Goal: Task Accomplishment & Management: Manage account settings

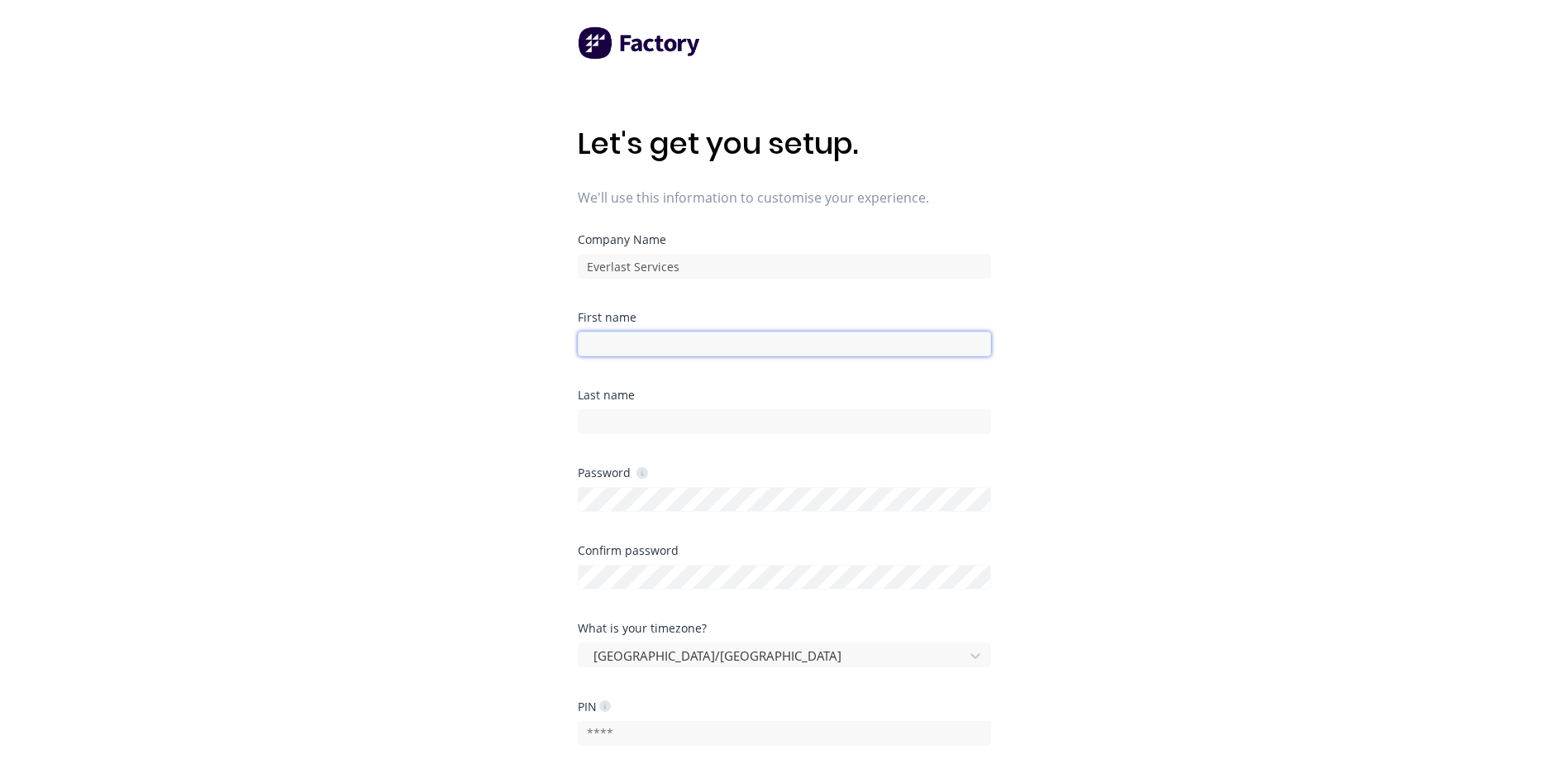
click at [670, 341] on input at bounding box center [784, 344] width 413 height 25
type input "Max"
type input "[PERSON_NAME]"
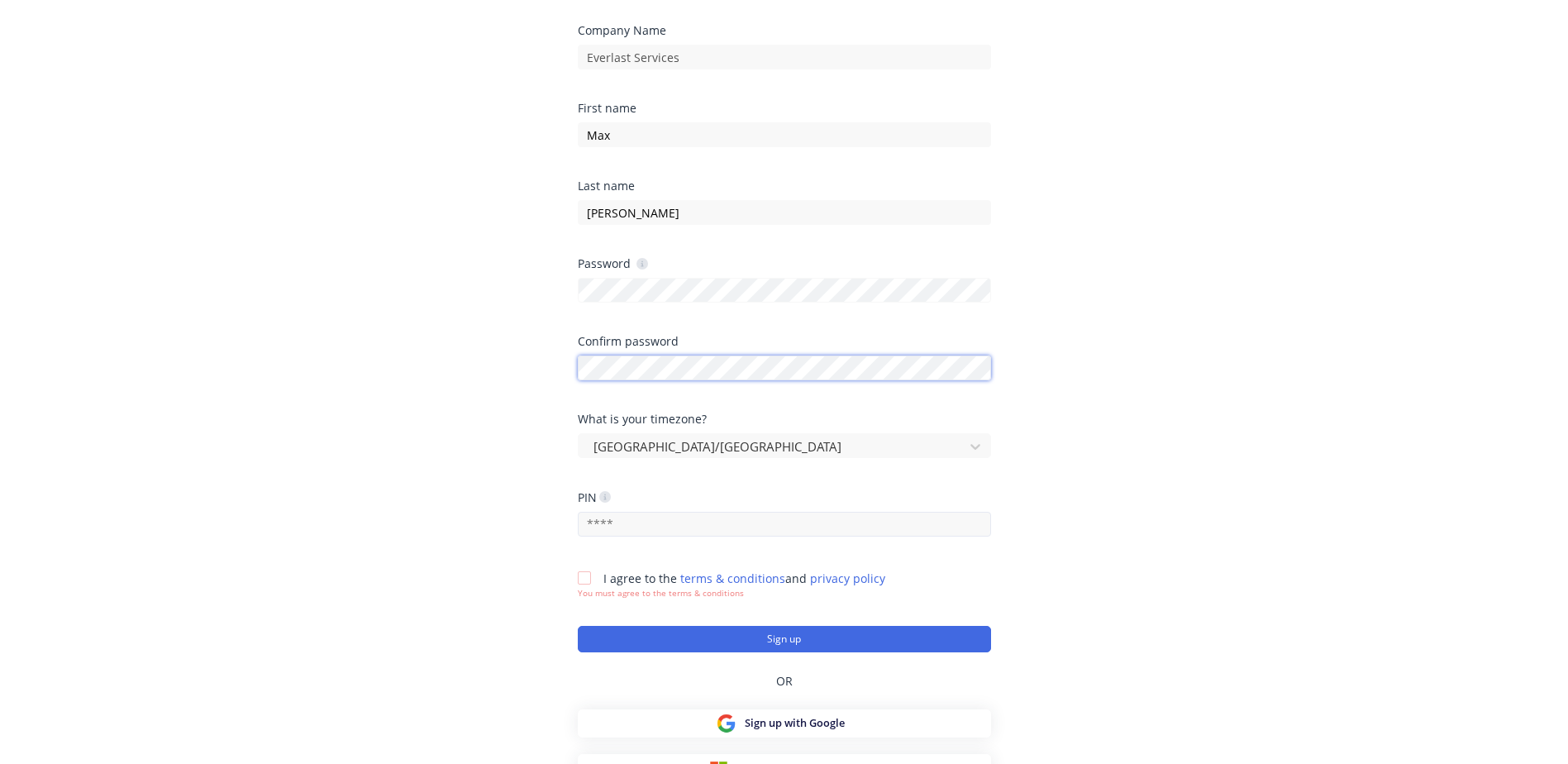
scroll to position [229, 0]
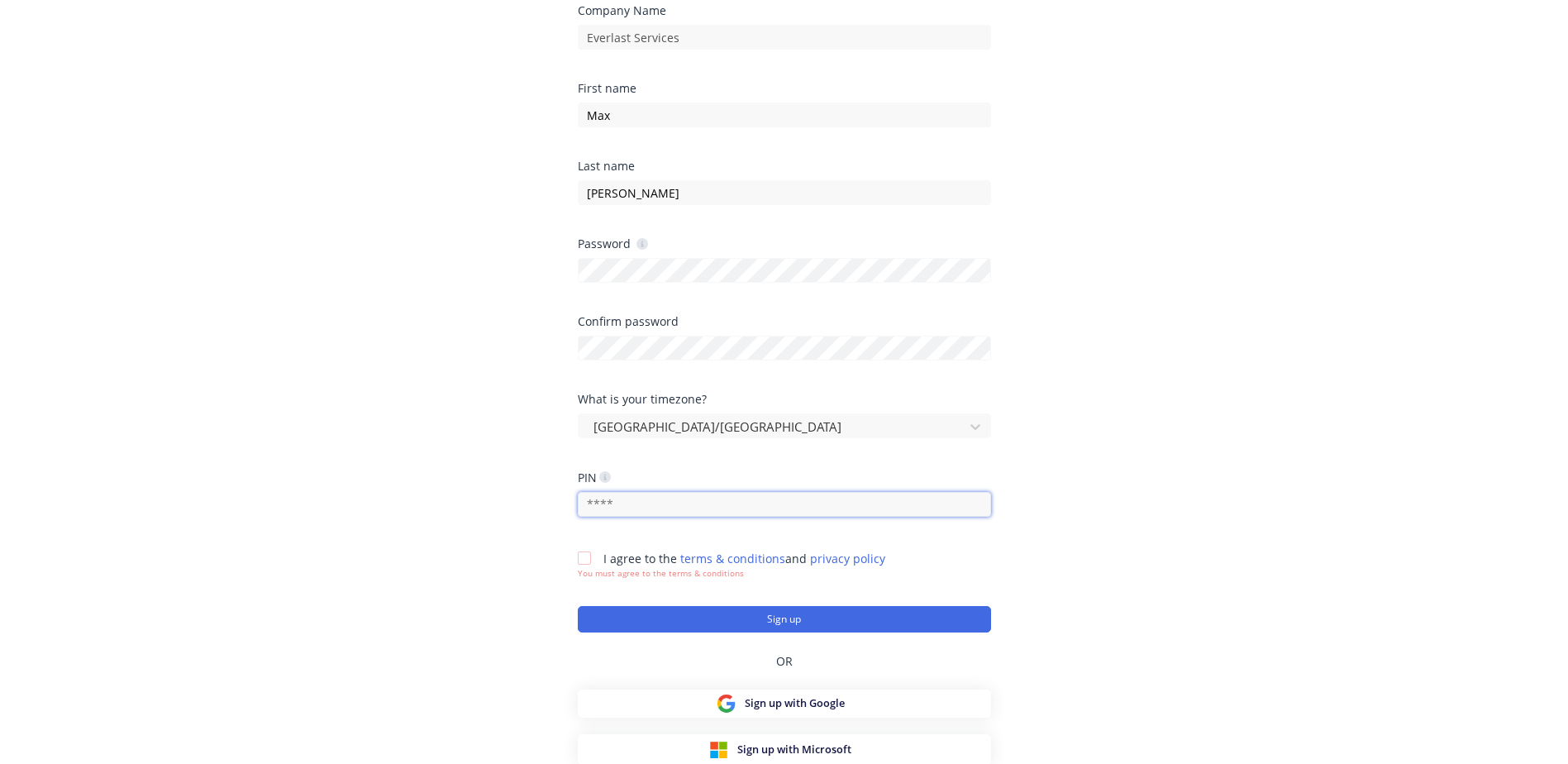
click at [703, 507] on input "text" at bounding box center [784, 504] width 413 height 25
type input "2010"
click at [1287, 514] on div "Let's get you setup. We'll use this information to customise your experience. C…" at bounding box center [784, 186] width 1568 height 830
click at [579, 556] on div at bounding box center [584, 558] width 33 height 33
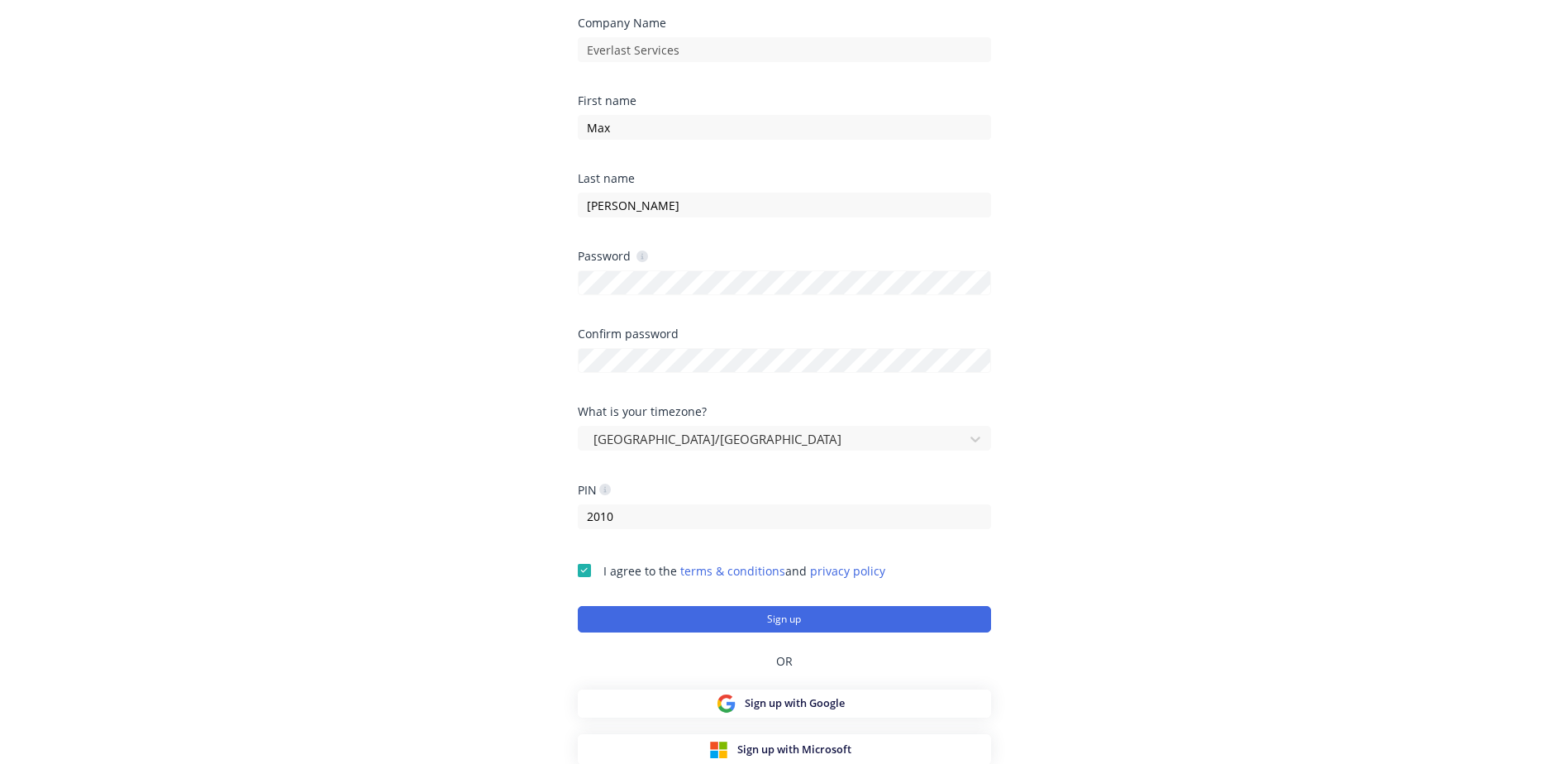
click at [629, 187] on div "Last name Zhu" at bounding box center [784, 195] width 413 height 45
click at [712, 608] on button "Sign up" at bounding box center [784, 620] width 413 height 27
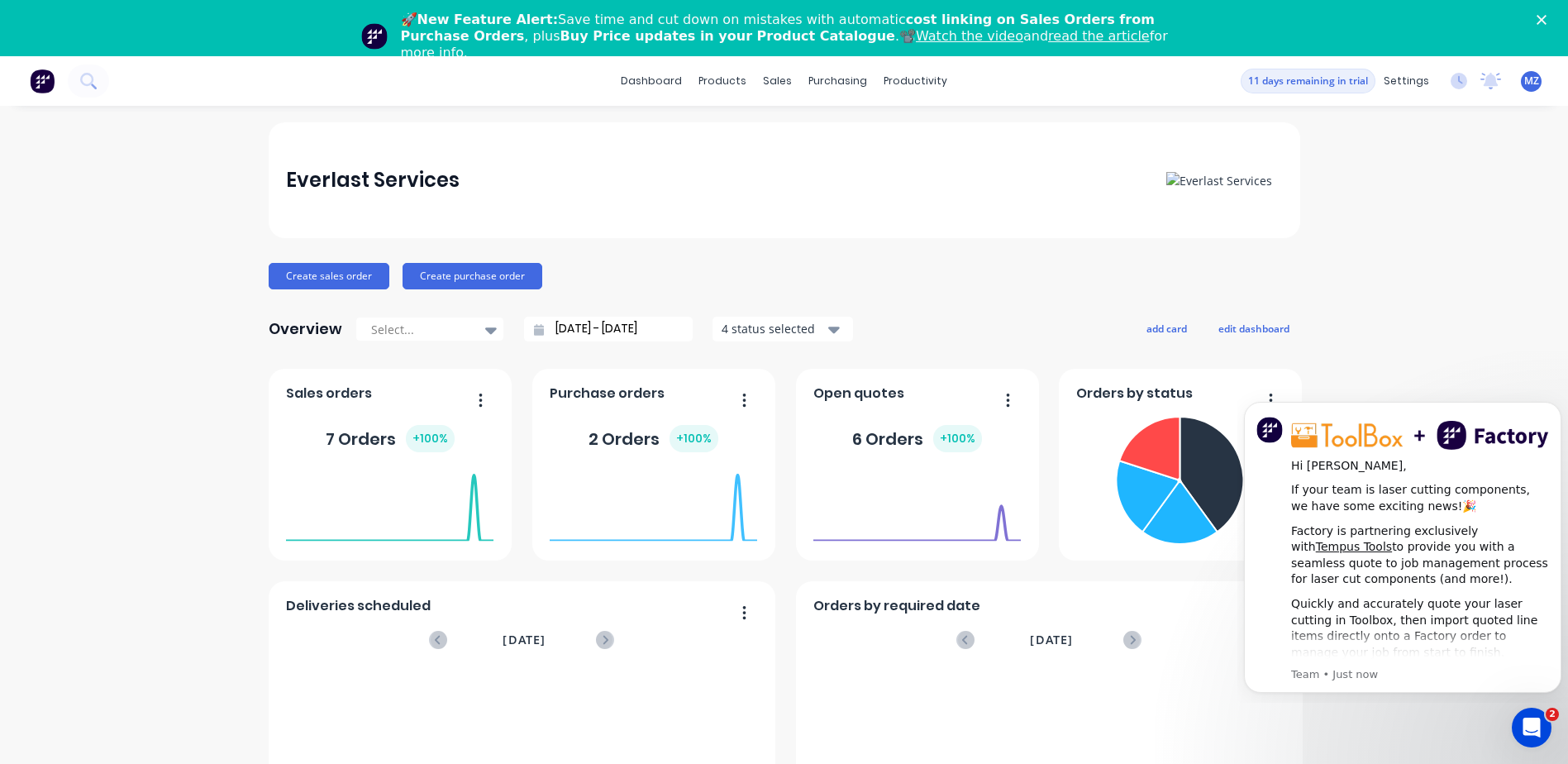
click at [152, 343] on div "Everlast Services Create sales order Create purchase order Overview Select... […" at bounding box center [784, 553] width 1568 height 863
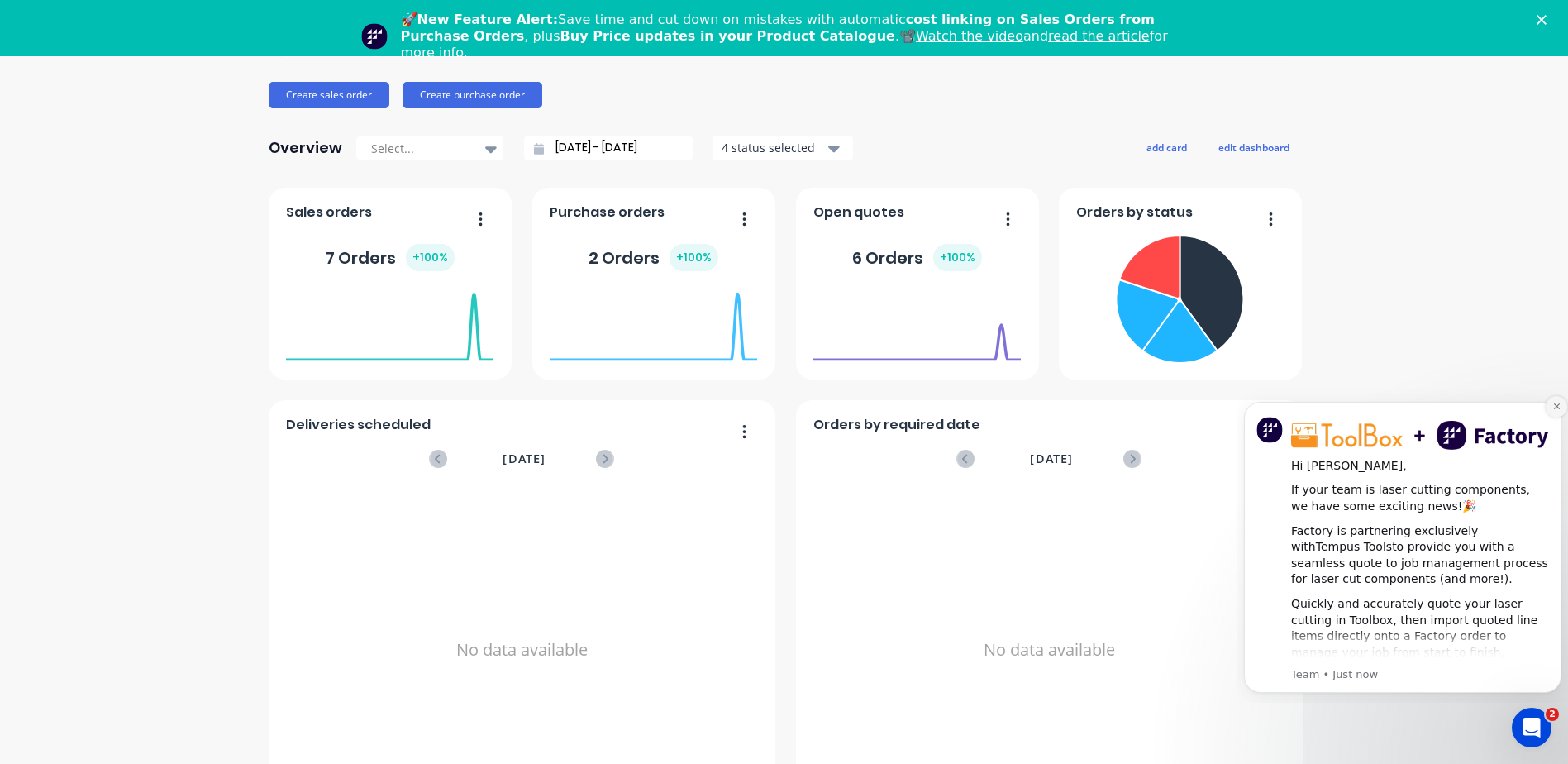
click at [1550, 407] on button "Dismiss notification" at bounding box center [1556, 407] width 22 height 22
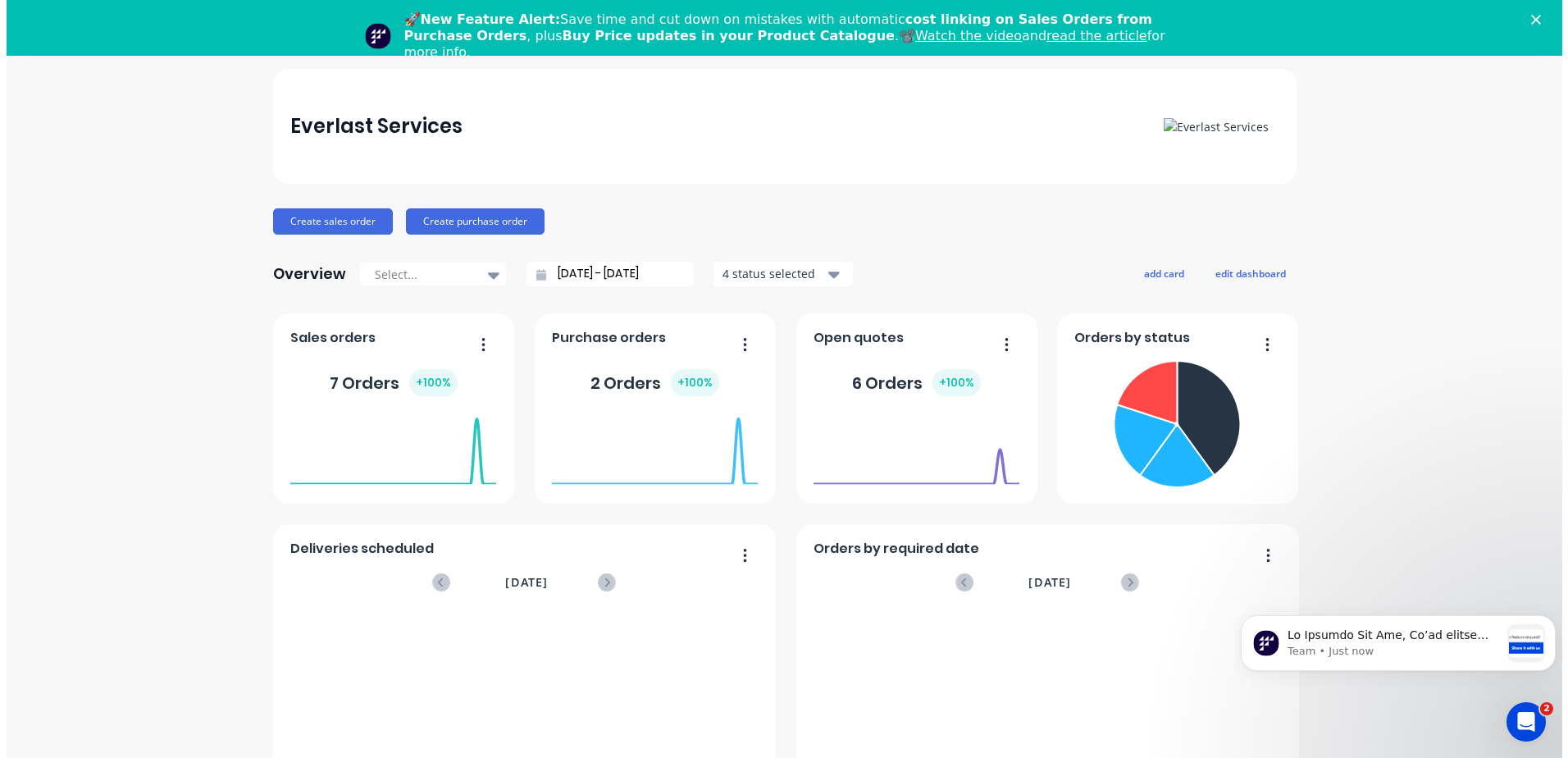
scroll to position [0, 0]
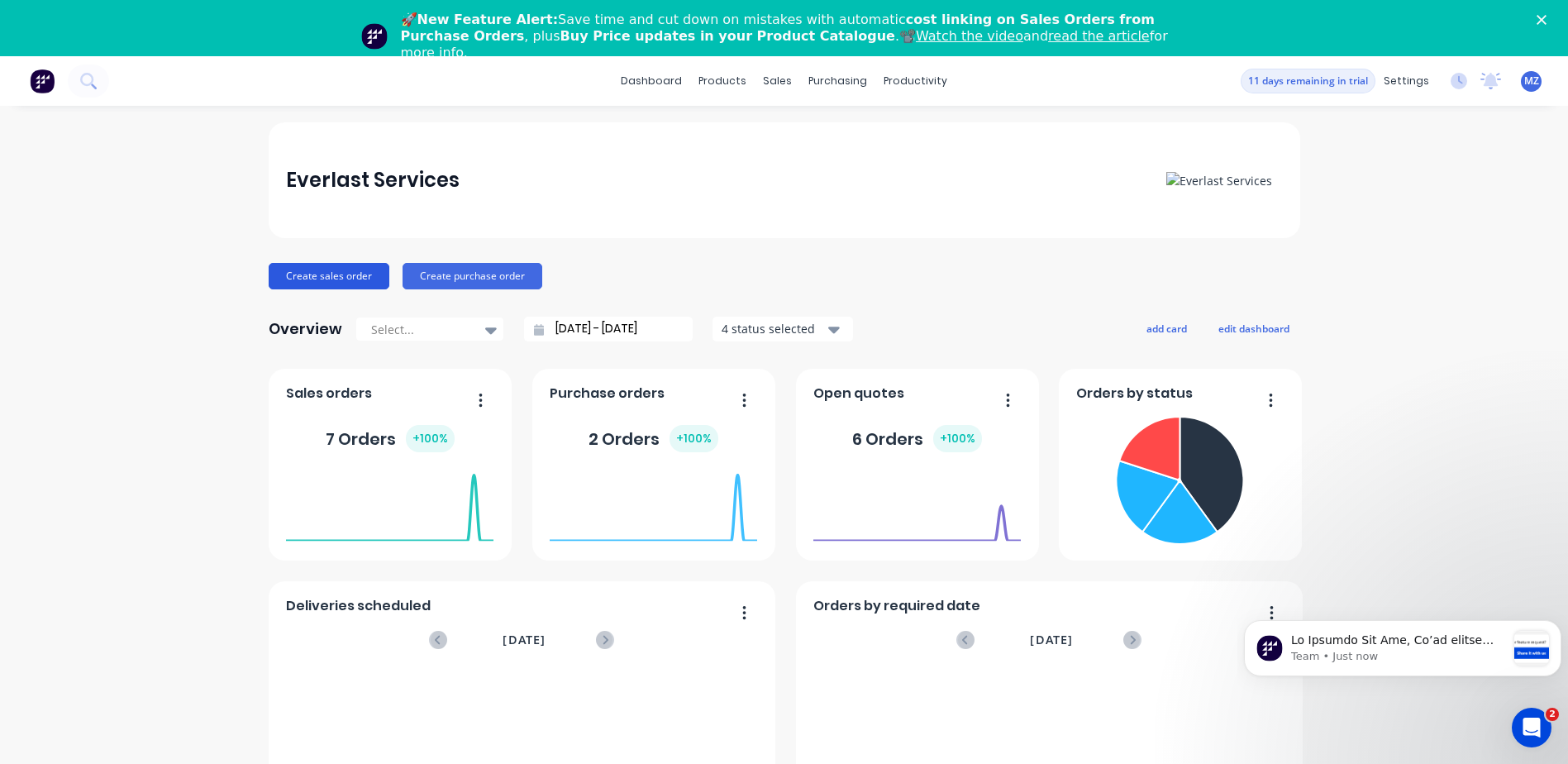
click at [327, 282] on button "Create sales order" at bounding box center [329, 277] width 120 height 27
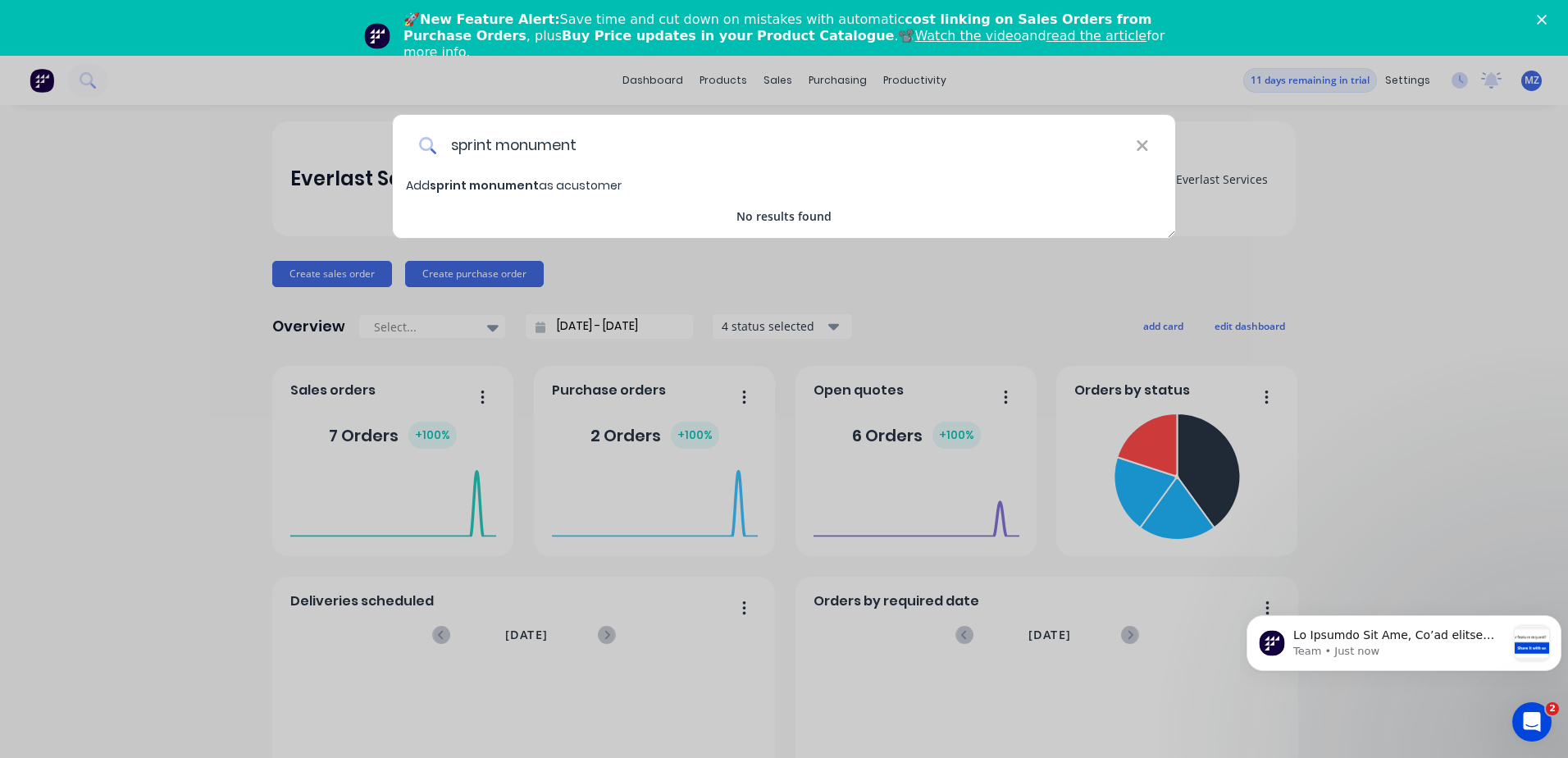
click at [520, 156] on input "sprint monument" at bounding box center [786, 145] width 698 height 62
type input "s"
type input "Sprint roller shutter"
click at [590, 181] on span "Add Sprint roller shutter as a customer" at bounding box center [520, 185] width 230 height 16
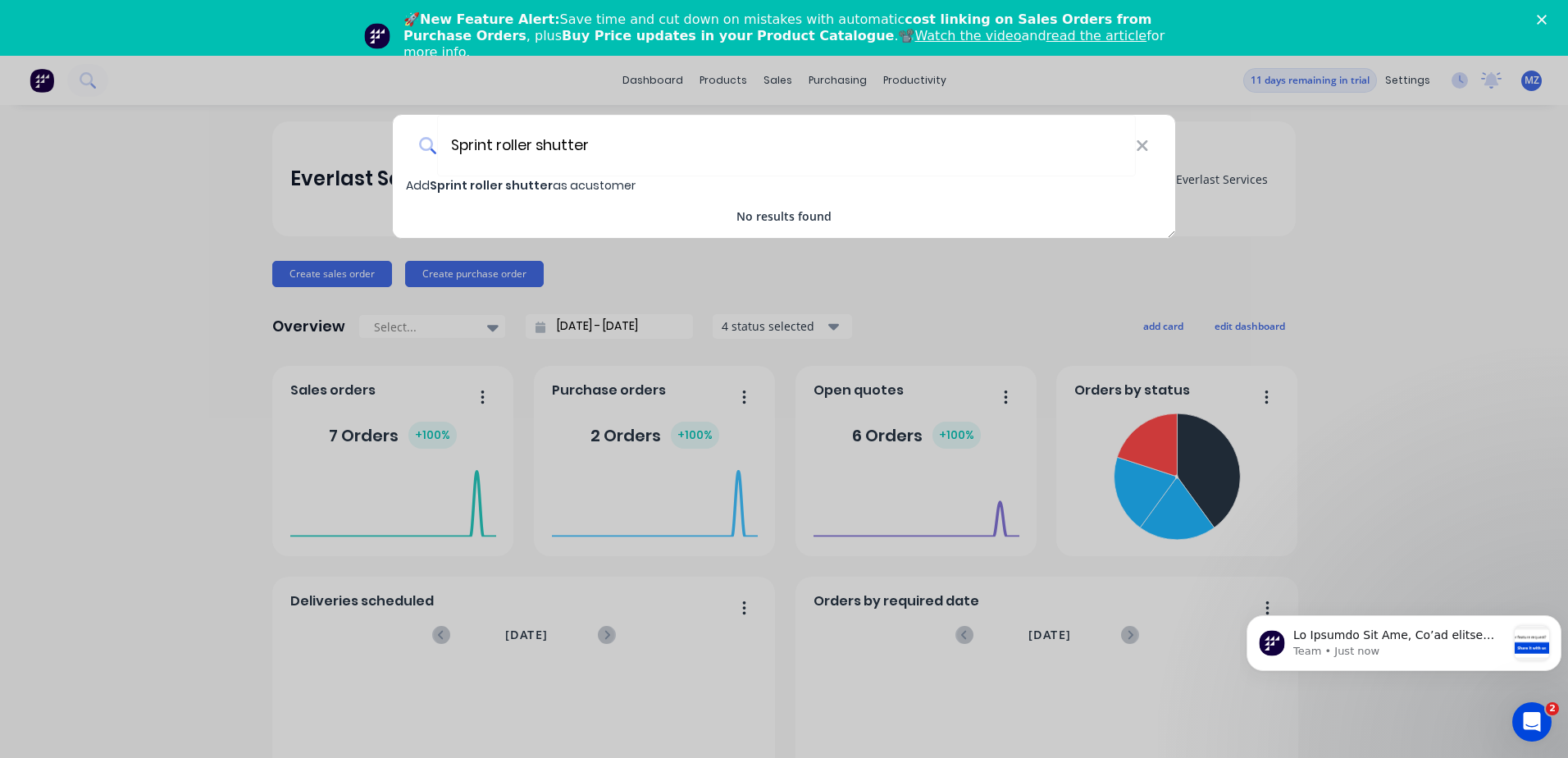
select select "AU"
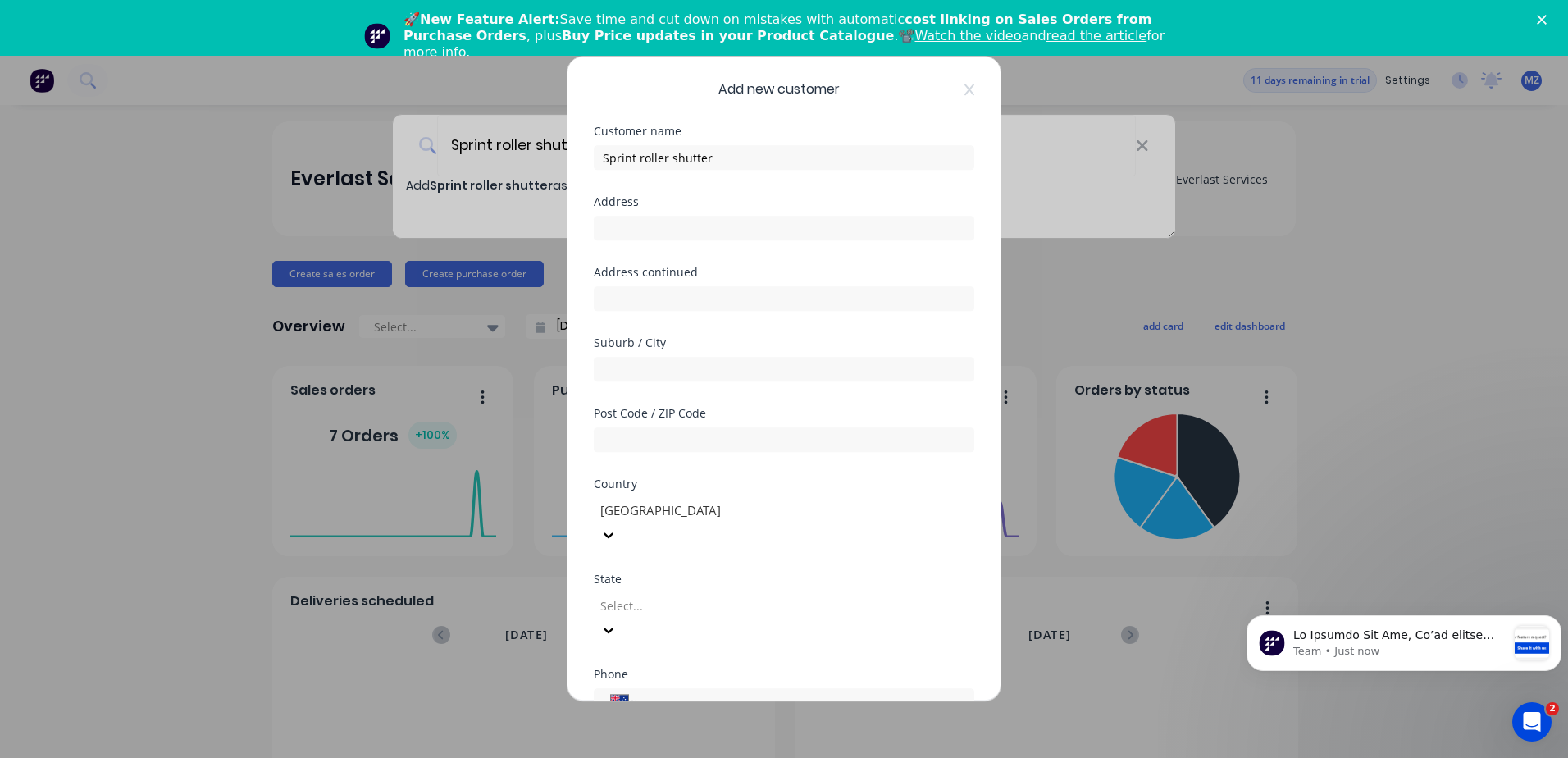
click at [665, 212] on div at bounding box center [784, 226] width 380 height 29
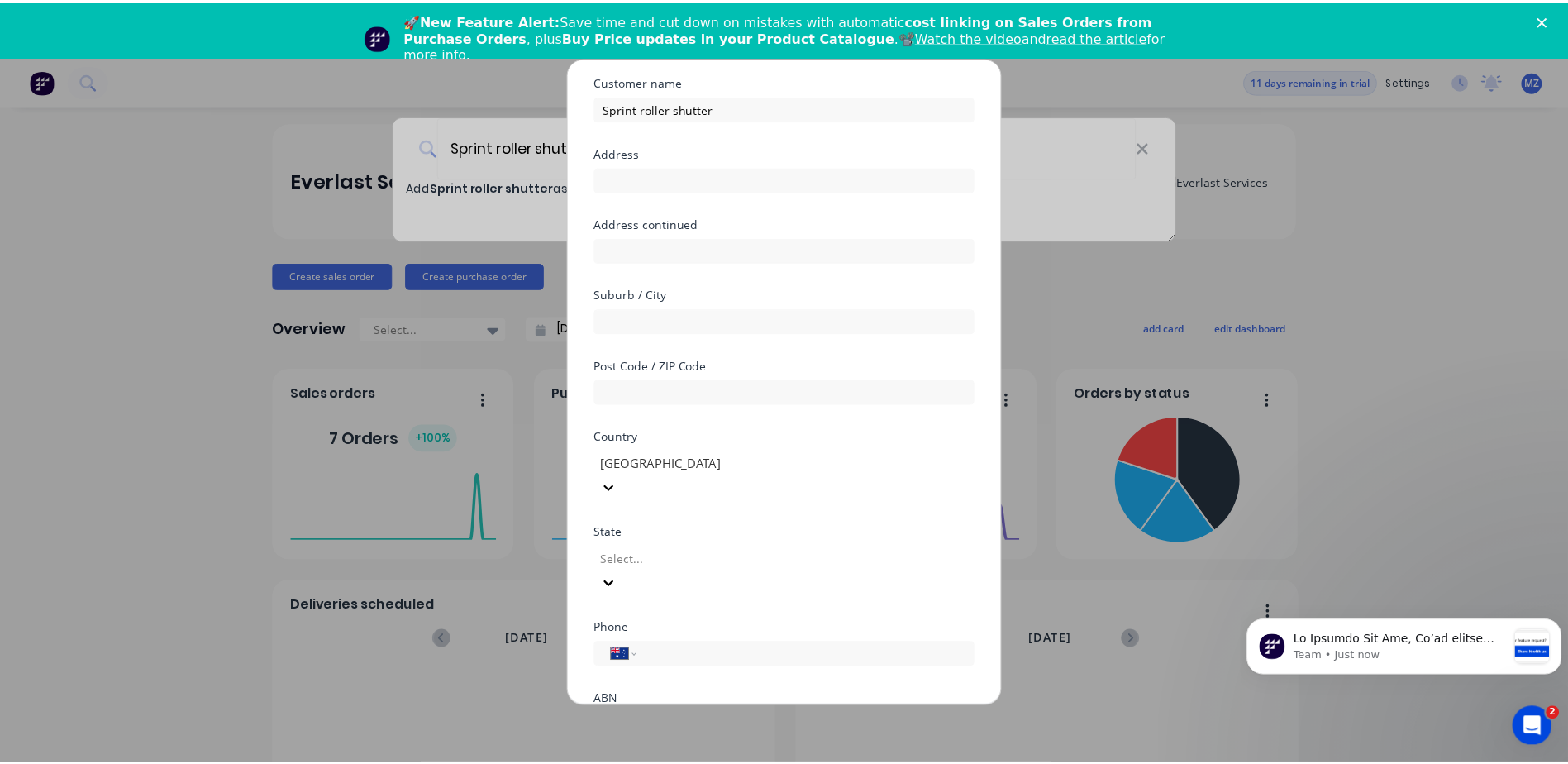
scroll to position [135, 0]
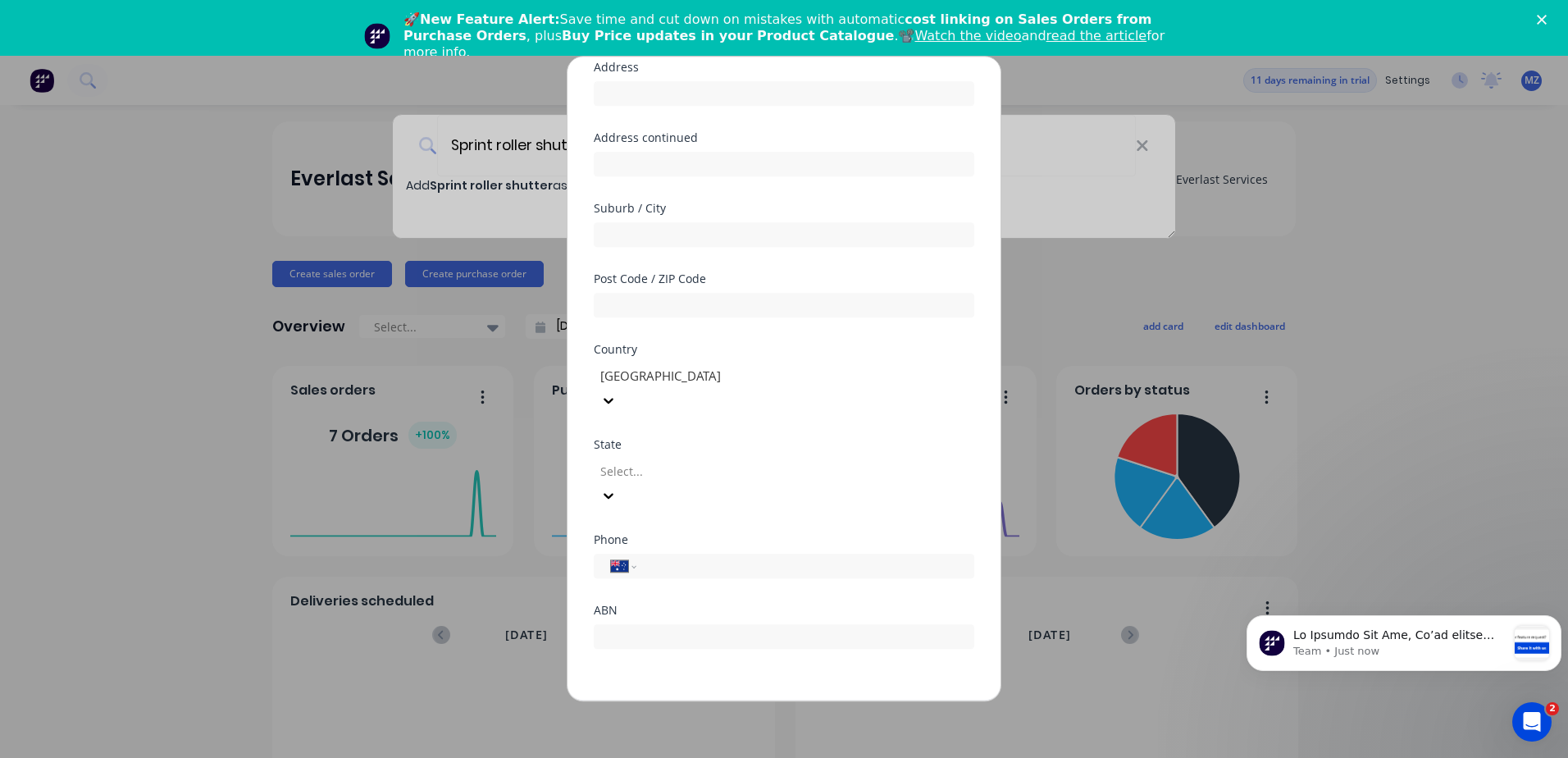
click at [730, 701] on button "Save" at bounding box center [732, 714] width 91 height 26
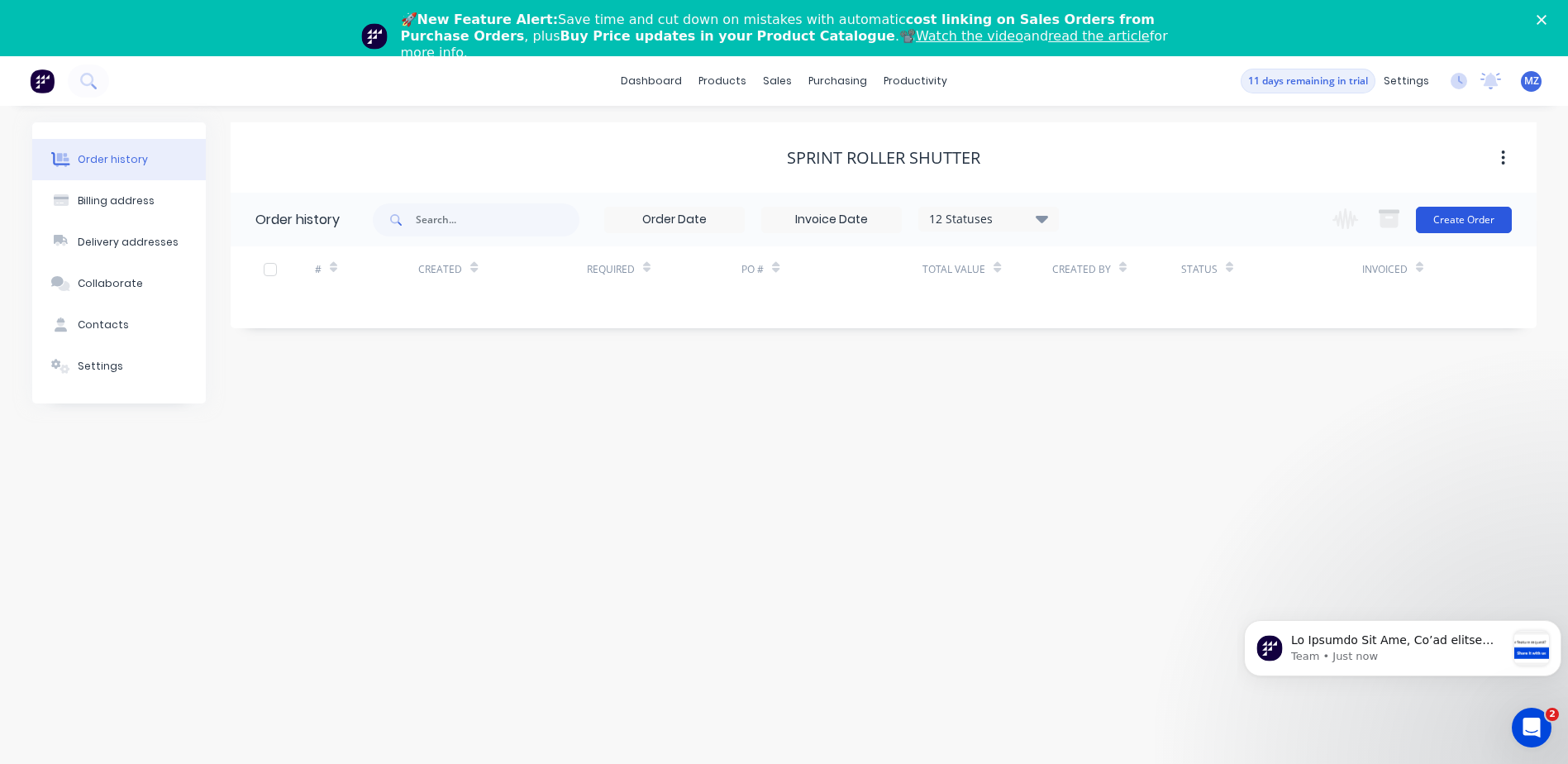
click at [1478, 224] on button "Create Order" at bounding box center [1463, 220] width 95 height 27
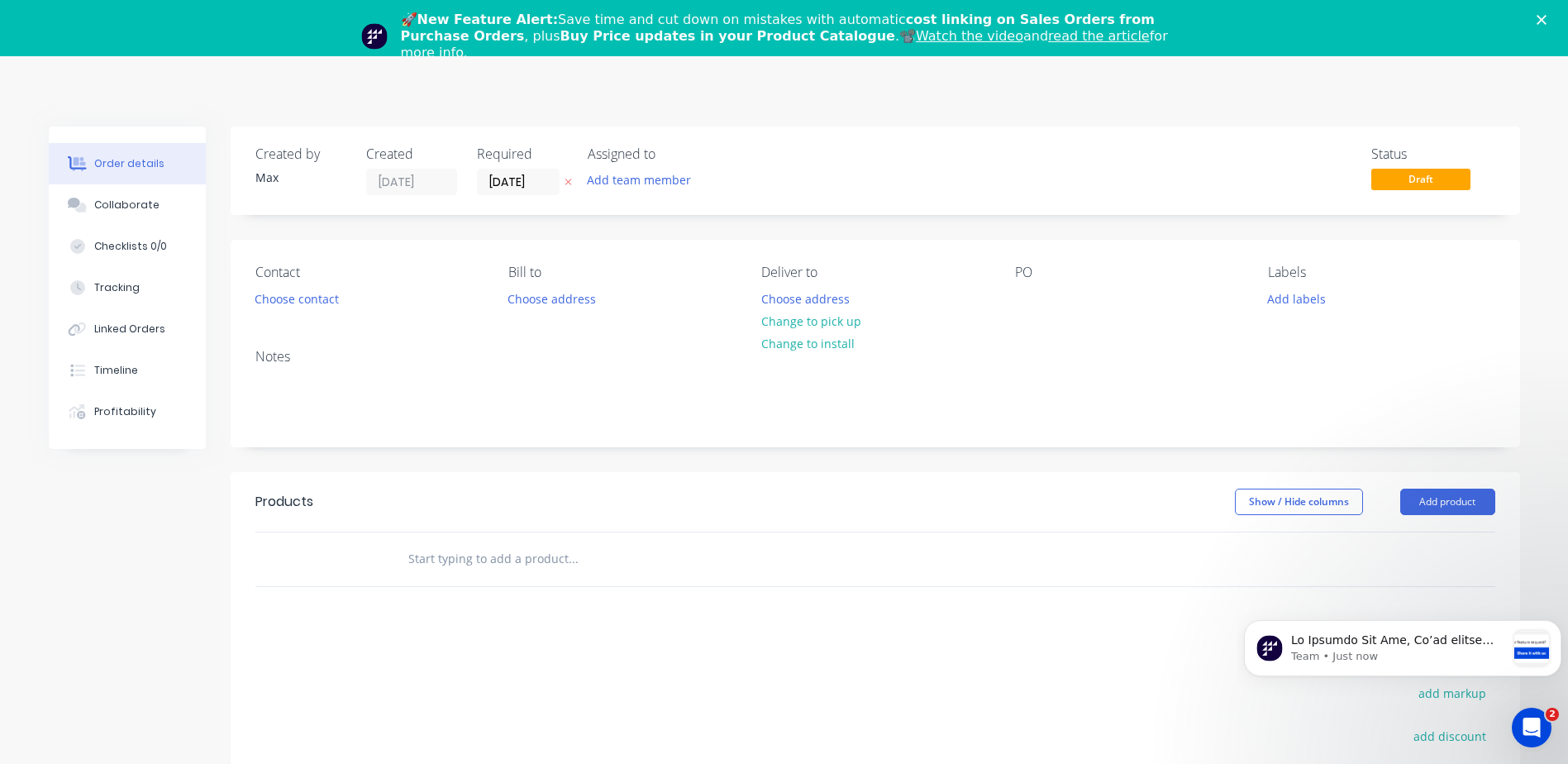
click at [383, 563] on div at bounding box center [337, 559] width 99 height 54
click at [440, 551] on input "text" at bounding box center [573, 559] width 330 height 33
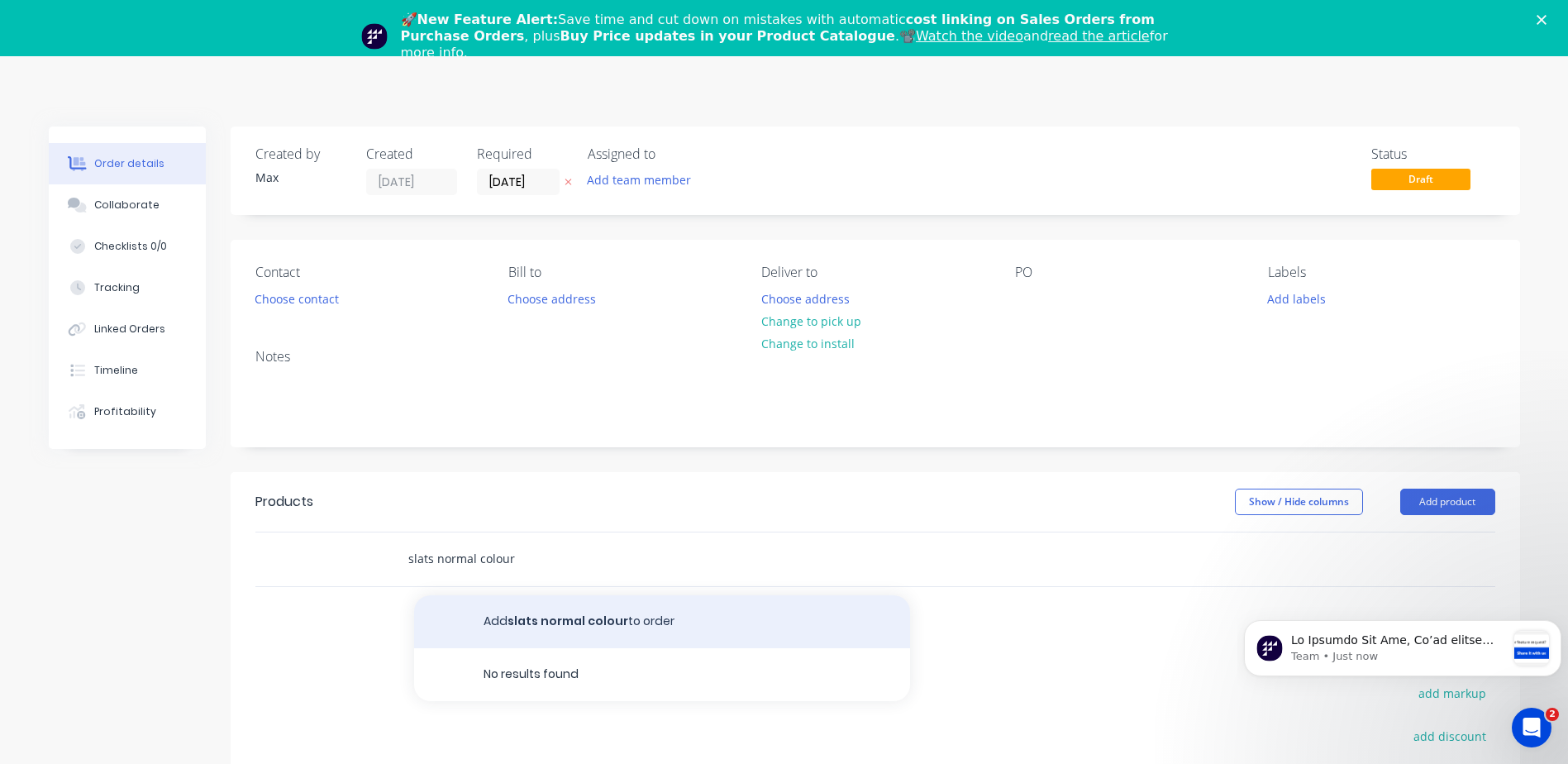
type input "slats normal colour"
click at [563, 615] on button "Add slats normal colour to order" at bounding box center [662, 622] width 496 height 53
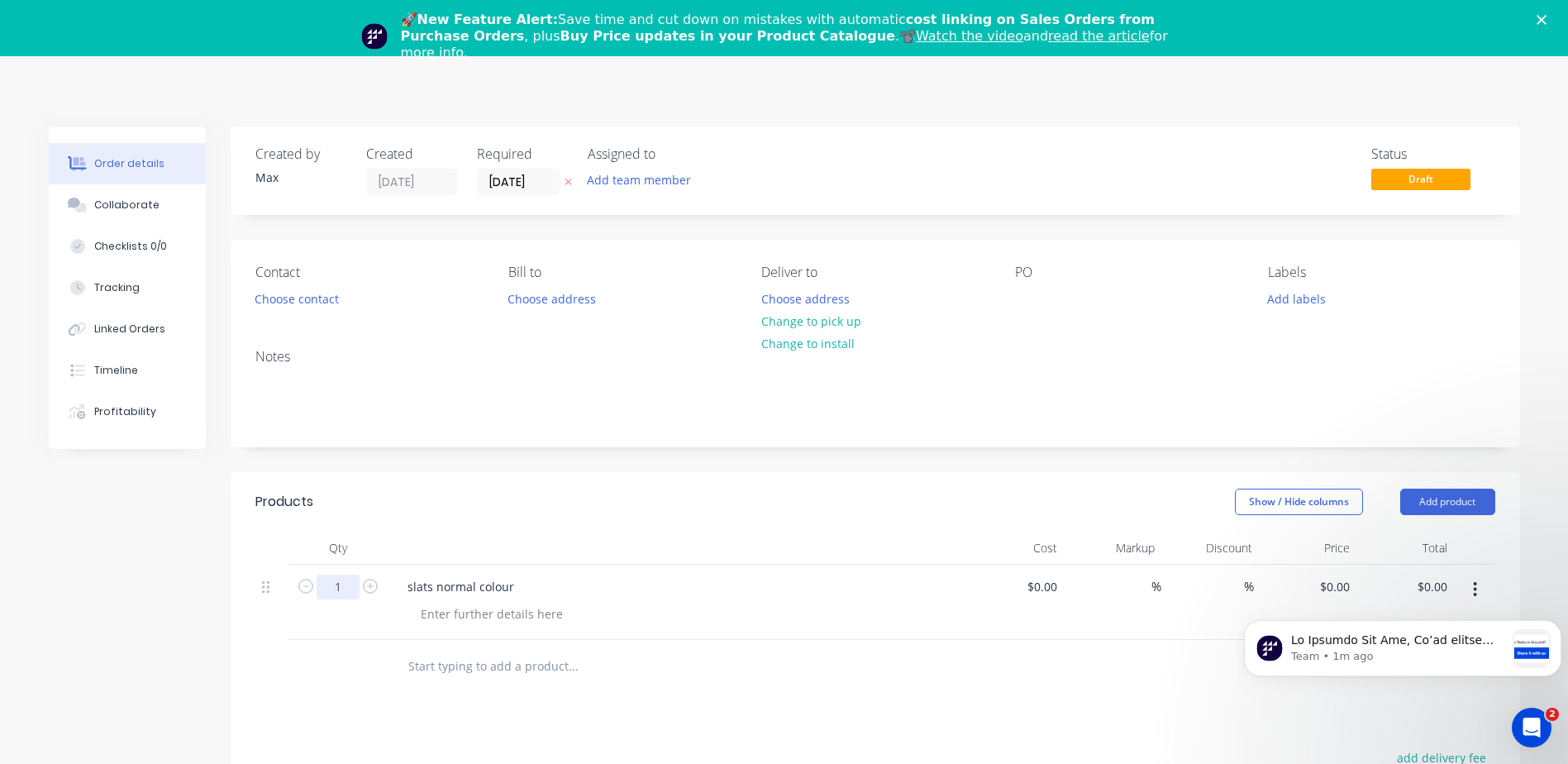
click at [354, 583] on input "1" at bounding box center [338, 587] width 43 height 25
type input "2200"
click at [955, 570] on div "slats normal colour" at bounding box center [677, 602] width 579 height 76
click at [940, 507] on div "Show / Hide columns Add product" at bounding box center [1006, 502] width 976 height 27
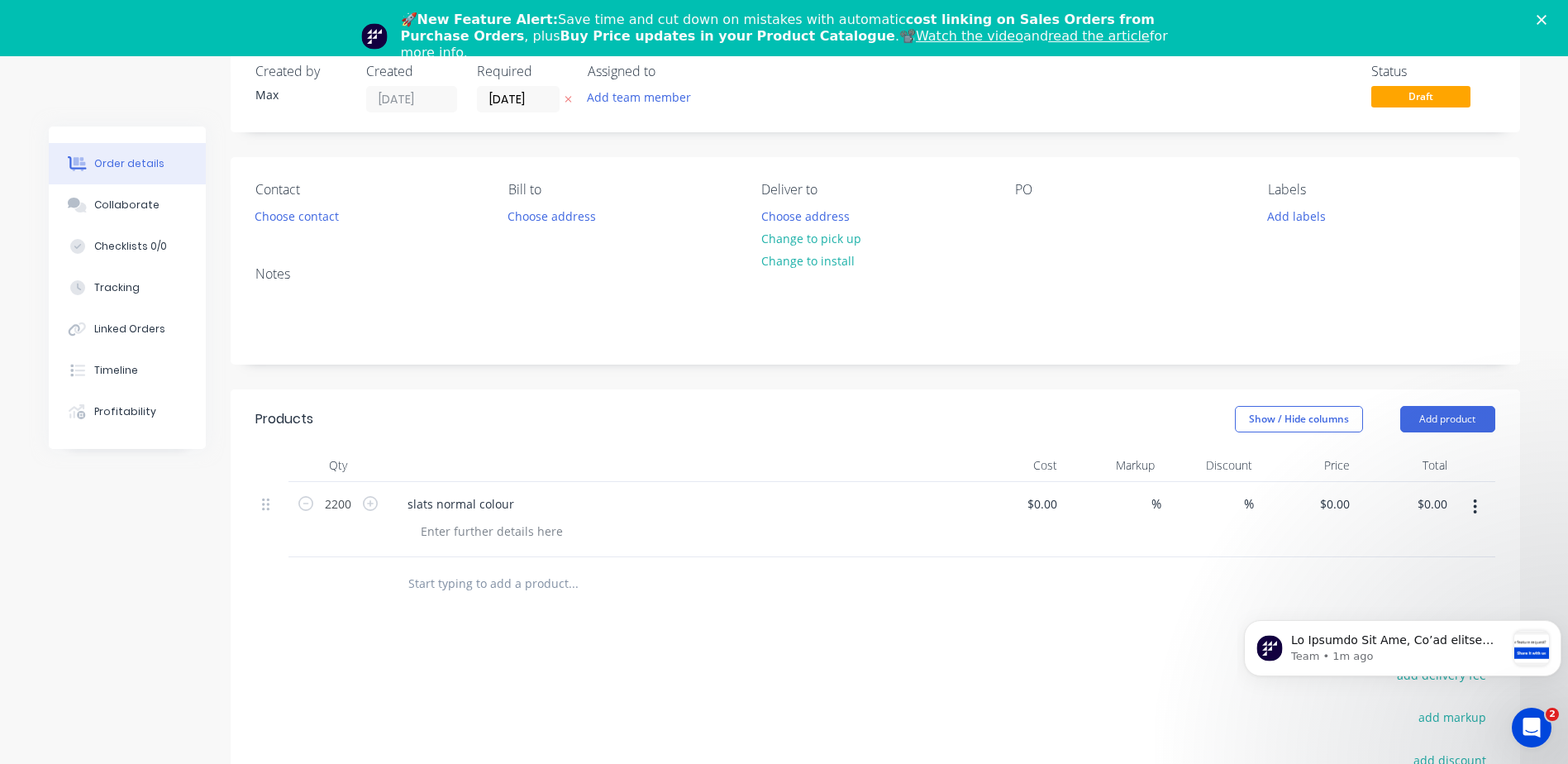
scroll to position [165, 0]
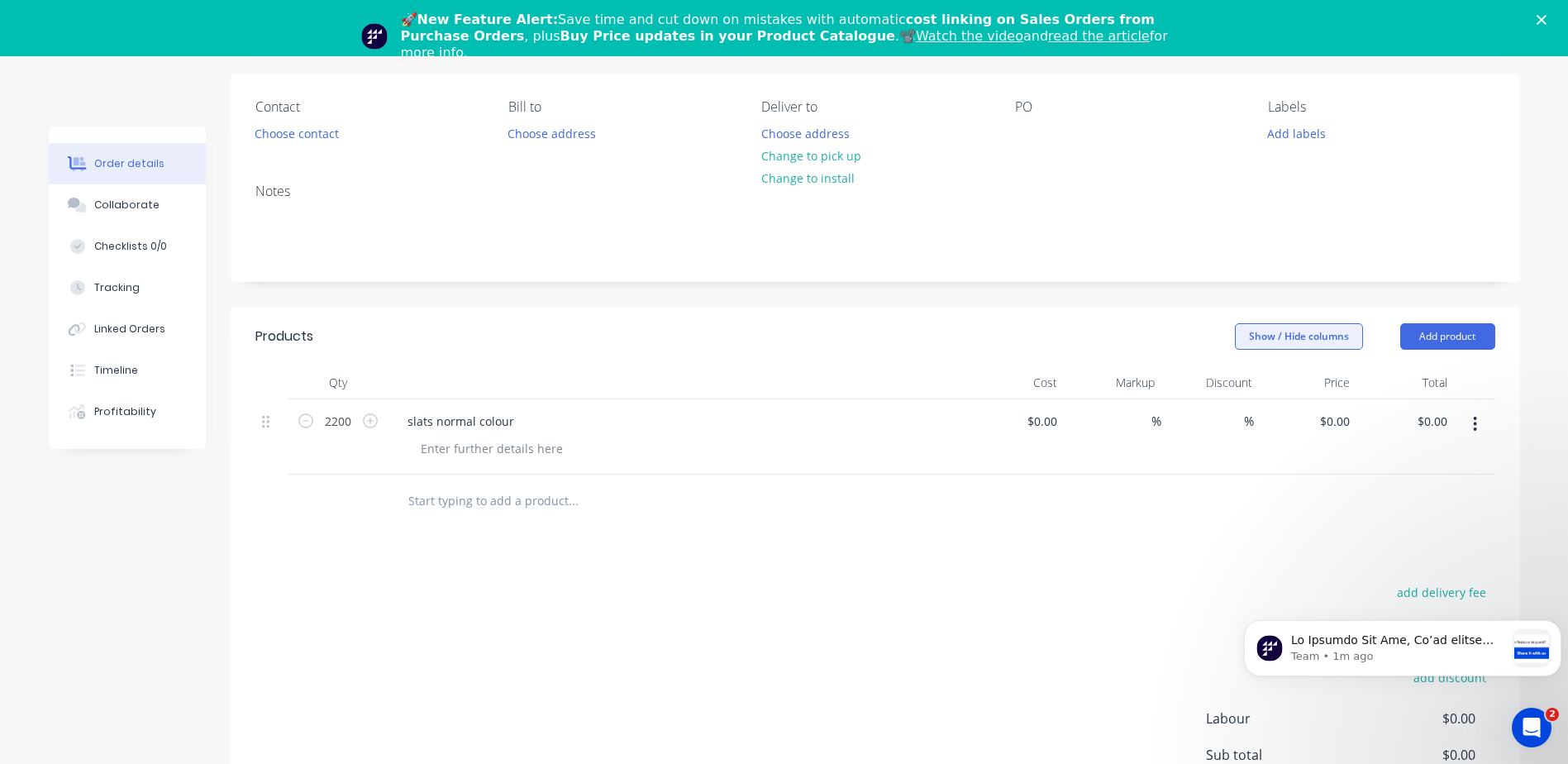
click at [1300, 335] on button "Show / Hide columns" at bounding box center [1299, 336] width 128 height 27
click at [1246, 392] on label "Cost" at bounding box center [1256, 390] width 29 height 14
click at [1242, 384] on input "Cost" at bounding box center [1242, 384] width 0 height 0
click at [1262, 417] on span at bounding box center [1261, 413] width 14 height 14
click at [1242, 406] on input "Markup" at bounding box center [1242, 406] width 0 height 0
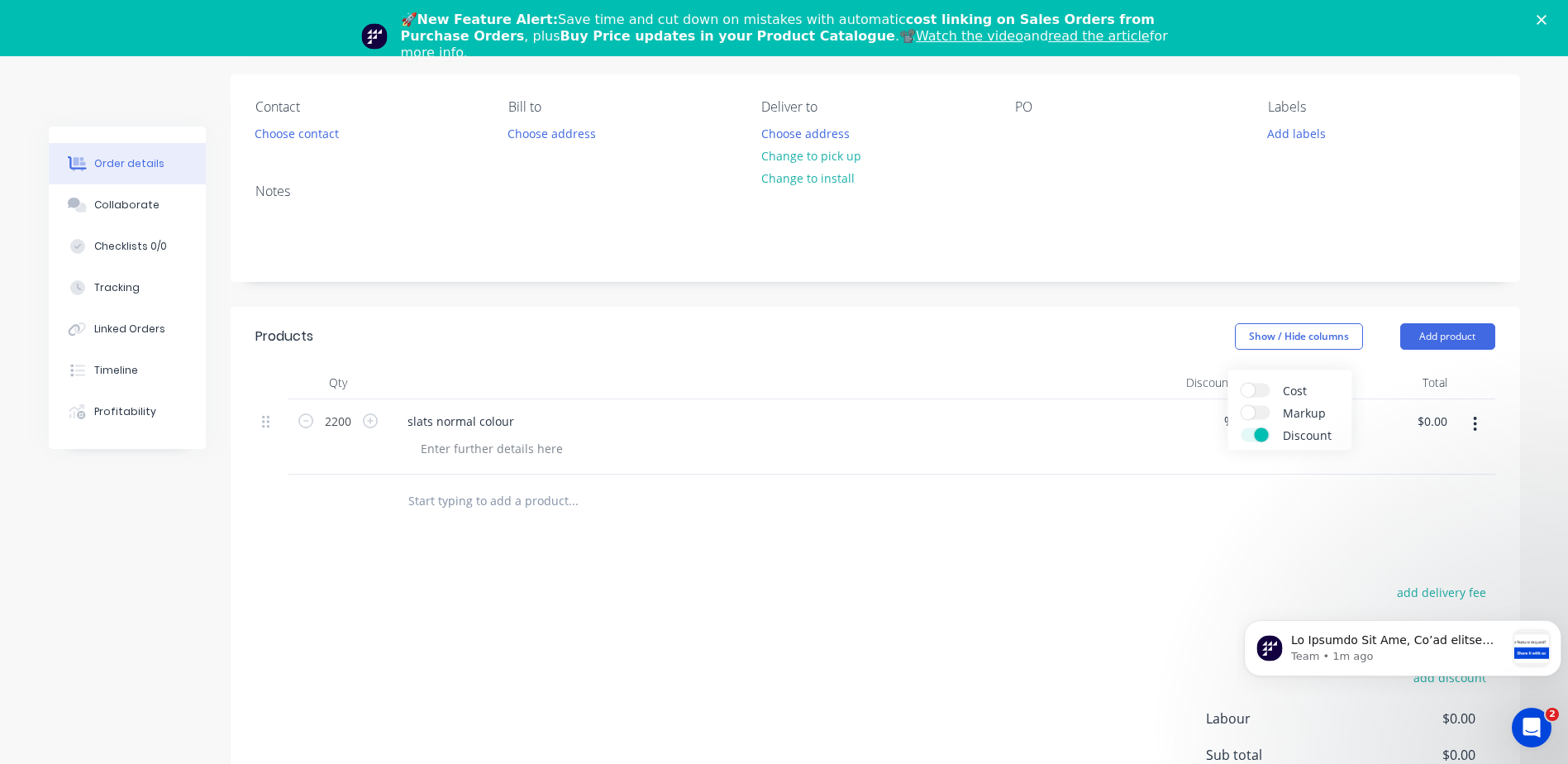
click at [1259, 426] on div "Cost Markup Discount" at bounding box center [1290, 410] width 124 height 81
click at [1257, 442] on label "Discount" at bounding box center [1256, 435] width 29 height 14
click at [1242, 429] on input "Discount" at bounding box center [1242, 429] width 0 height 0
click at [1189, 546] on div "Products Show / Hide columns Add product Qty Price Total 2200 slats normal colo…" at bounding box center [875, 597] width 1289 height 582
click at [499, 446] on div at bounding box center [491, 448] width 169 height 24
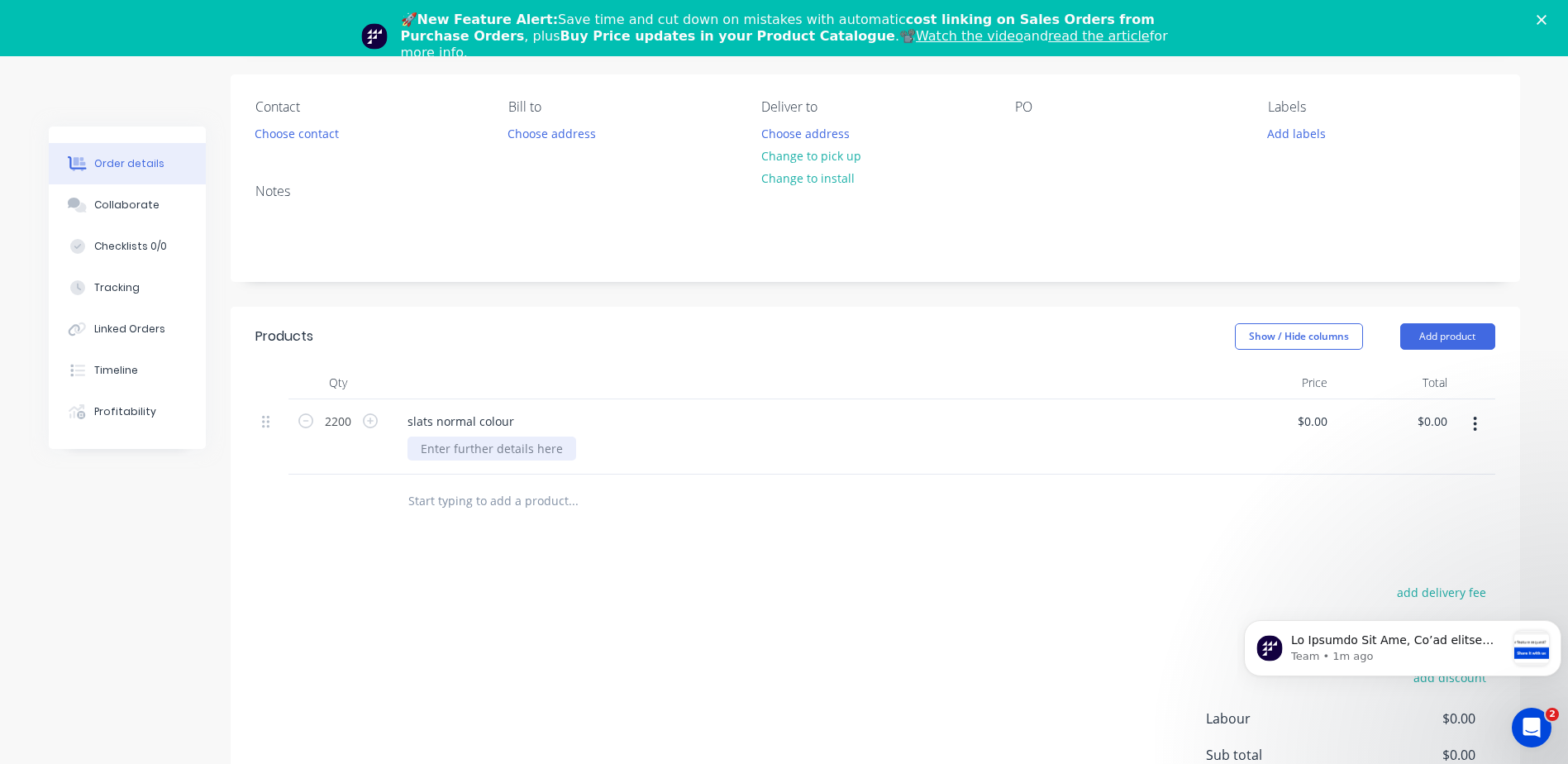
click at [531, 457] on div at bounding box center [491, 448] width 169 height 24
drag, startPoint x: 607, startPoint y: 499, endPoint x: 570, endPoint y: 504, distance: 37.3
click at [608, 500] on input "text" at bounding box center [573, 501] width 330 height 33
click at [1321, 424] on input "0" at bounding box center [1315, 421] width 38 height 24
type input "$4,400.00"
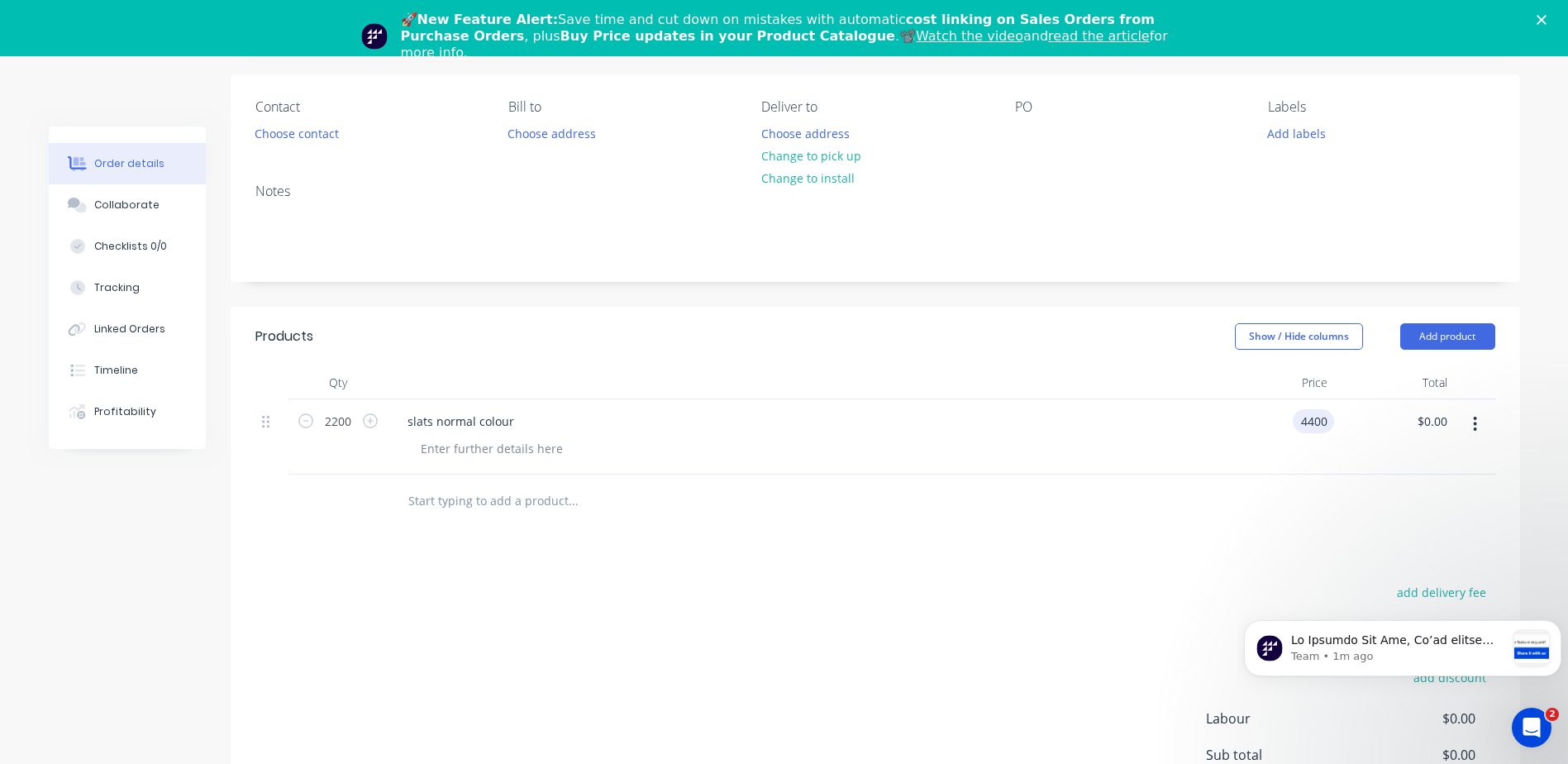
type input "$9,680,000.00"
click at [1289, 561] on div "Products Show / Hide columns Add product Qty Price Total 2200 slats normal colo…" at bounding box center [875, 597] width 1289 height 582
click at [1311, 422] on input "4400" at bounding box center [1303, 421] width 61 height 24
type input "$2.20"
type input "$4,840.00"
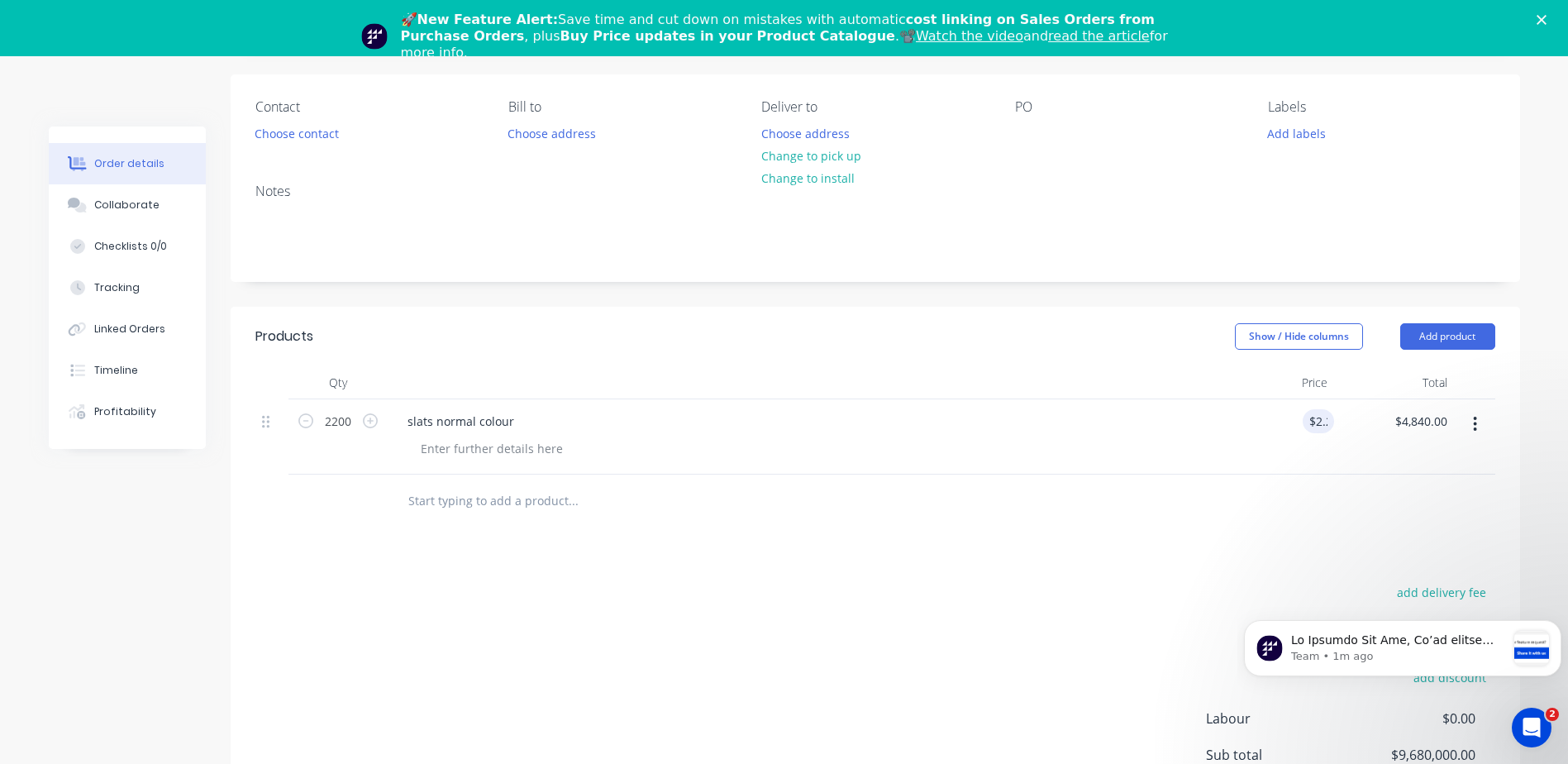
click at [1273, 560] on div "Products Show / Hide columns Add product Qty Price Total 2200 slats normal colo…" at bounding box center [875, 597] width 1289 height 582
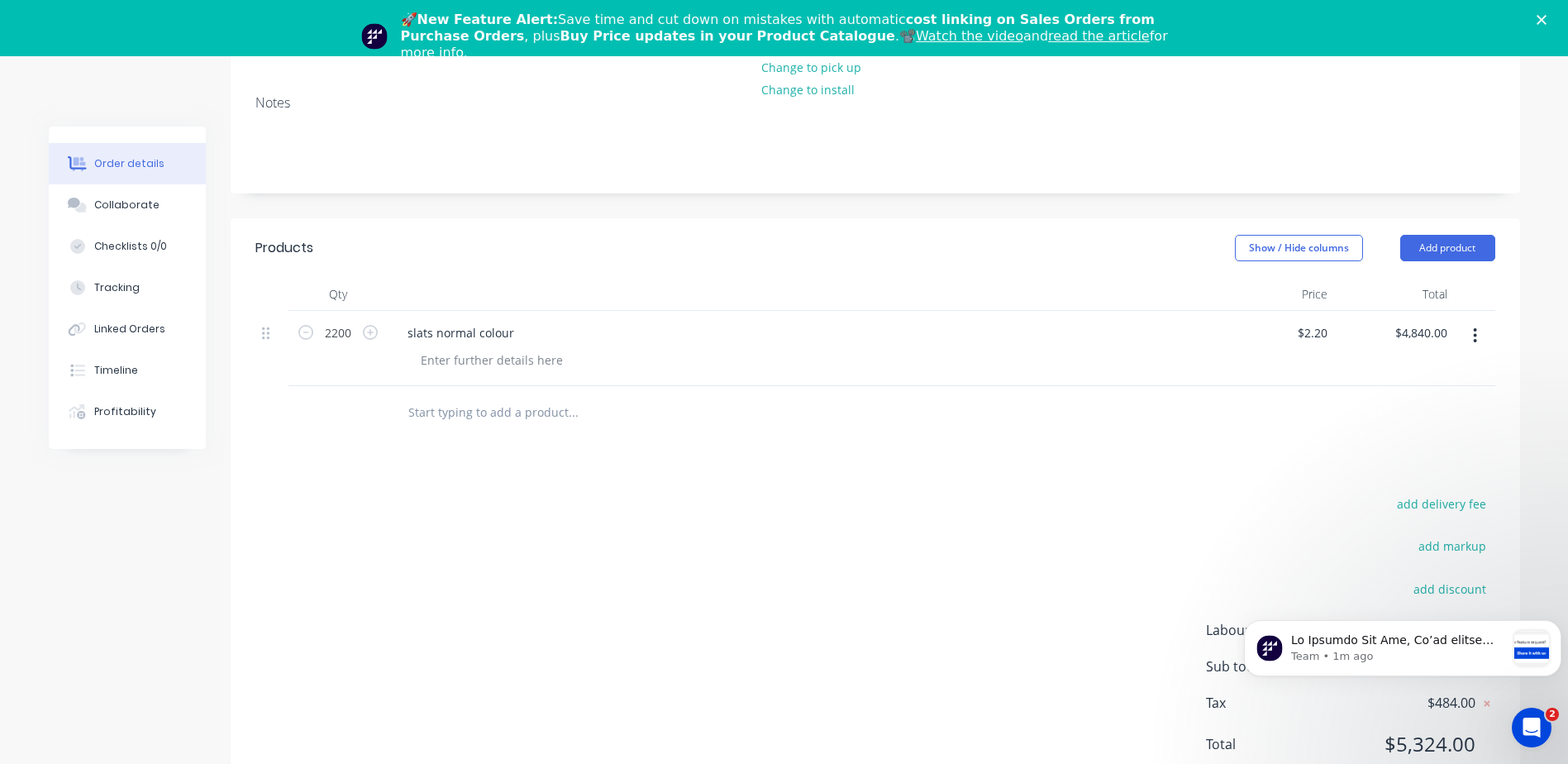
scroll to position [315, 0]
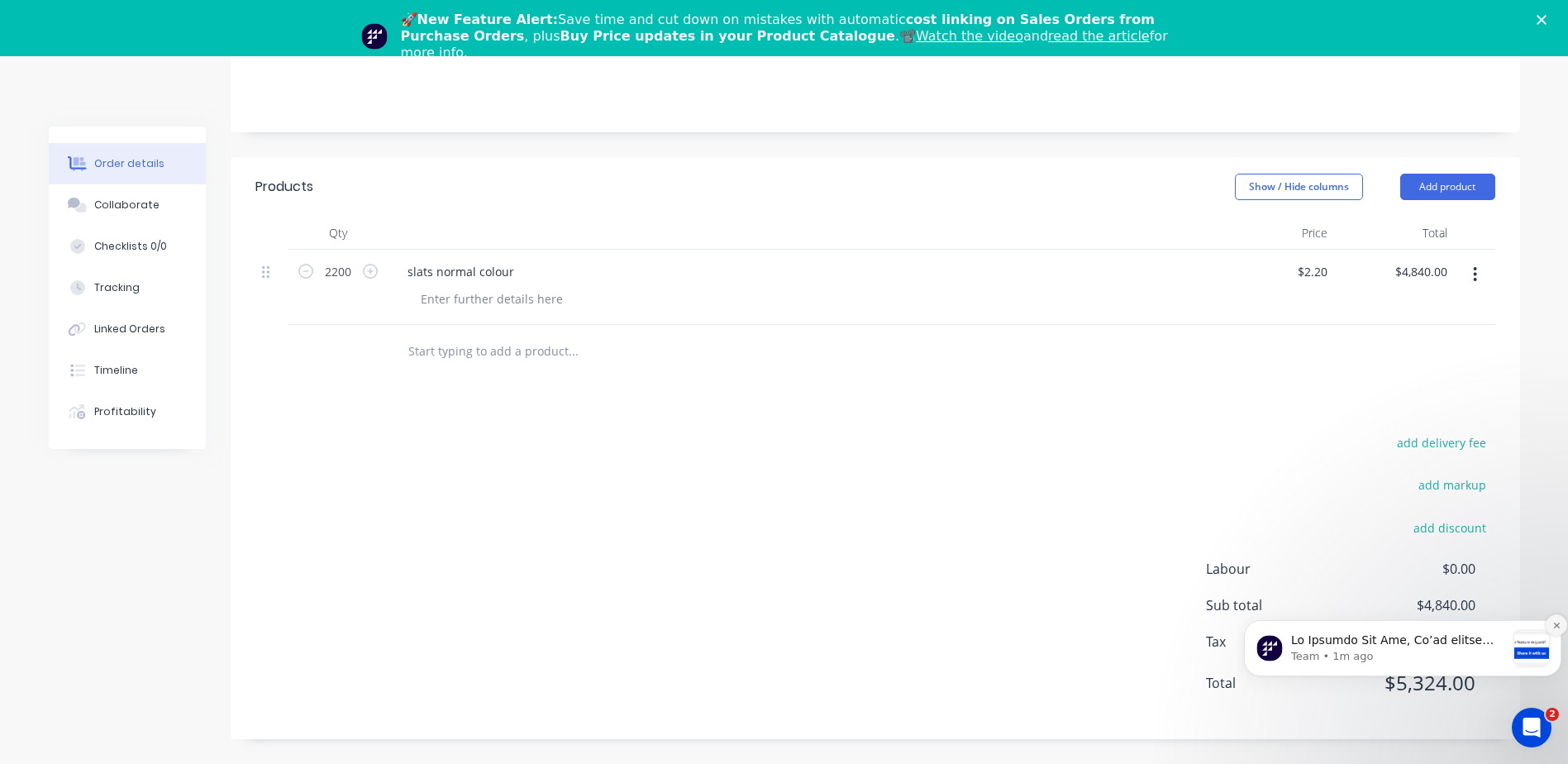
click at [1550, 624] on button "Dismiss notification" at bounding box center [1556, 625] width 22 height 22
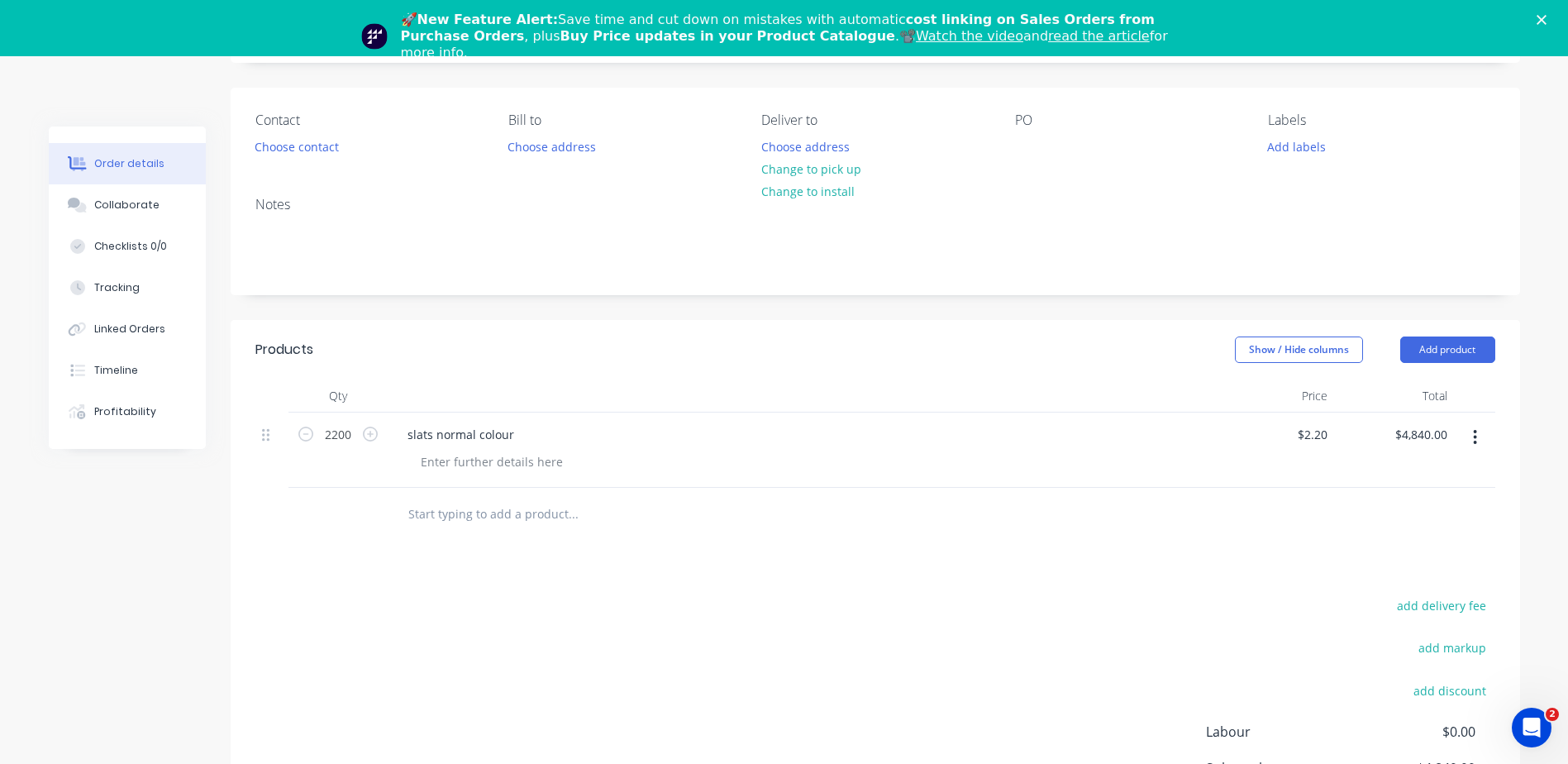
scroll to position [149, 0]
click at [1470, 347] on button "Add product" at bounding box center [1448, 352] width 95 height 27
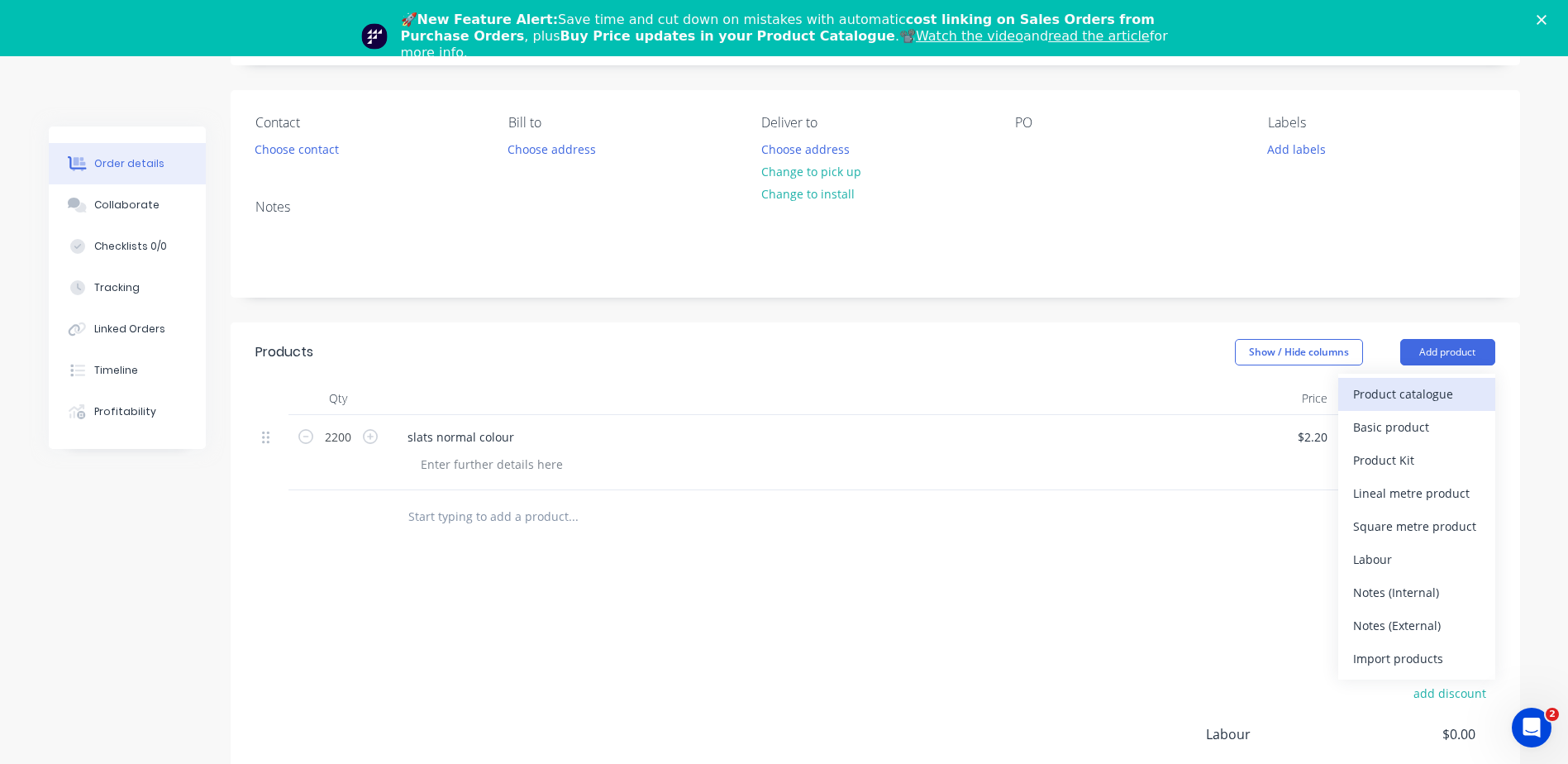
click at [1458, 396] on div "Product catalogue" at bounding box center [1416, 394] width 127 height 24
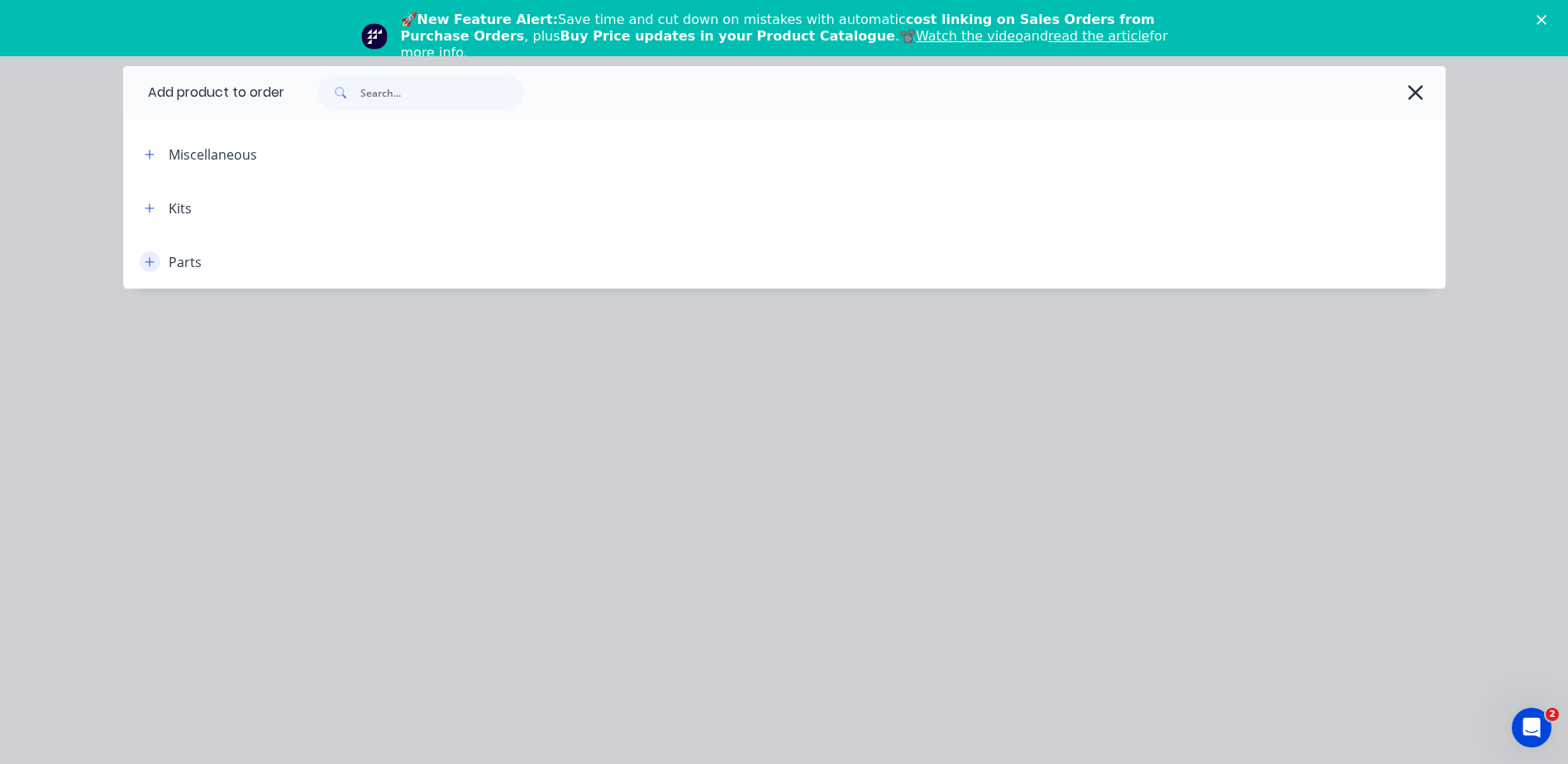
click at [154, 263] on button "button" at bounding box center [149, 262] width 21 height 21
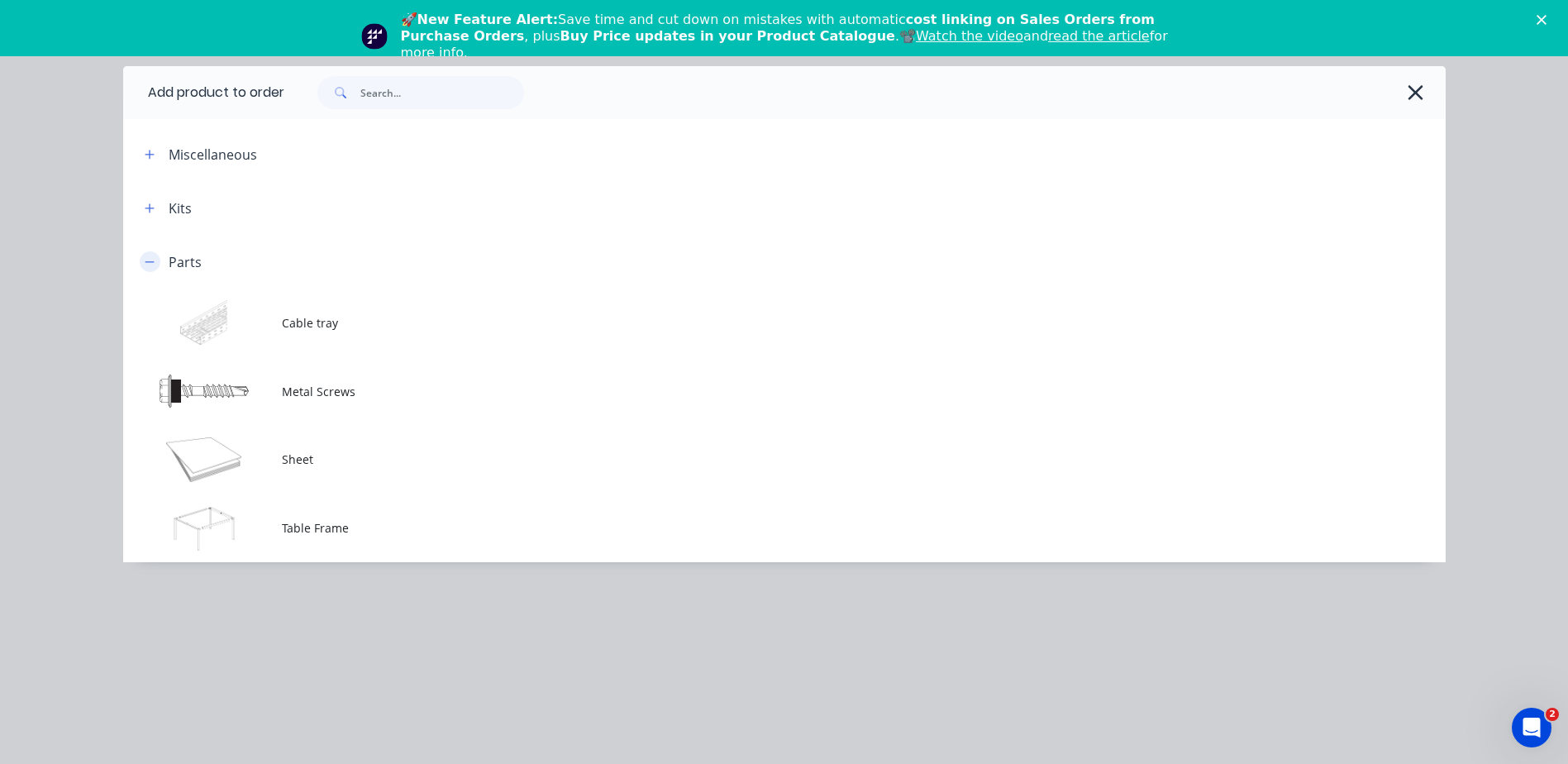
click at [144, 261] on button "button" at bounding box center [149, 262] width 21 height 21
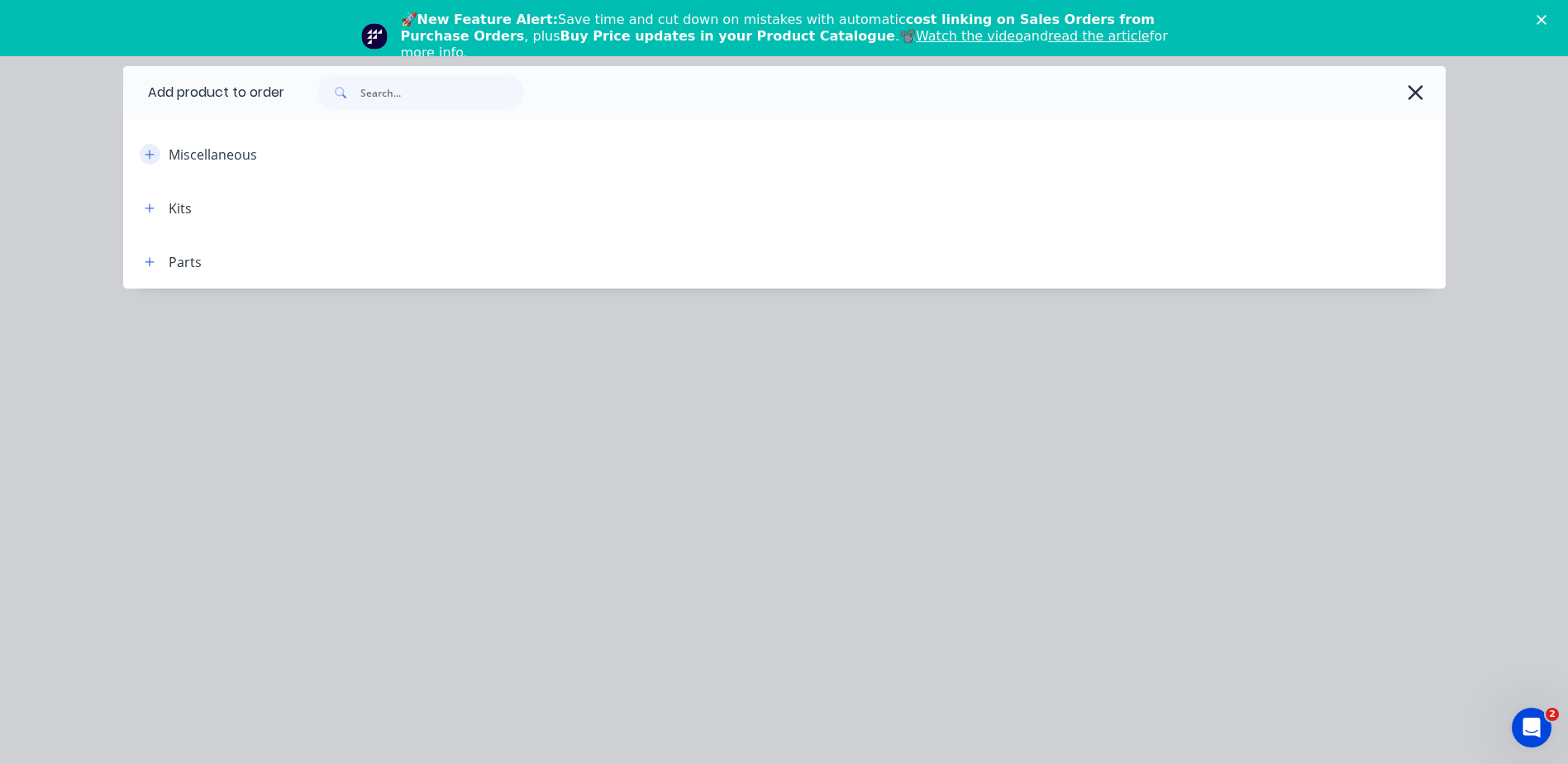
click at [145, 150] on icon "button" at bounding box center [149, 154] width 10 height 12
click at [153, 156] on icon "button" at bounding box center [149, 154] width 10 height 12
click at [154, 156] on icon "button" at bounding box center [149, 154] width 10 height 12
click at [147, 204] on icon "button" at bounding box center [149, 208] width 10 height 12
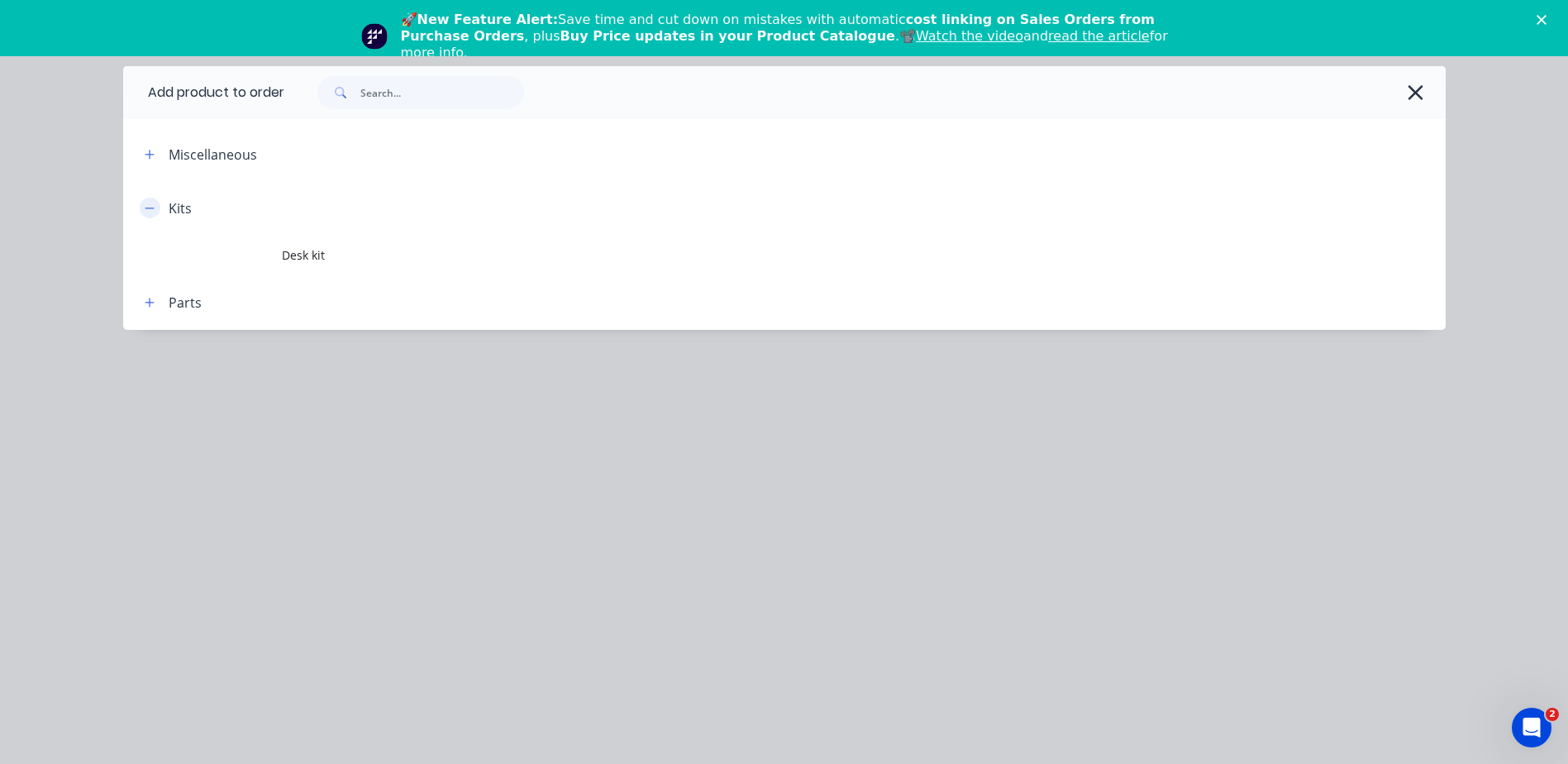
click at [147, 204] on icon "button" at bounding box center [149, 208] width 10 height 12
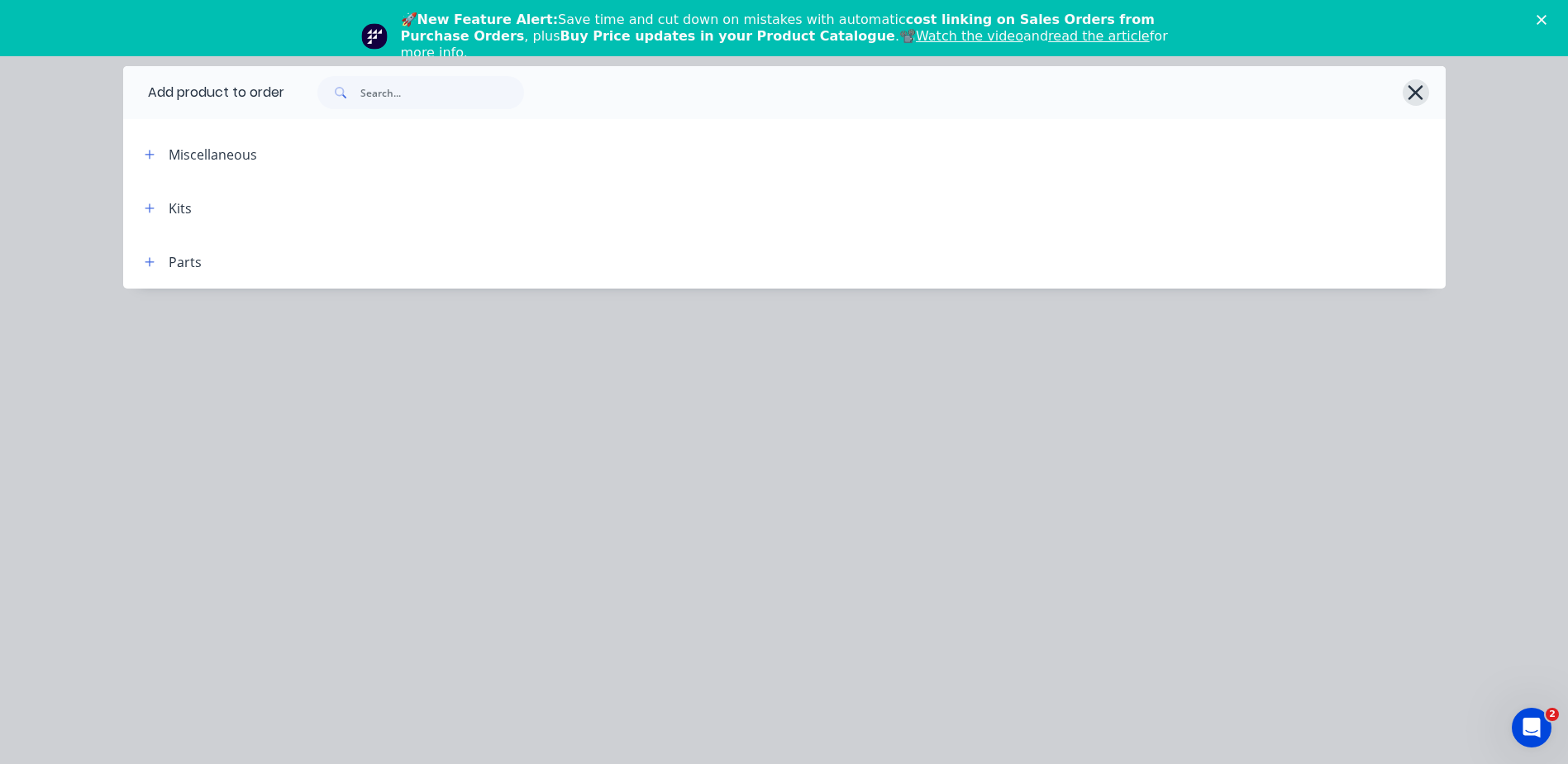
click at [1422, 94] on icon "button" at bounding box center [1415, 93] width 17 height 23
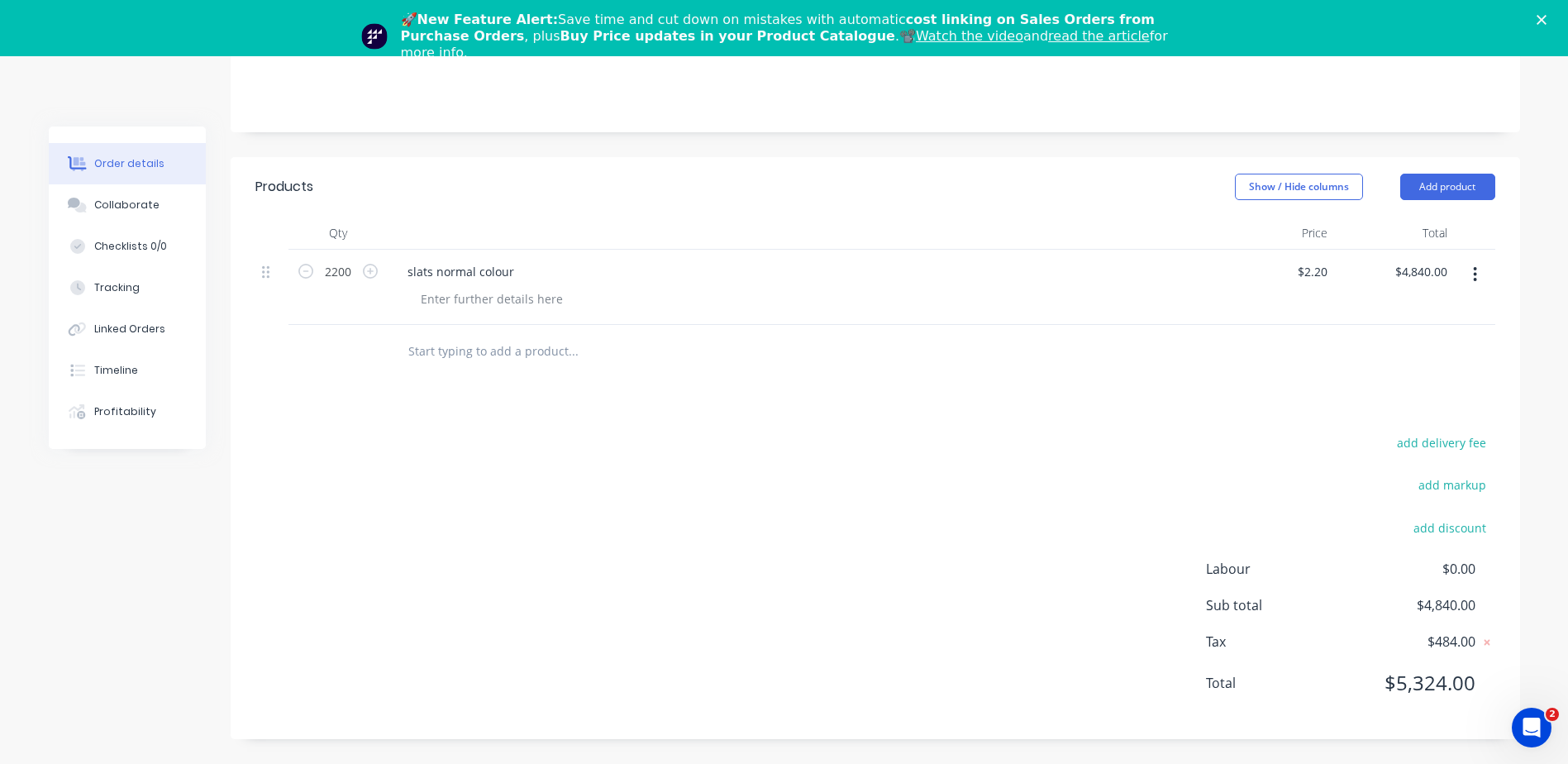
scroll to position [0, 0]
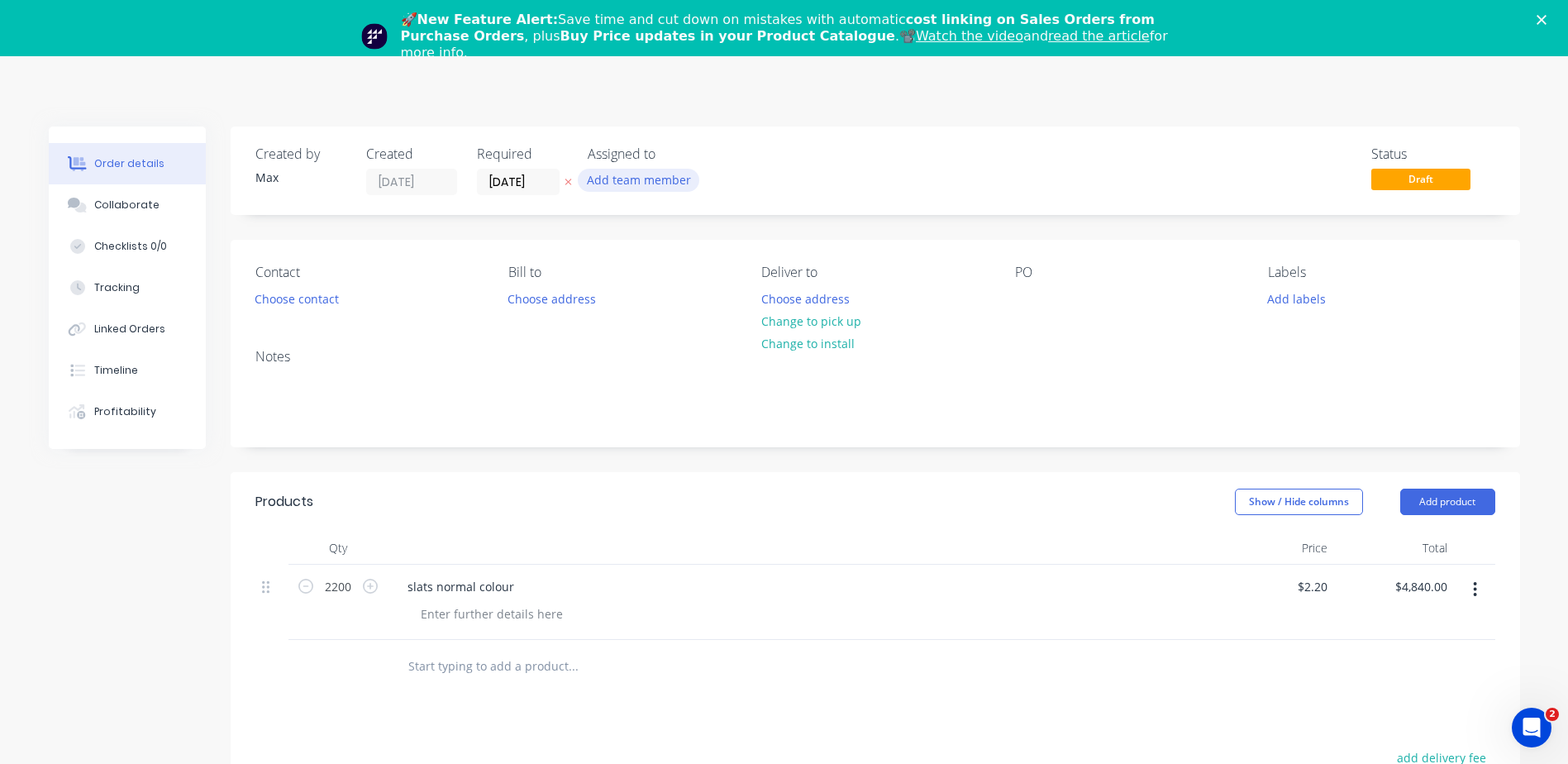
click at [616, 185] on button "Add team member" at bounding box center [638, 179] width 121 height 22
click at [625, 266] on div at bounding box center [615, 272] width 33 height 33
click at [860, 110] on div "Order details Collaborate Checklists 0/0 Tracking Linked Orders Timeline Profit…" at bounding box center [784, 568] width 1568 height 1023
click at [1546, 17] on icon "Close" at bounding box center [1541, 20] width 10 height 10
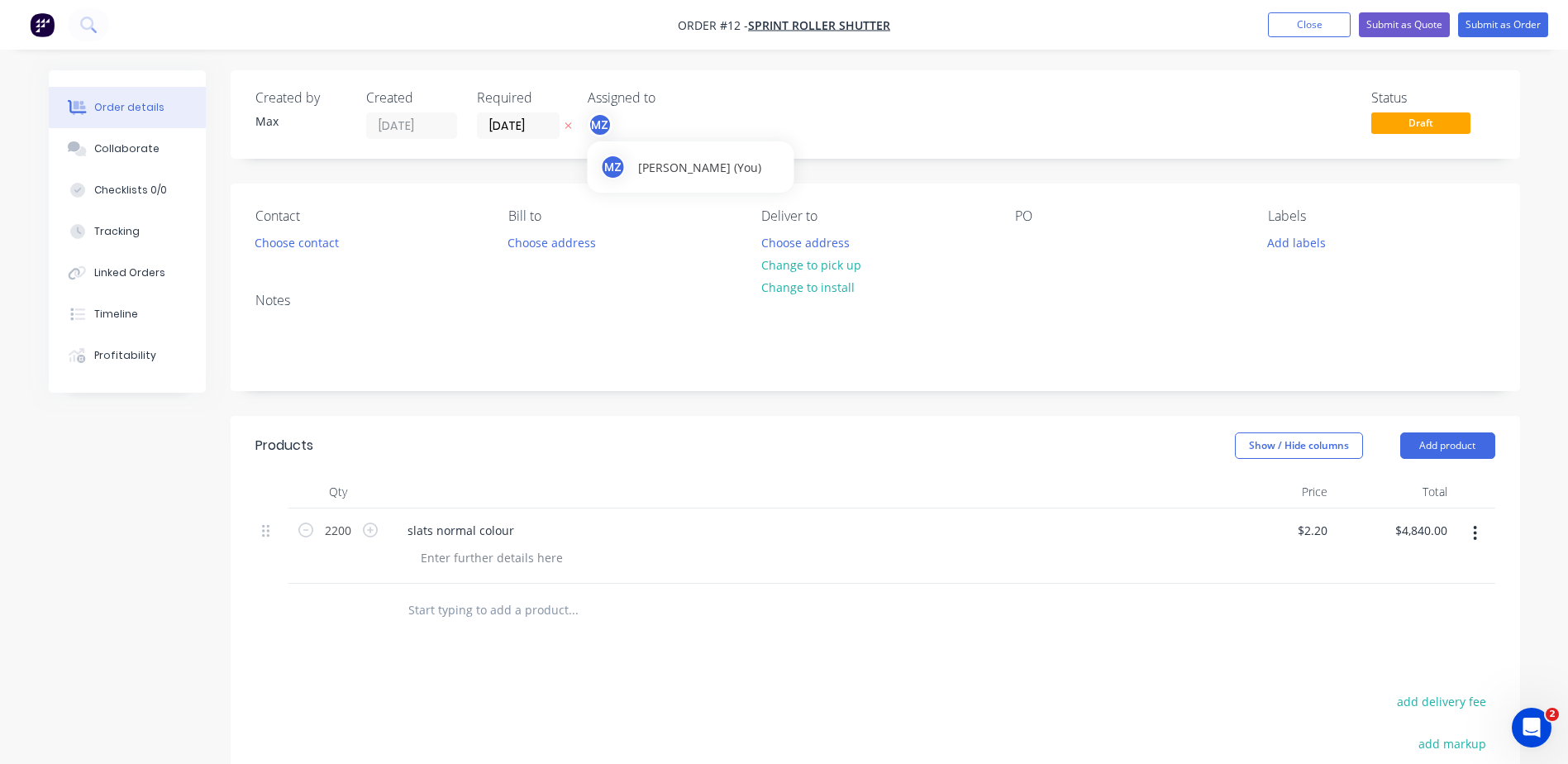
click at [598, 121] on div "MZ" at bounding box center [600, 125] width 25 height 25
click at [636, 248] on button "[PERSON_NAME]" at bounding box center [711, 249] width 248 height 33
click at [1078, 123] on div "Status Draft" at bounding box center [1124, 115] width 742 height 49
click at [1497, 29] on button "Submit as Order" at bounding box center [1502, 25] width 90 height 25
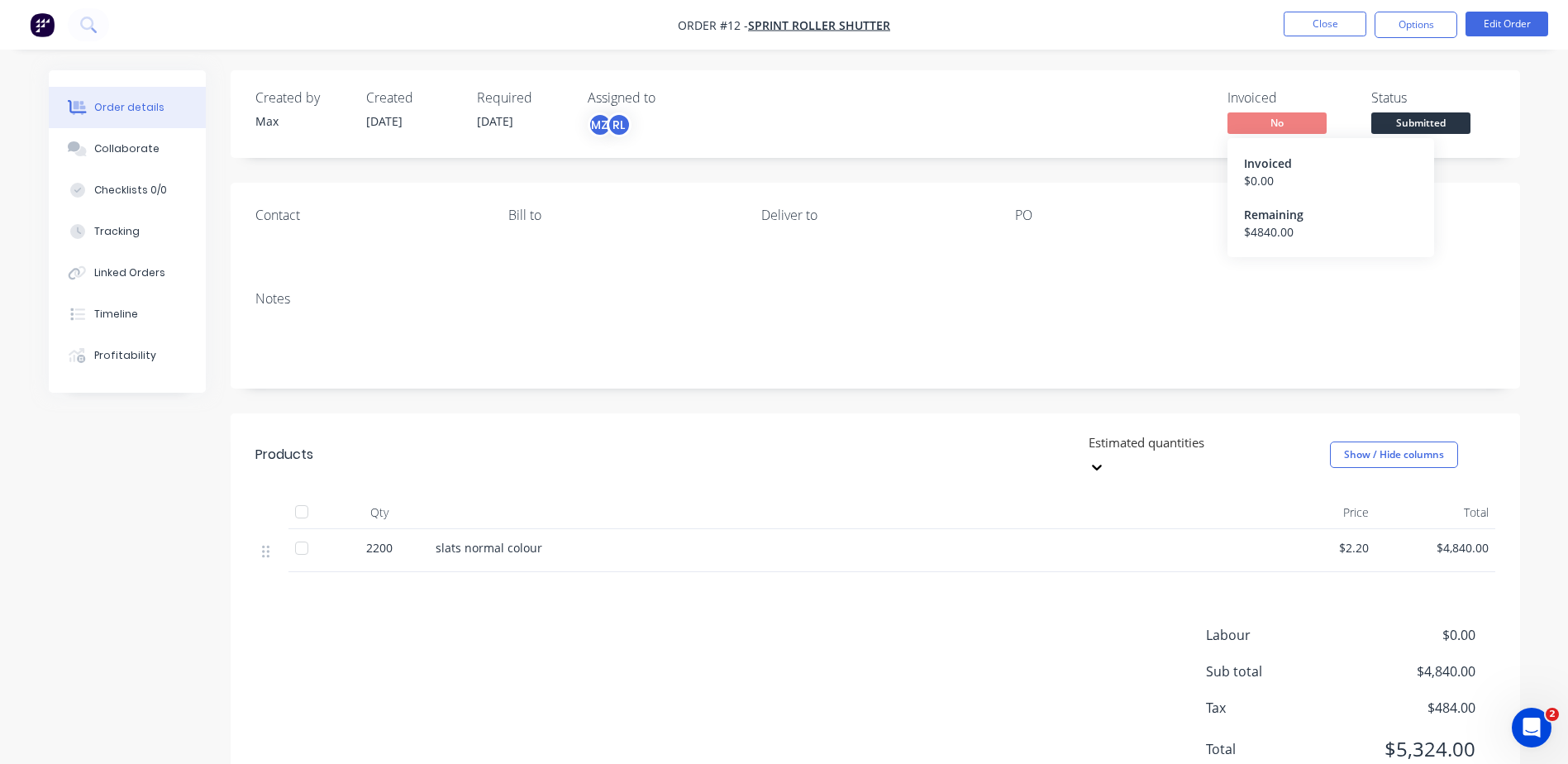
click at [1263, 116] on span "No" at bounding box center [1277, 122] width 99 height 21
click at [1297, 118] on span "No" at bounding box center [1277, 122] width 99 height 21
click at [1382, 32] on button "Options" at bounding box center [1416, 25] width 83 height 27
click at [1183, 63] on div "Order details Collaborate Checklists 0/0 Tracking Linked Orders Timeline Profit…" at bounding box center [784, 415] width 1568 height 830
click at [1336, 23] on button "Close" at bounding box center [1325, 24] width 83 height 25
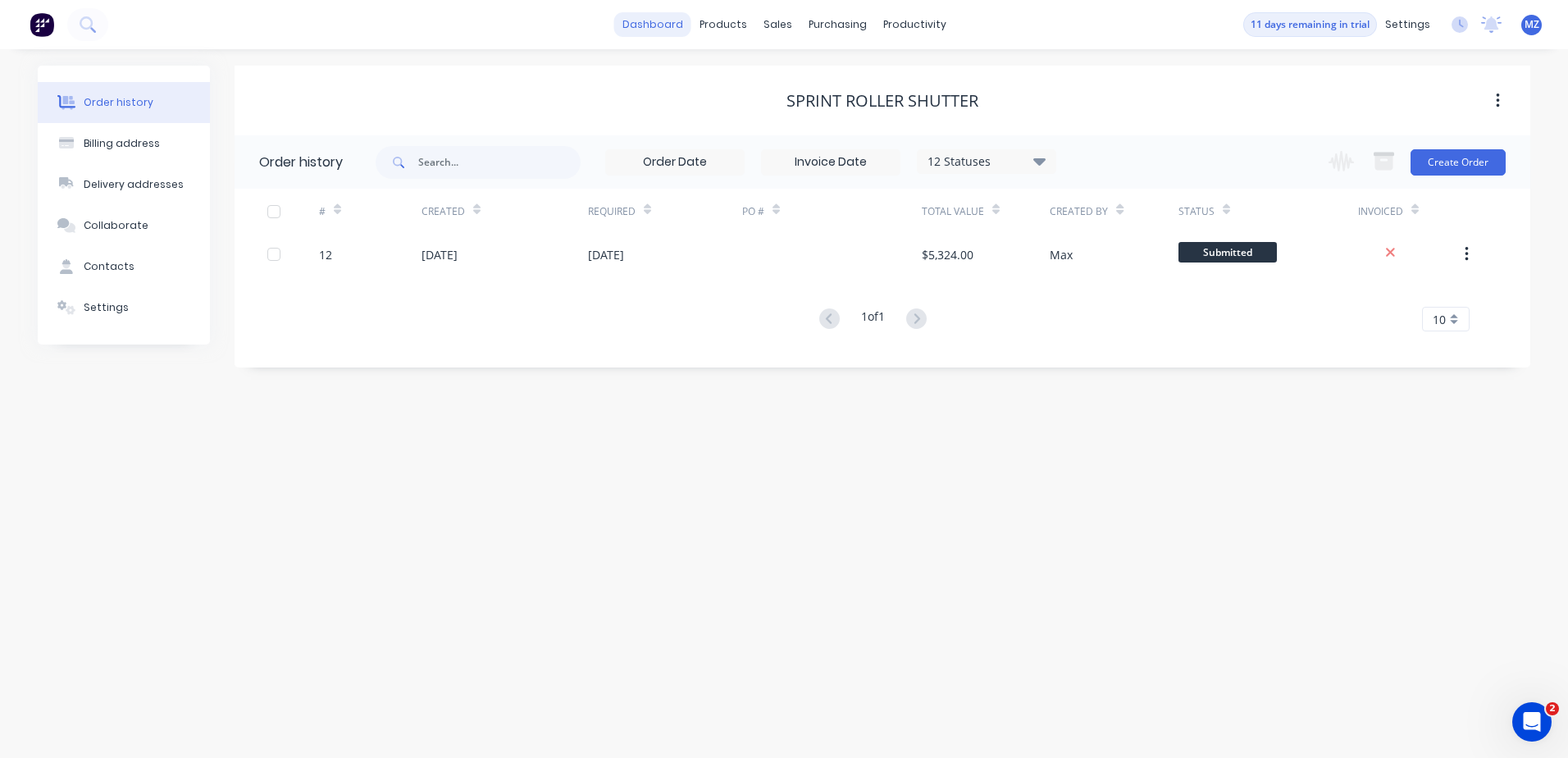
click at [665, 28] on link "dashboard" at bounding box center [653, 25] width 77 height 25
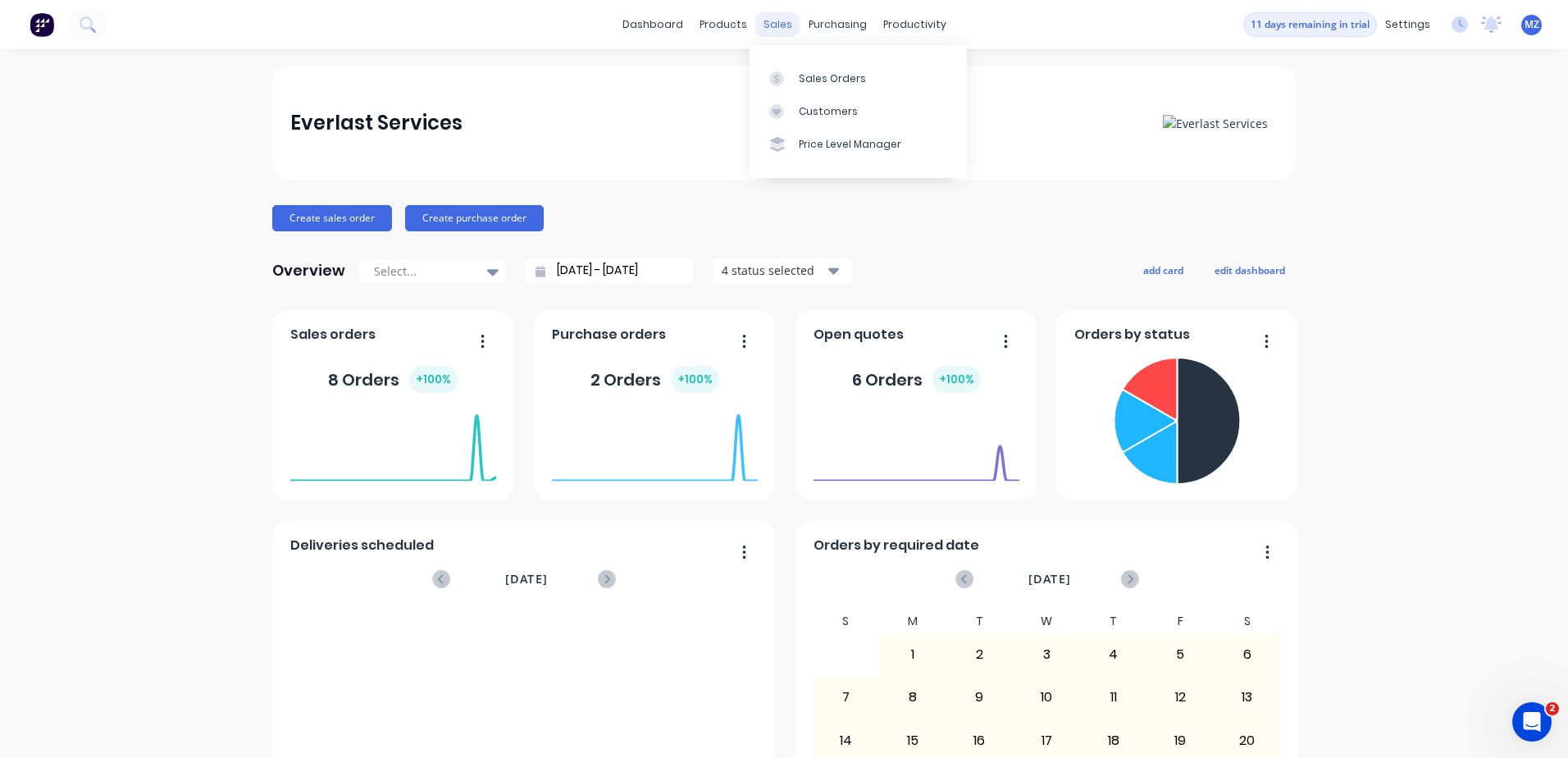
click at [755, 28] on div "sales" at bounding box center [777, 25] width 45 height 25
click at [825, 75] on div "Sales Orders" at bounding box center [833, 79] width 68 height 15
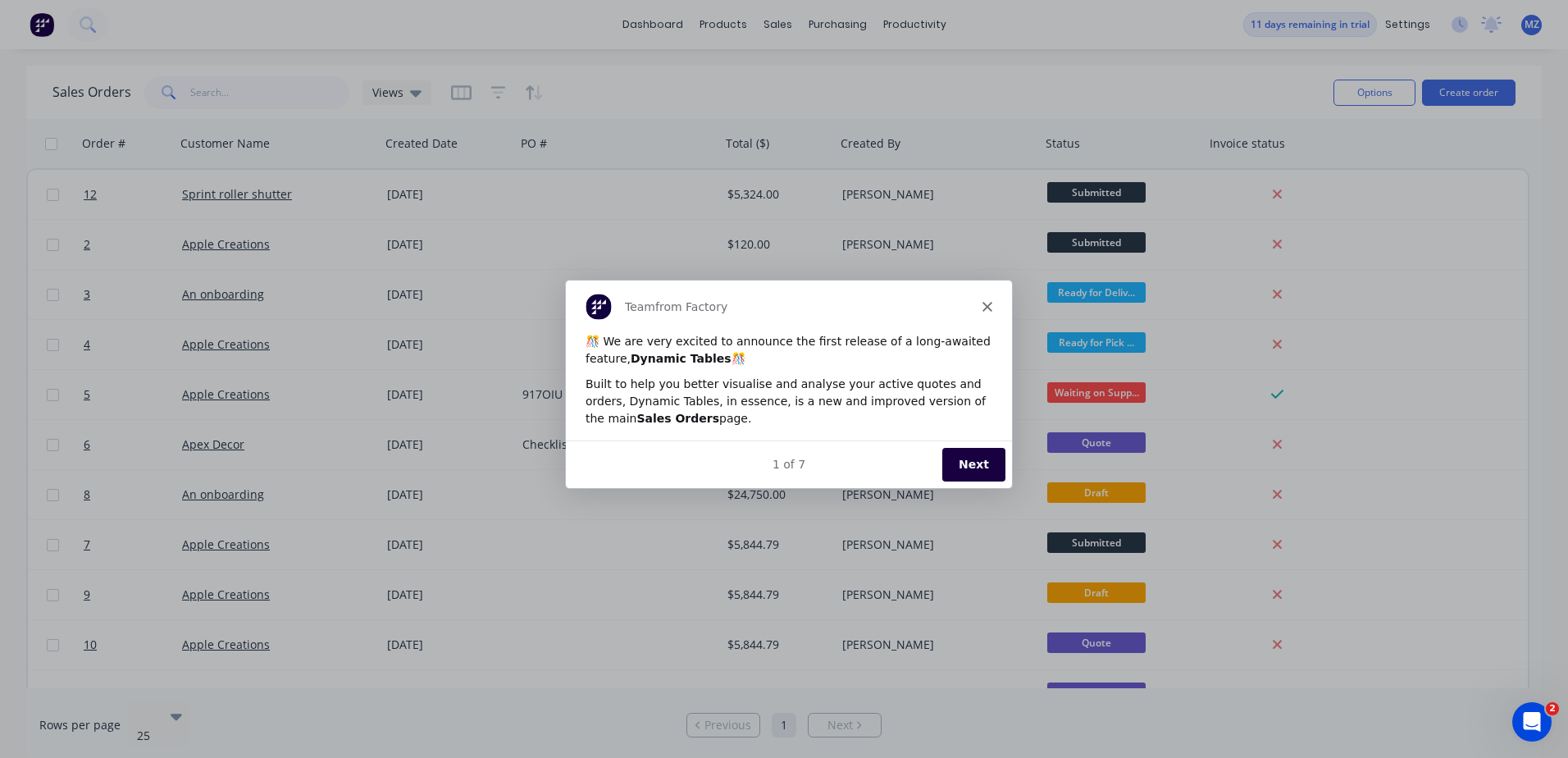
click at [988, 471] on button "Next" at bounding box center [973, 463] width 63 height 34
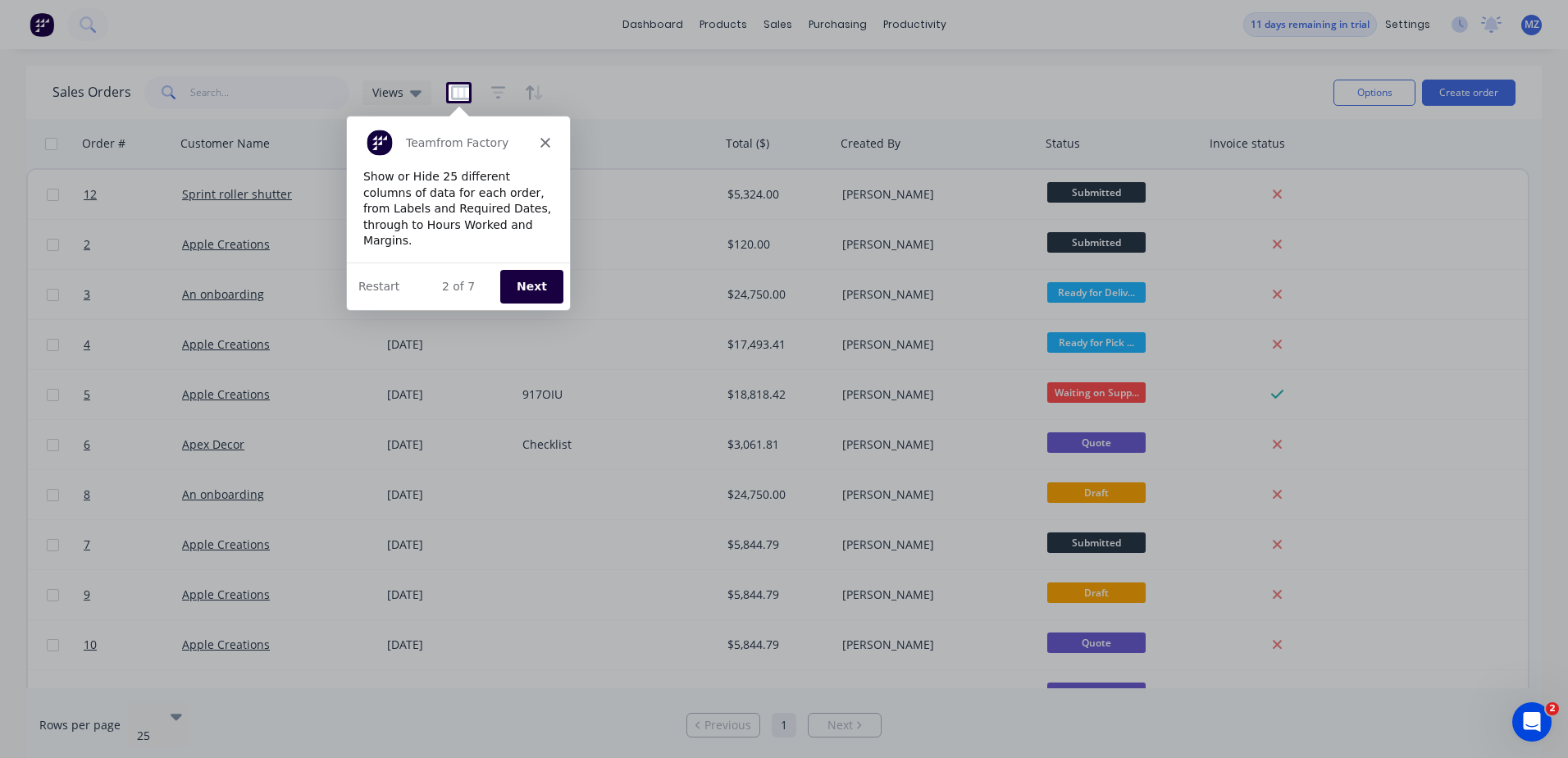
click at [530, 283] on button "Next" at bounding box center [530, 285] width 63 height 34
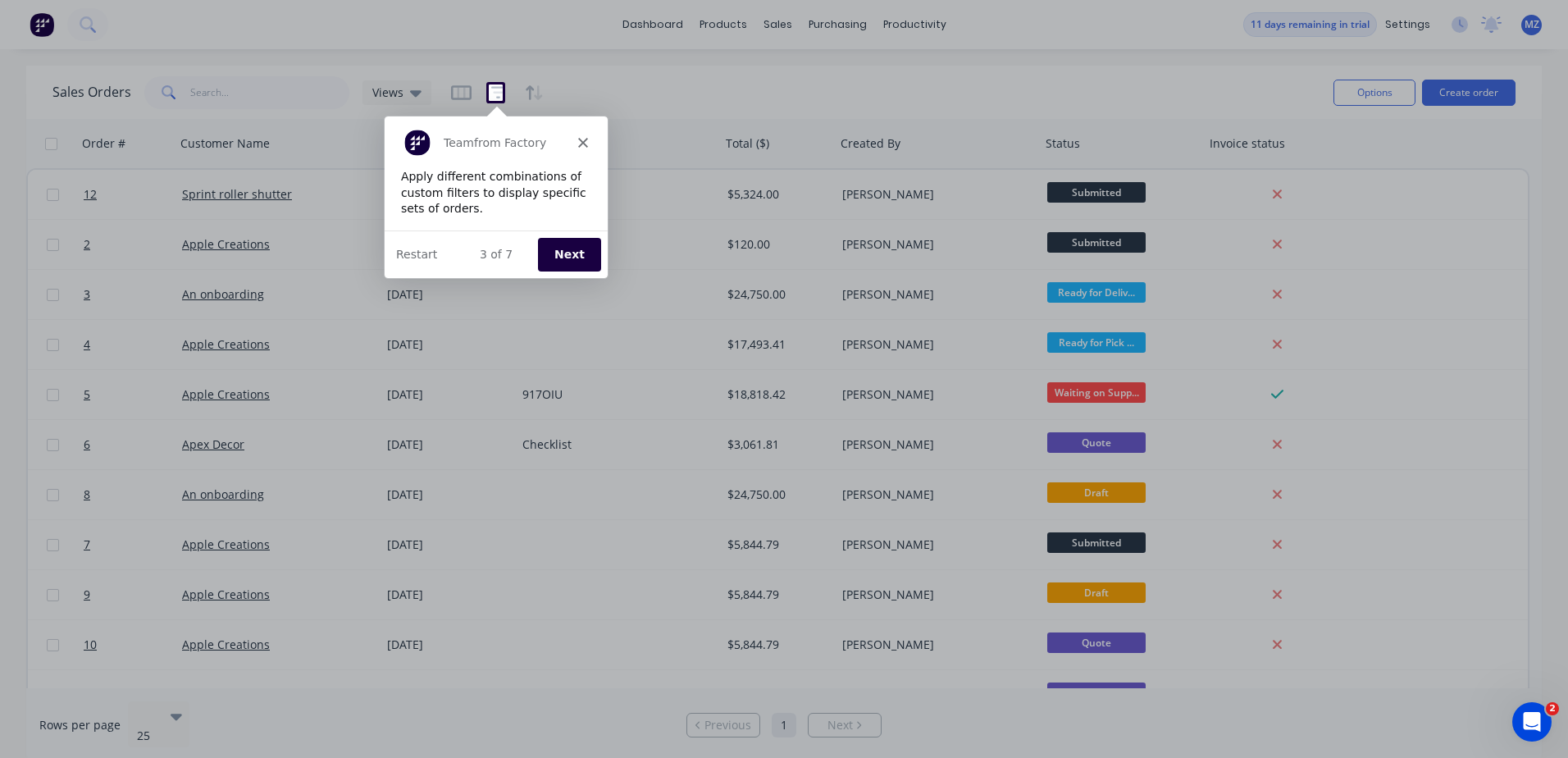
click at [564, 258] on button "Next" at bounding box center [567, 253] width 63 height 34
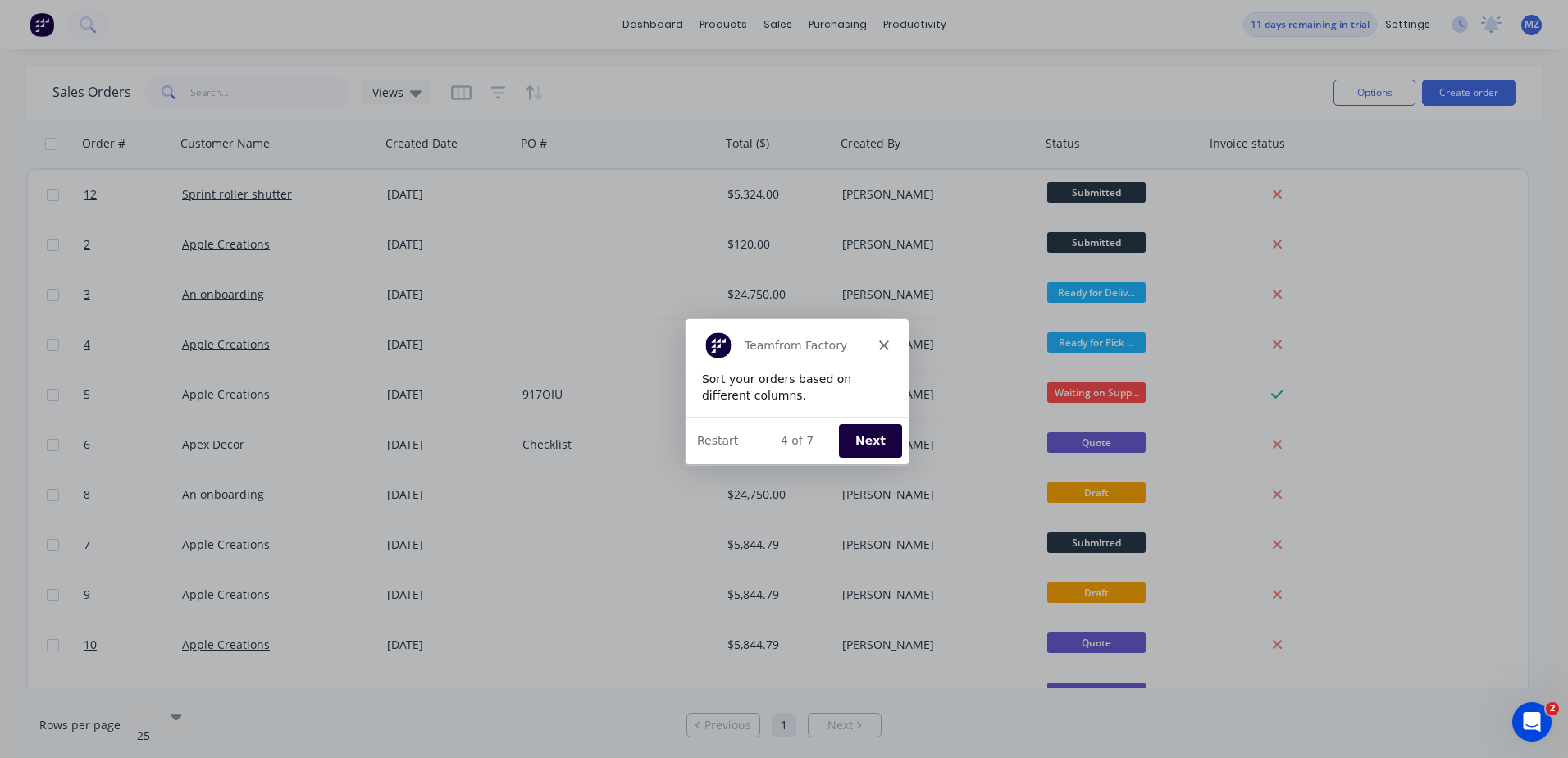
click at [892, 442] on button "Next" at bounding box center [870, 440] width 63 height 34
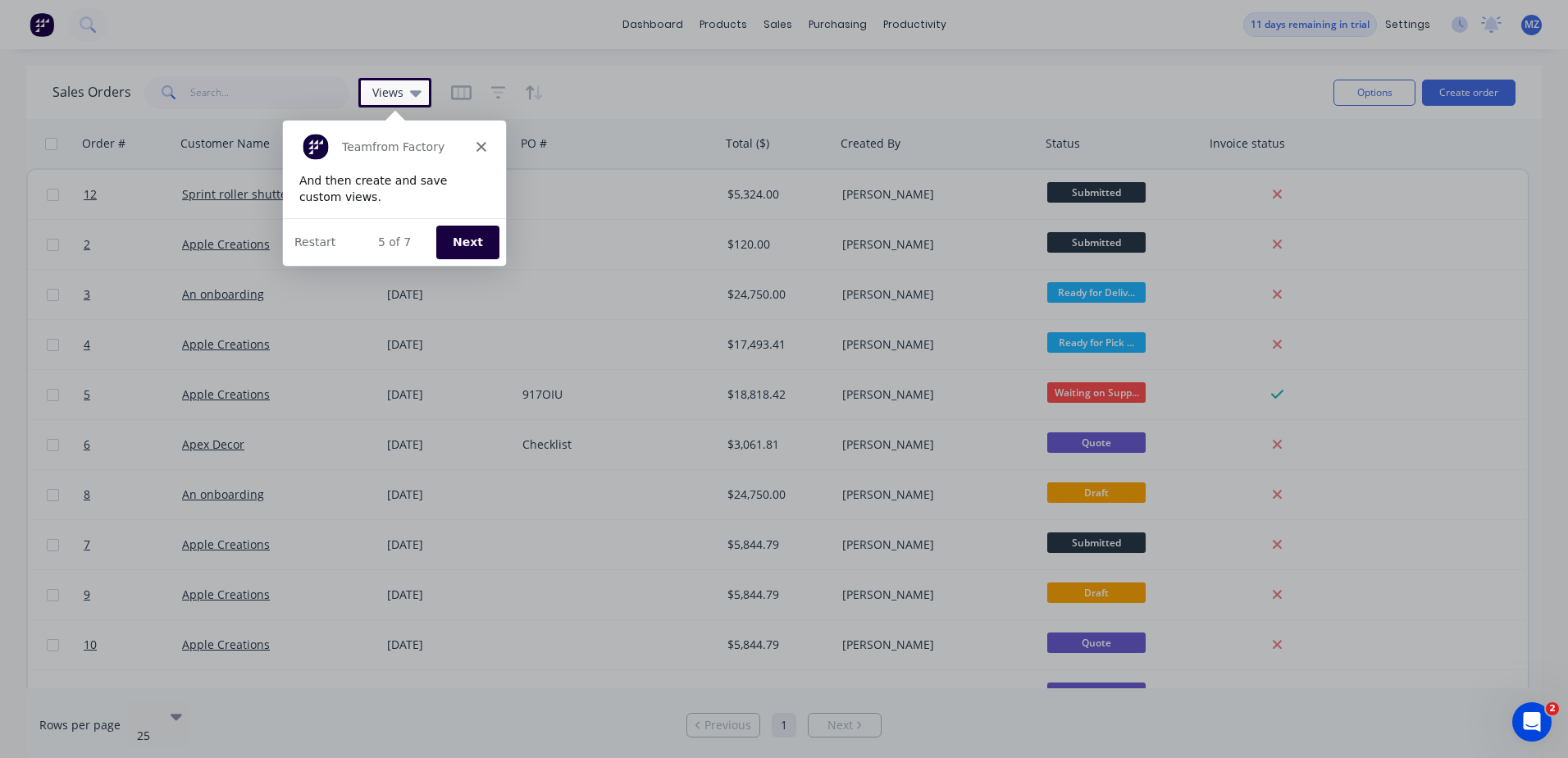
click at [471, 241] on button "Next" at bounding box center [467, 241] width 63 height 34
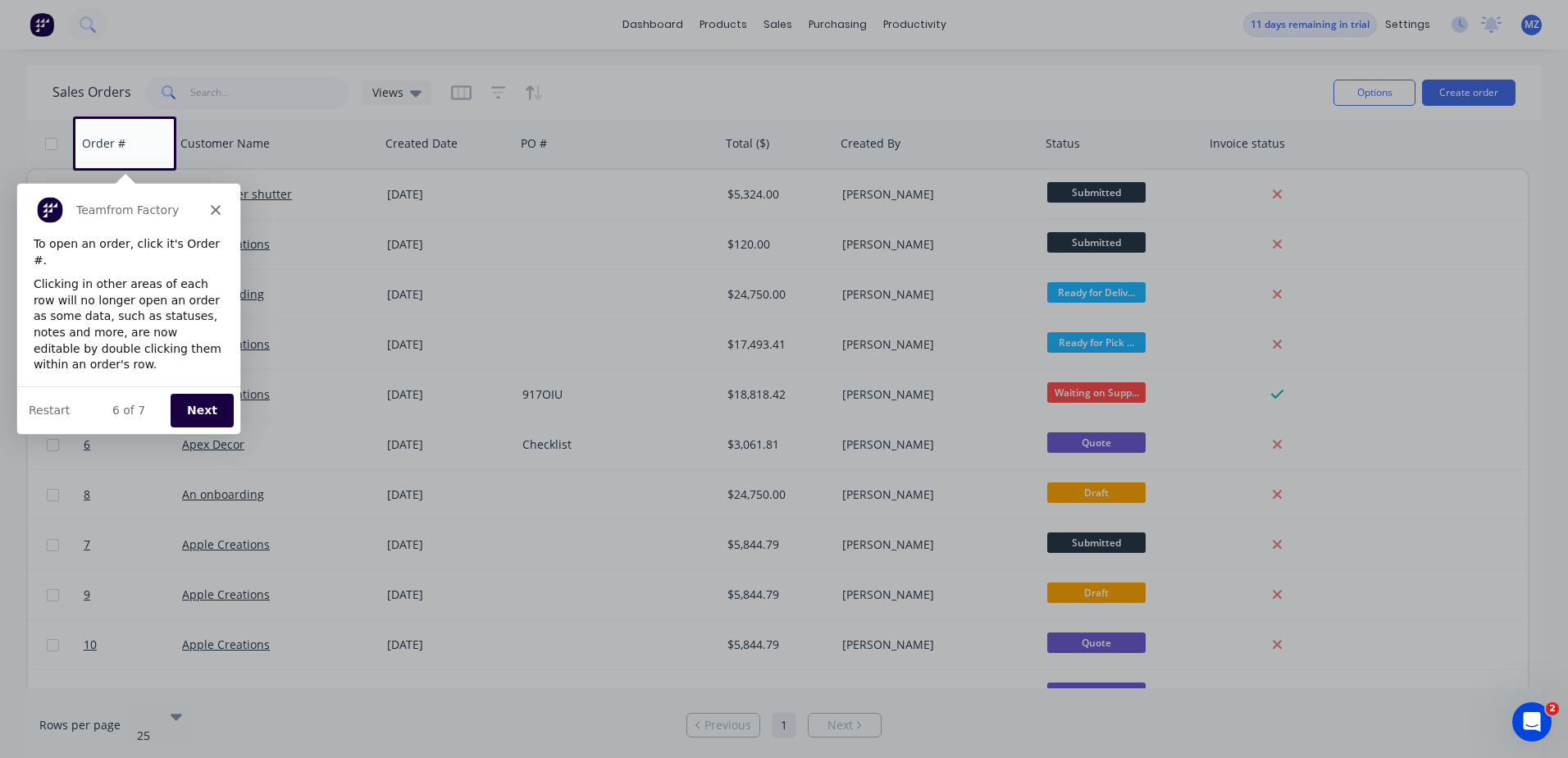
click at [195, 414] on button "Next" at bounding box center [201, 409] width 63 height 34
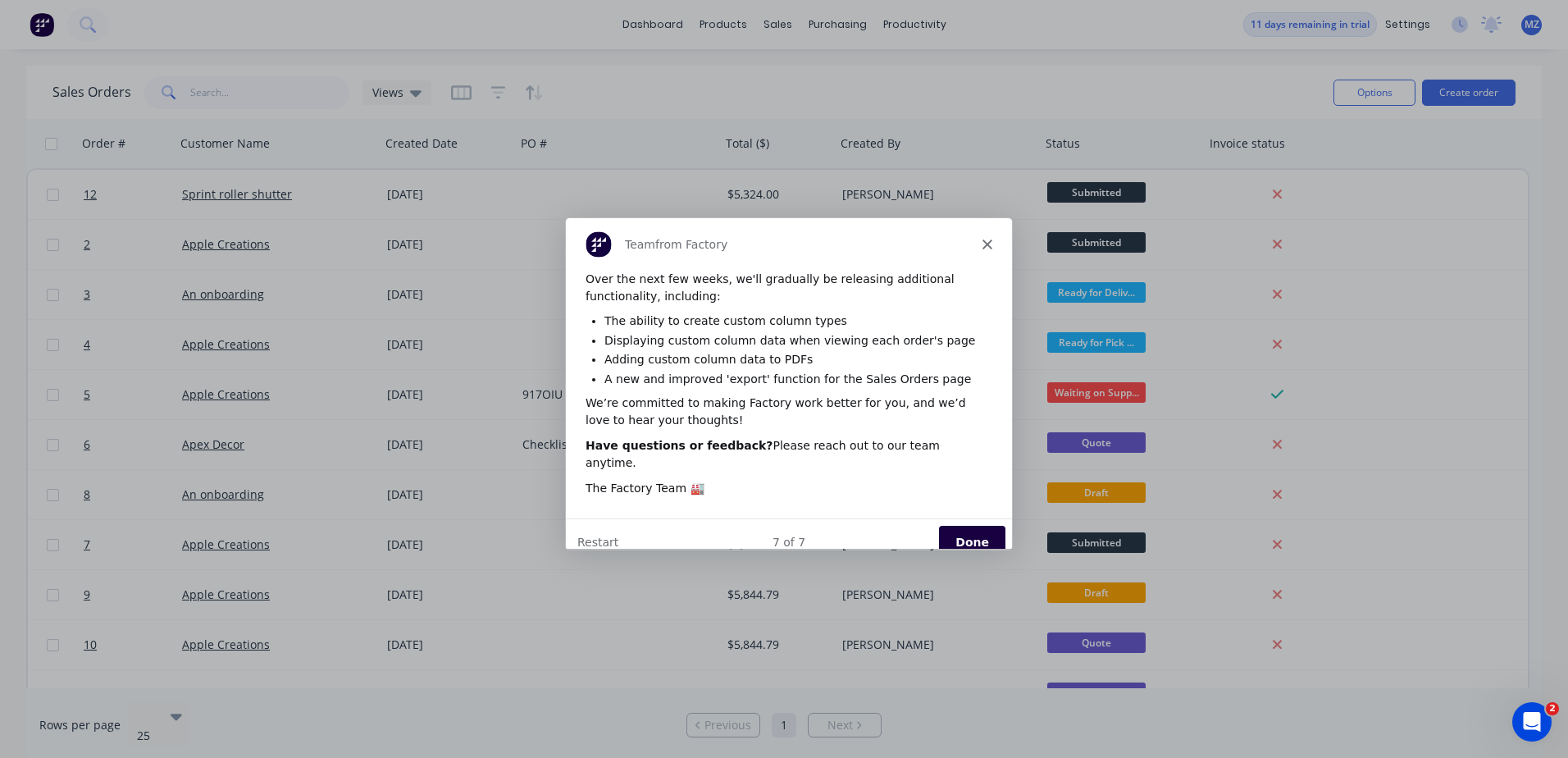
click at [970, 527] on button "Done" at bounding box center [971, 541] width 67 height 34
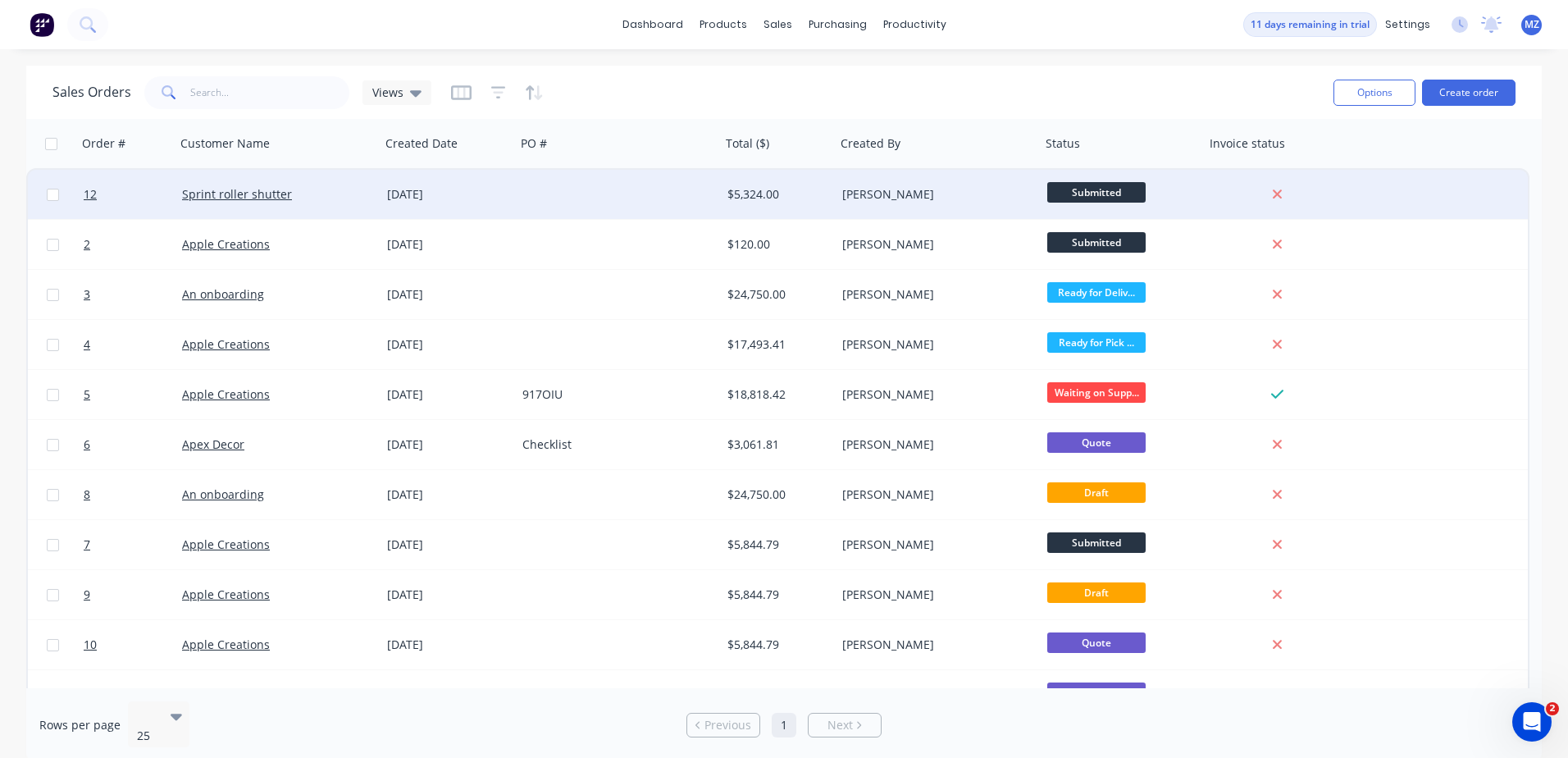
click at [275, 204] on div "Sprint roller shutter" at bounding box center [278, 194] width 205 height 49
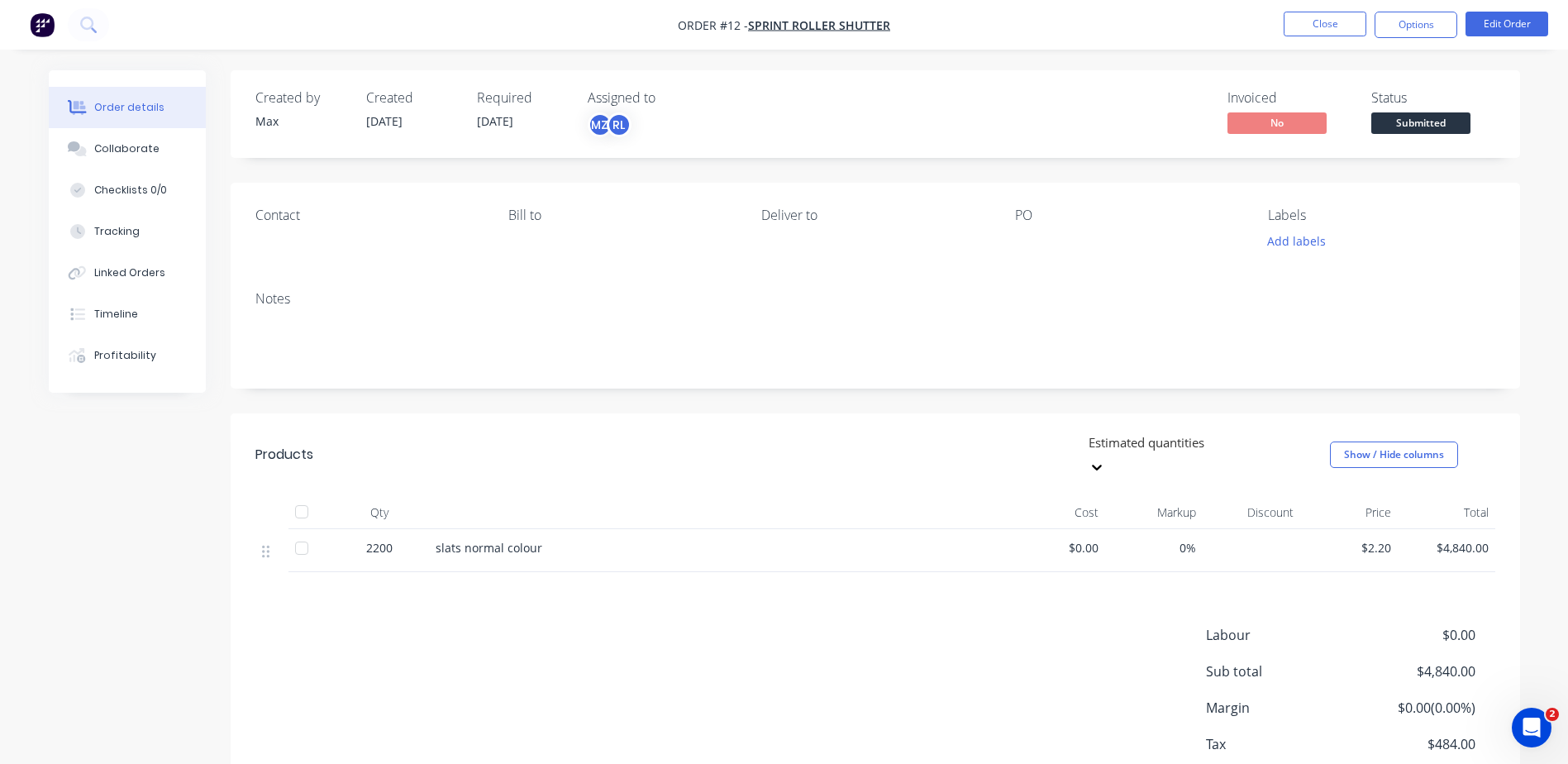
click at [504, 120] on span "[DATE]" at bounding box center [496, 120] width 37 height 16
click at [1384, 28] on button "Options" at bounding box center [1416, 25] width 83 height 27
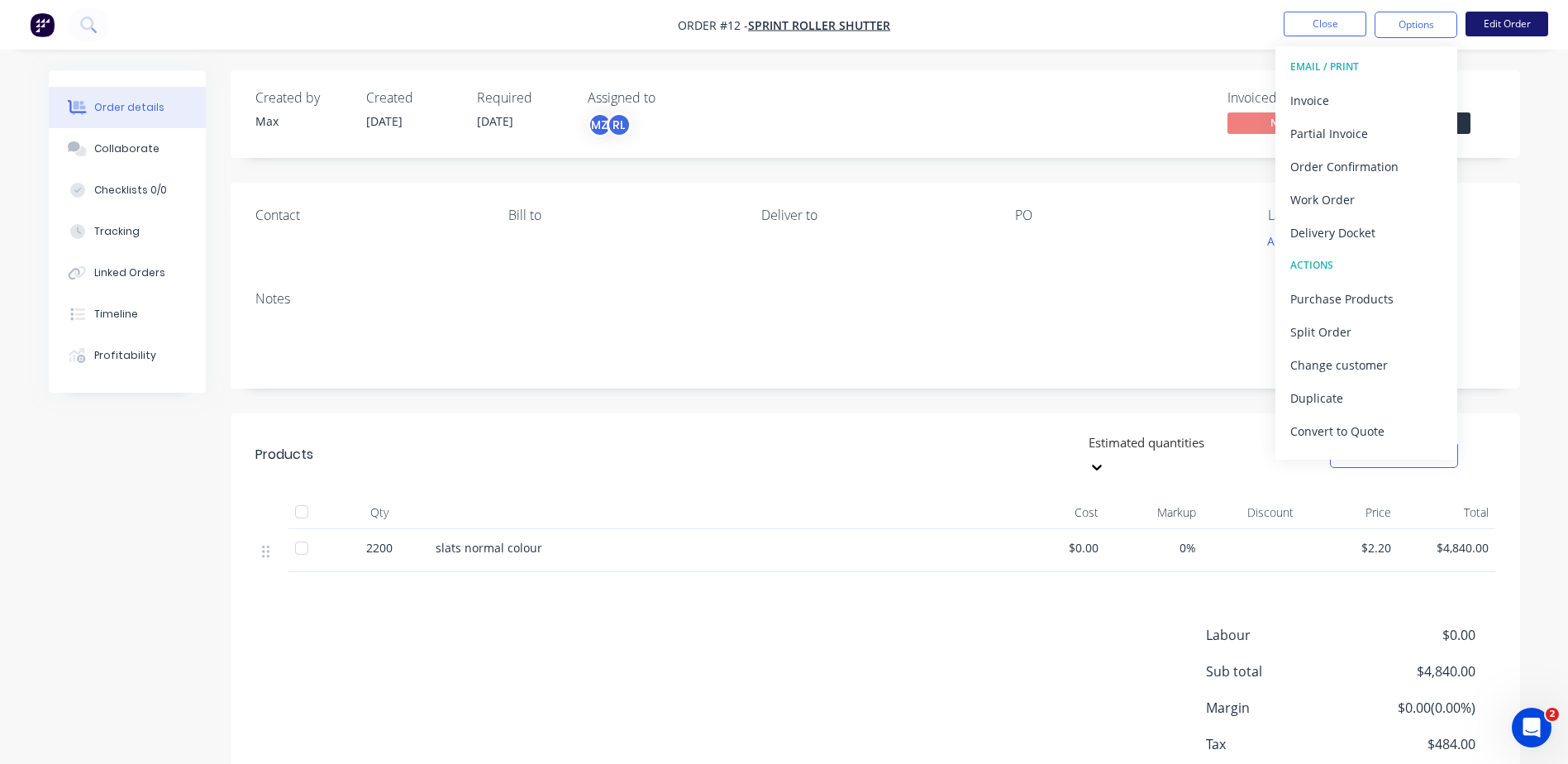
click at [1497, 24] on button "Edit Order" at bounding box center [1507, 24] width 83 height 25
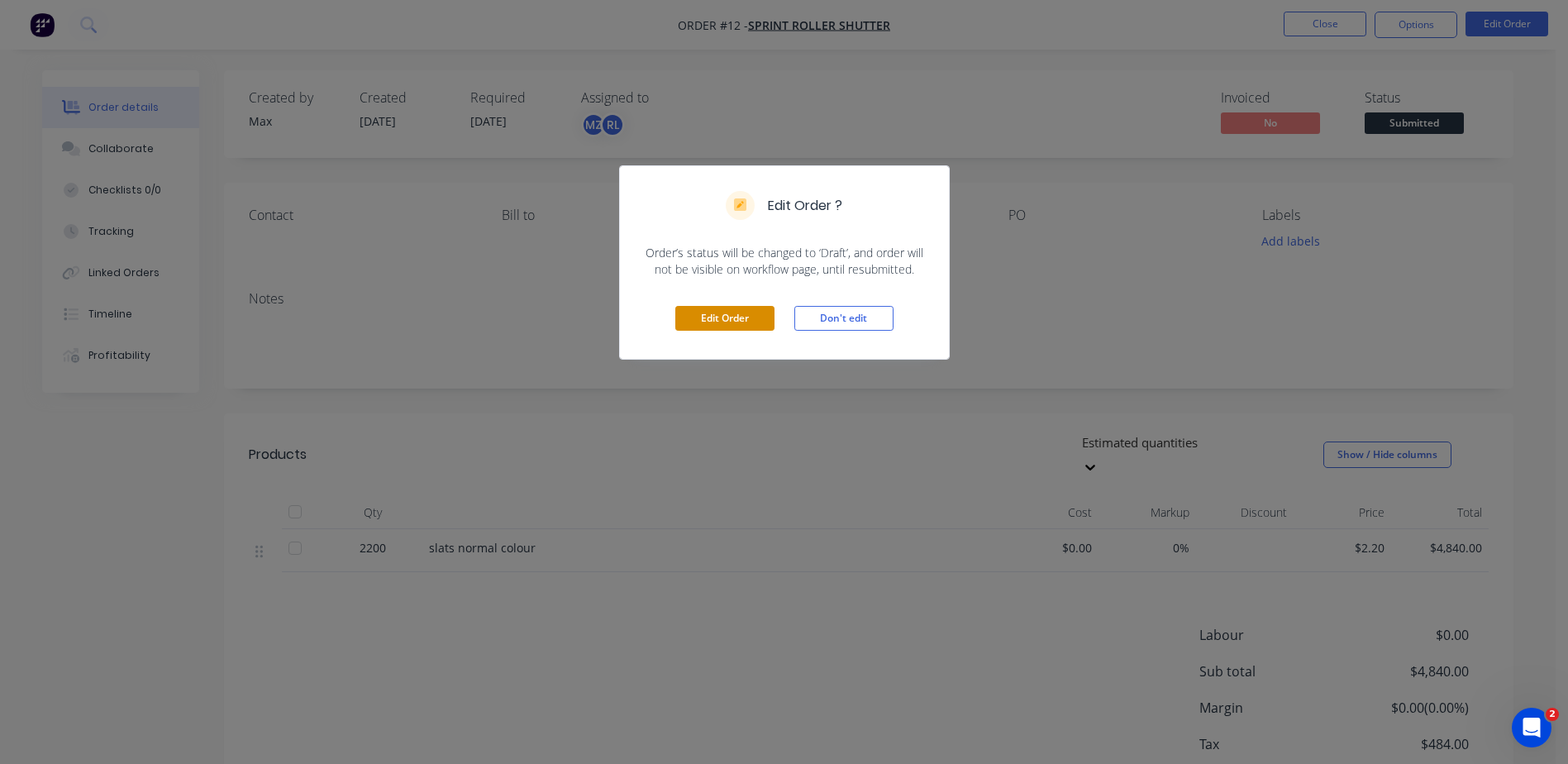
click at [723, 316] on button "Edit Order" at bounding box center [724, 318] width 99 height 25
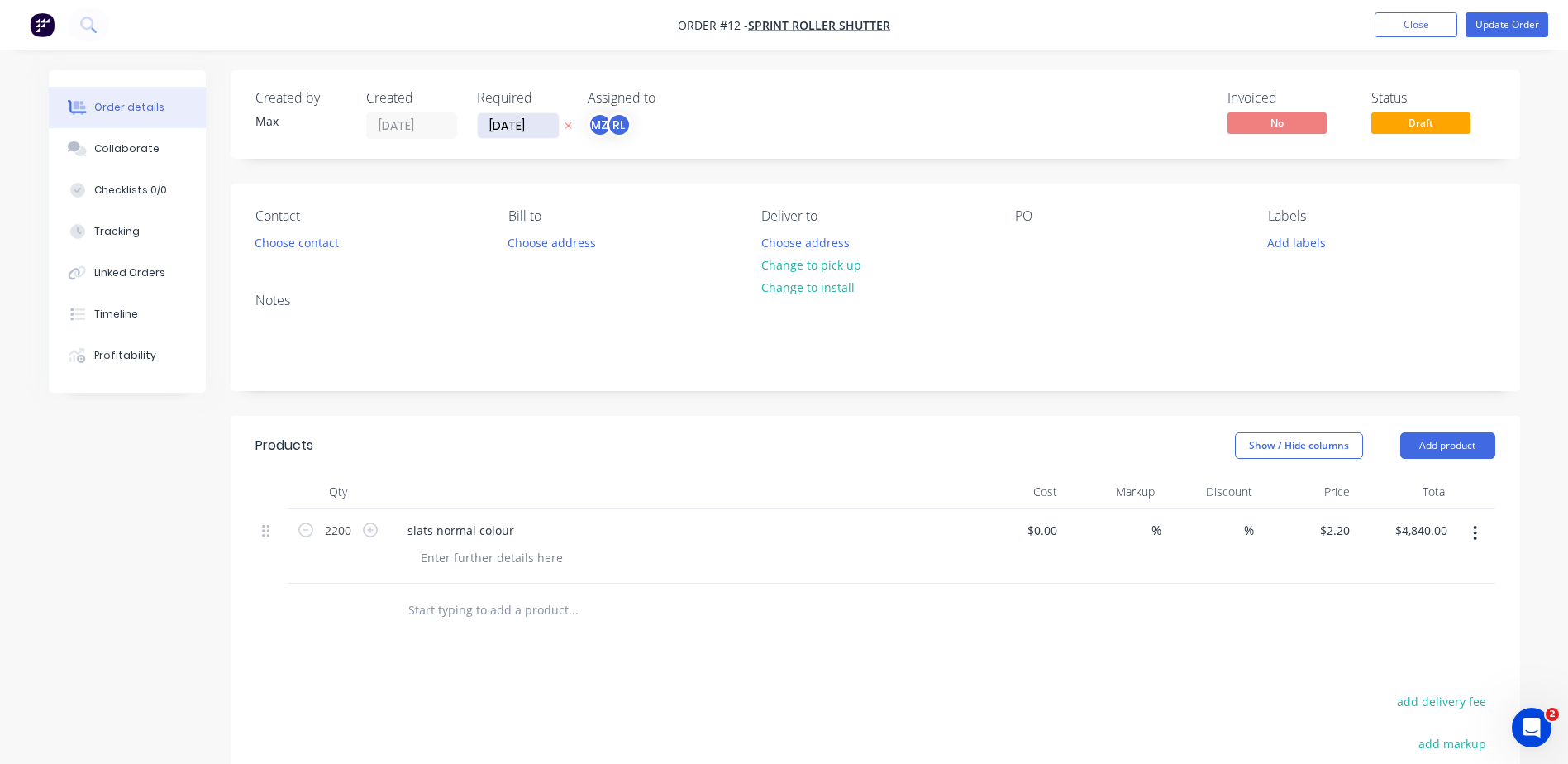
click at [524, 131] on input "[DATE]" at bounding box center [519, 125] width 81 height 25
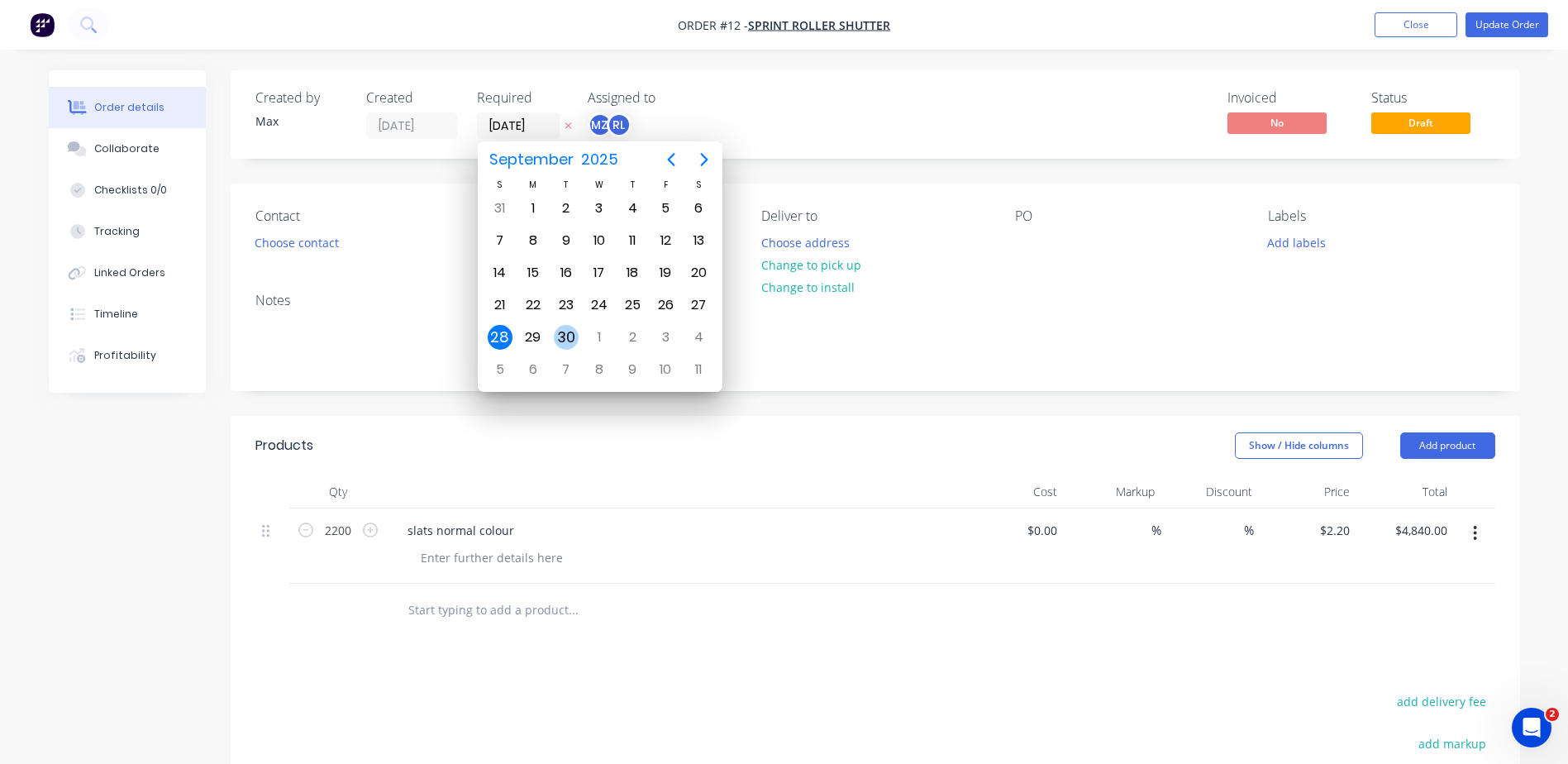
click at [554, 335] on div "30" at bounding box center [566, 337] width 25 height 25
type input "[DATE]"
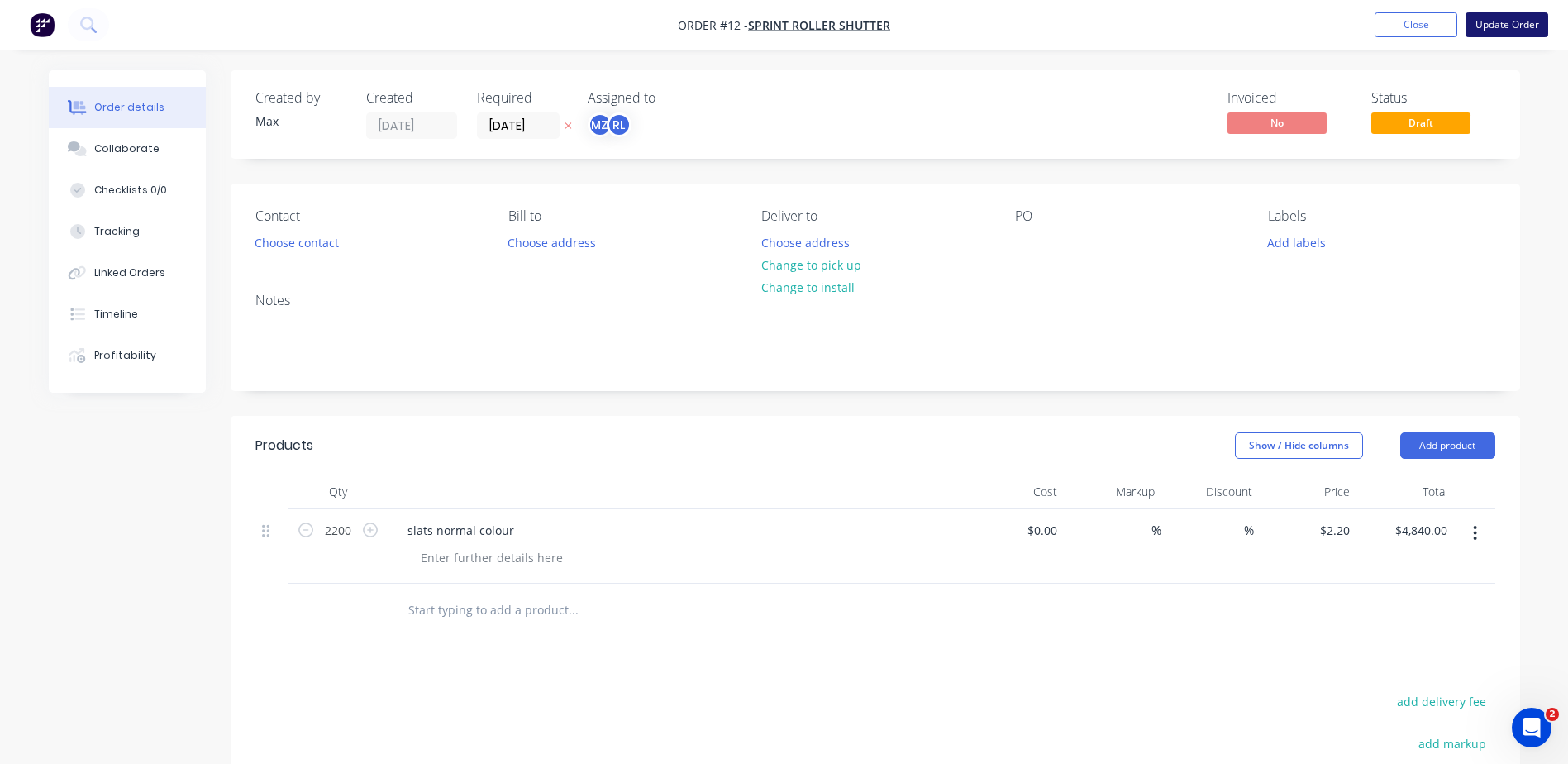
click at [1487, 22] on button "Update Order" at bounding box center [1507, 25] width 83 height 25
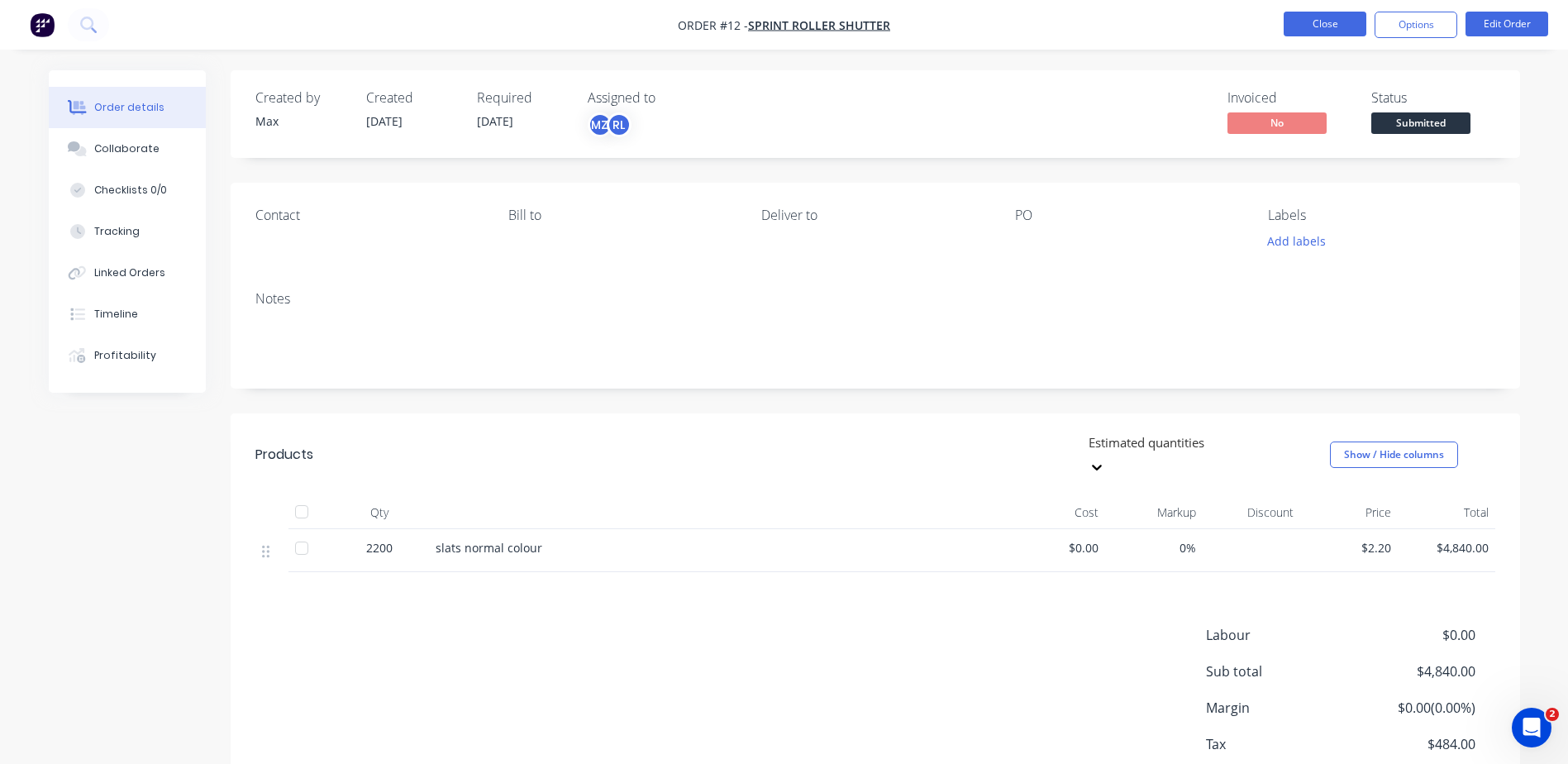
click at [1298, 19] on button "Close" at bounding box center [1325, 24] width 83 height 25
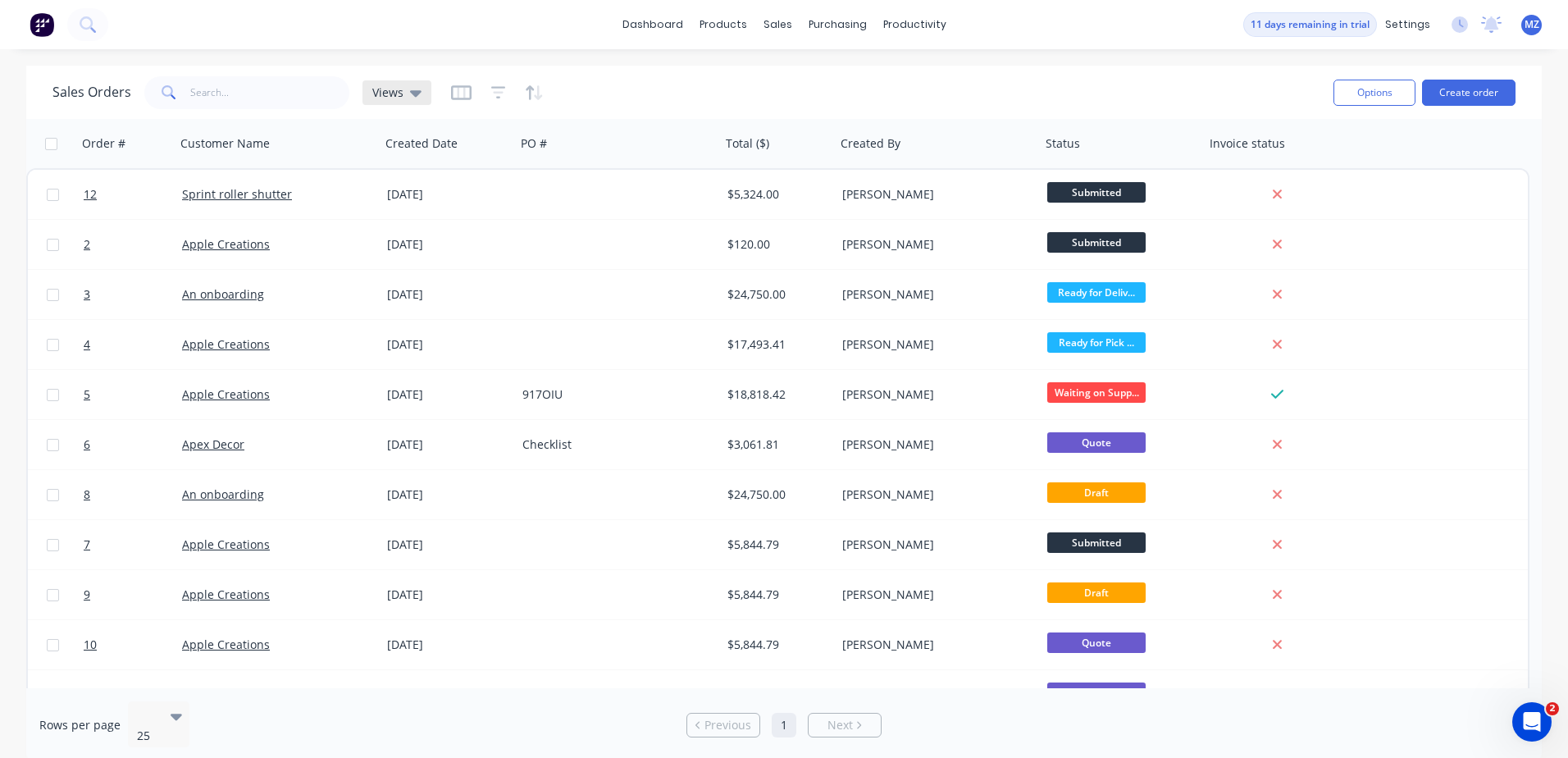
click at [375, 93] on span "Views" at bounding box center [388, 92] width 31 height 17
click at [639, 51] on div "dashboard products sales purchasing productivity dashboard products Product Cat…" at bounding box center [784, 379] width 1568 height 758
click at [541, 90] on div "Sales Orders Views" at bounding box center [686, 92] width 1267 height 40
click at [539, 92] on icon "button" at bounding box center [534, 93] width 19 height 16
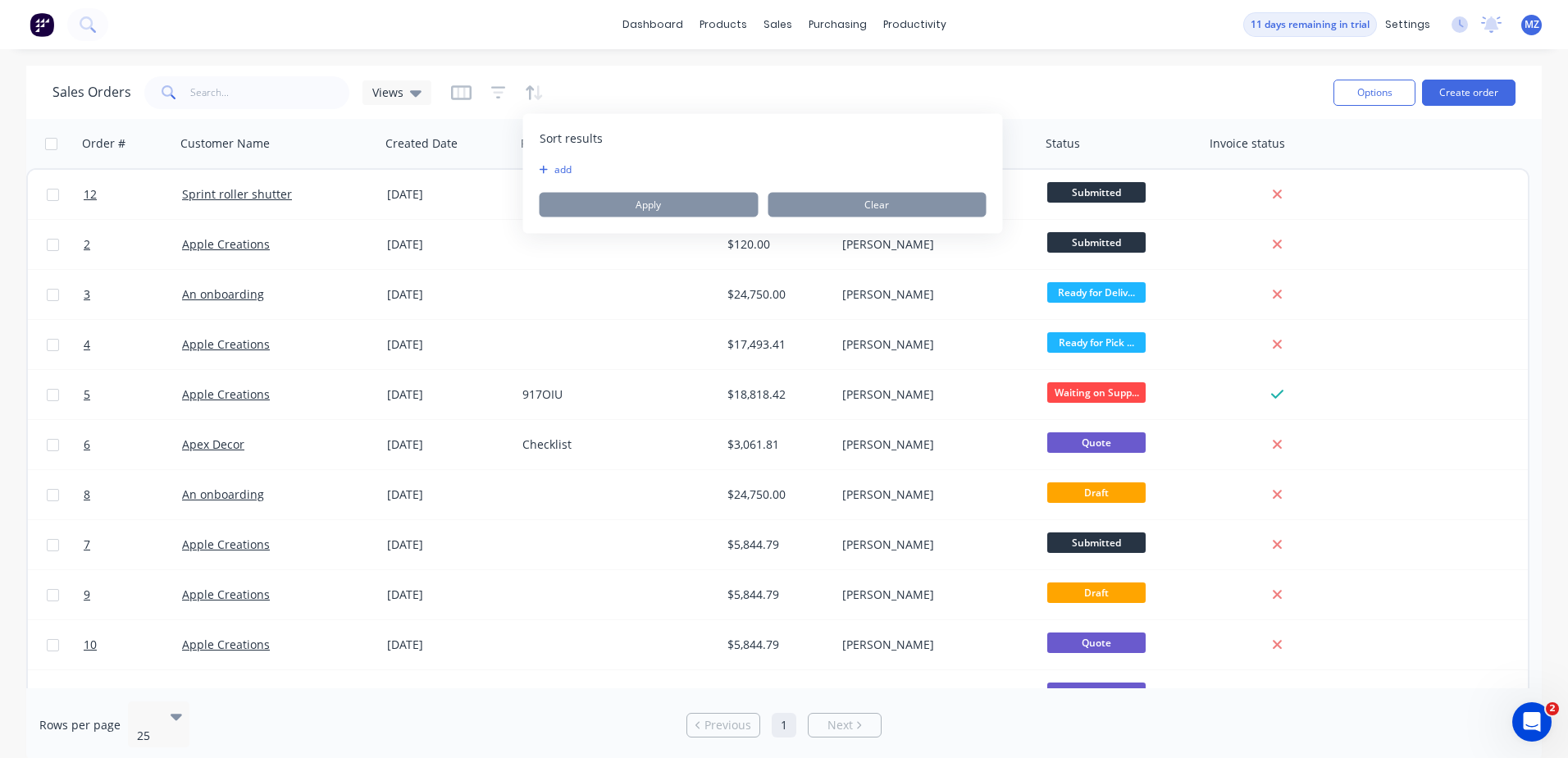
click at [560, 168] on button "add" at bounding box center [549, 170] width 21 height 13
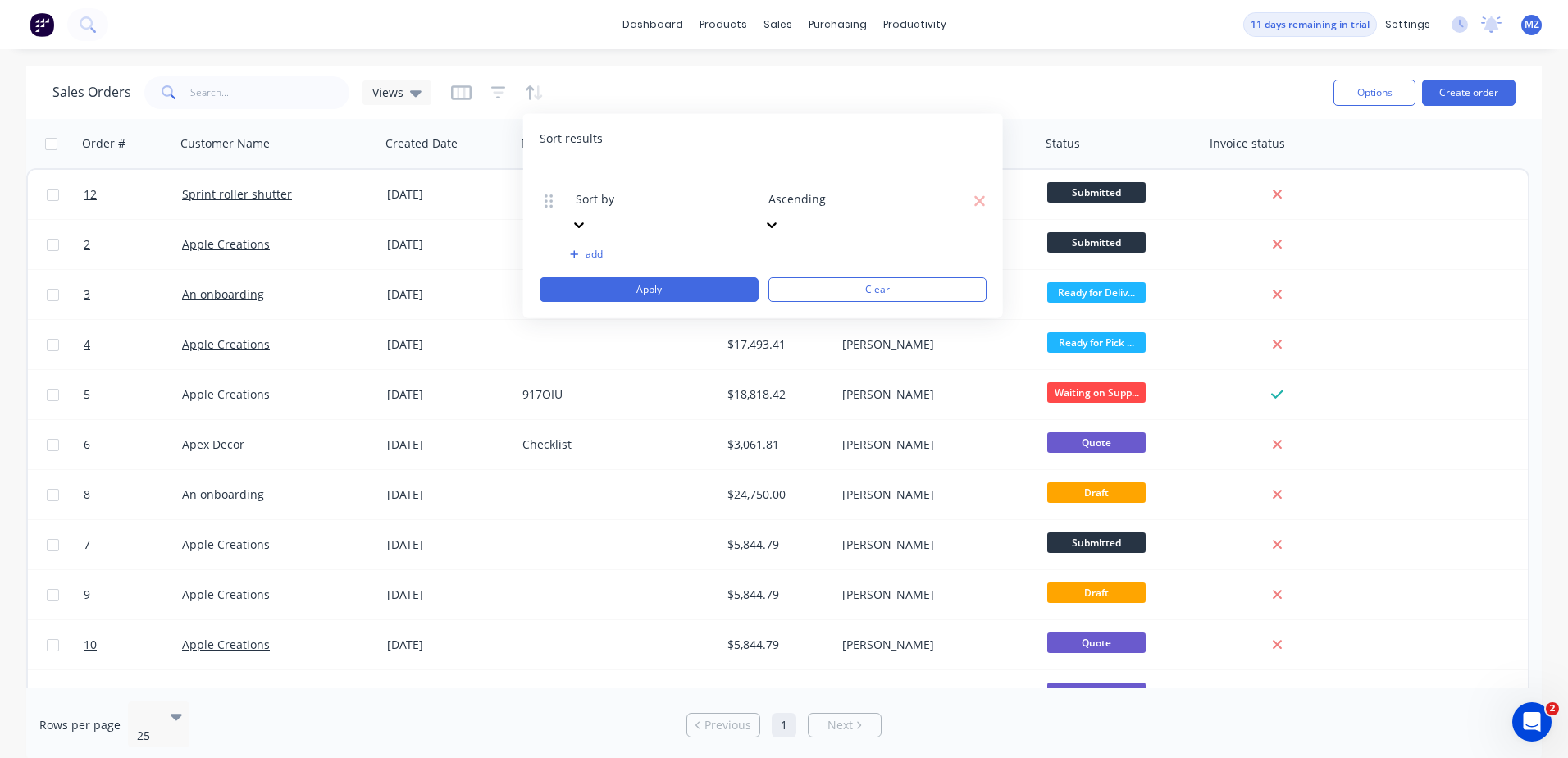
click at [646, 172] on div at bounding box center [693, 176] width 236 height 21
click at [691, 278] on button "Apply" at bounding box center [649, 290] width 219 height 25
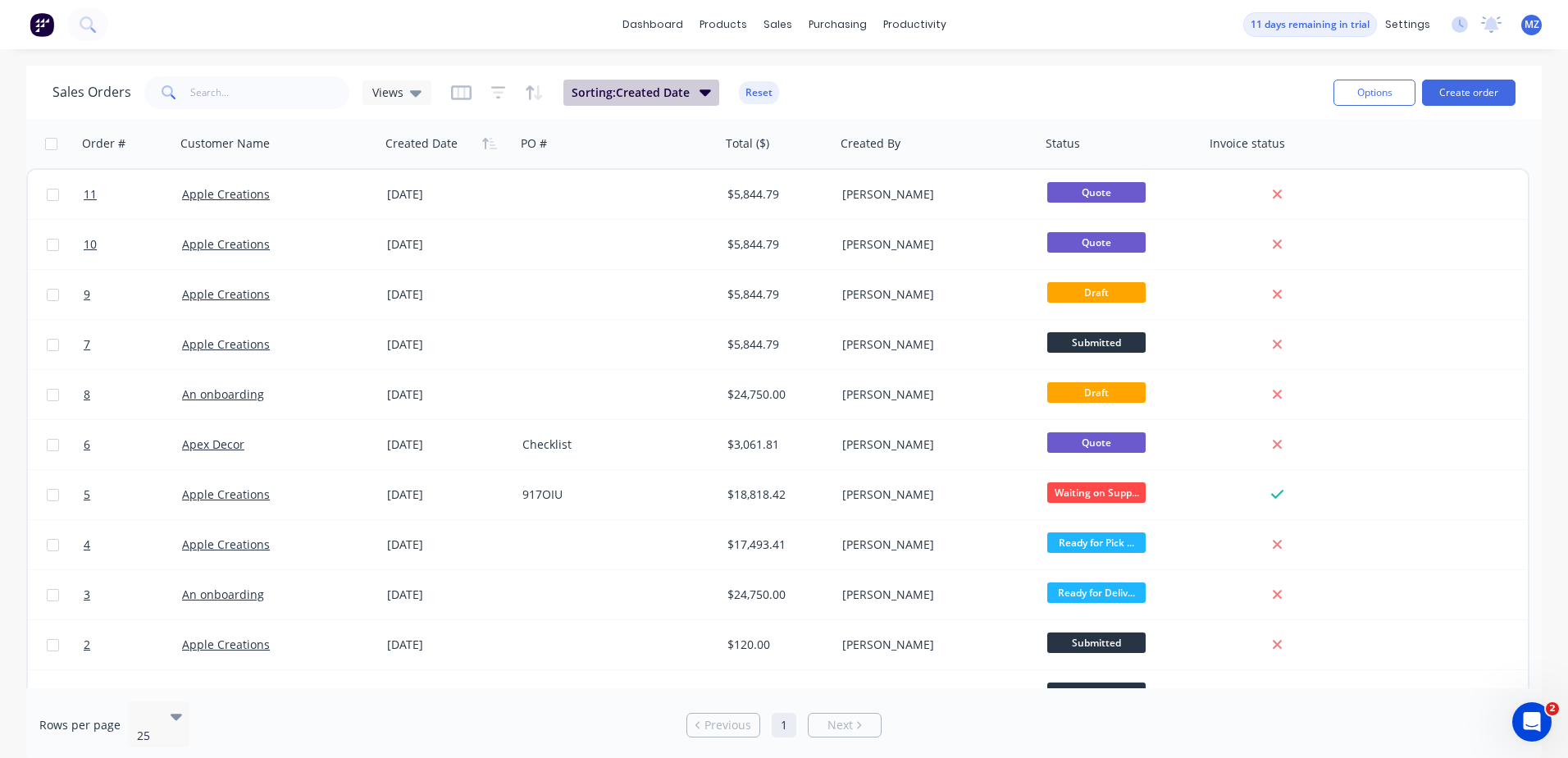
click at [639, 98] on span "Sorting: Created Date" at bounding box center [630, 93] width 118 height 16
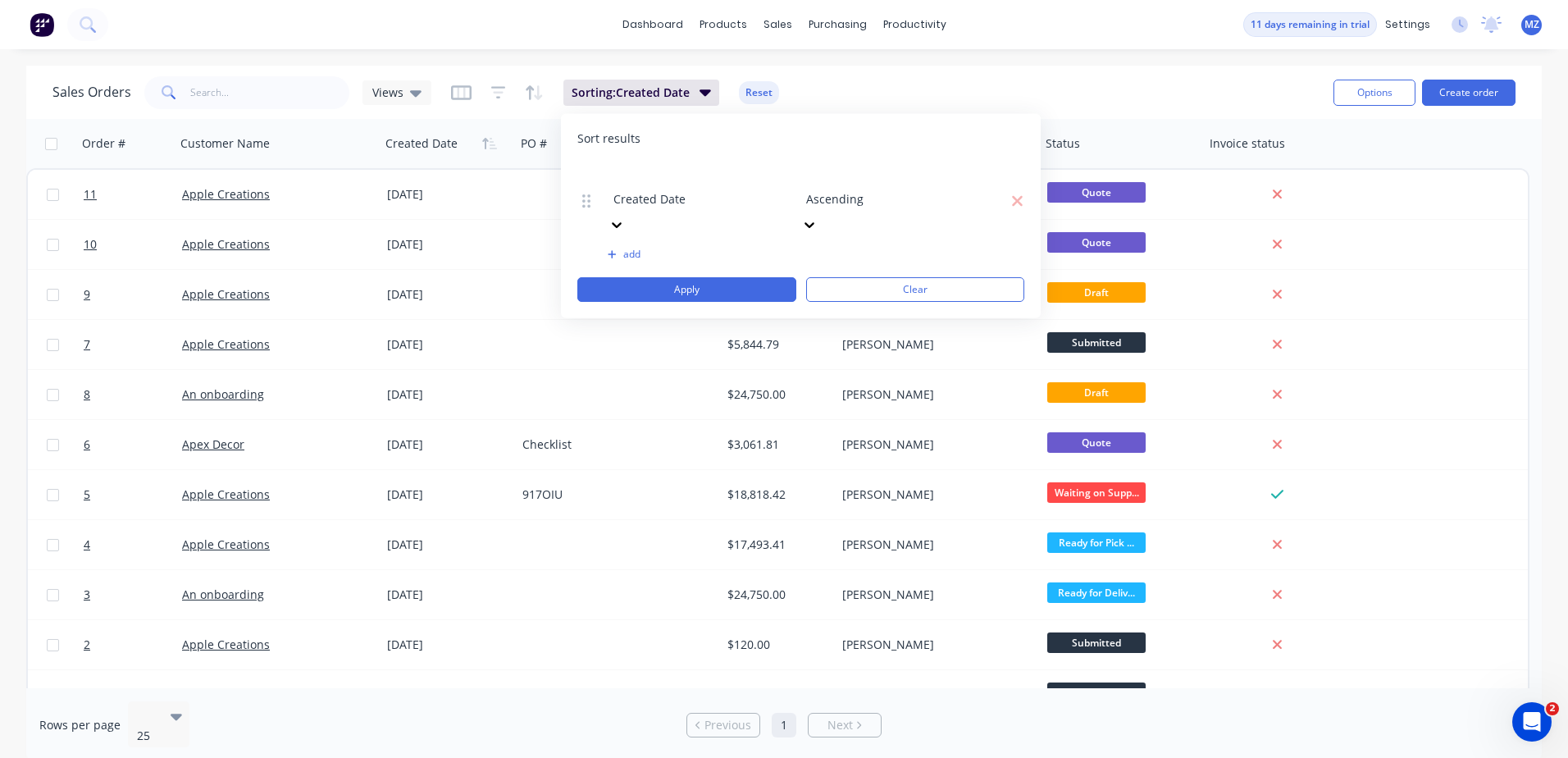
click at [692, 175] on div at bounding box center [731, 176] width 236 height 21
click at [721, 278] on button "Apply" at bounding box center [687, 290] width 219 height 25
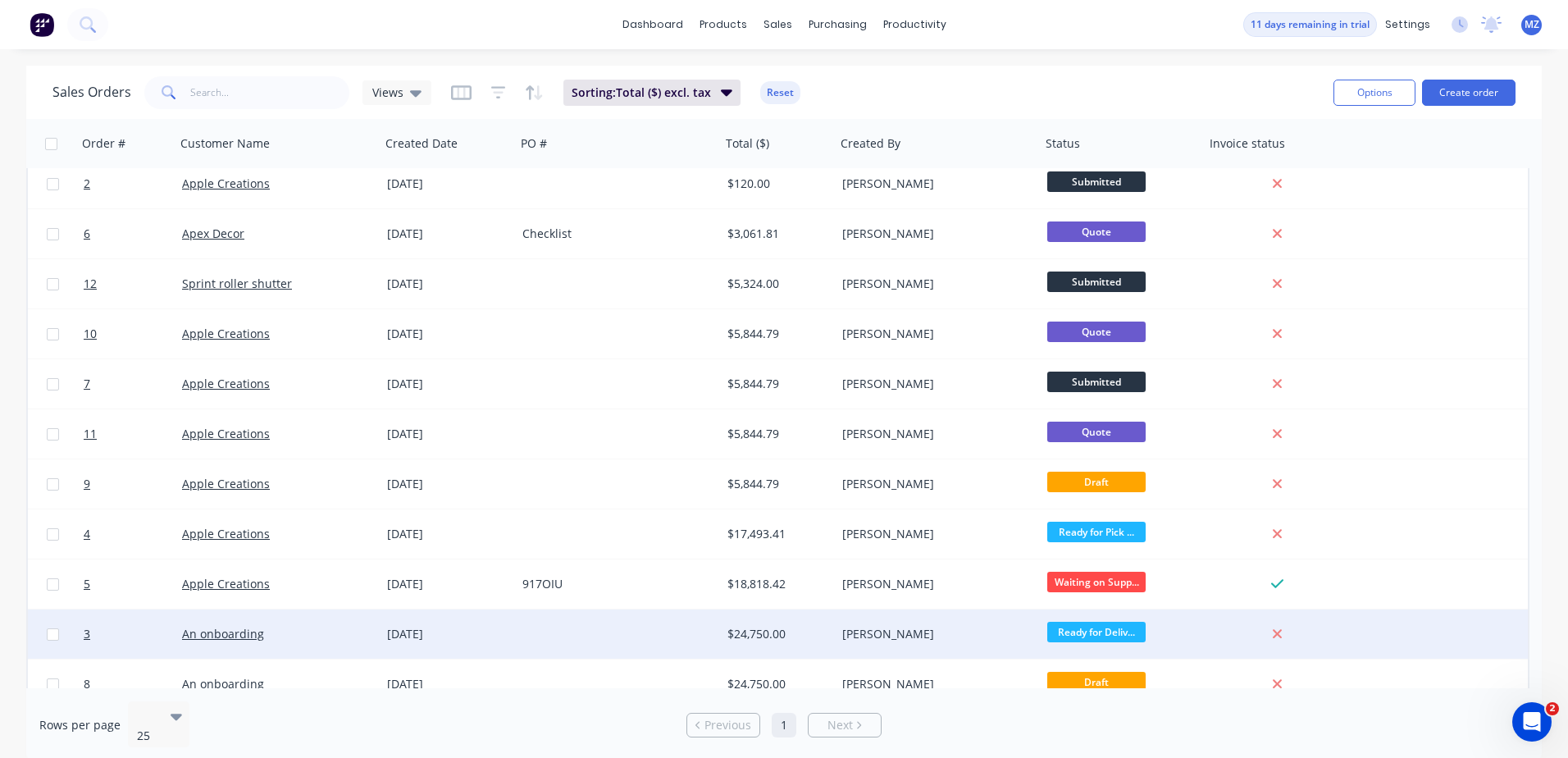
scroll to position [0, 0]
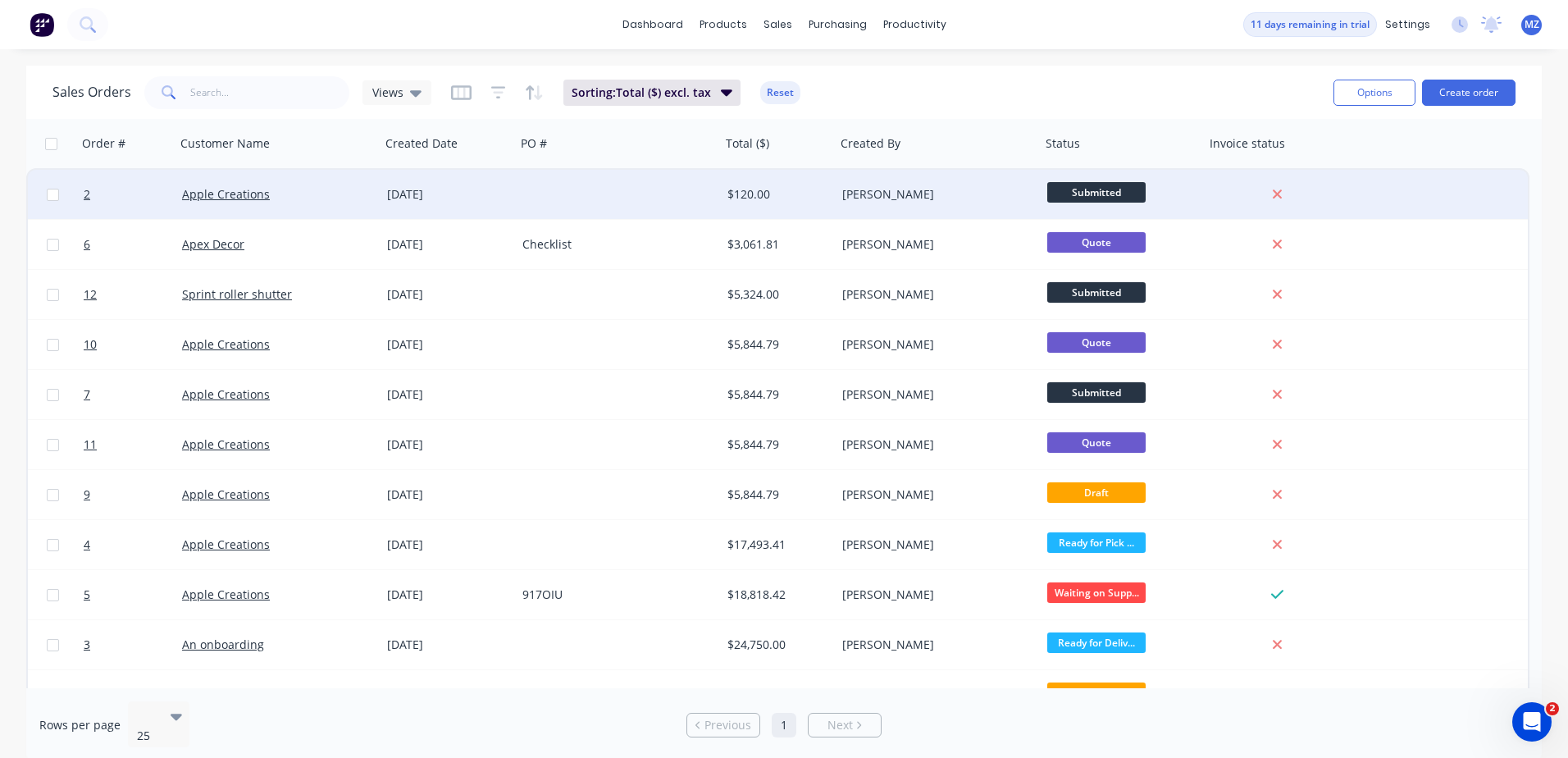
click at [268, 195] on div "Apple Creations" at bounding box center [273, 194] width 182 height 16
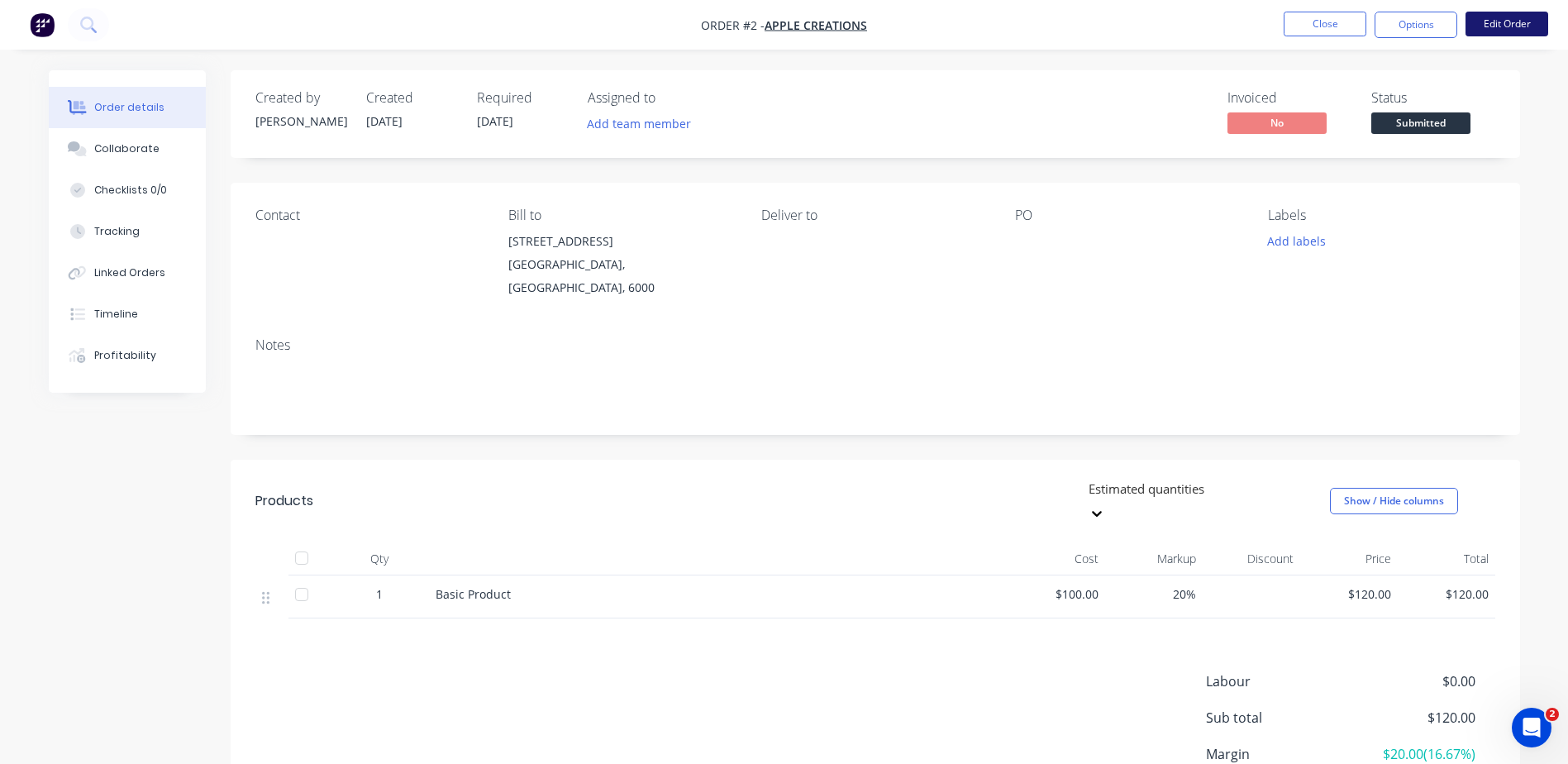
click at [1508, 16] on button "Edit Order" at bounding box center [1507, 24] width 83 height 25
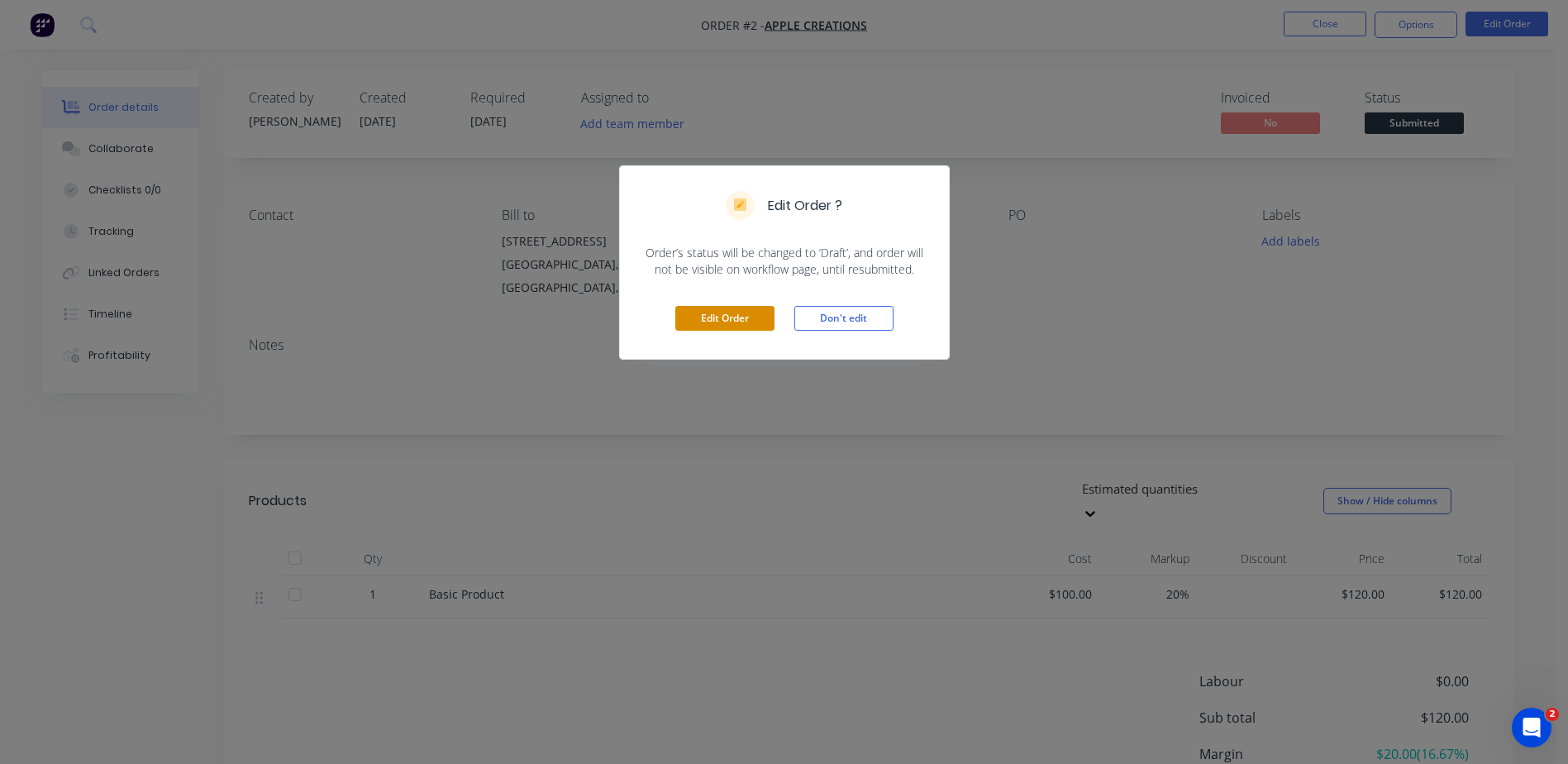
click at [735, 316] on button "Edit Order" at bounding box center [724, 318] width 99 height 25
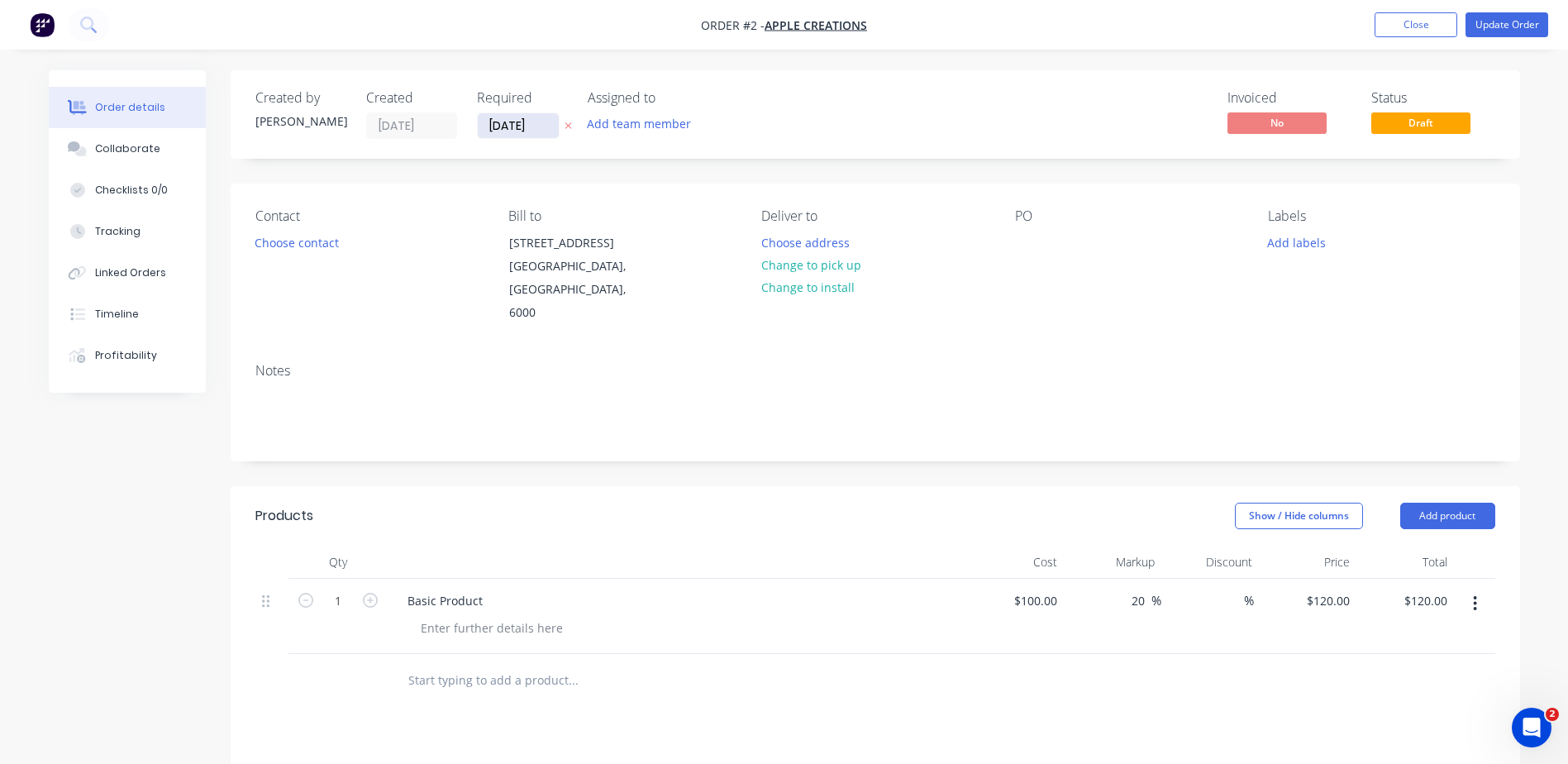
click at [522, 117] on input "[DATE]" at bounding box center [519, 125] width 81 height 25
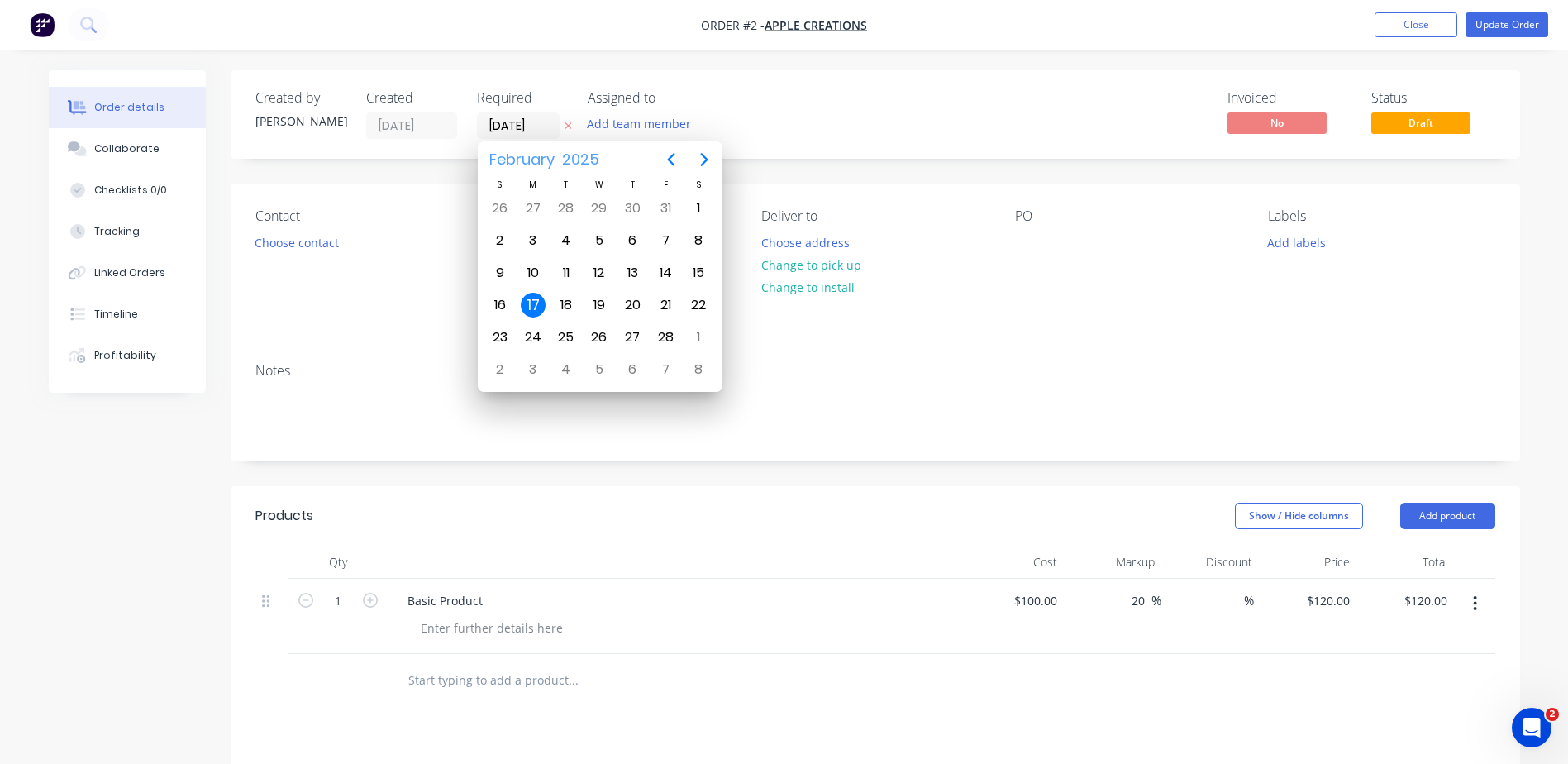
click at [519, 159] on span "February" at bounding box center [522, 159] width 73 height 30
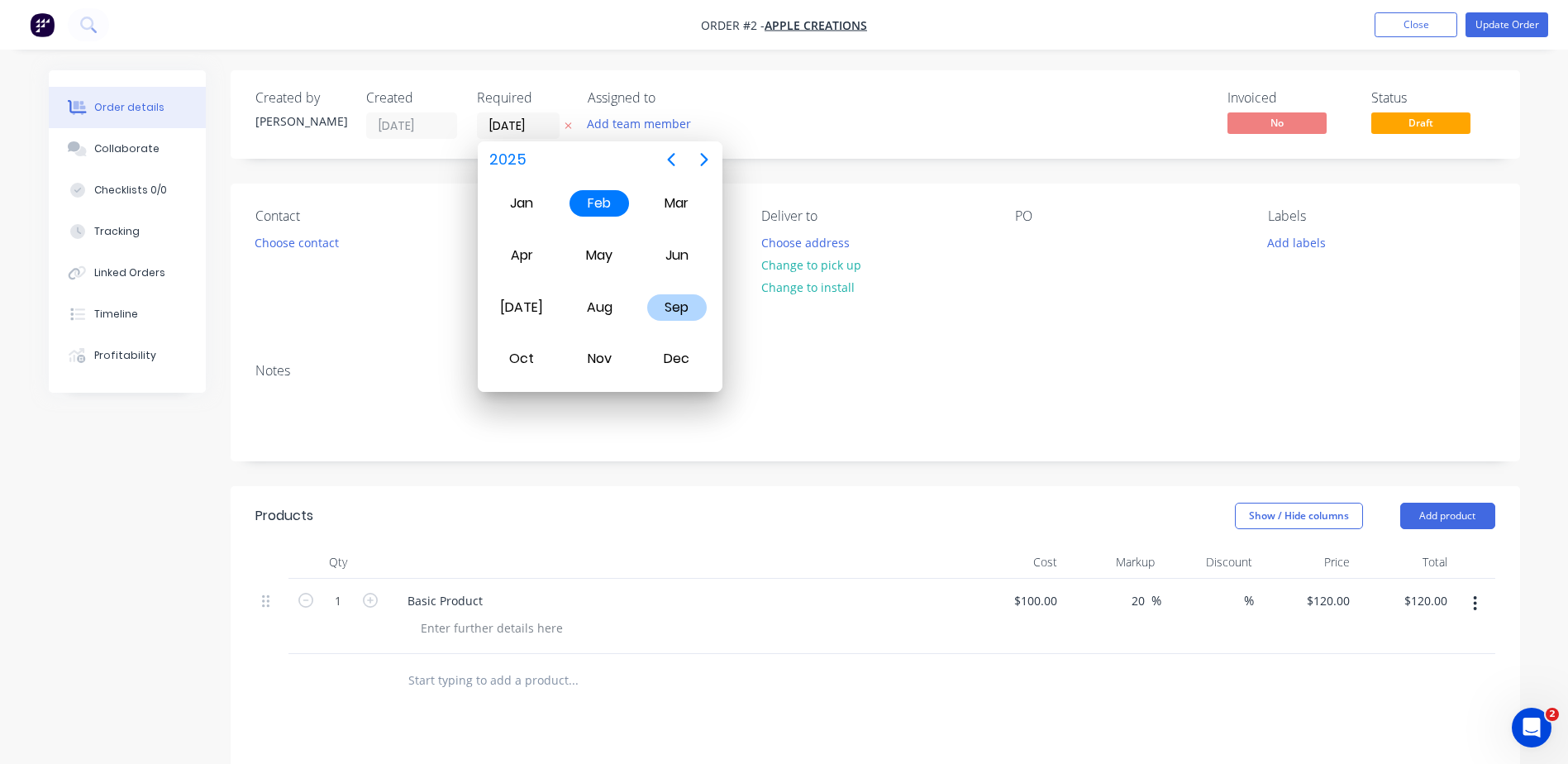
click at [661, 299] on div "Sep" at bounding box center [677, 307] width 60 height 27
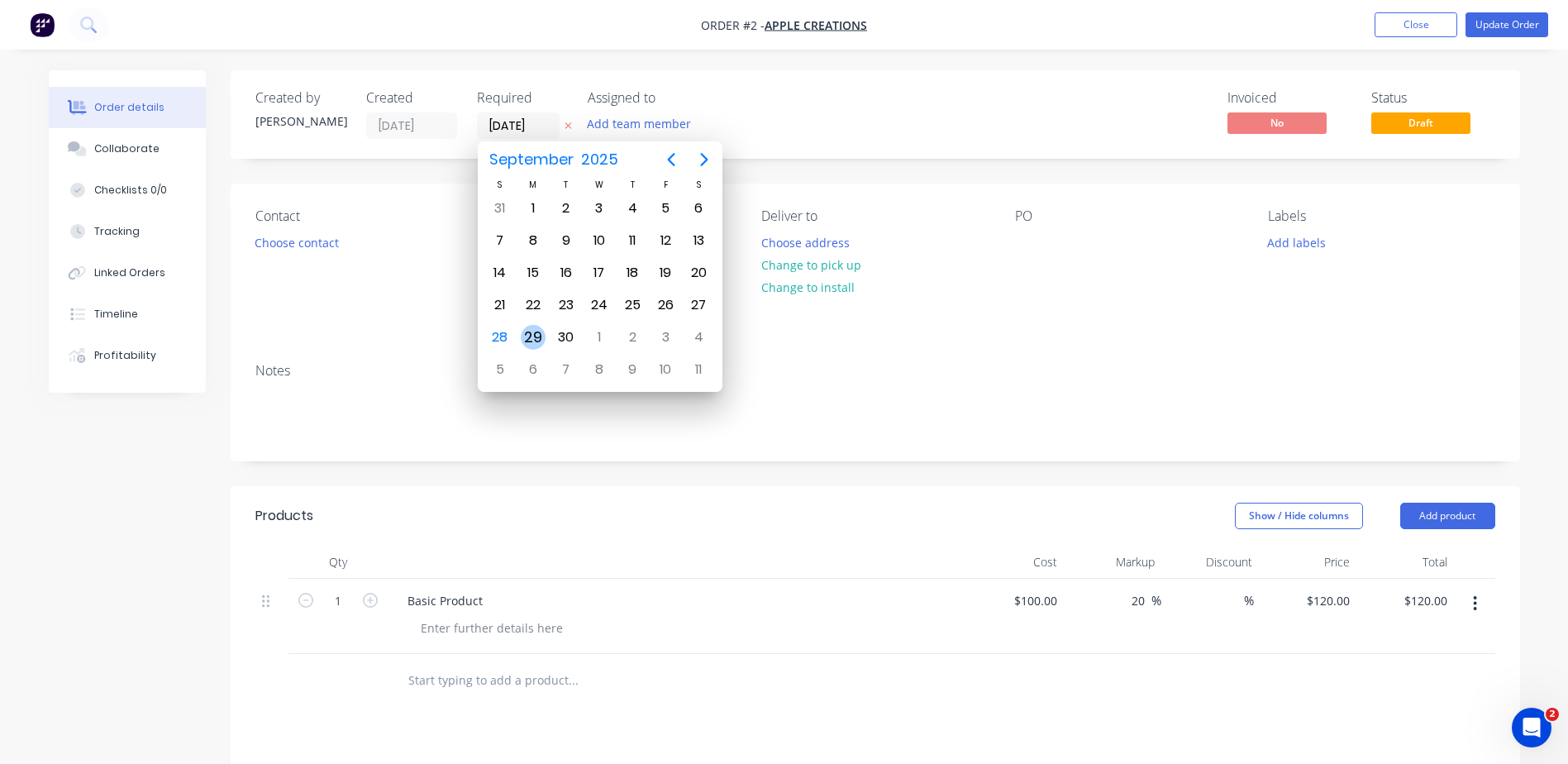
click at [544, 334] on div "29" at bounding box center [533, 337] width 25 height 25
type input "[DATE]"
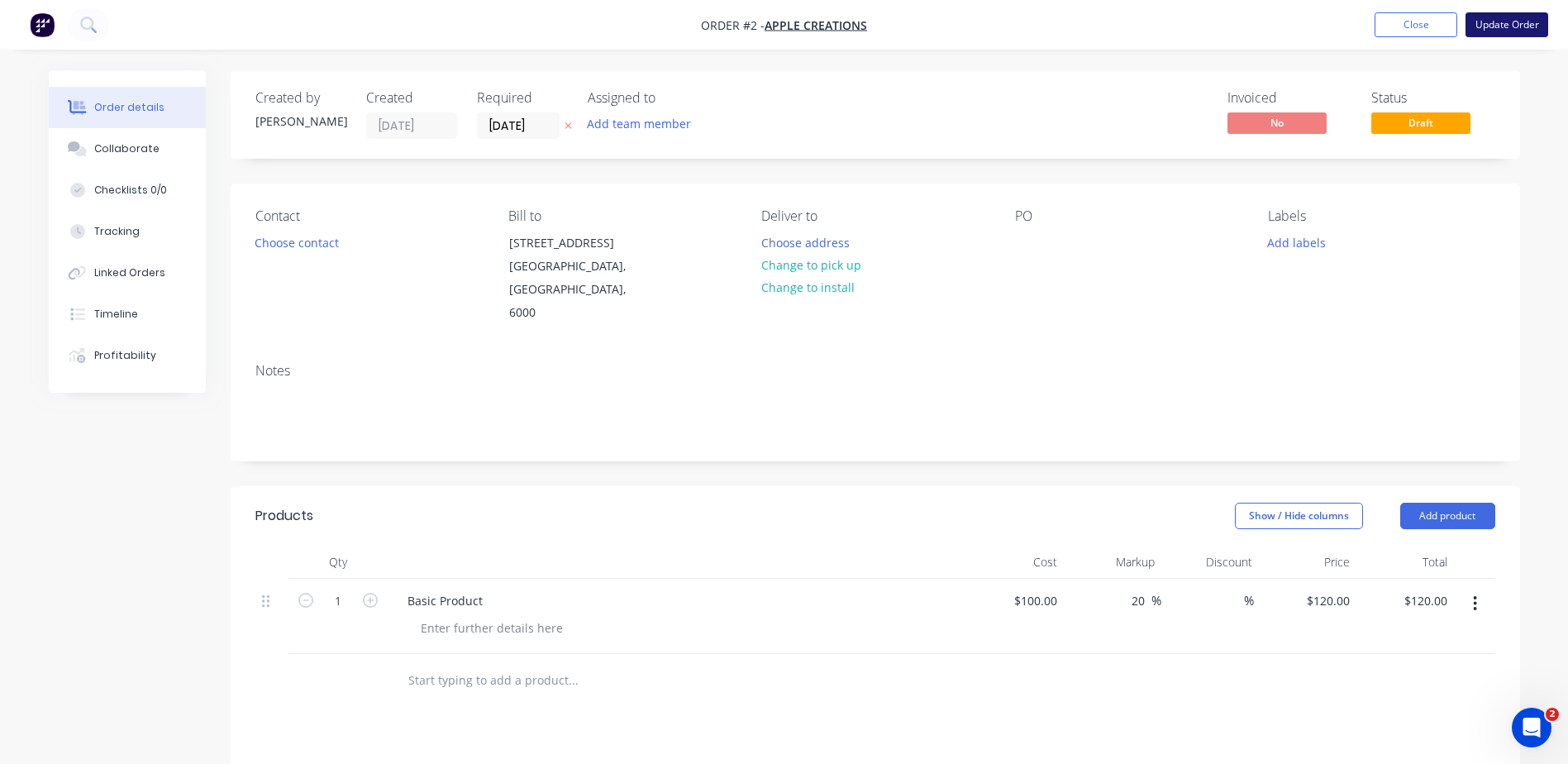
click at [1477, 23] on button "Update Order" at bounding box center [1507, 25] width 83 height 25
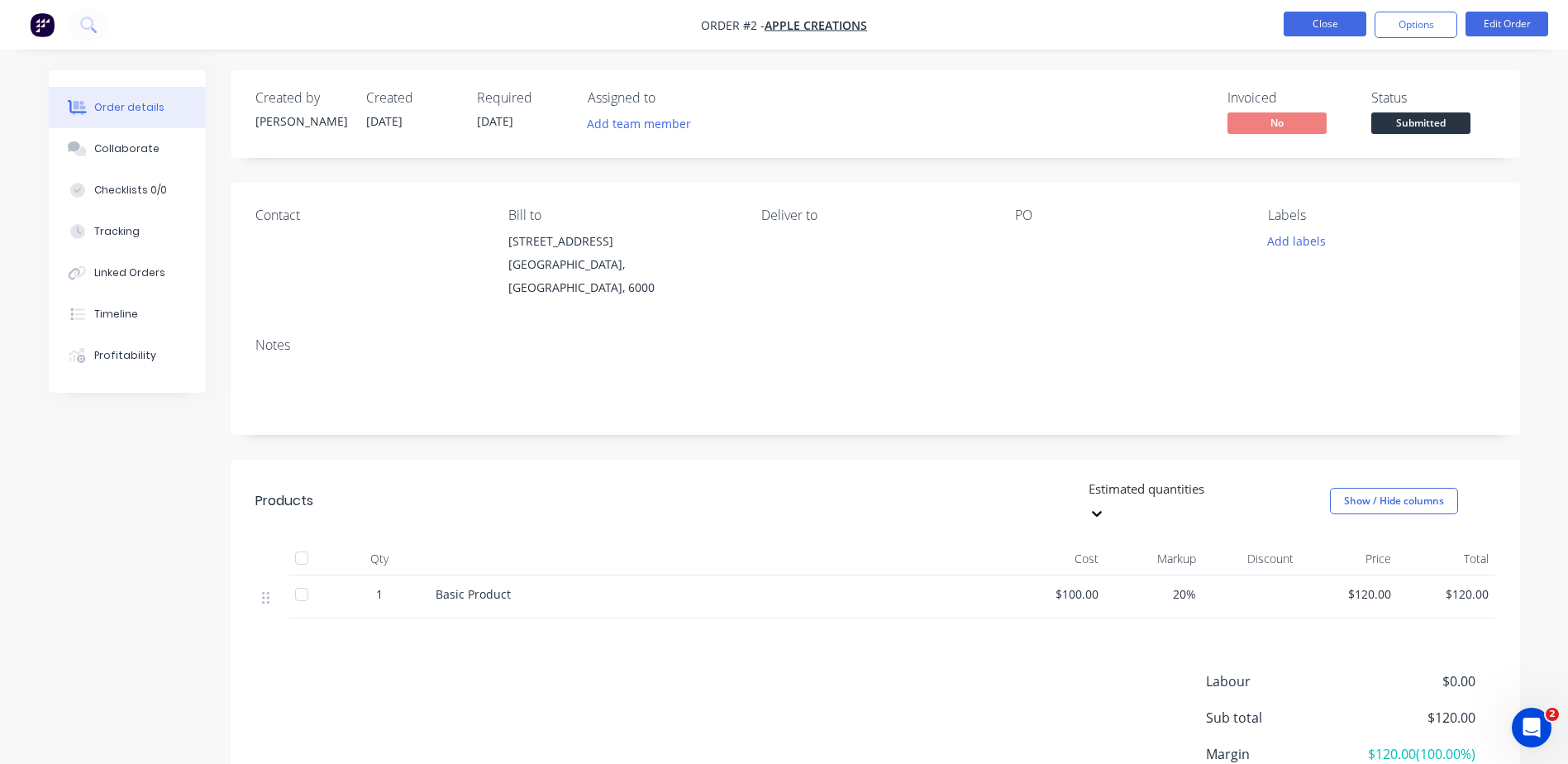
click at [1290, 15] on button "Close" at bounding box center [1325, 24] width 83 height 25
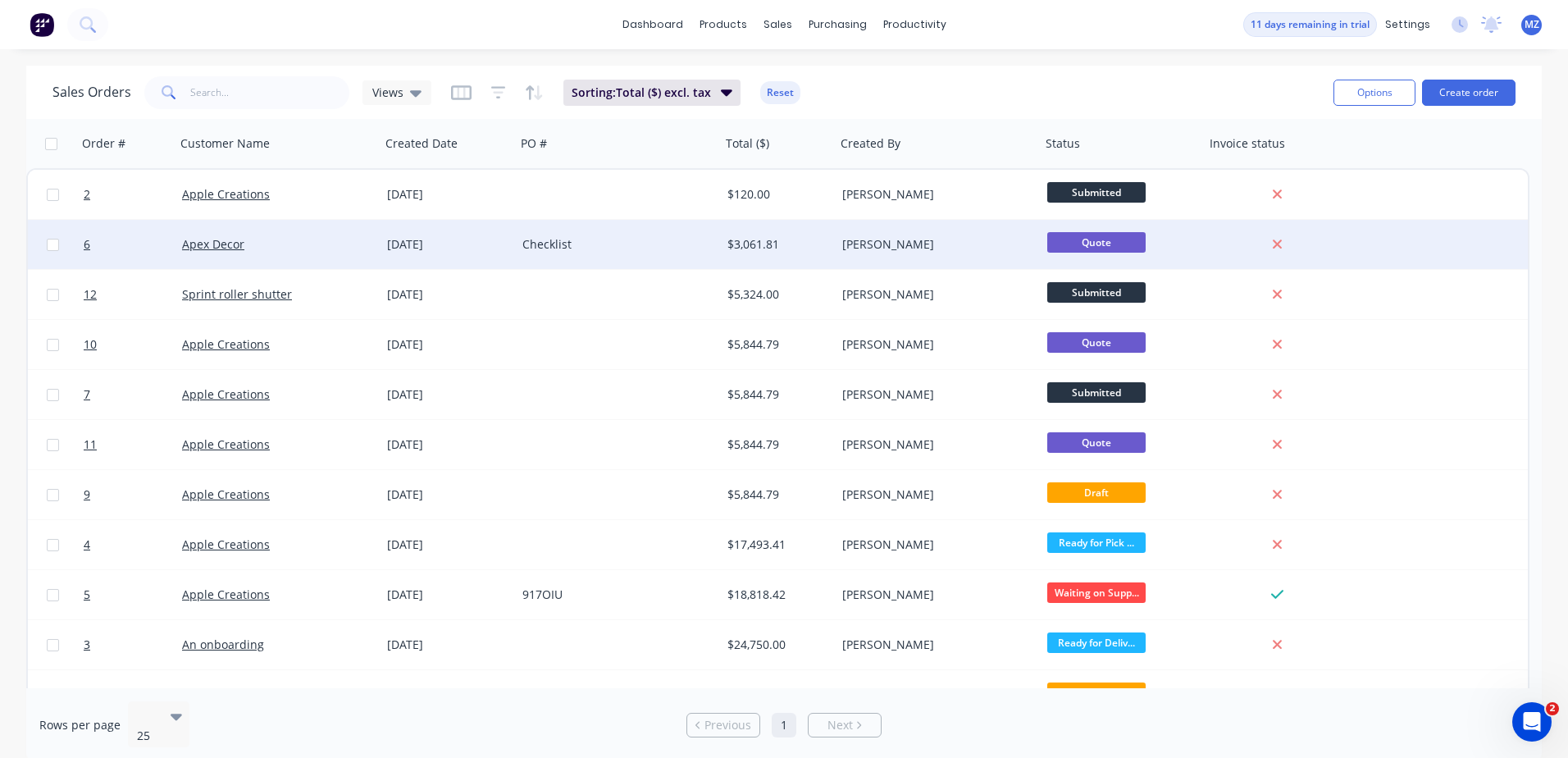
click at [460, 253] on div "[DATE]" at bounding box center [448, 245] width 135 height 49
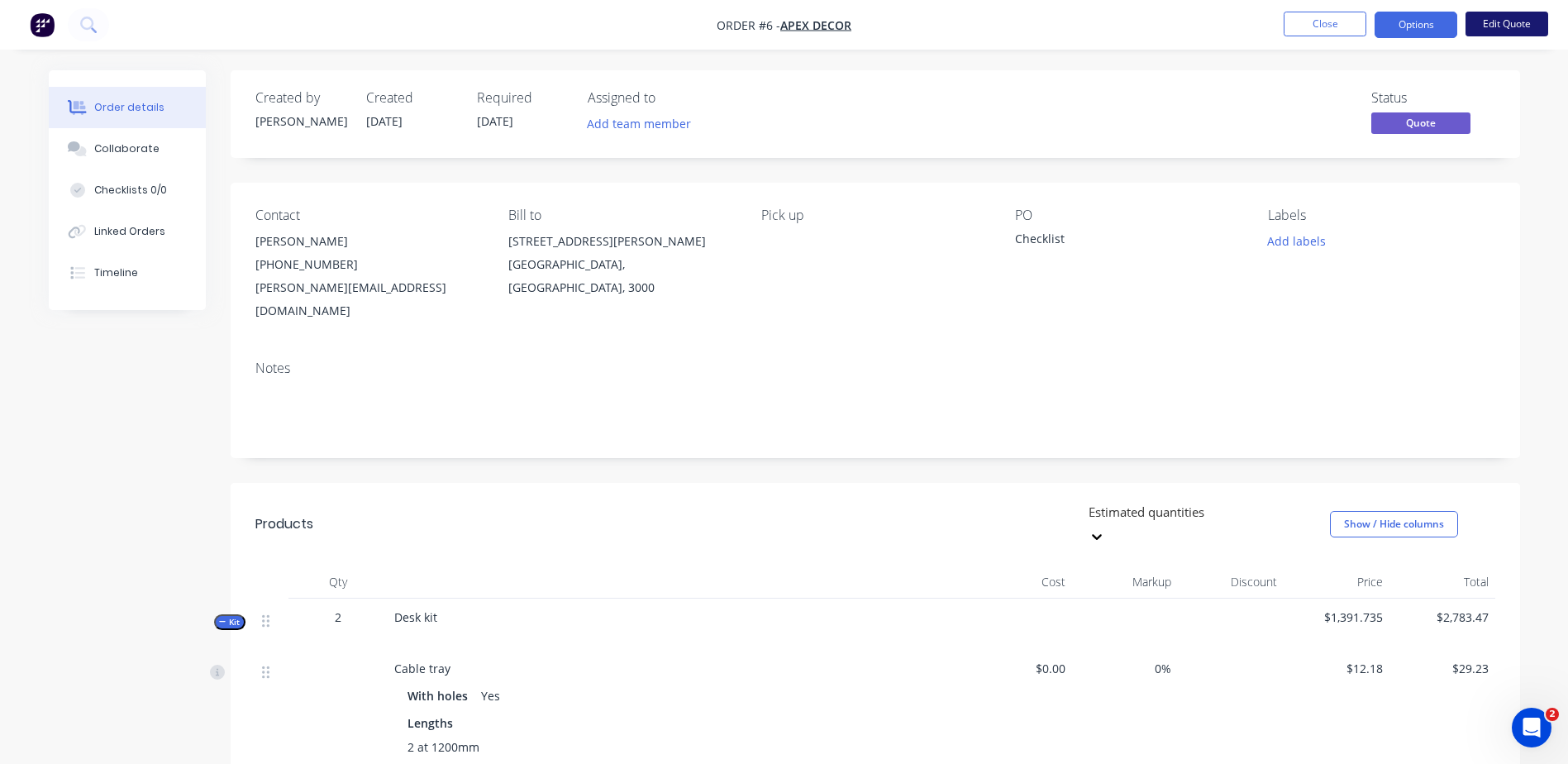
click at [1502, 37] on button "Edit Quote" at bounding box center [1507, 24] width 83 height 25
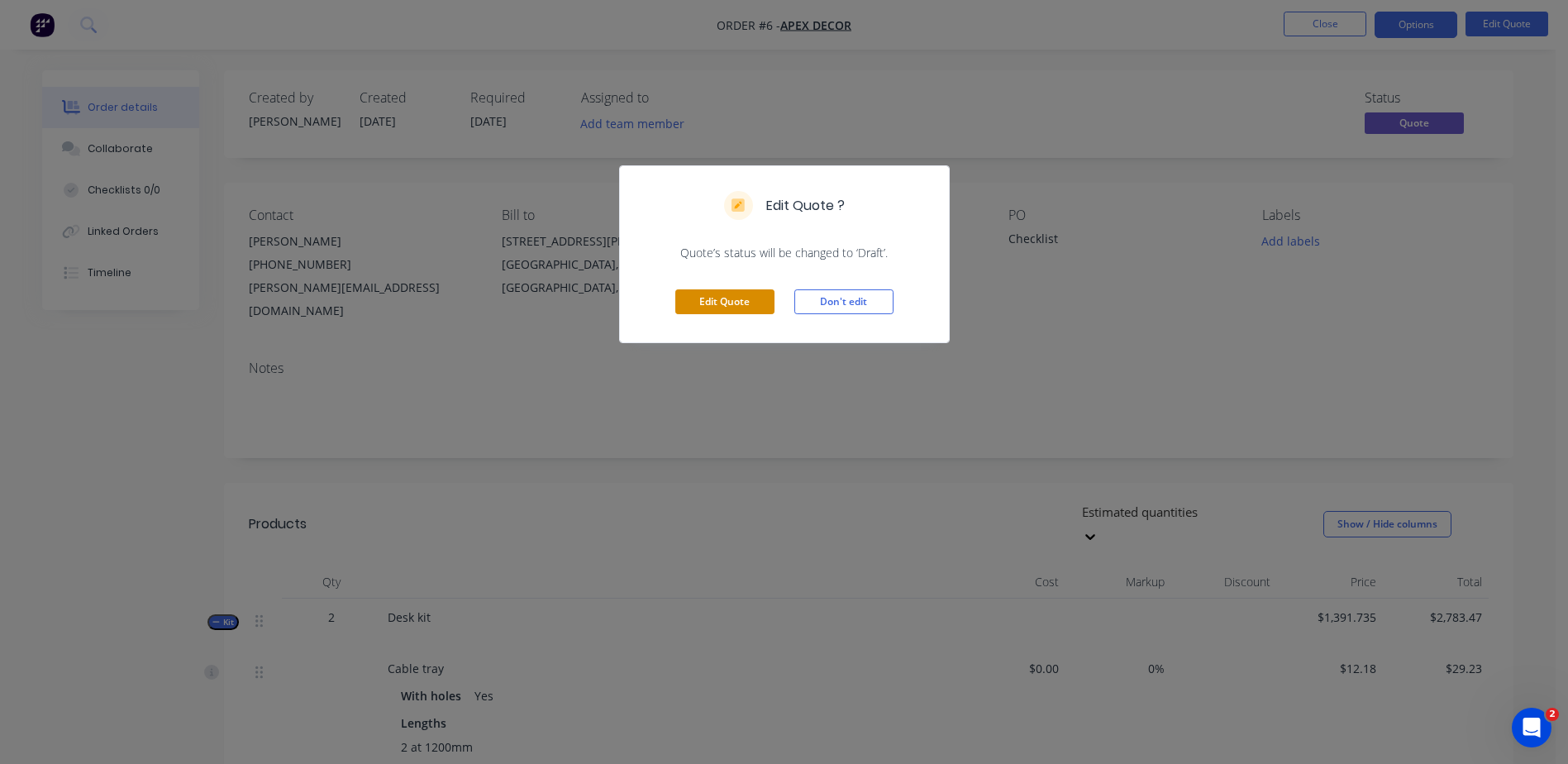
click at [696, 290] on button "Edit Quote" at bounding box center [724, 301] width 99 height 25
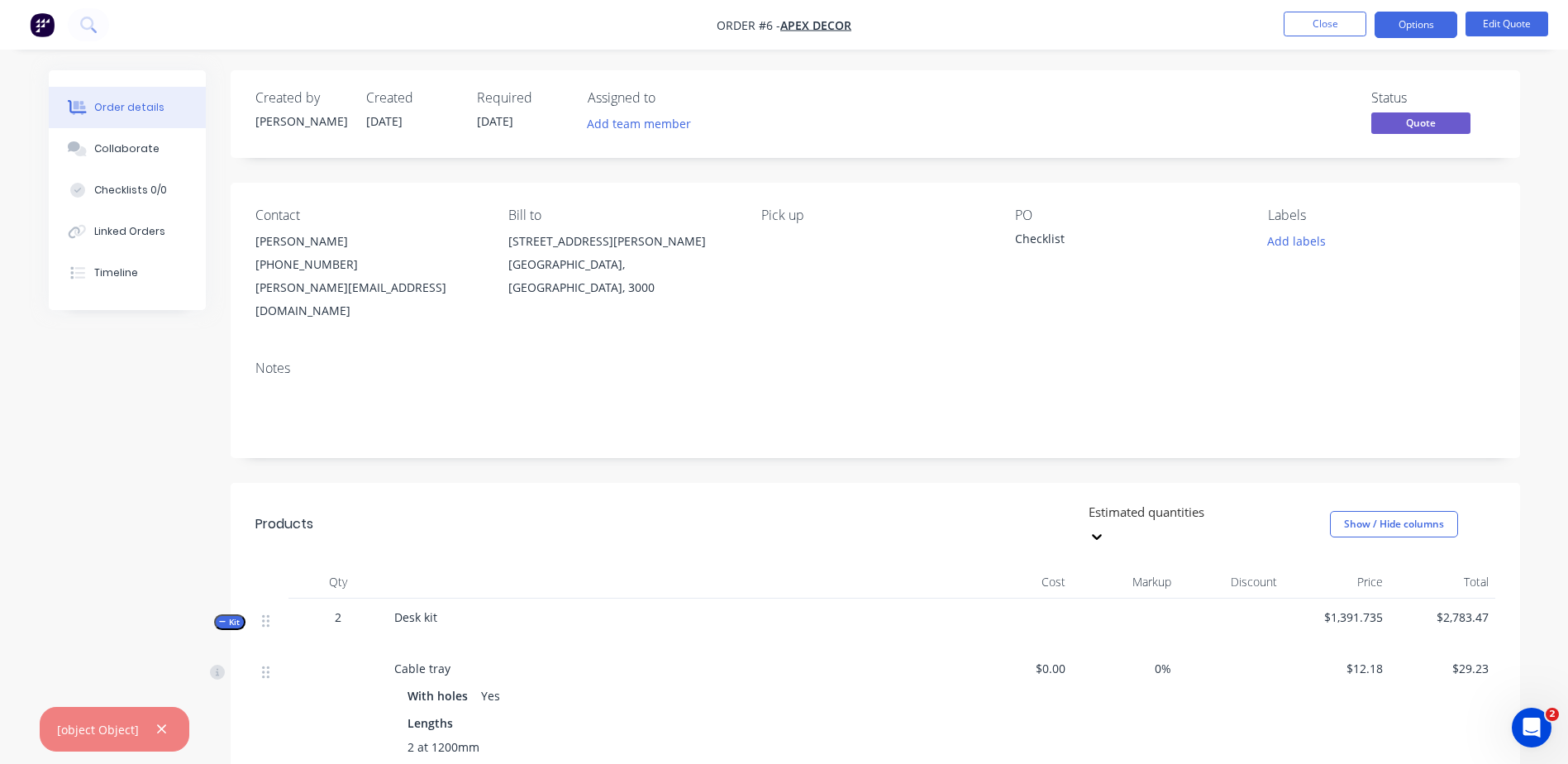
click at [474, 128] on div "Created by [PERSON_NAME] Created [DATE] Required [DATE] Assigned to Add team me…" at bounding box center [504, 115] width 497 height 48
click at [506, 117] on span "[DATE]" at bounding box center [496, 120] width 37 height 16
click at [515, 110] on div "Required [DATE]" at bounding box center [523, 115] width 91 height 48
click at [1522, 33] on button "Edit Quote" at bounding box center [1507, 24] width 83 height 25
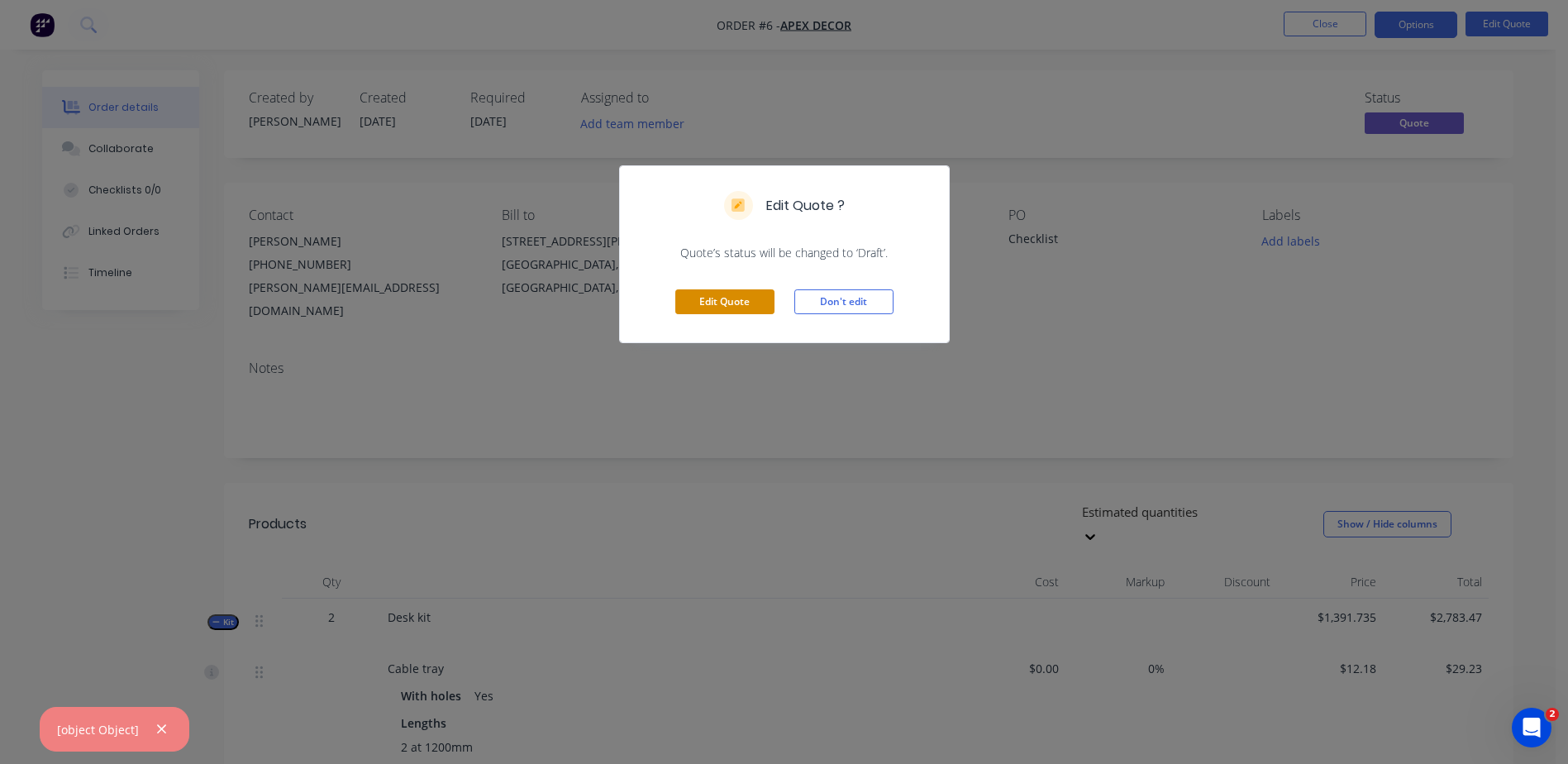
click at [769, 306] on button "Edit Quote" at bounding box center [724, 301] width 99 height 25
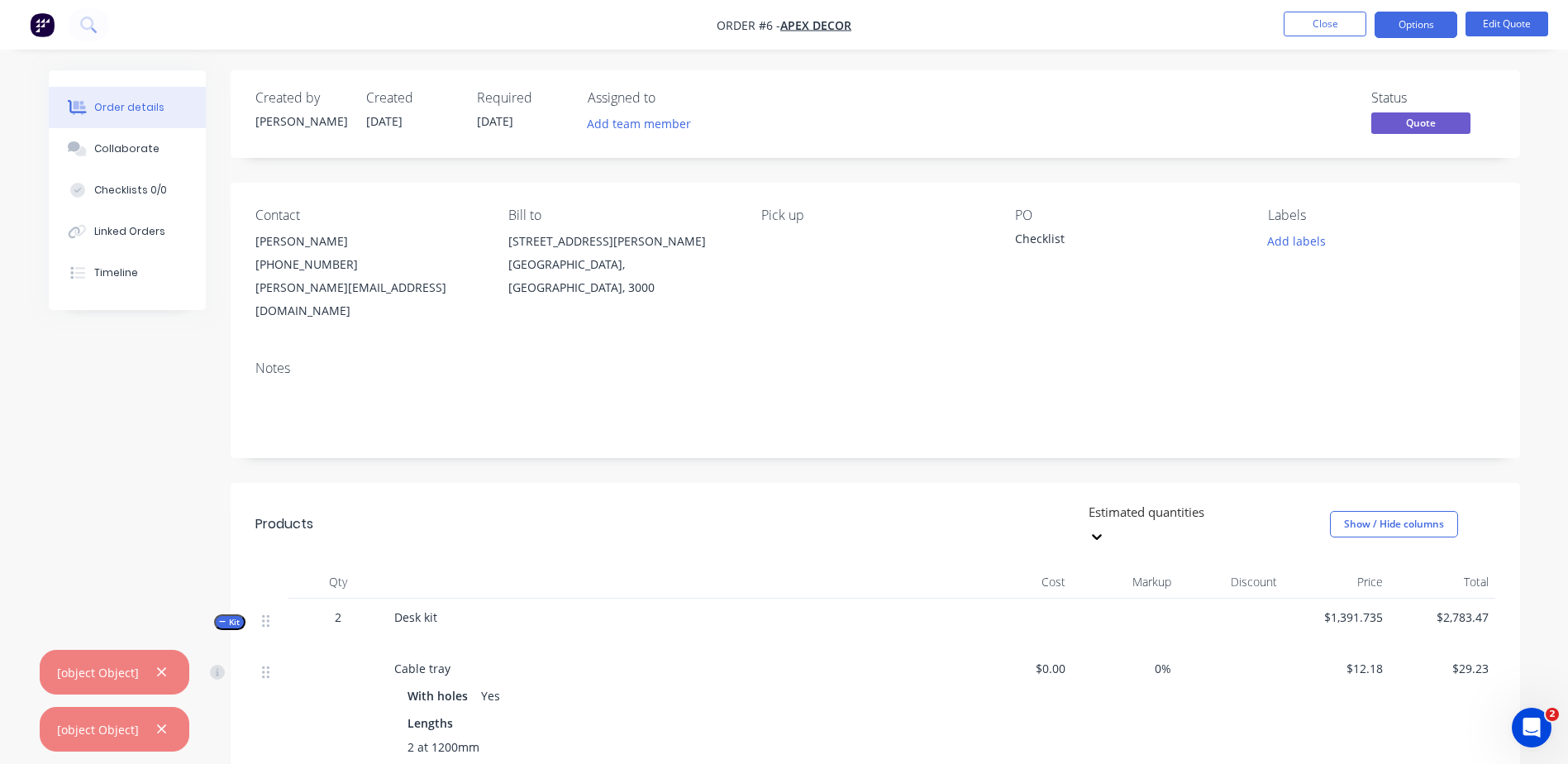
click at [1503, 7] on nav "Order #6 - Apex Decor Close Options Edit Quote" at bounding box center [784, 25] width 1568 height 50
click at [1497, 25] on button "Edit Quote" at bounding box center [1507, 24] width 83 height 25
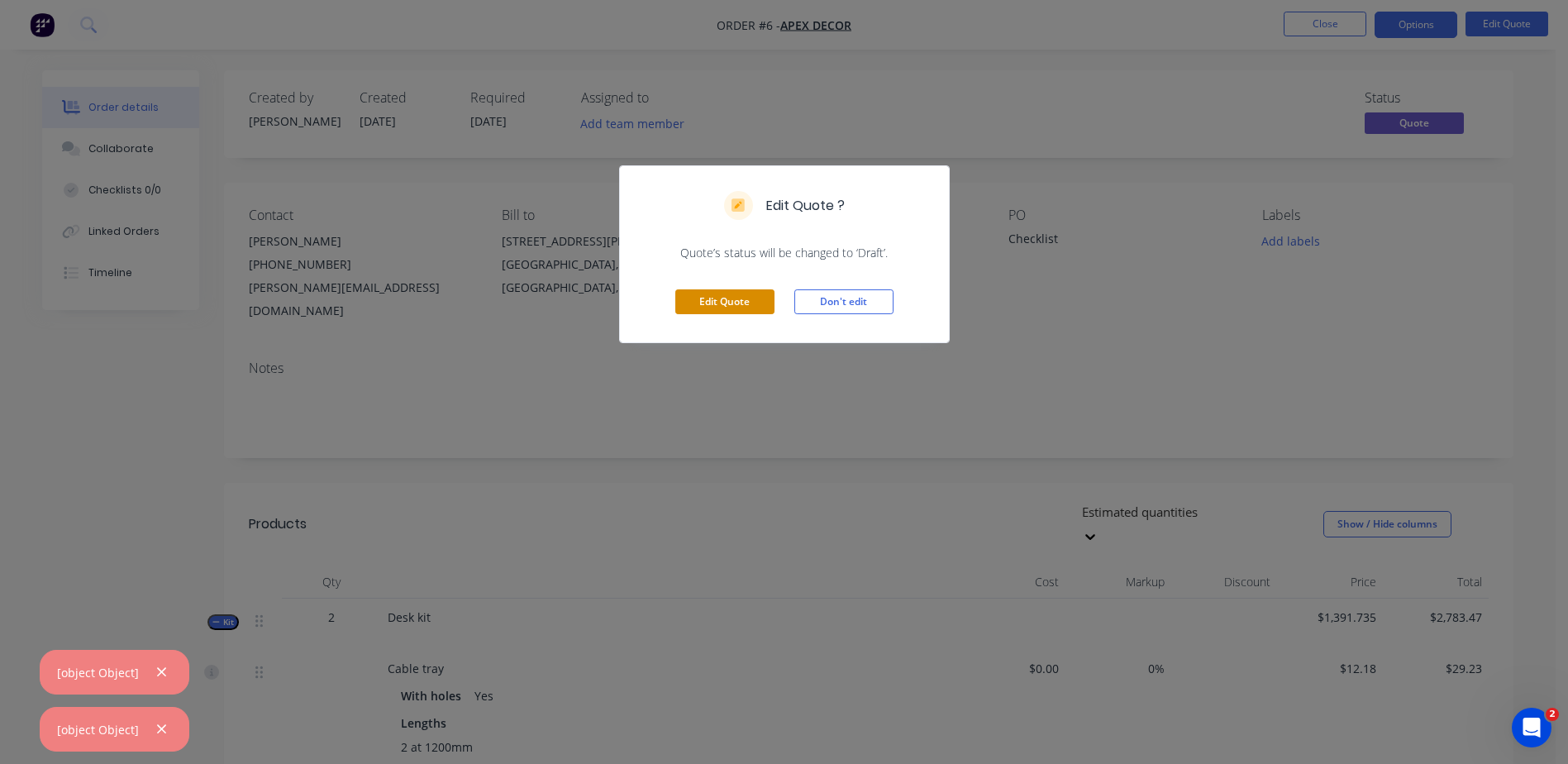
click at [744, 303] on button "Edit Quote" at bounding box center [724, 301] width 99 height 25
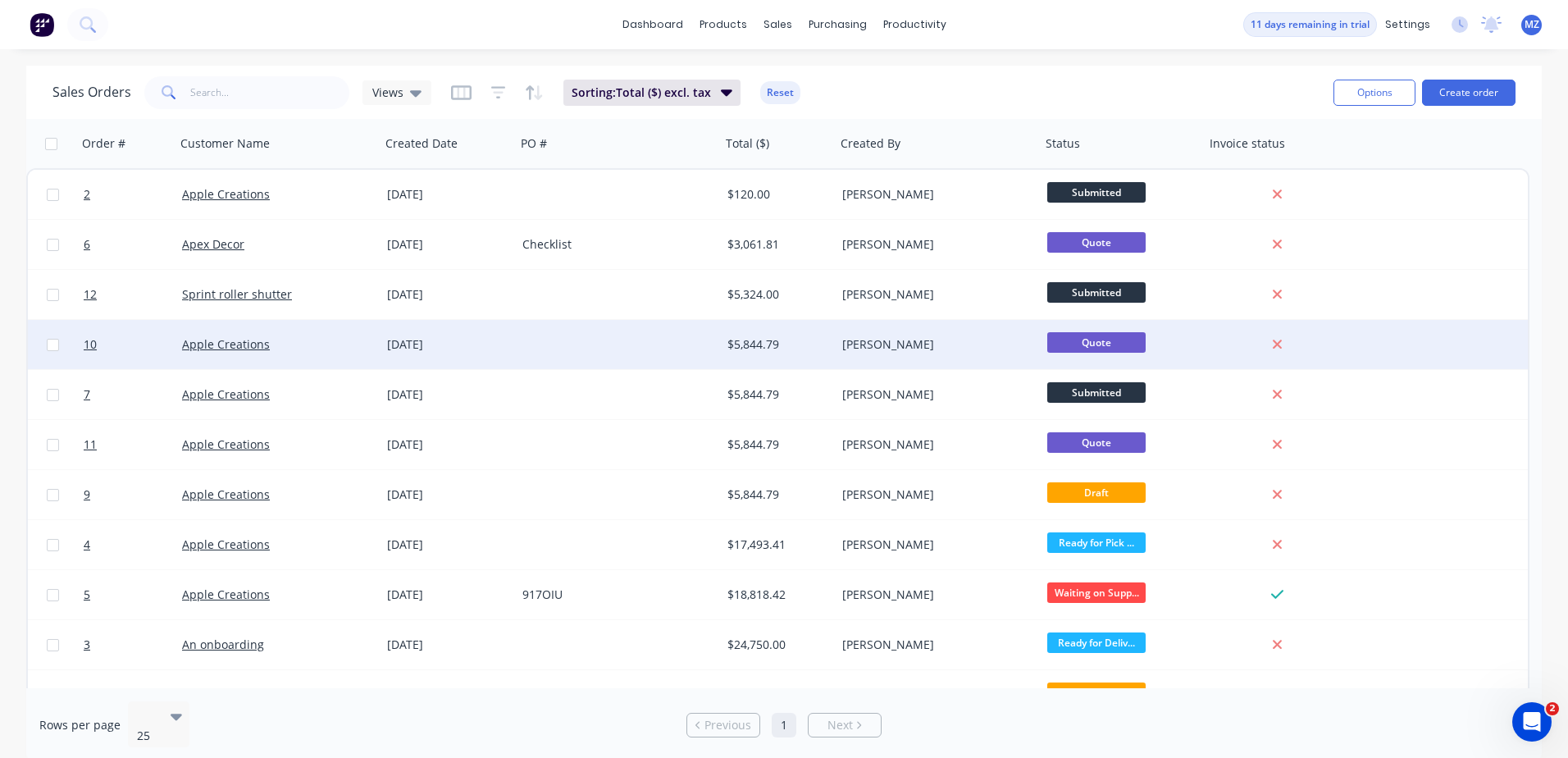
click at [416, 325] on div "[DATE]" at bounding box center [448, 344] width 135 height 49
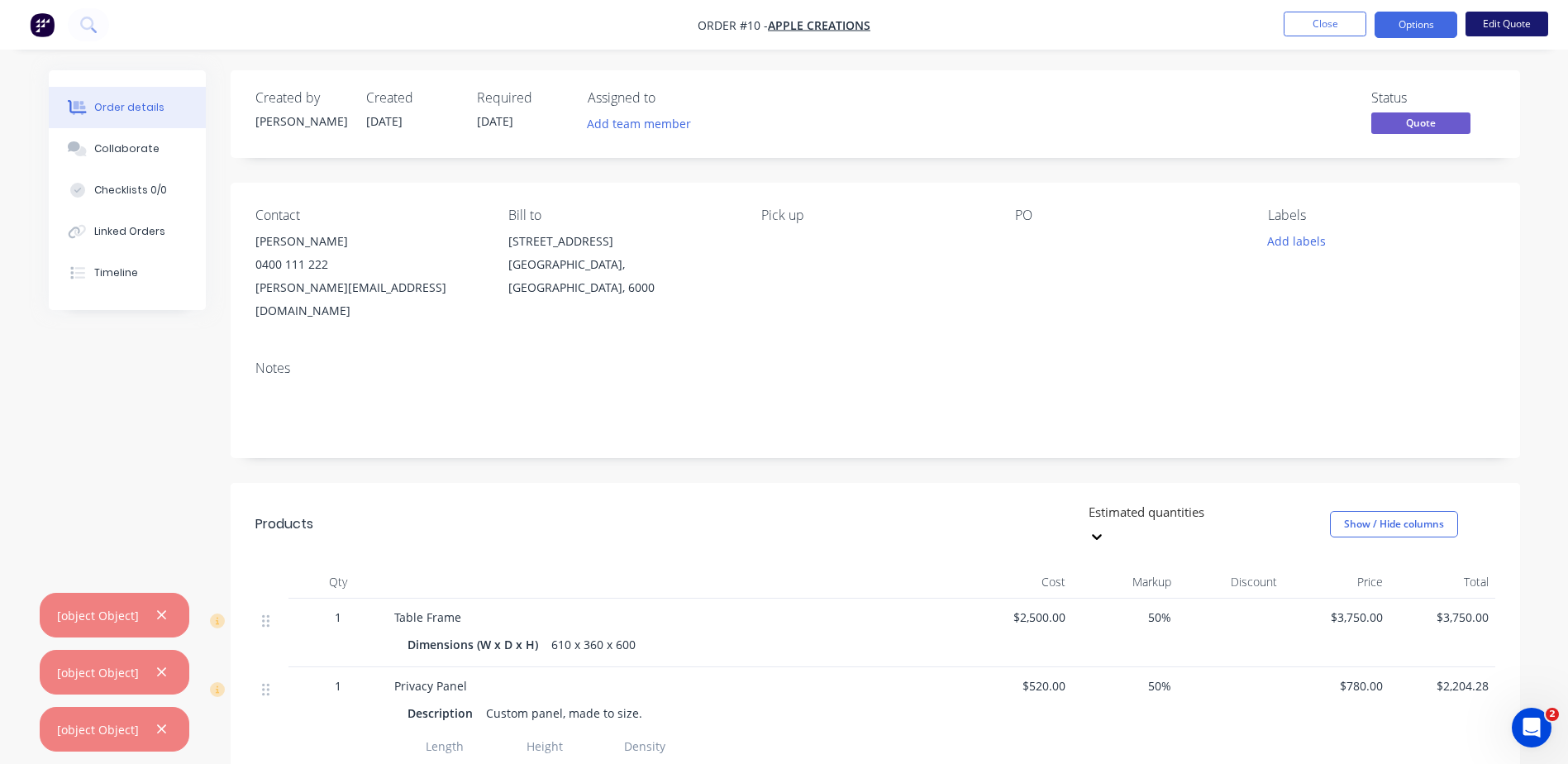
click at [1511, 19] on button "Edit Quote" at bounding box center [1507, 24] width 83 height 25
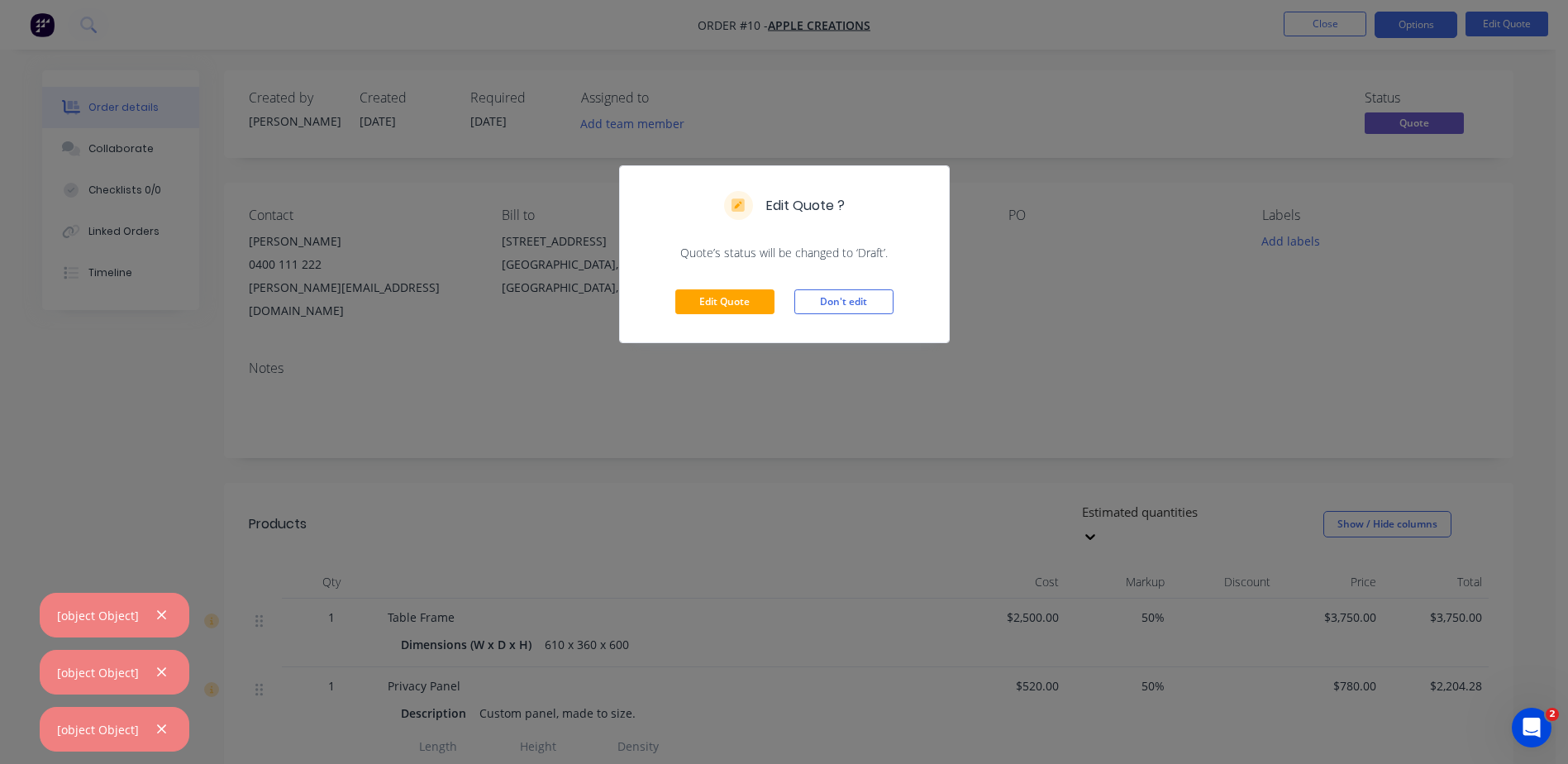
click at [725, 317] on div "Edit Quote Don't edit" at bounding box center [784, 302] width 329 height 81
click at [729, 307] on button "Edit Quote" at bounding box center [724, 301] width 99 height 25
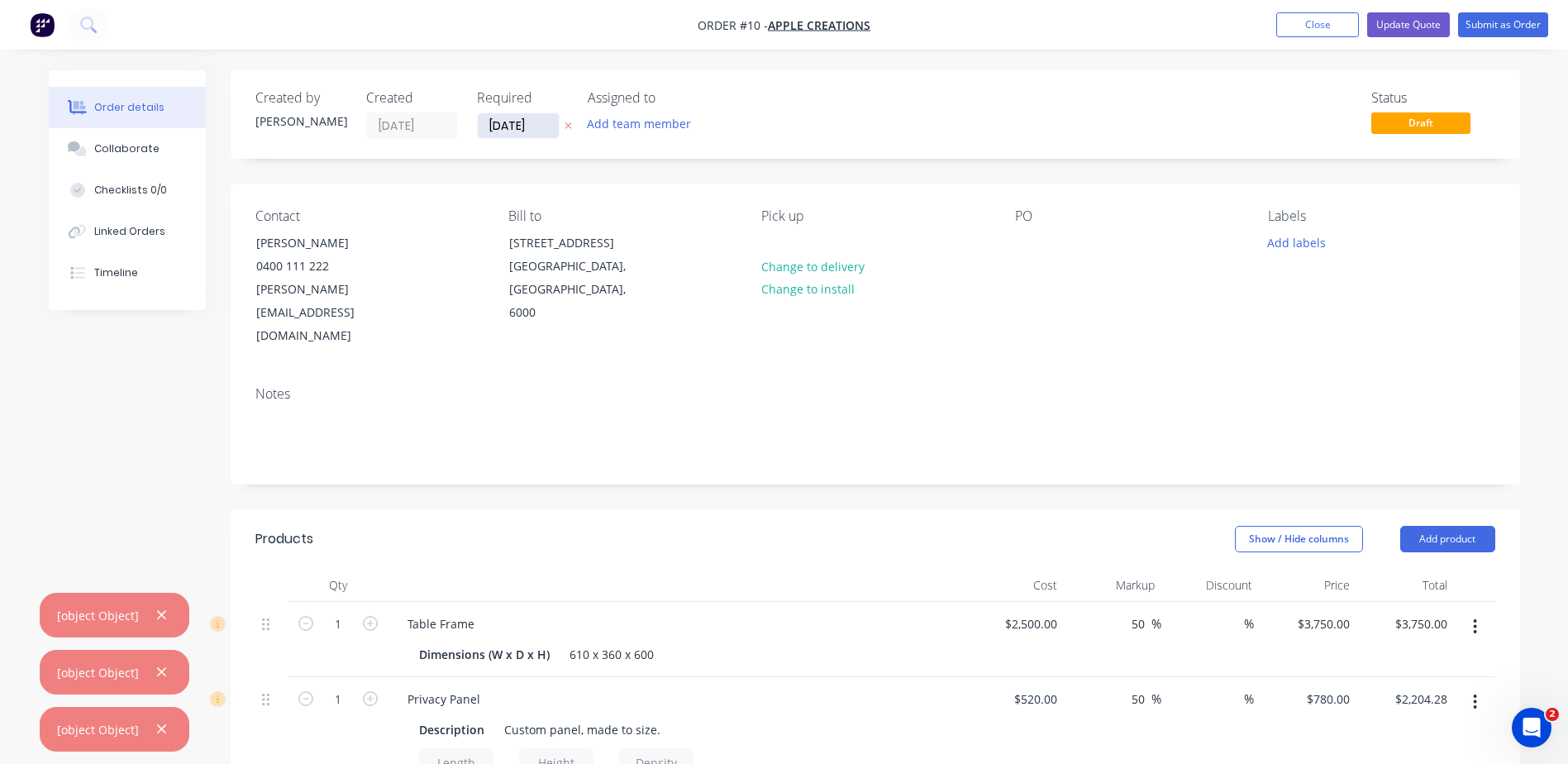
click at [491, 125] on input "[DATE]" at bounding box center [519, 125] width 81 height 25
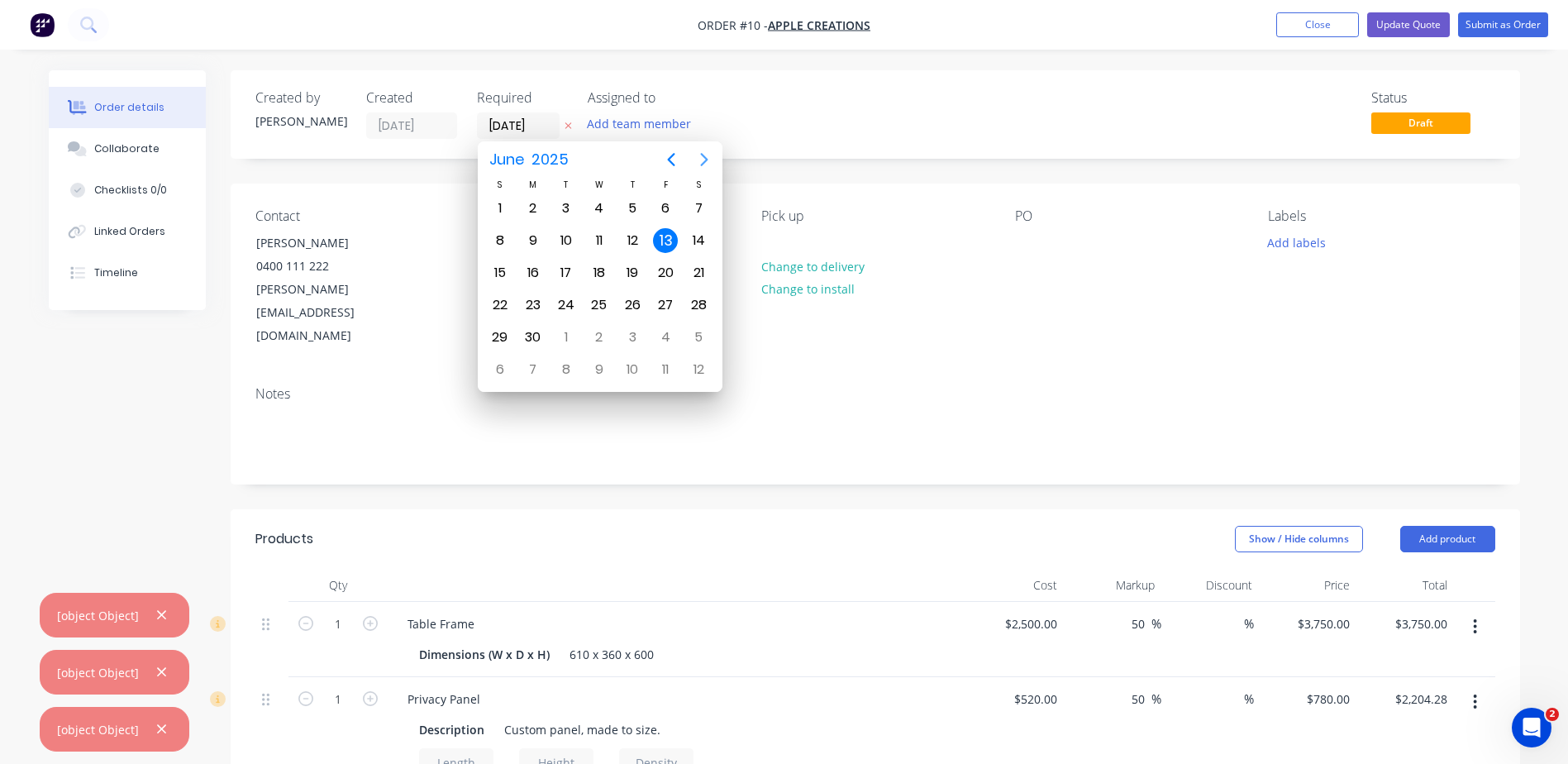
click at [696, 154] on icon "Next page" at bounding box center [704, 159] width 20 height 20
click at [574, 253] on div "7" at bounding box center [566, 241] width 33 height 32
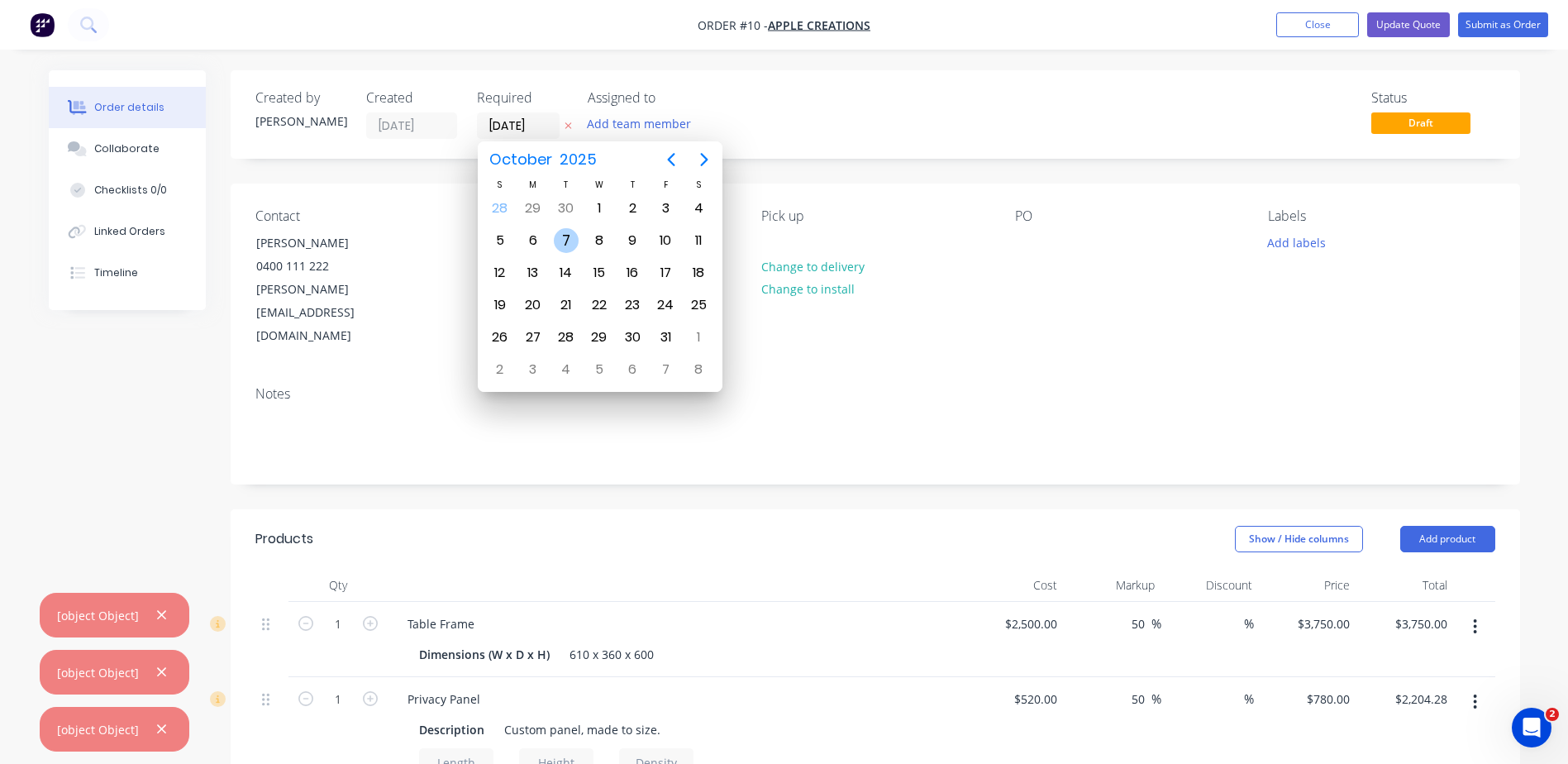
type input "[DATE]"
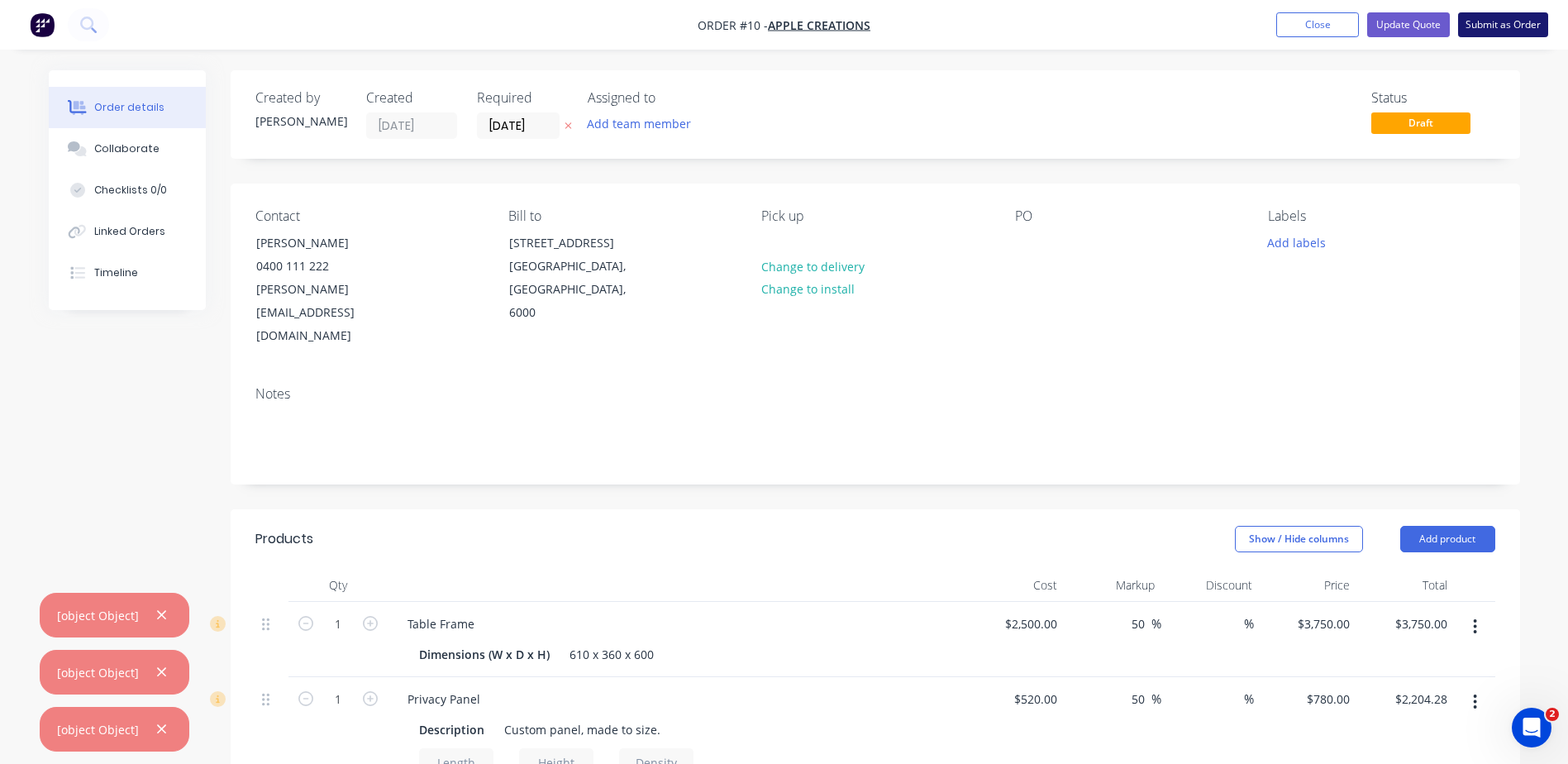
click at [1487, 17] on button "Submit as Order" at bounding box center [1502, 25] width 90 height 25
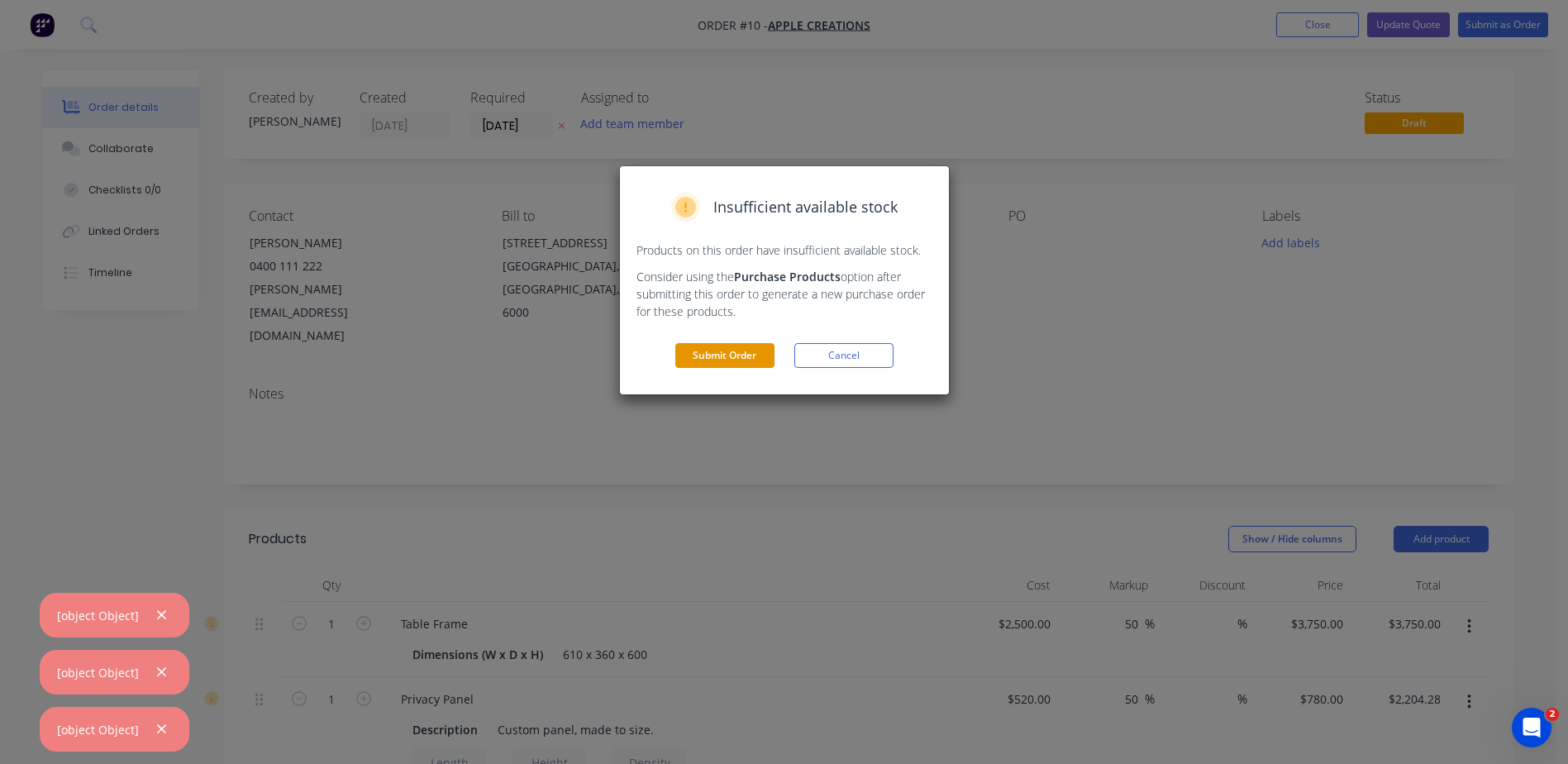
click at [723, 347] on button "Submit Order" at bounding box center [724, 355] width 99 height 25
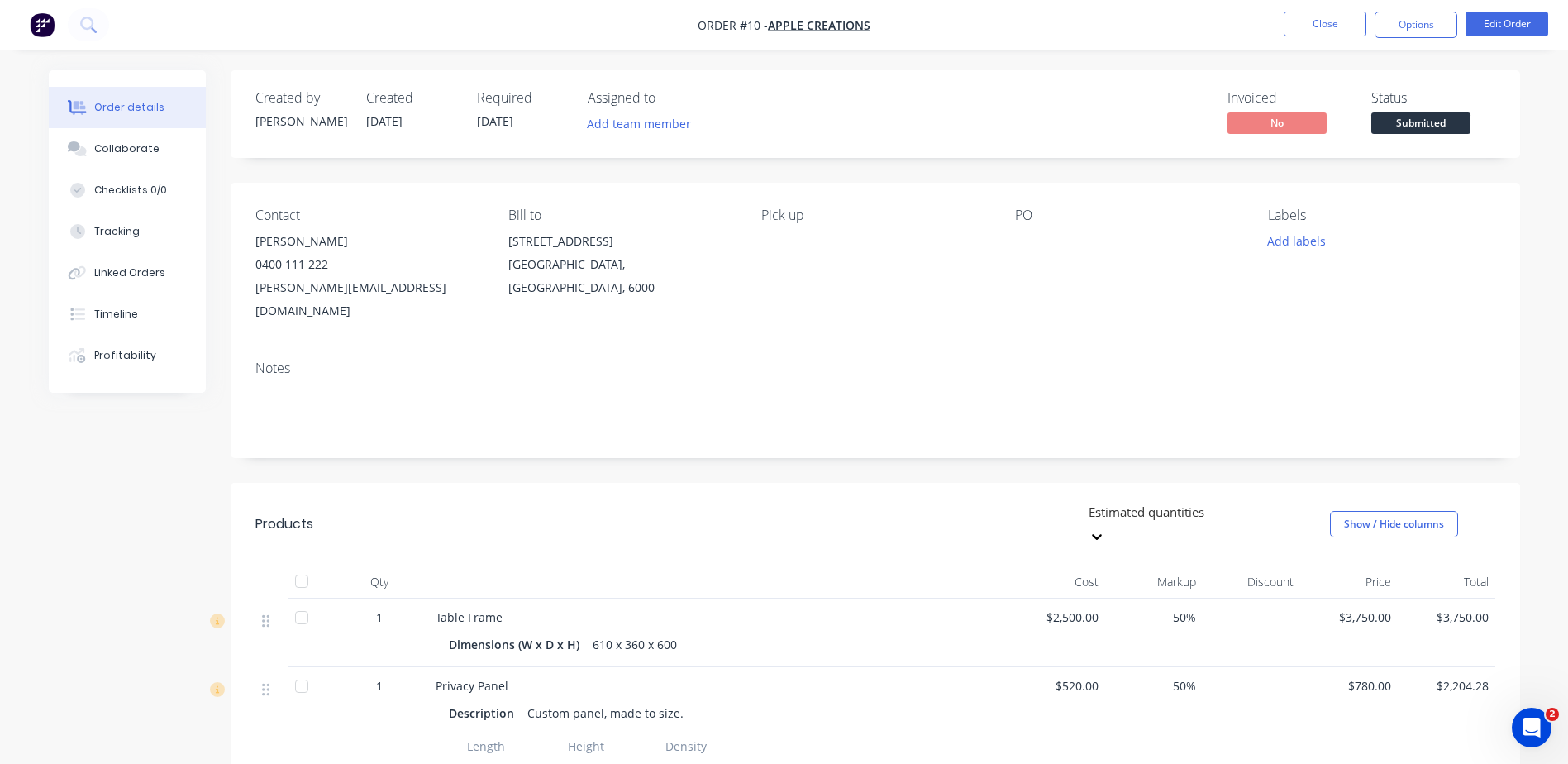
click at [163, 110] on button "Order details" at bounding box center [127, 108] width 157 height 42
click at [159, 153] on button "Collaborate" at bounding box center [127, 149] width 157 height 42
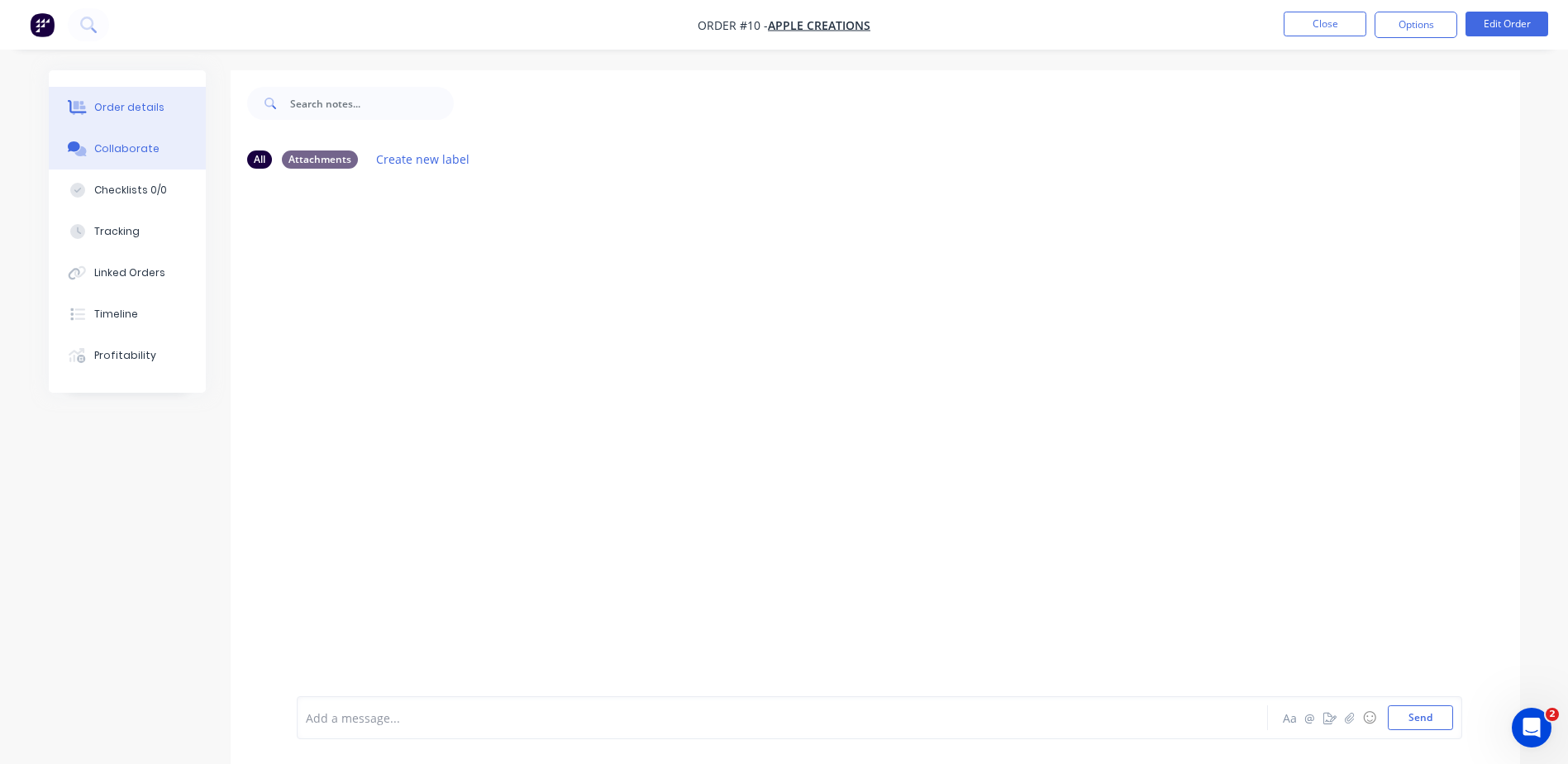
click at [162, 113] on button "Order details" at bounding box center [127, 108] width 157 height 42
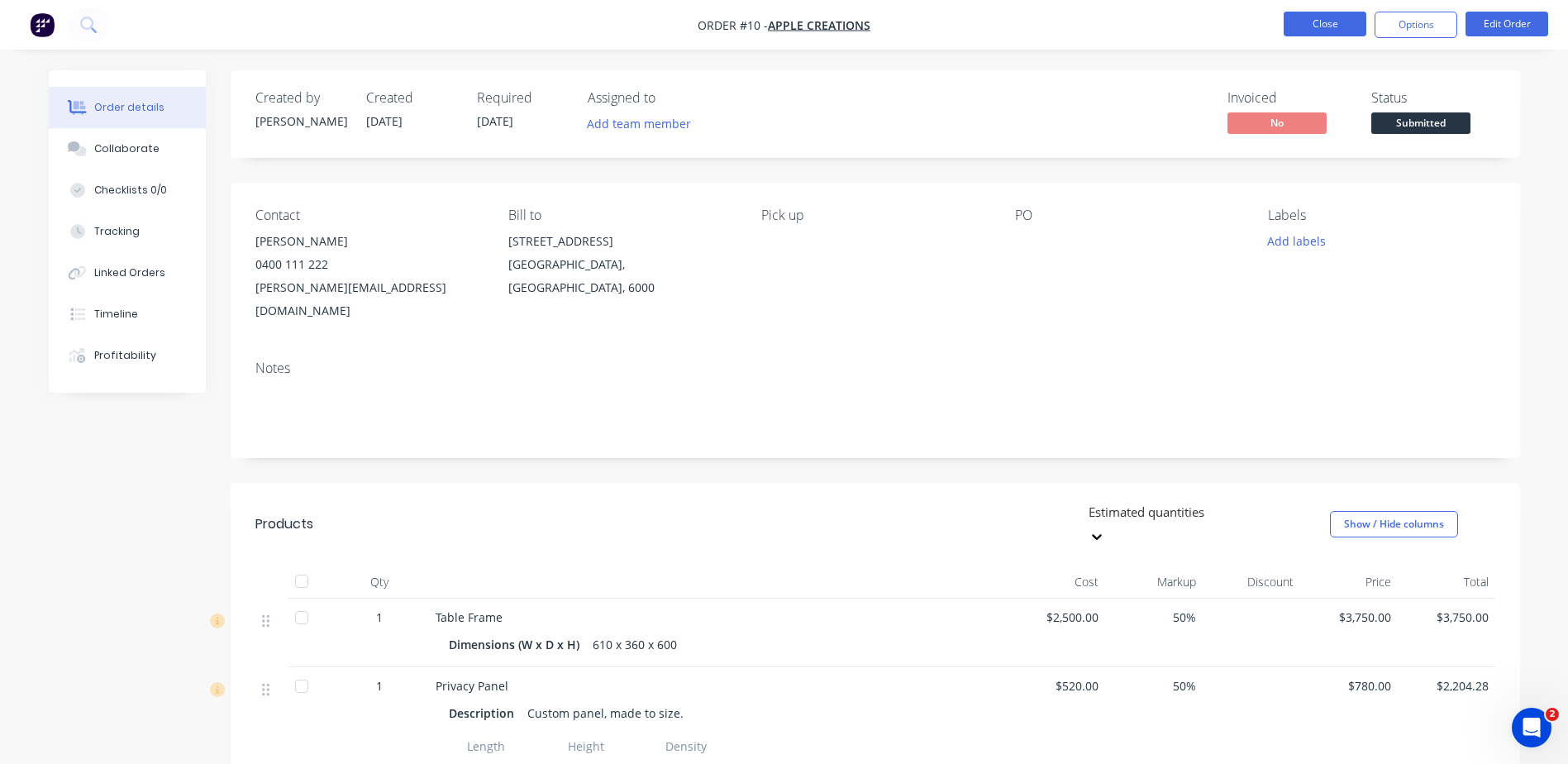
click at [1298, 15] on button "Close" at bounding box center [1325, 24] width 83 height 25
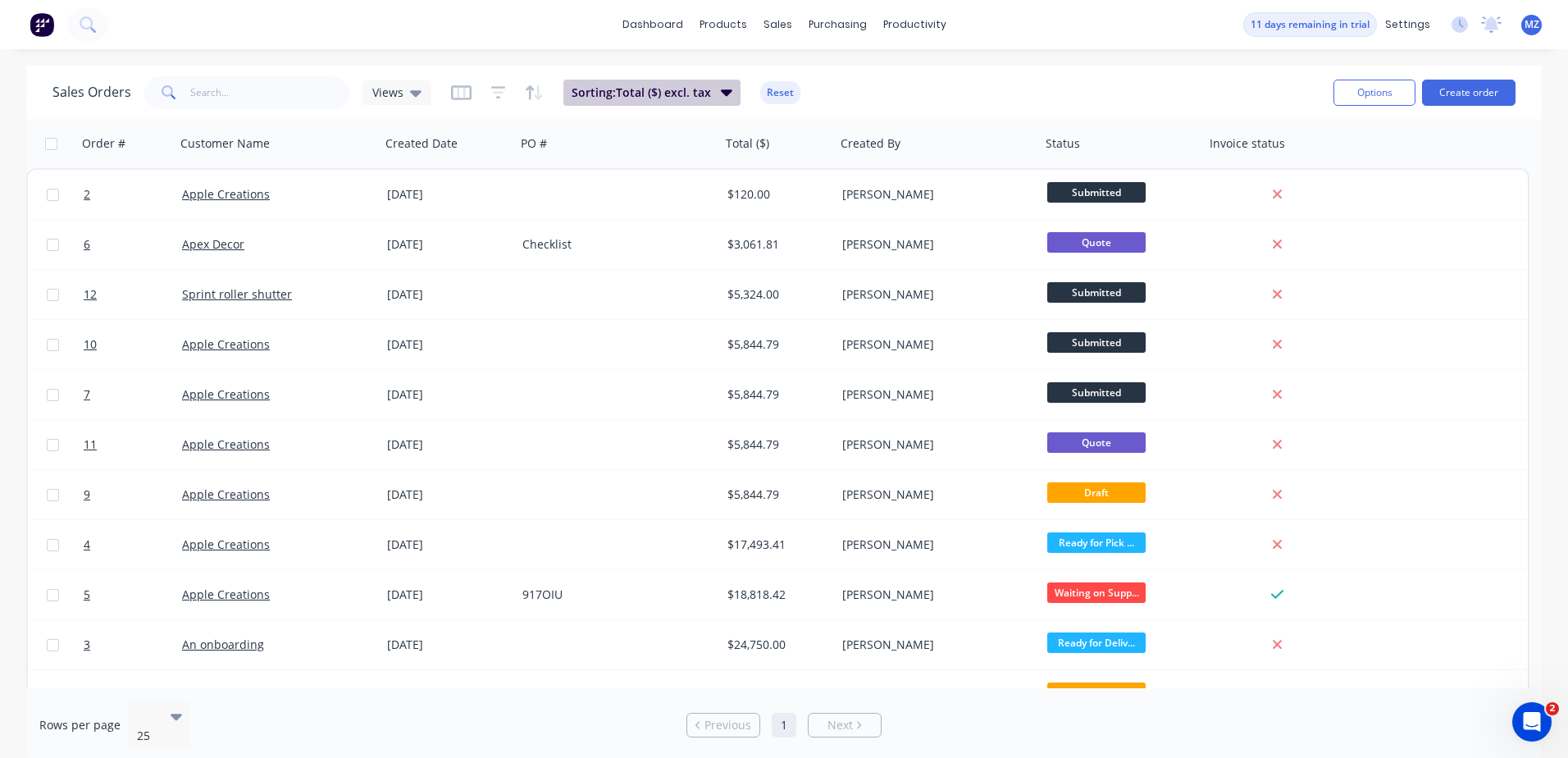
click at [678, 101] on button "Sorting: Total ($) excl. tax" at bounding box center [651, 93] width 177 height 26
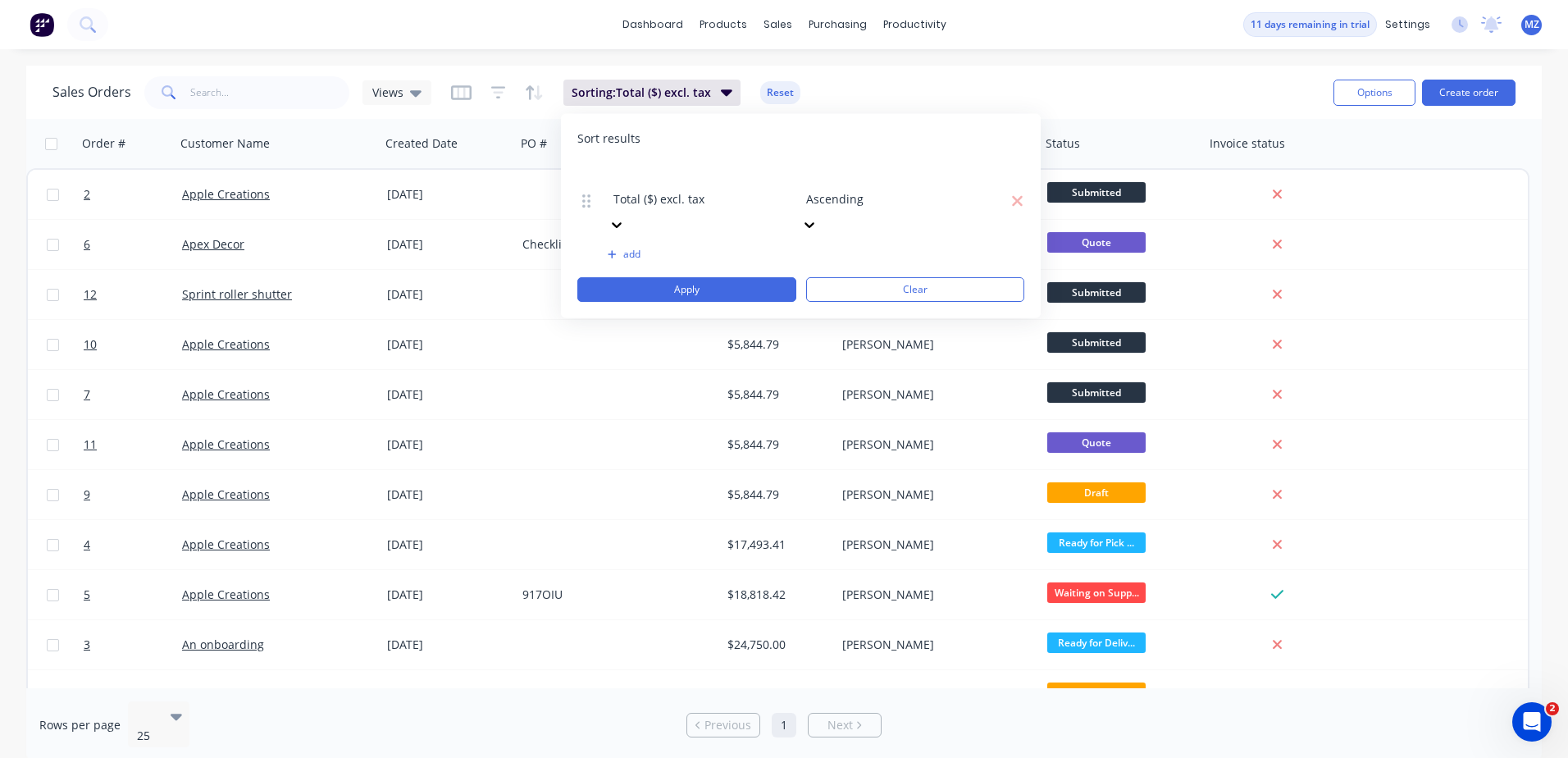
click at [675, 192] on div "Total ($) excl. tax" at bounding box center [699, 200] width 183 height 75
click at [677, 186] on div at bounding box center [731, 176] width 236 height 21
click at [706, 278] on button "Apply" at bounding box center [687, 290] width 219 height 25
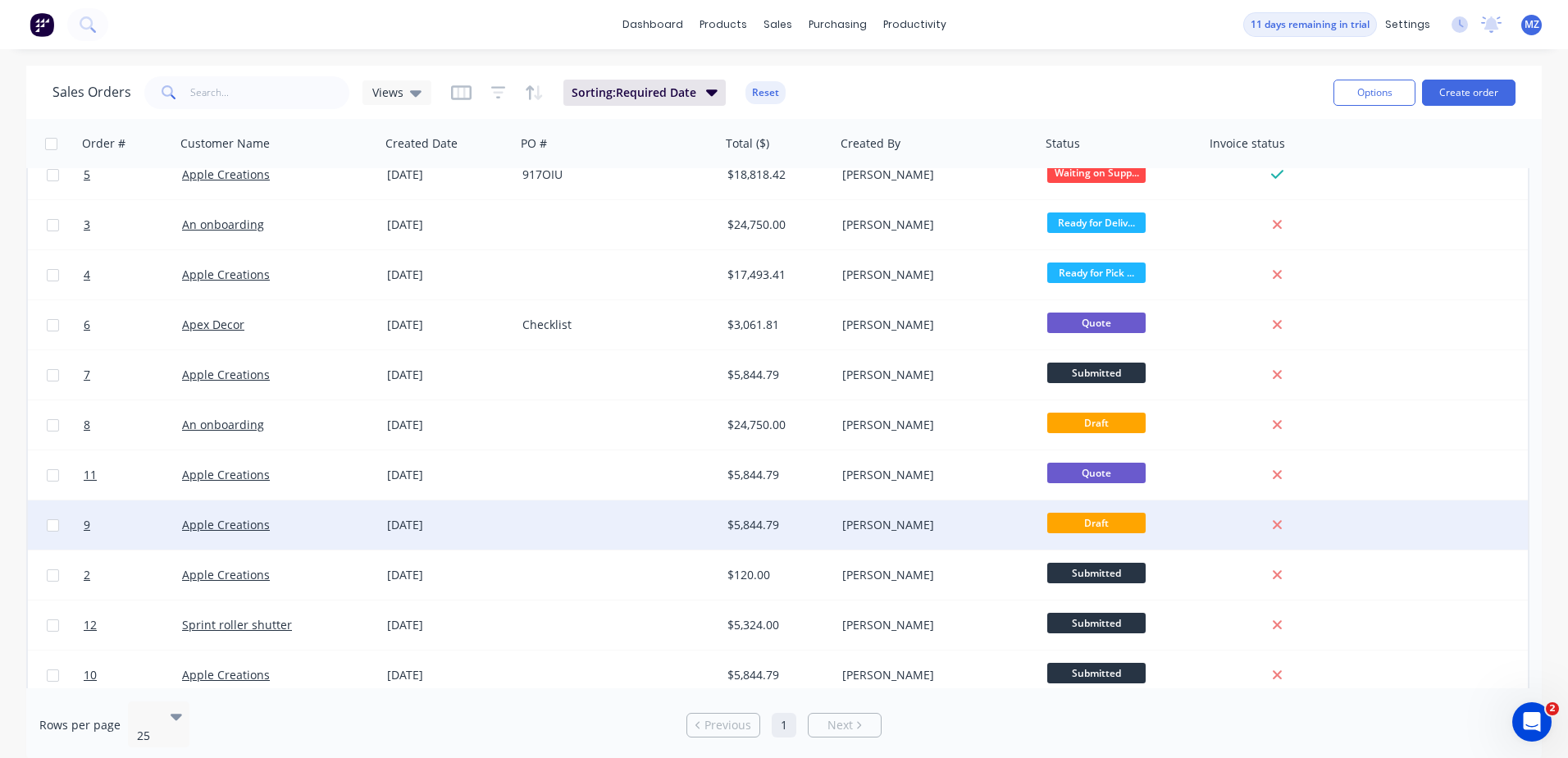
scroll to position [30, 0]
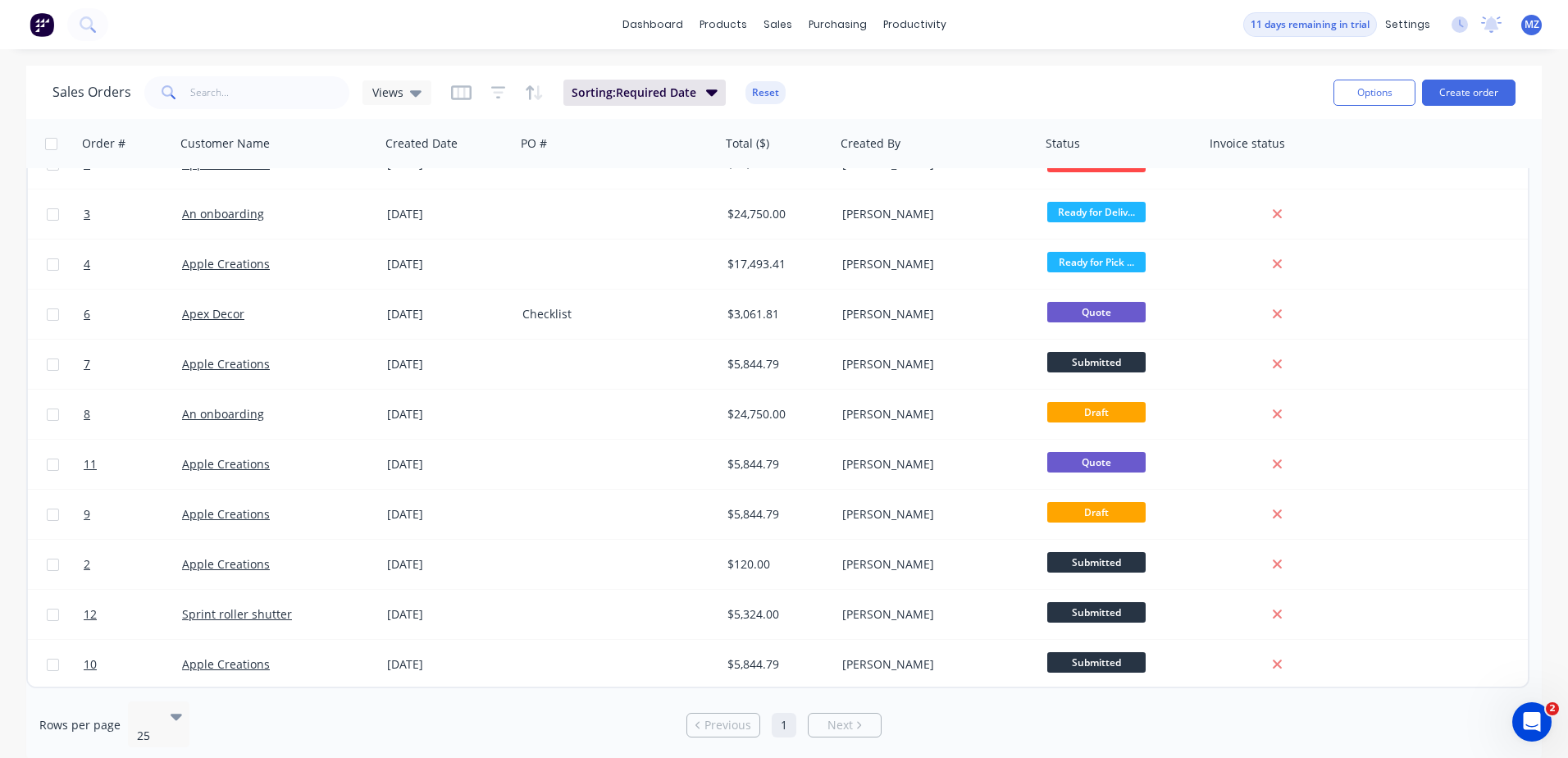
click at [1332, 87] on div "Options Create order" at bounding box center [1421, 93] width 189 height 26
click at [1359, 94] on button "Options" at bounding box center [1374, 93] width 82 height 26
click at [635, 140] on div at bounding box center [611, 143] width 182 height 33
click at [399, 89] on span "Views" at bounding box center [388, 92] width 31 height 17
click at [395, 89] on span "Views" at bounding box center [388, 92] width 31 height 17
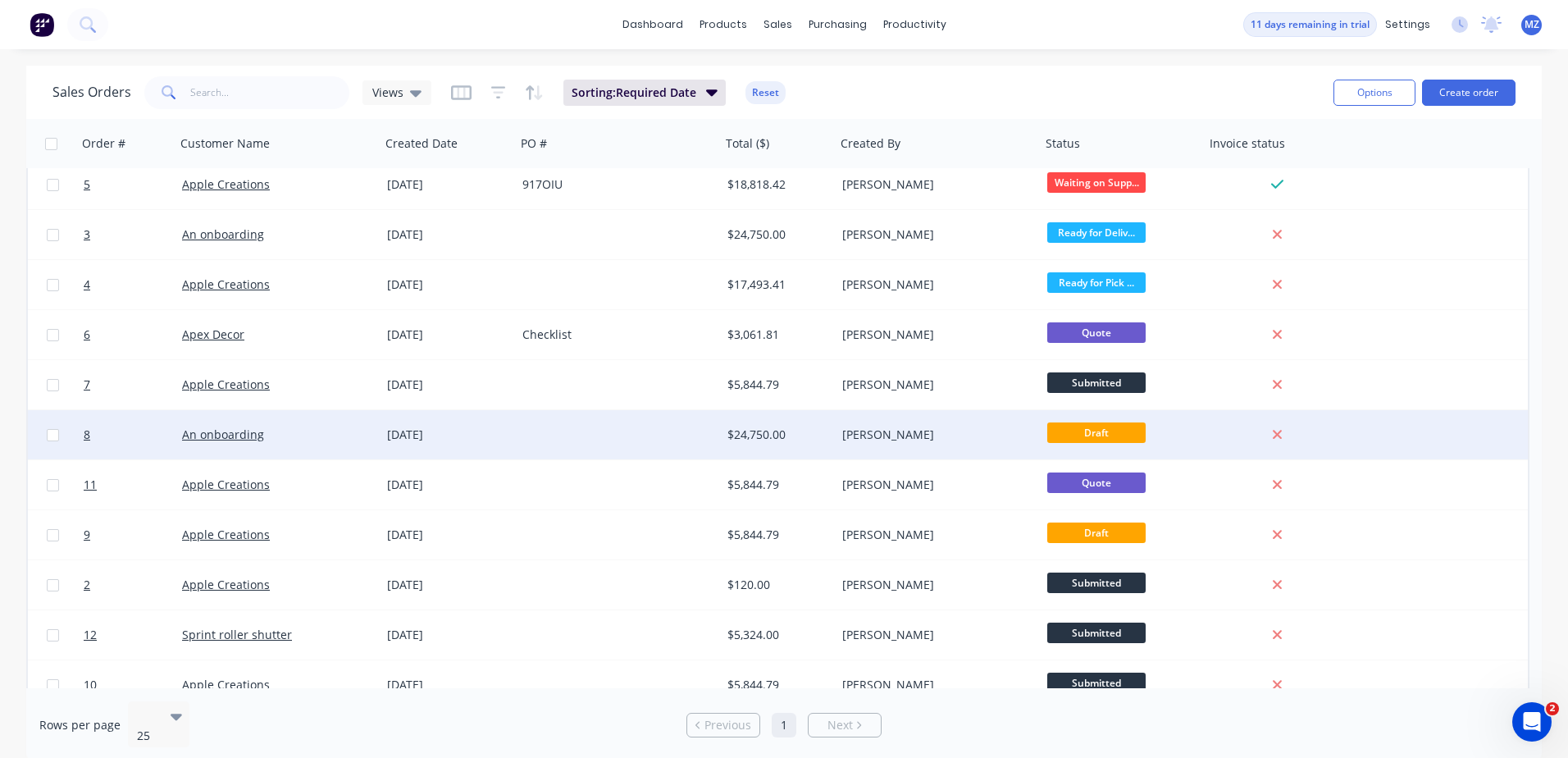
scroll to position [0, 0]
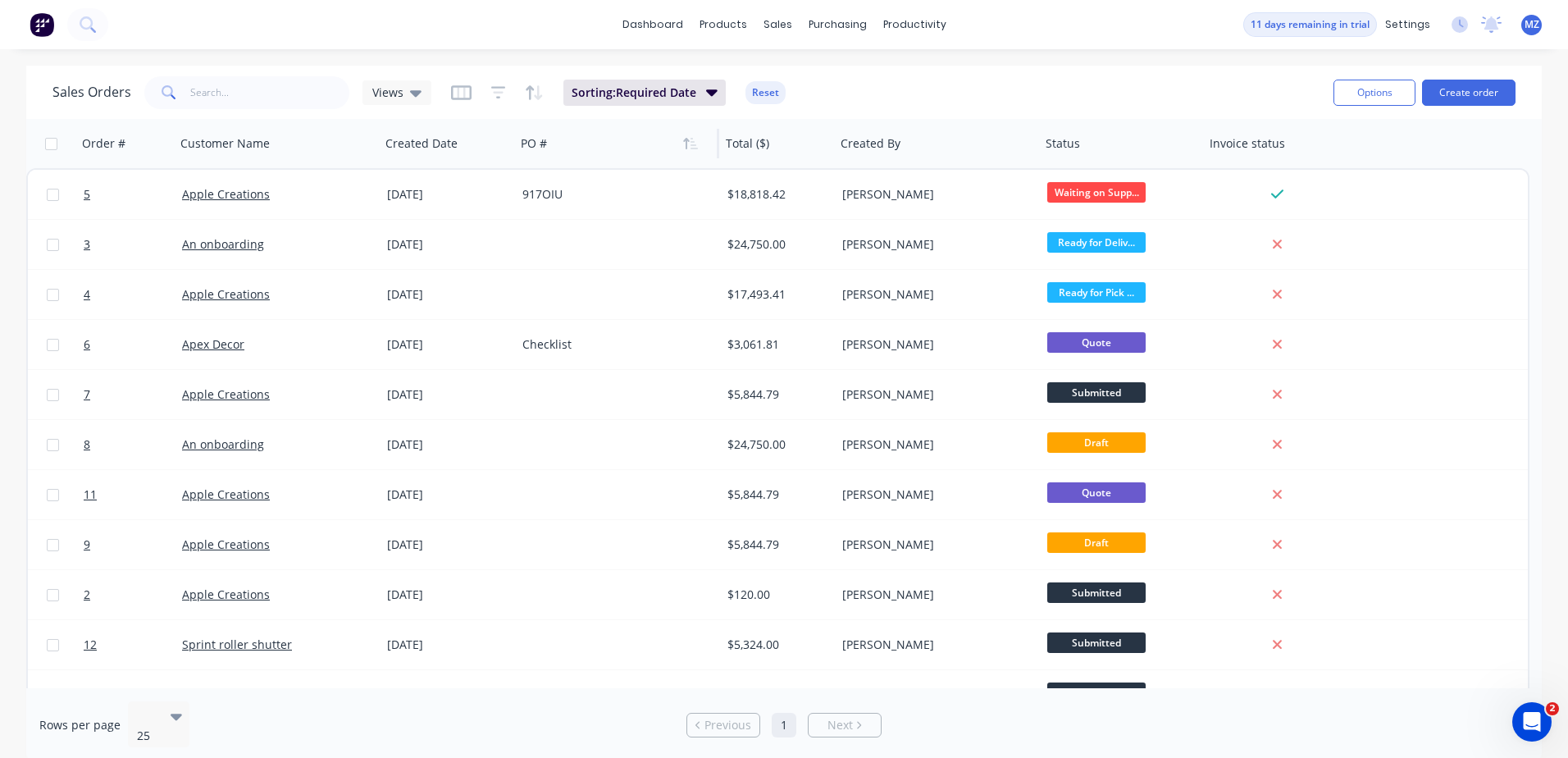
click at [615, 133] on div at bounding box center [611, 143] width 182 height 33
click at [1049, 75] on div "Sales Orders Views Sorting: Required Date Reset" at bounding box center [686, 92] width 1267 height 40
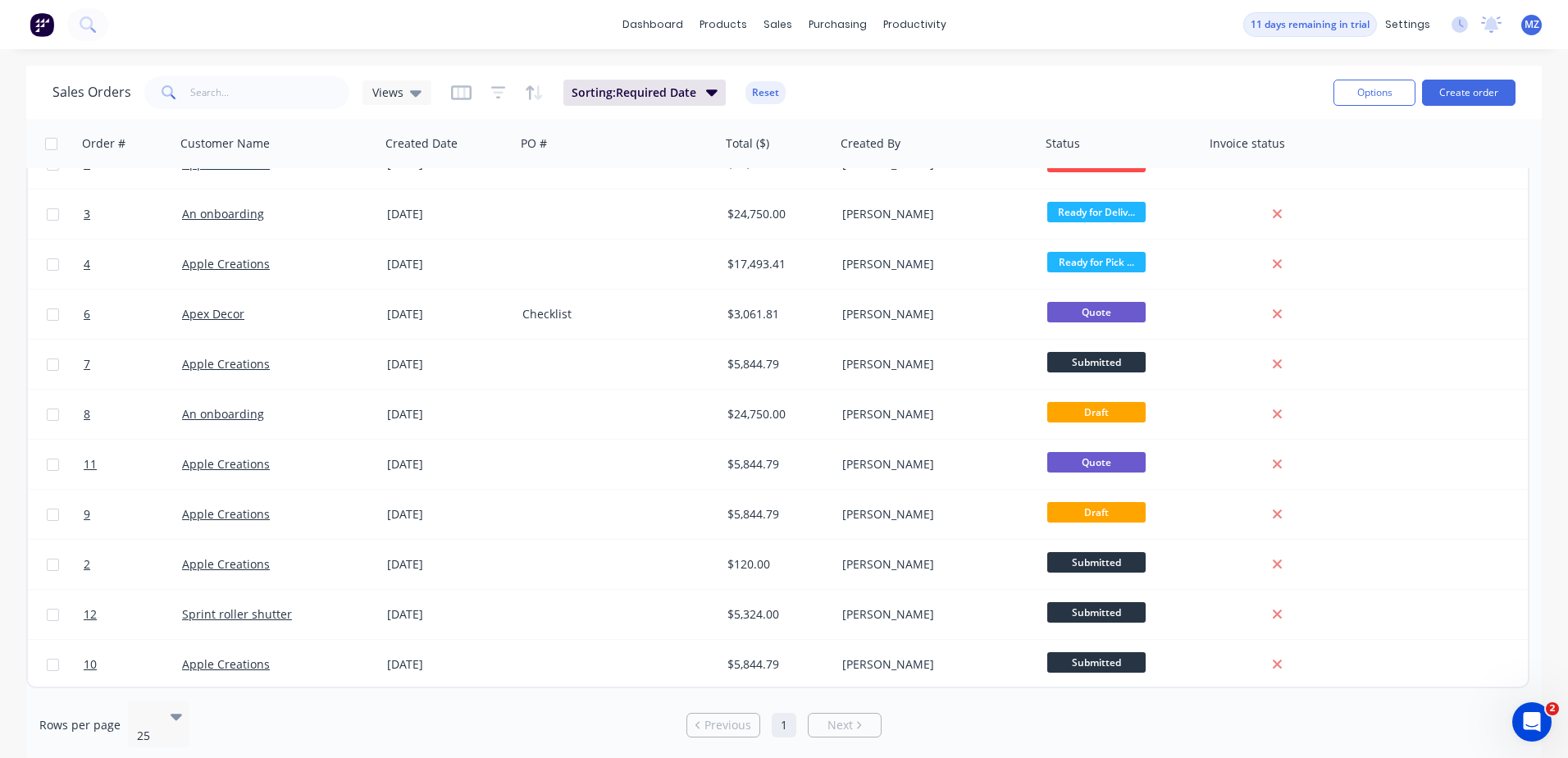
drag, startPoint x: 1320, startPoint y: 364, endPoint x: 1839, endPoint y: 519, distance: 541.7
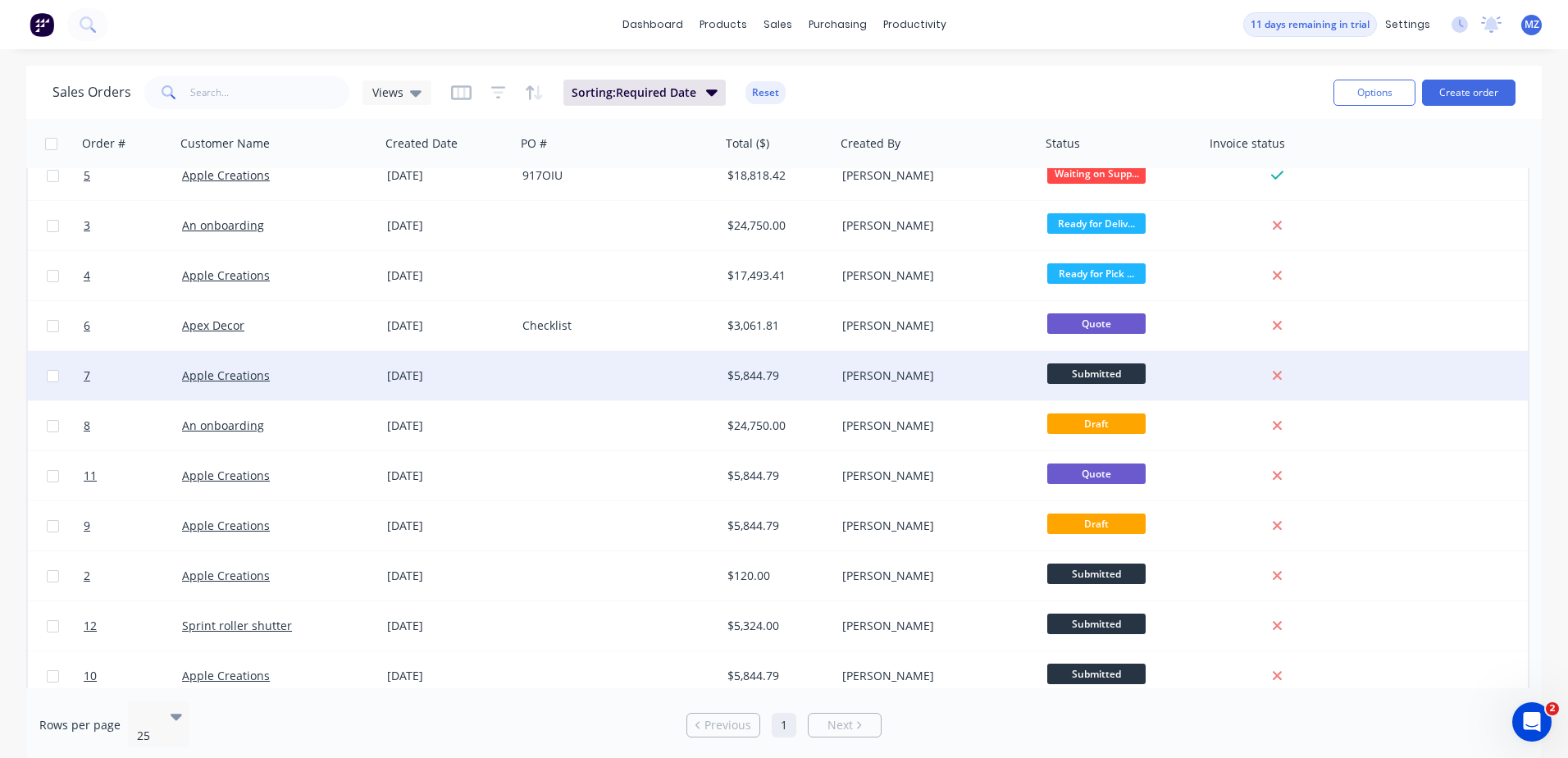
scroll to position [0, 0]
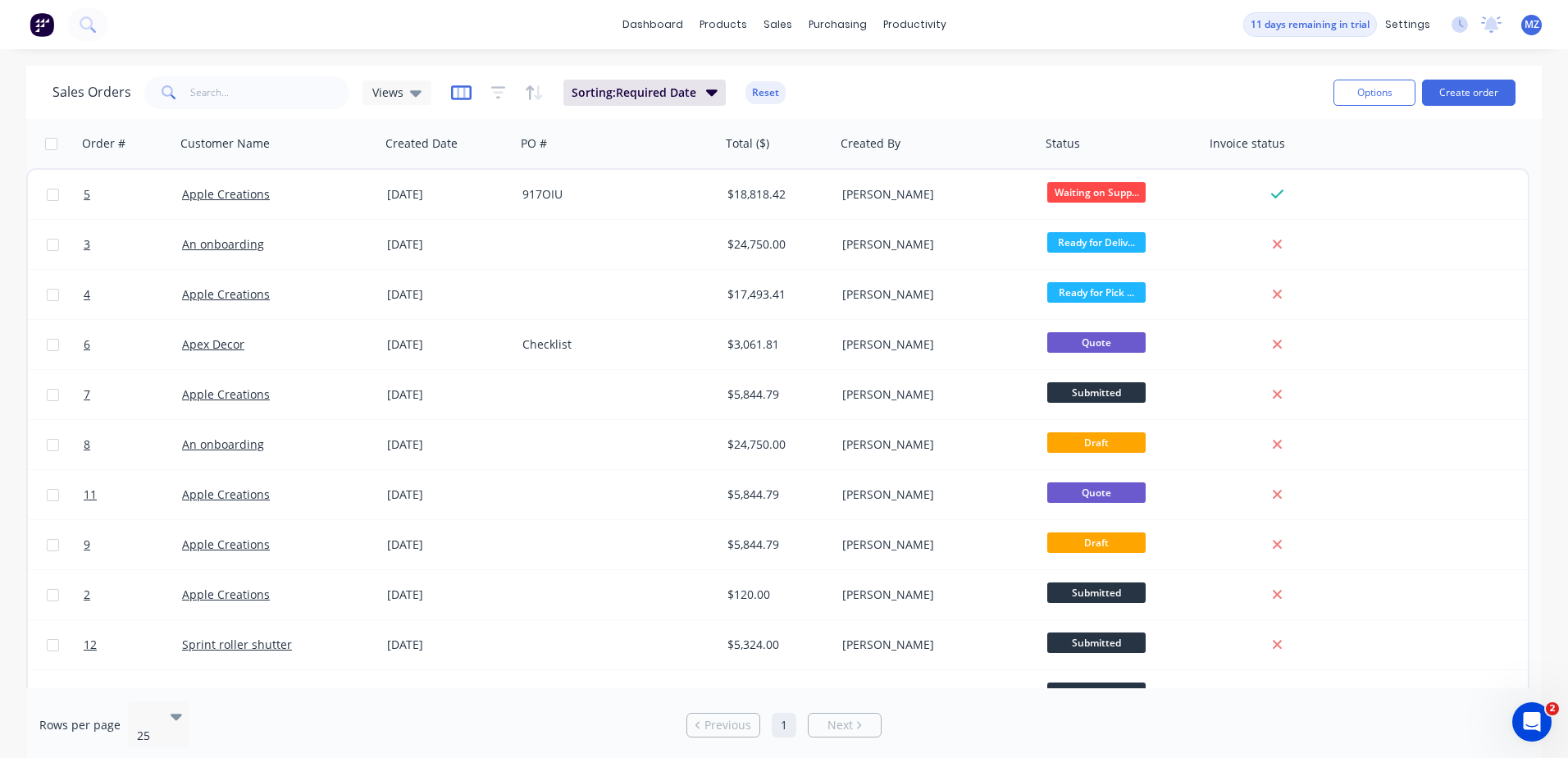
click at [457, 96] on icon "button" at bounding box center [461, 92] width 8 height 11
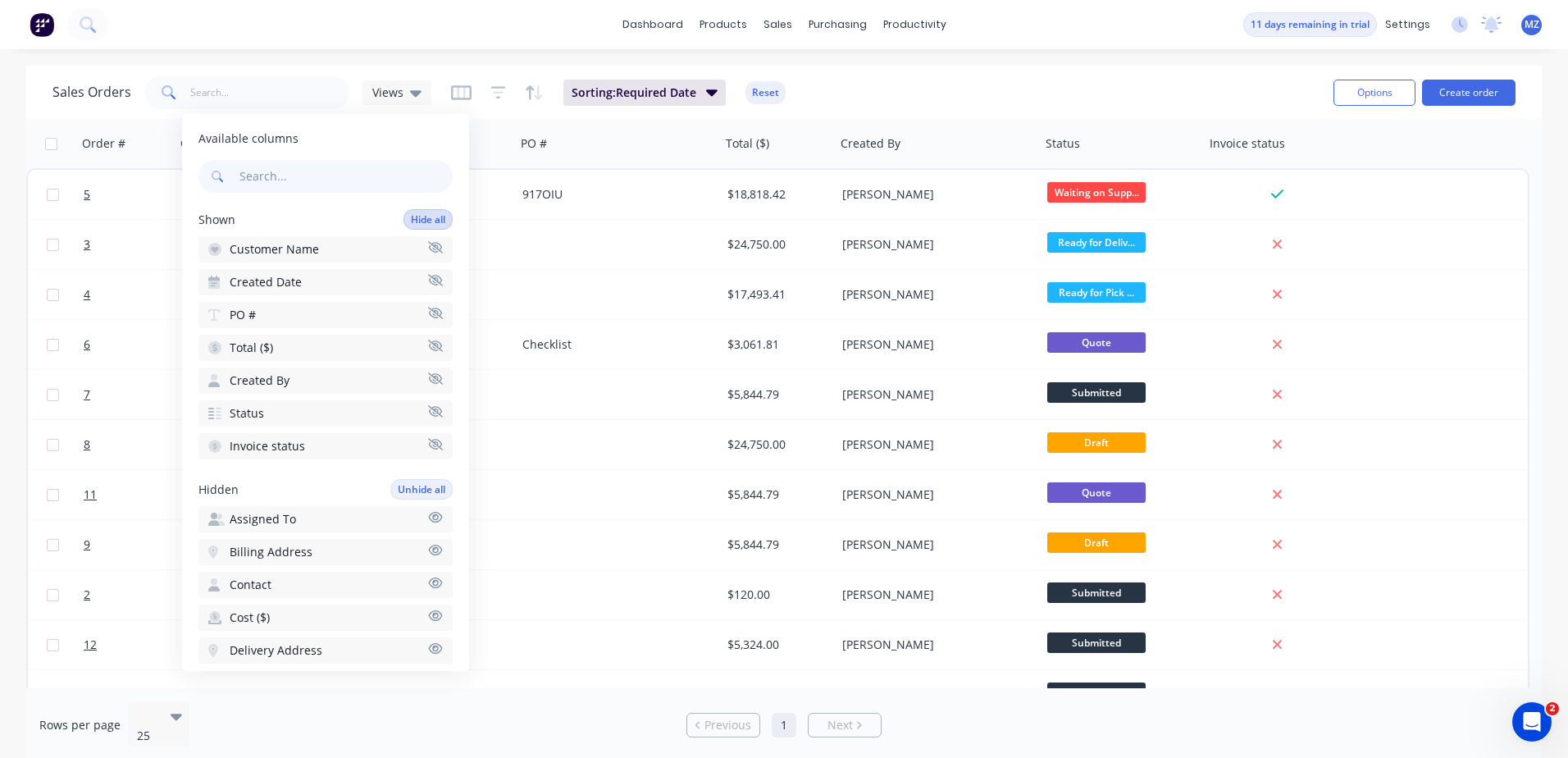
click at [421, 215] on button "Hide all" at bounding box center [428, 219] width 49 height 21
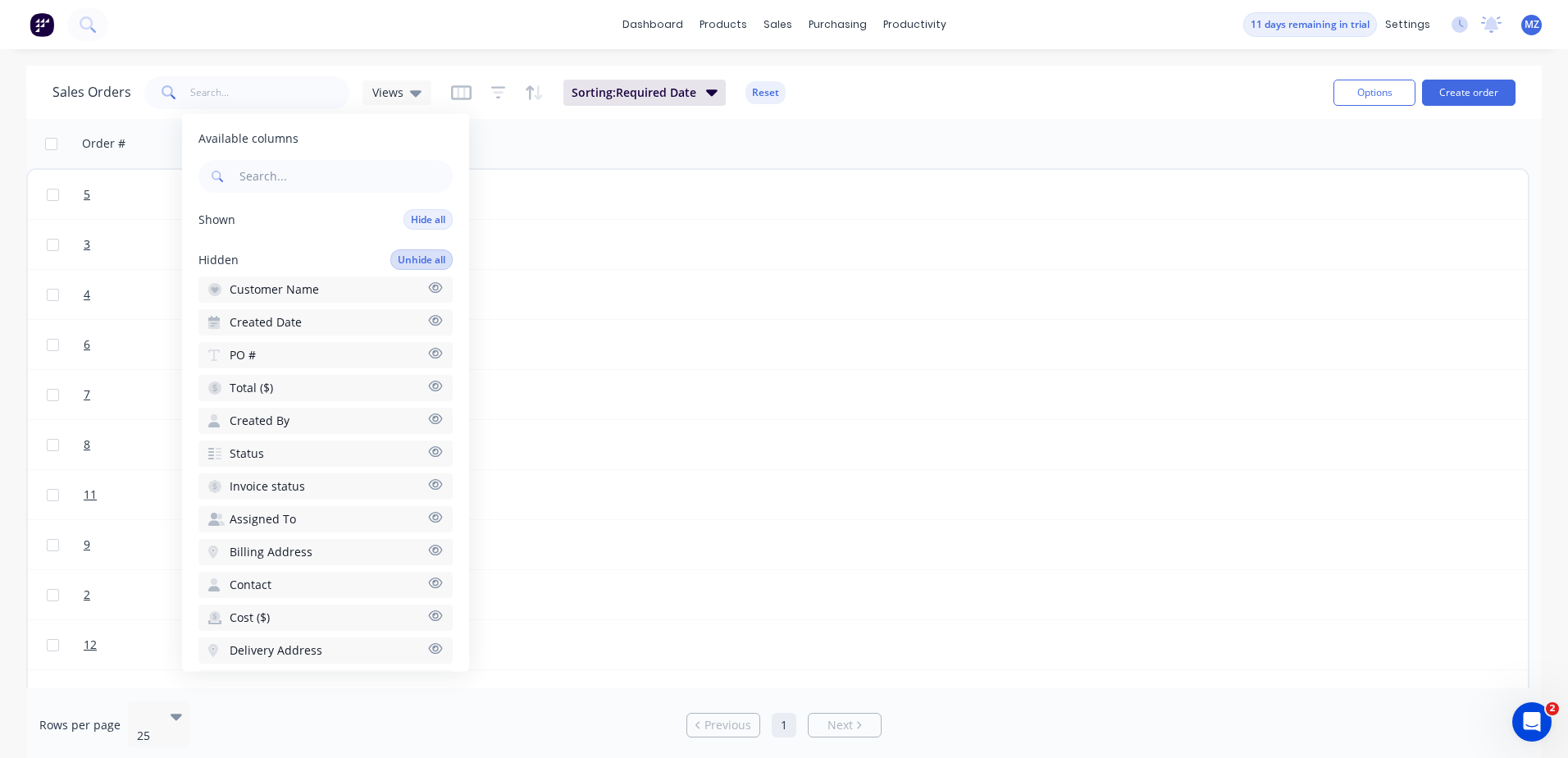
click at [397, 256] on button "Unhide all" at bounding box center [422, 260] width 63 height 21
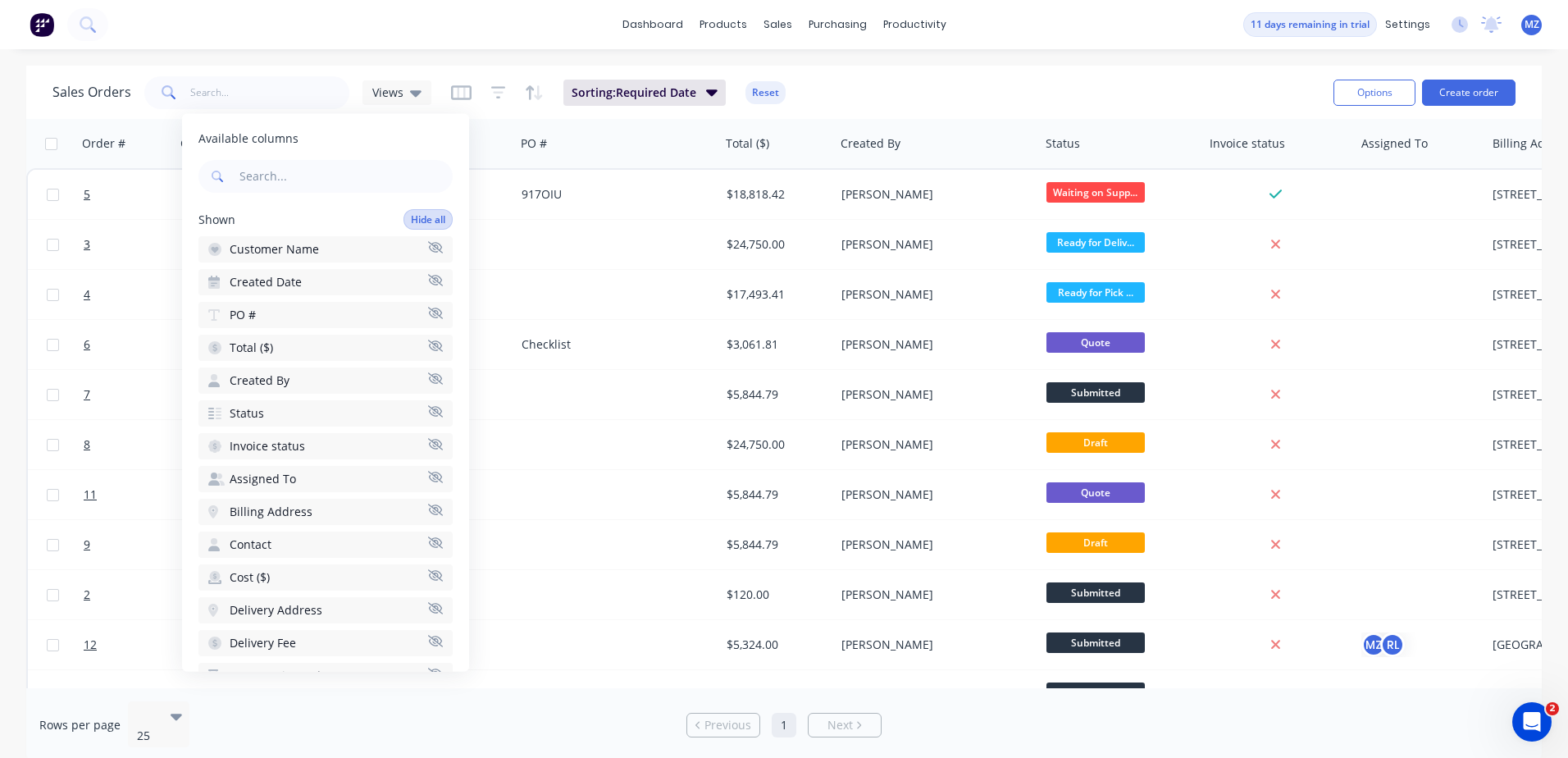
click at [418, 220] on button "Hide all" at bounding box center [428, 219] width 49 height 21
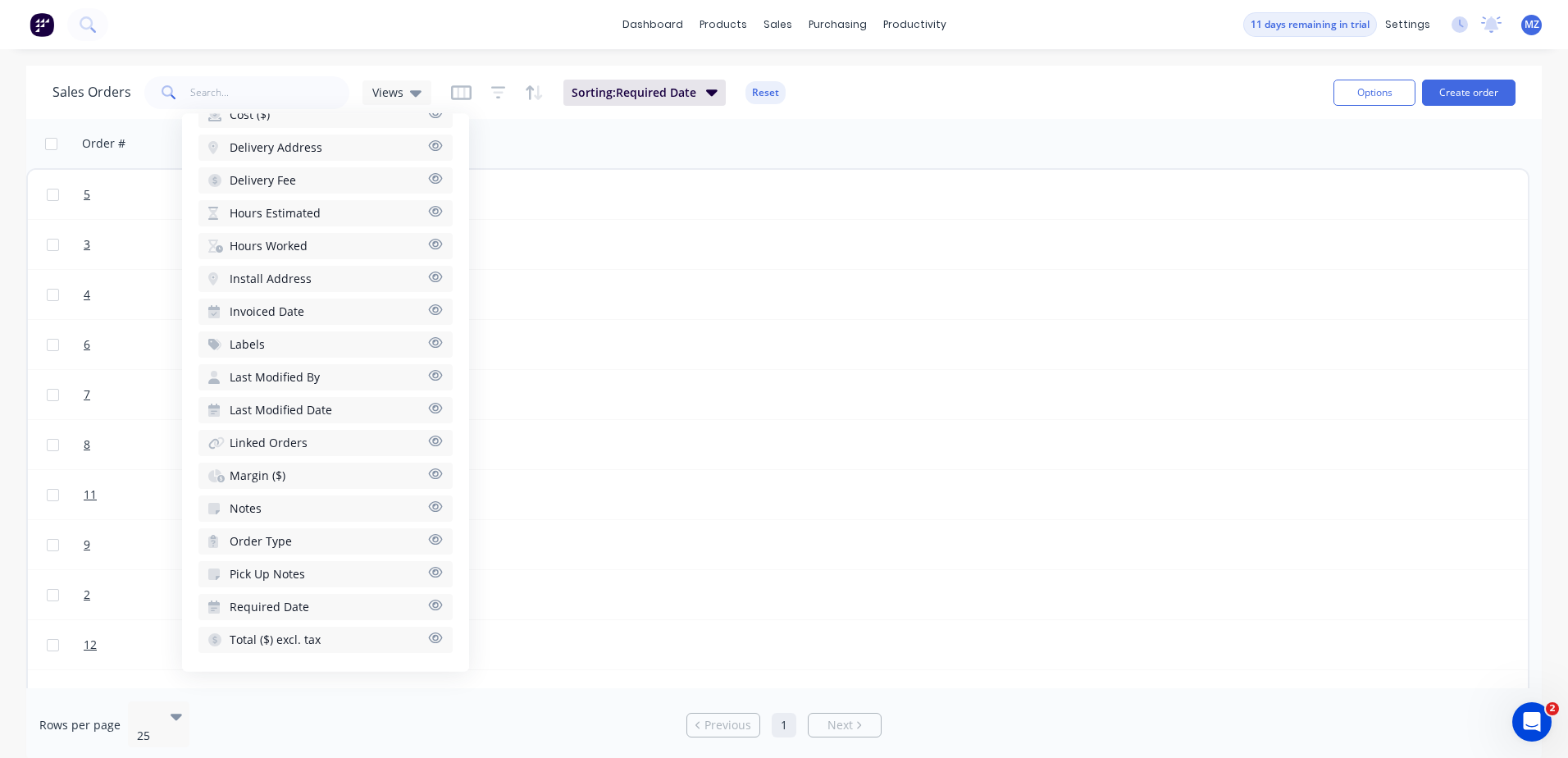
scroll to position [507, 0]
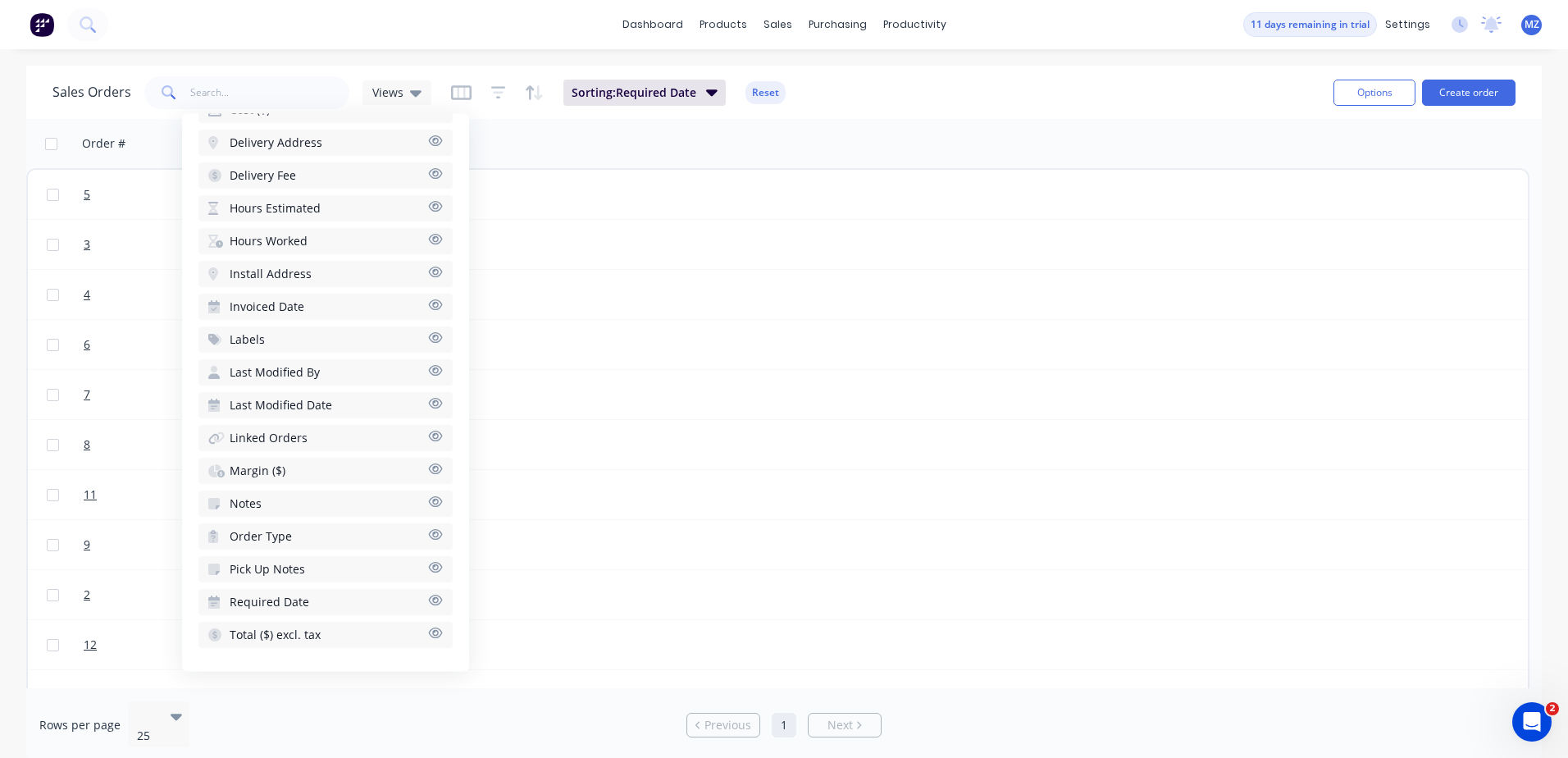
click at [300, 607] on span "Required Date" at bounding box center [269, 603] width 80 height 16
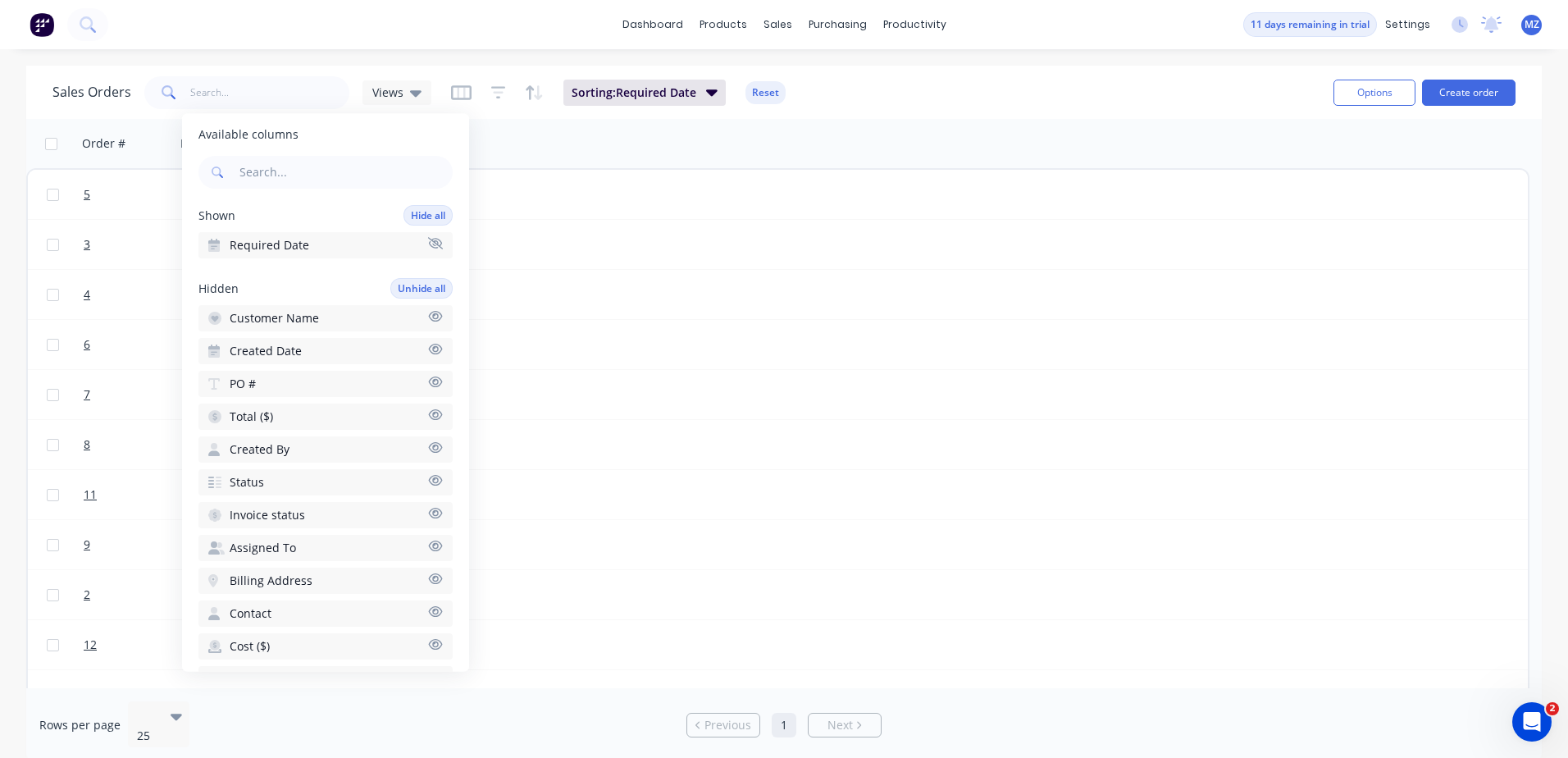
scroll to position [0, 0]
click at [903, 95] on div "Sales Orders Views Sorting: Required Date Reset" at bounding box center [686, 92] width 1267 height 40
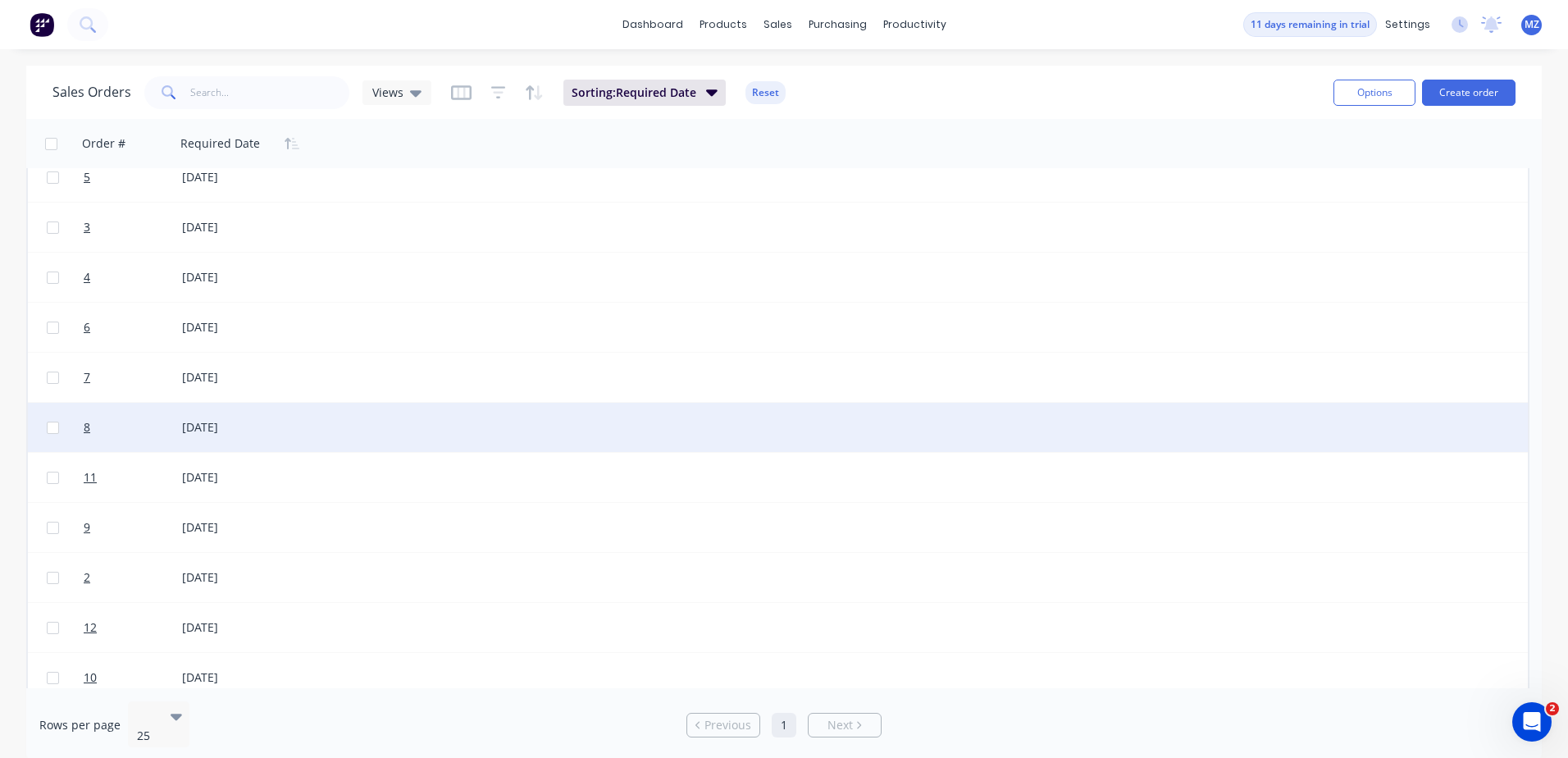
drag, startPoint x: 696, startPoint y: 350, endPoint x: 192, endPoint y: 428, distance: 510.0
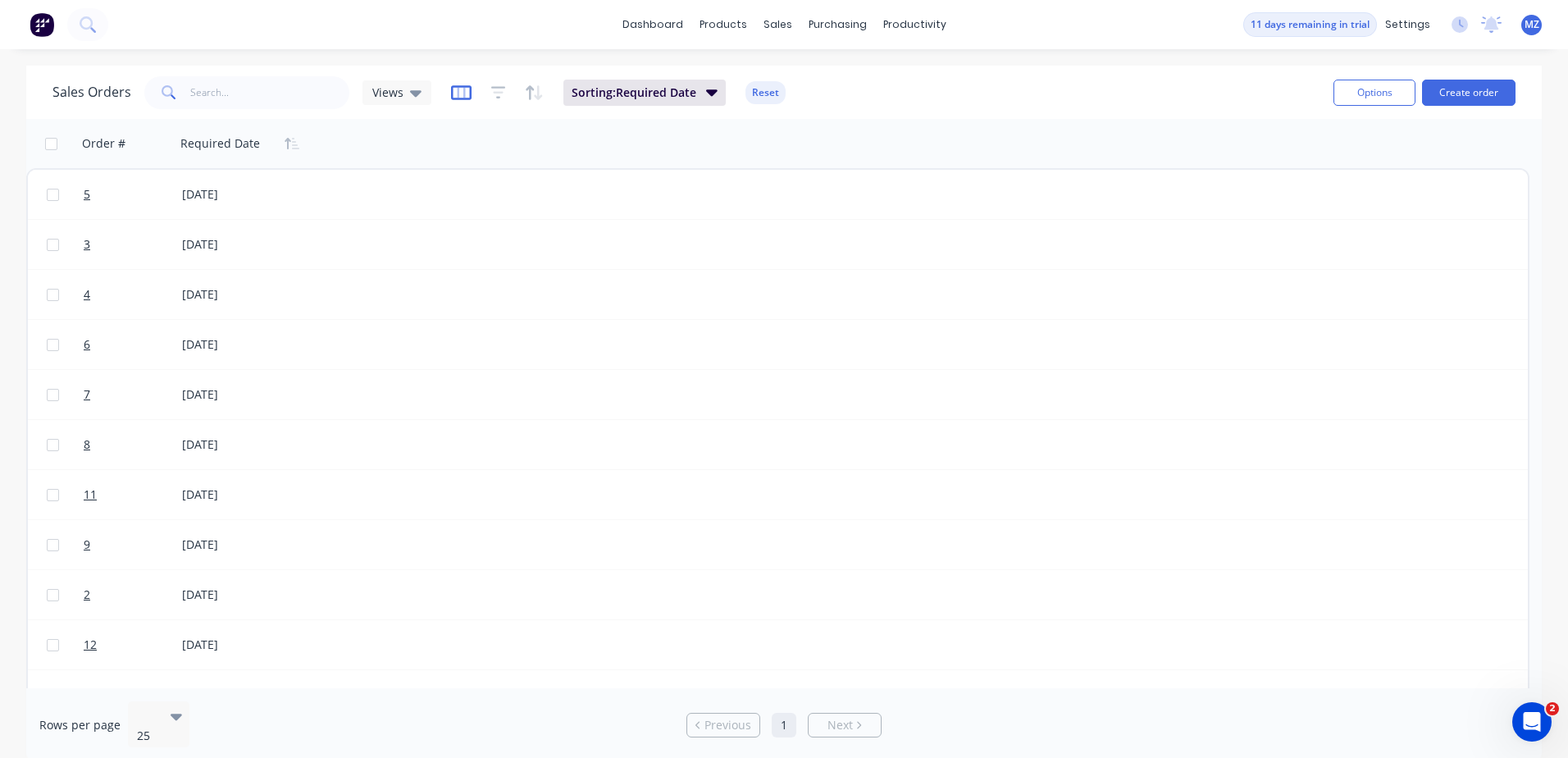
click at [460, 96] on icon "button" at bounding box center [461, 93] width 21 height 16
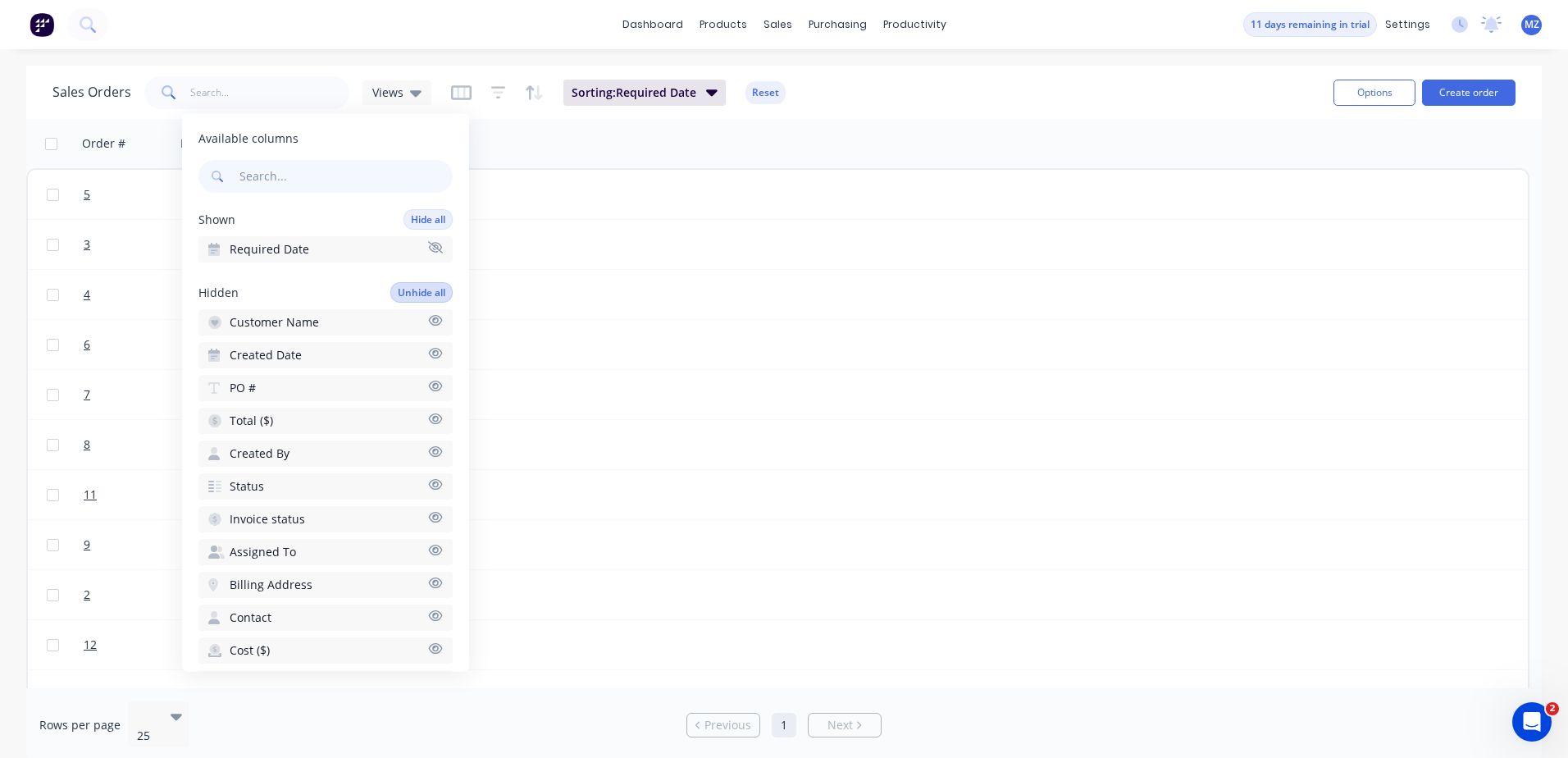
click at [407, 288] on button "Unhide all" at bounding box center [422, 292] width 63 height 21
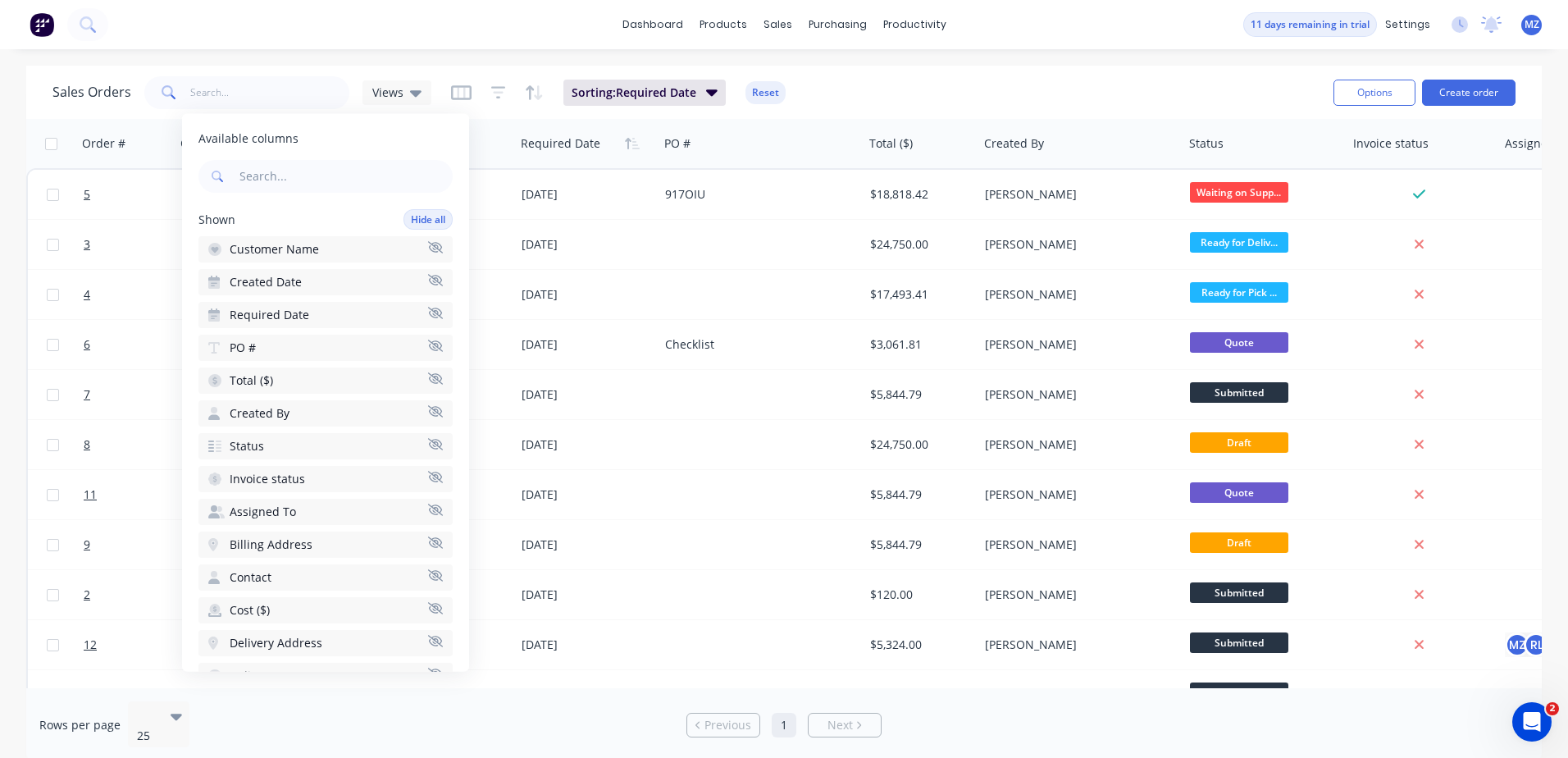
click at [847, 70] on div "Sales Orders Views Sorting: Required Date Reset Options Create order" at bounding box center [784, 92] width 1515 height 54
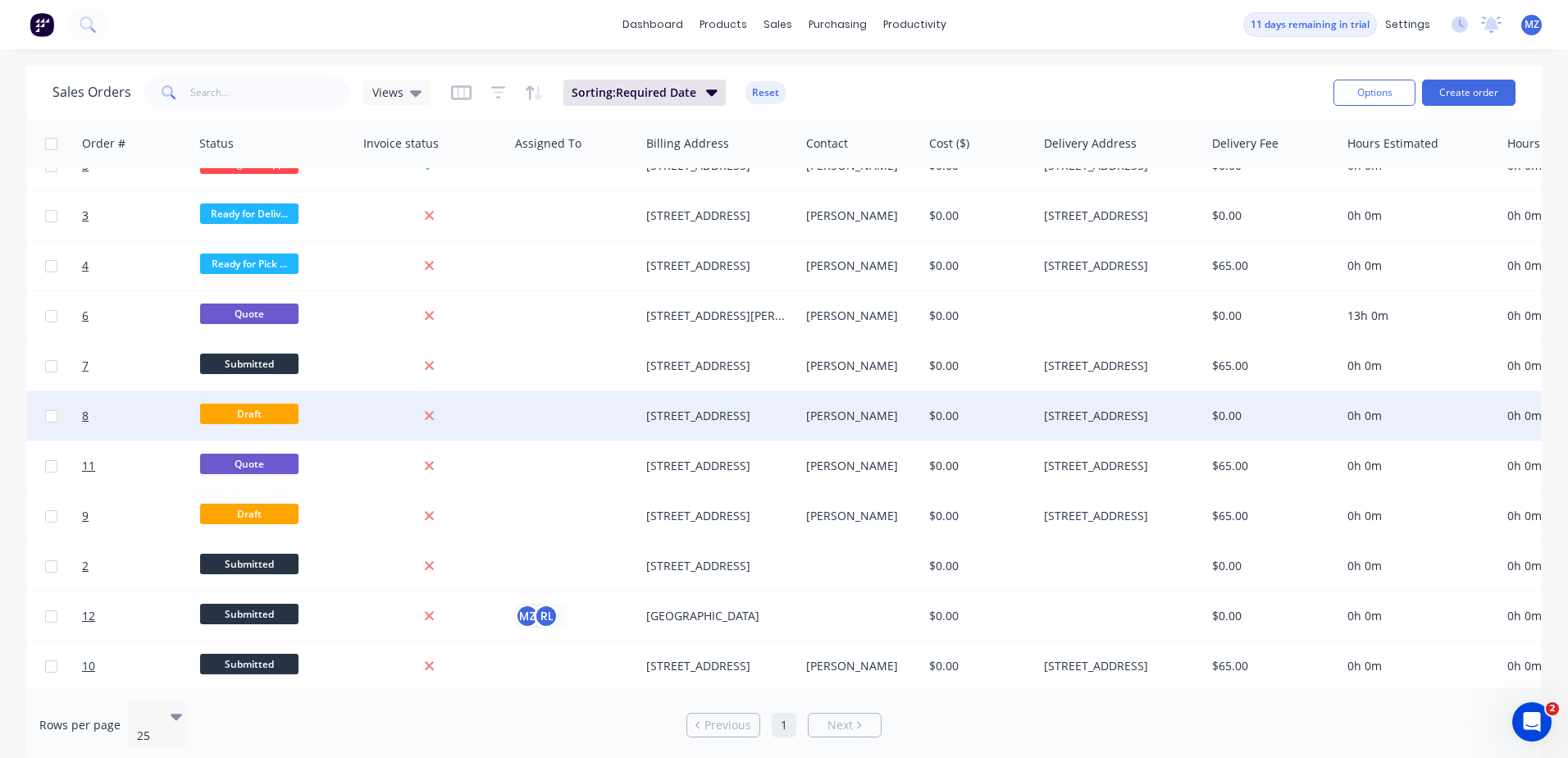
drag, startPoint x: 898, startPoint y: 384, endPoint x: 1051, endPoint y: 418, distance: 156.7
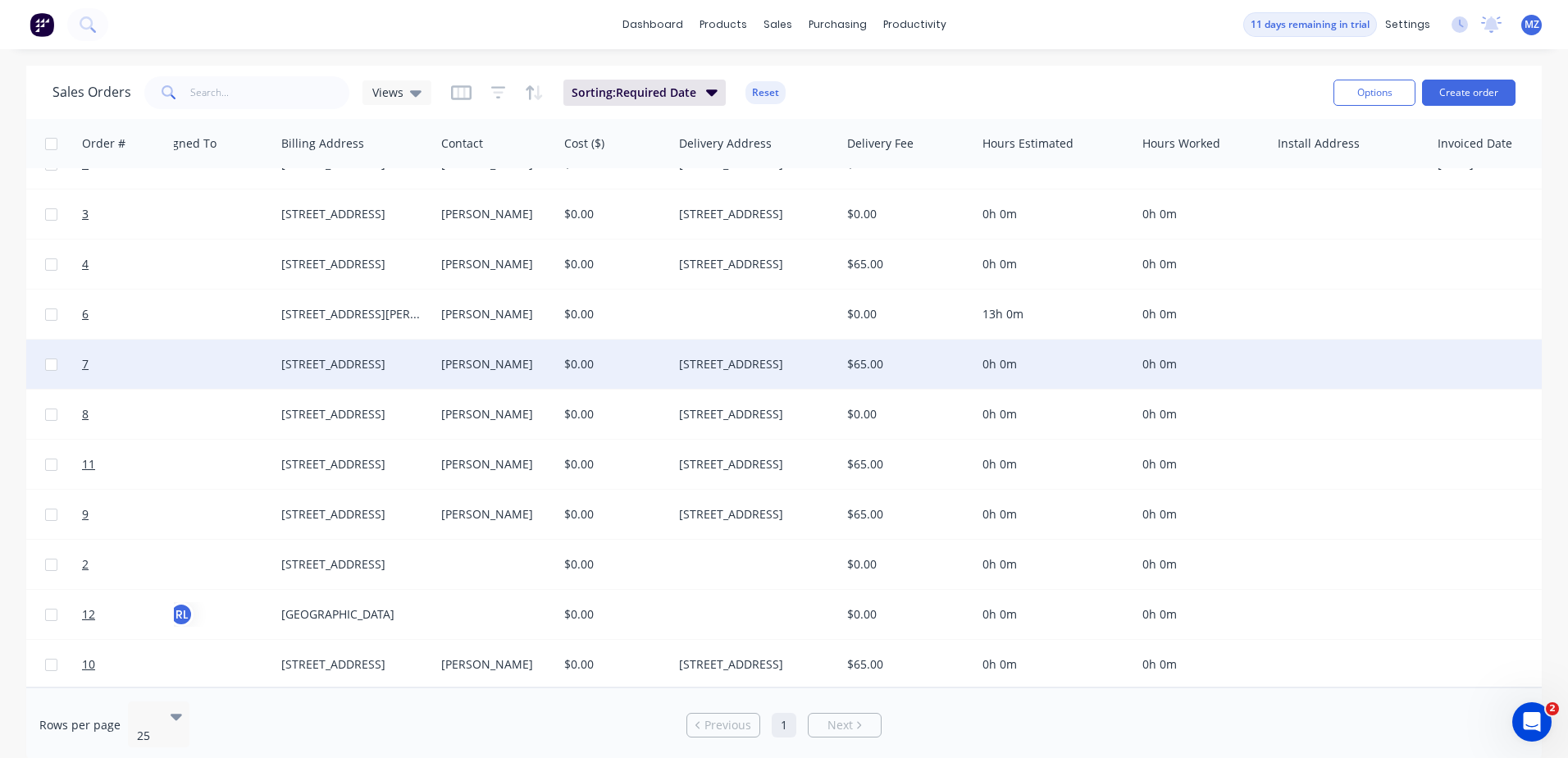
drag, startPoint x: 1304, startPoint y: 347, endPoint x: 1453, endPoint y: 381, distance: 152.8
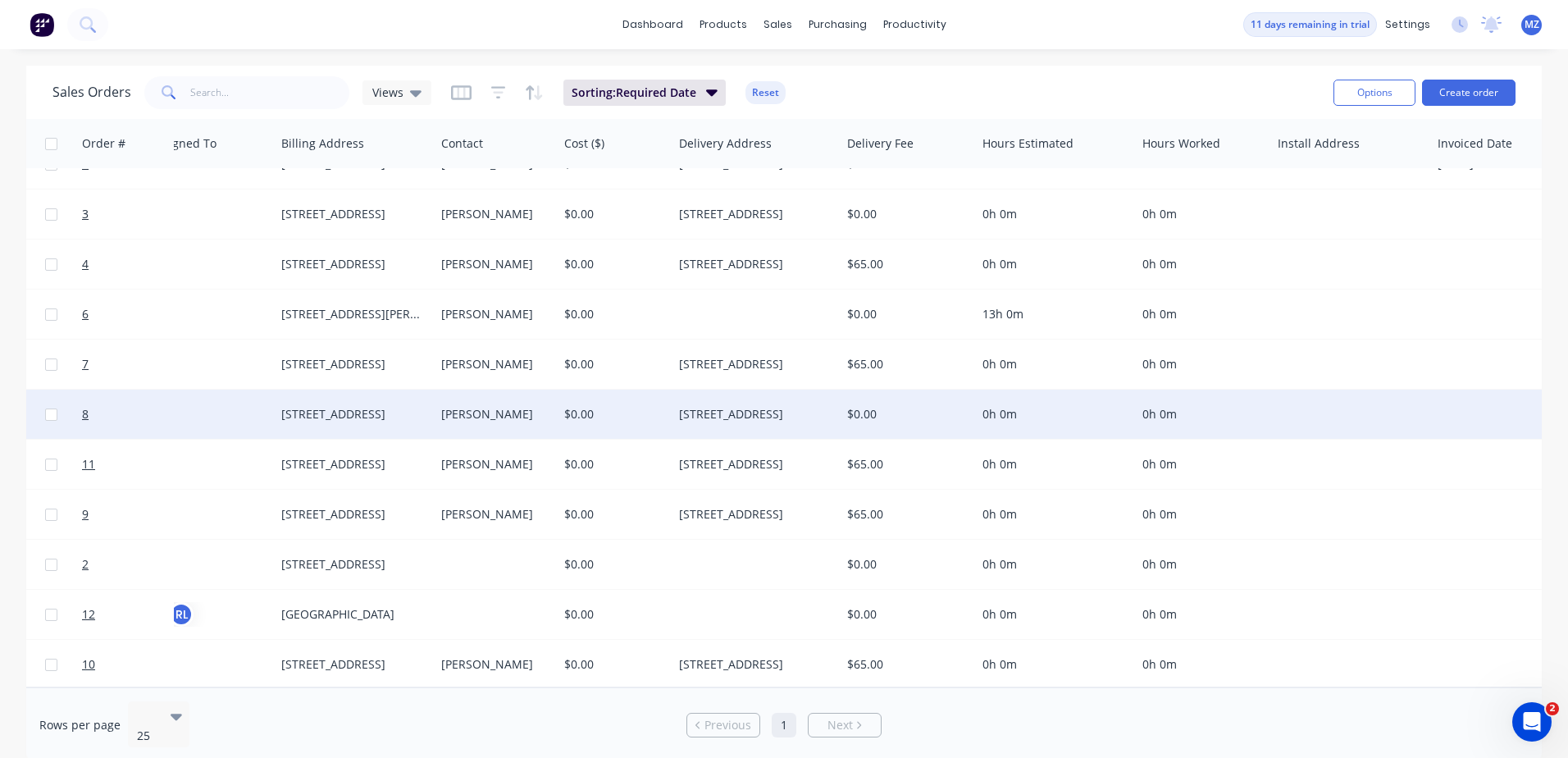
scroll to position [39, 1570]
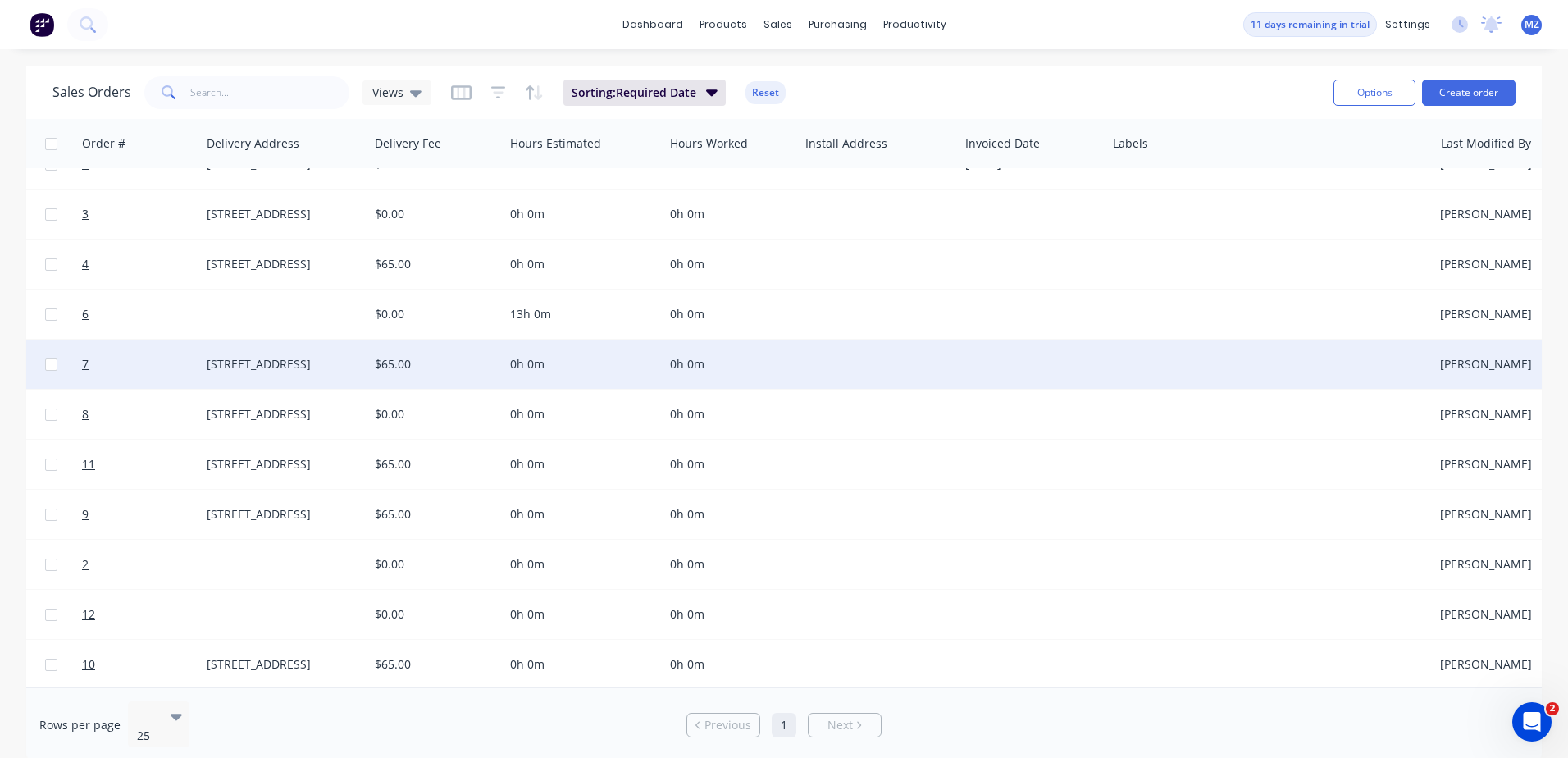
drag, startPoint x: 1093, startPoint y: 346, endPoint x: 1262, endPoint y: 363, distance: 169.9
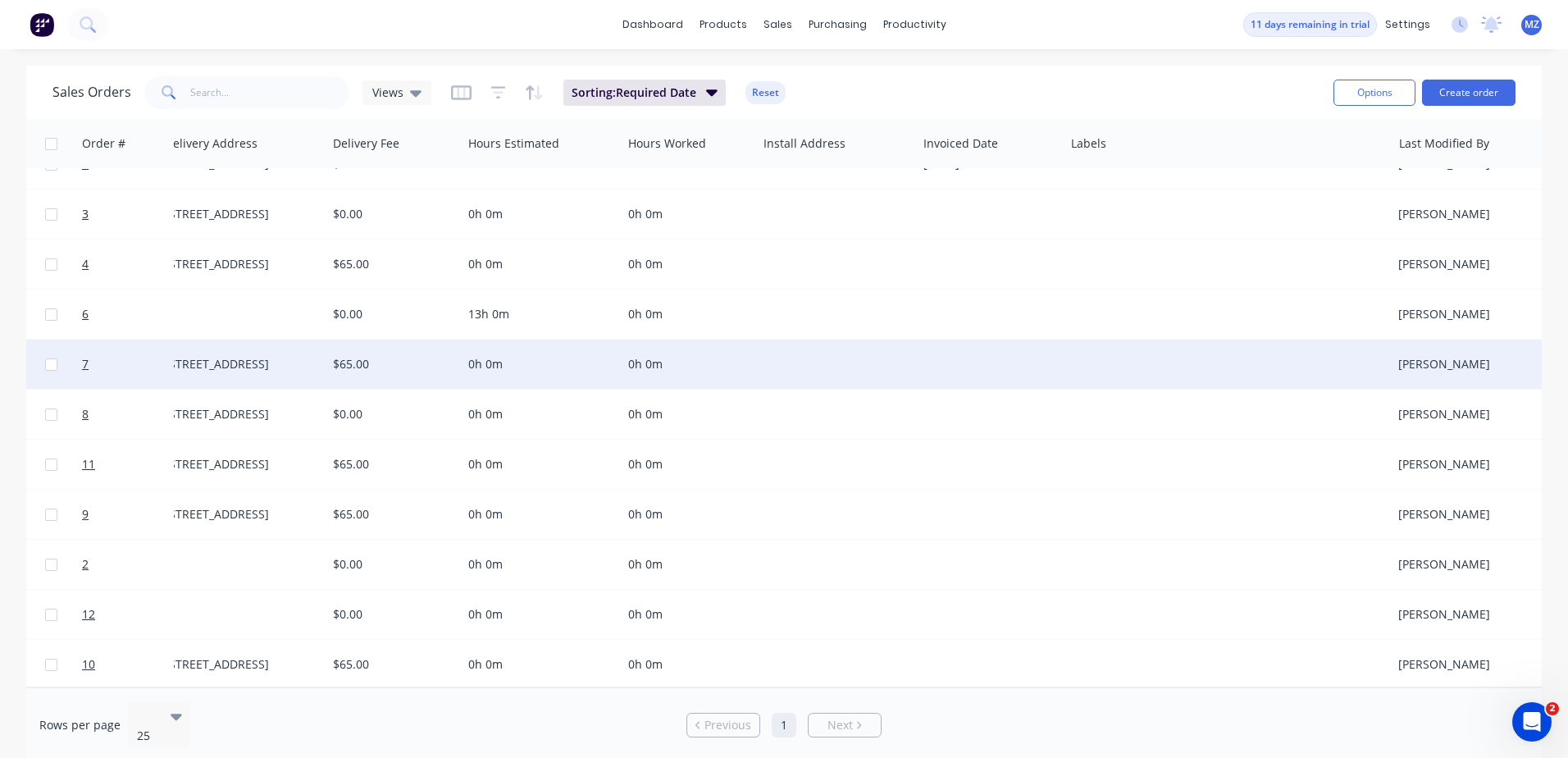
drag, startPoint x: 1228, startPoint y: 343, endPoint x: 1303, endPoint y: 355, distance: 76.0
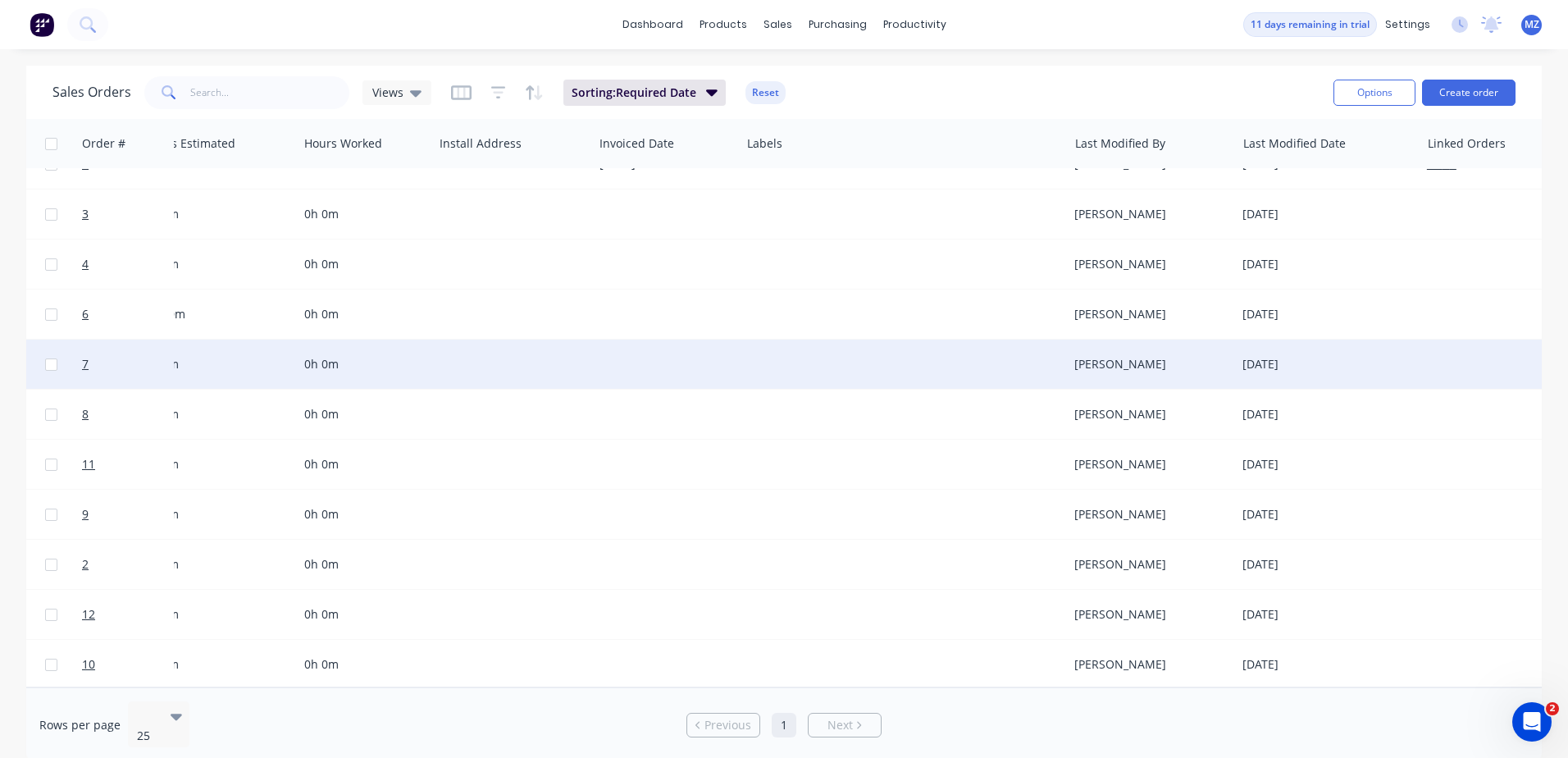
drag, startPoint x: 1064, startPoint y: 338, endPoint x: 1328, endPoint y: 363, distance: 265.2
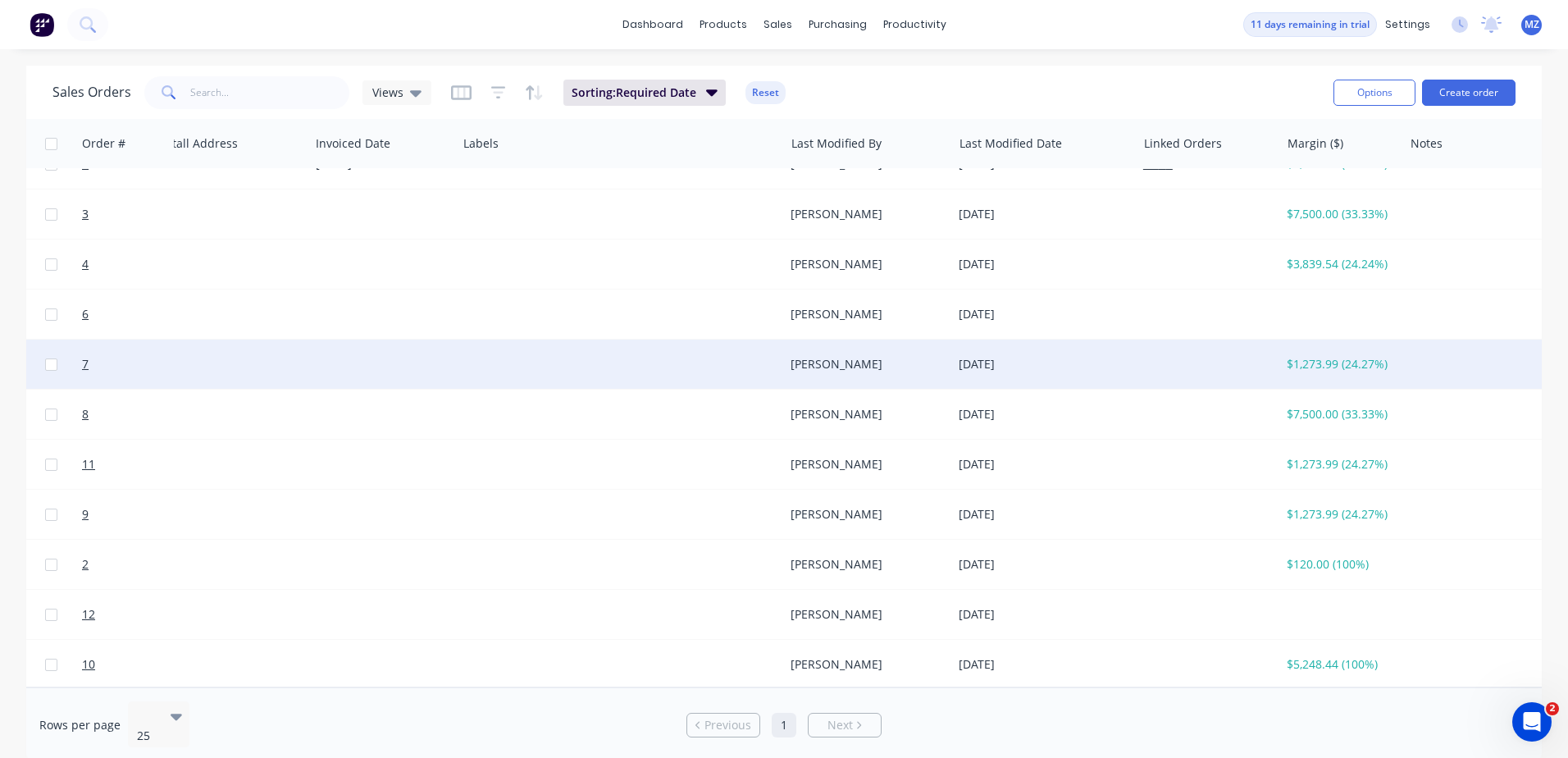
drag, startPoint x: 1099, startPoint y: 351, endPoint x: 1342, endPoint y: 378, distance: 244.5
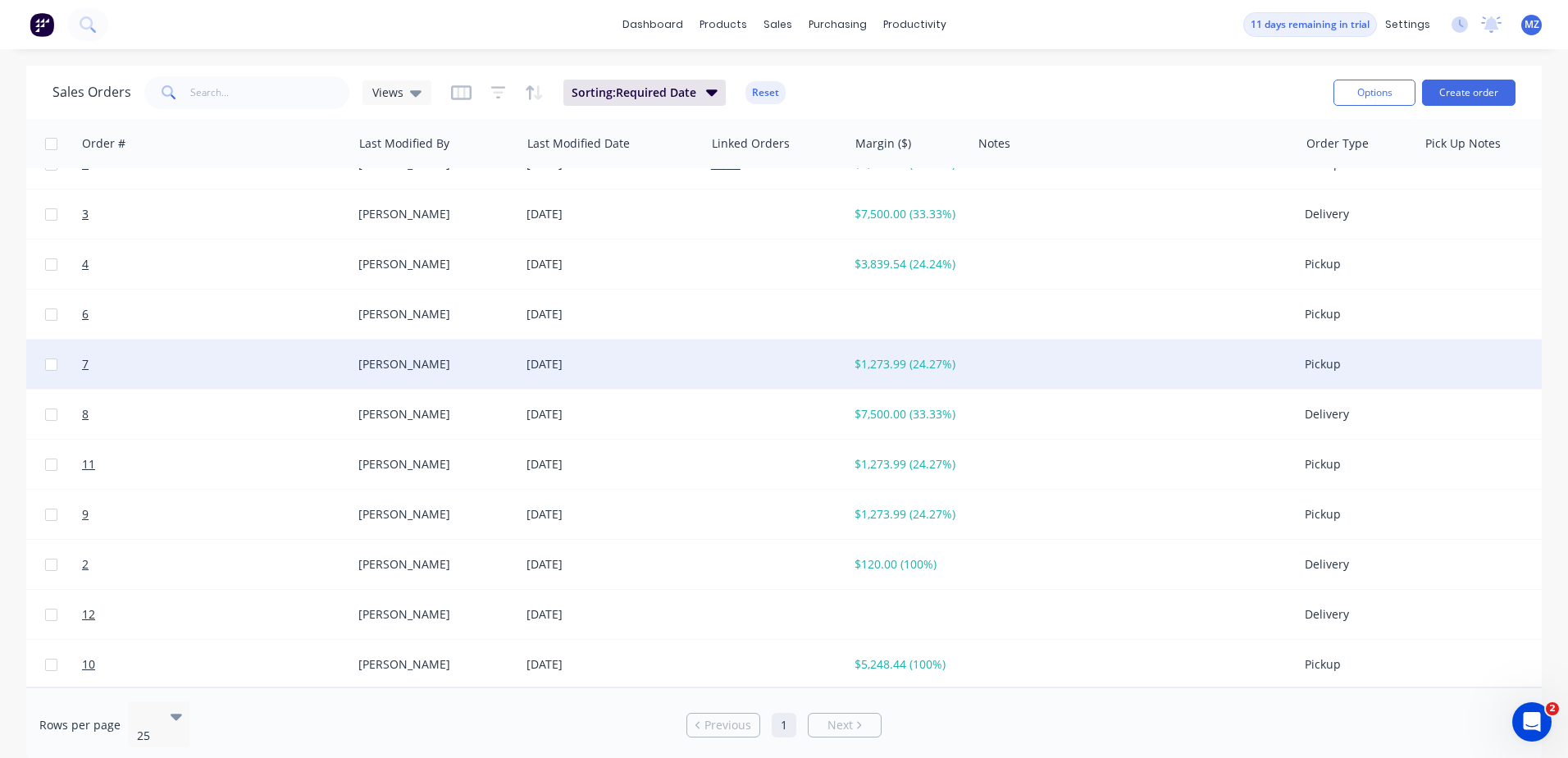
drag, startPoint x: 1221, startPoint y: 320, endPoint x: 1470, endPoint y: 353, distance: 251.2
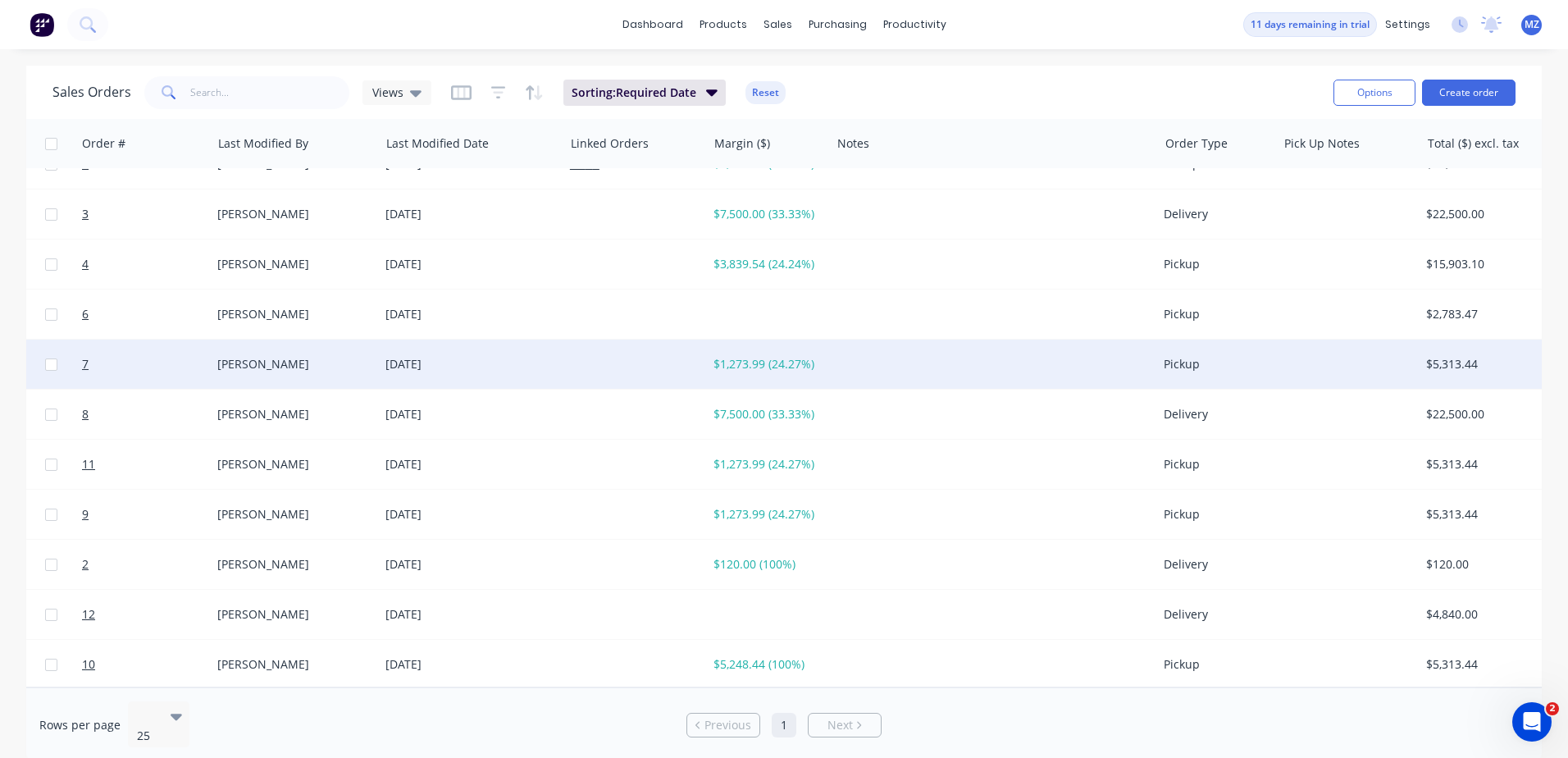
scroll to position [39, 3133]
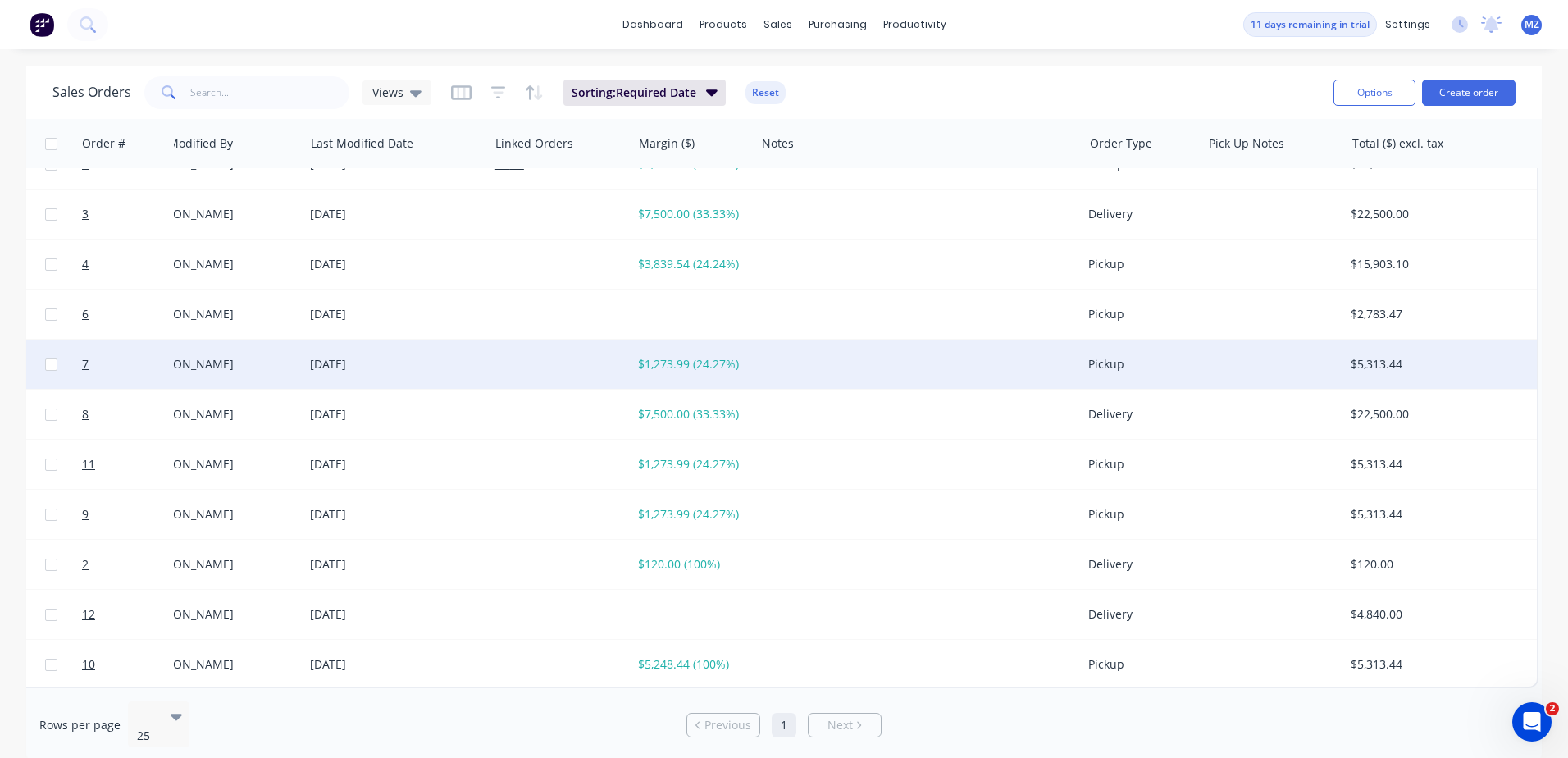
drag, startPoint x: 968, startPoint y: 321, endPoint x: 1324, endPoint y: 363, distance: 358.5
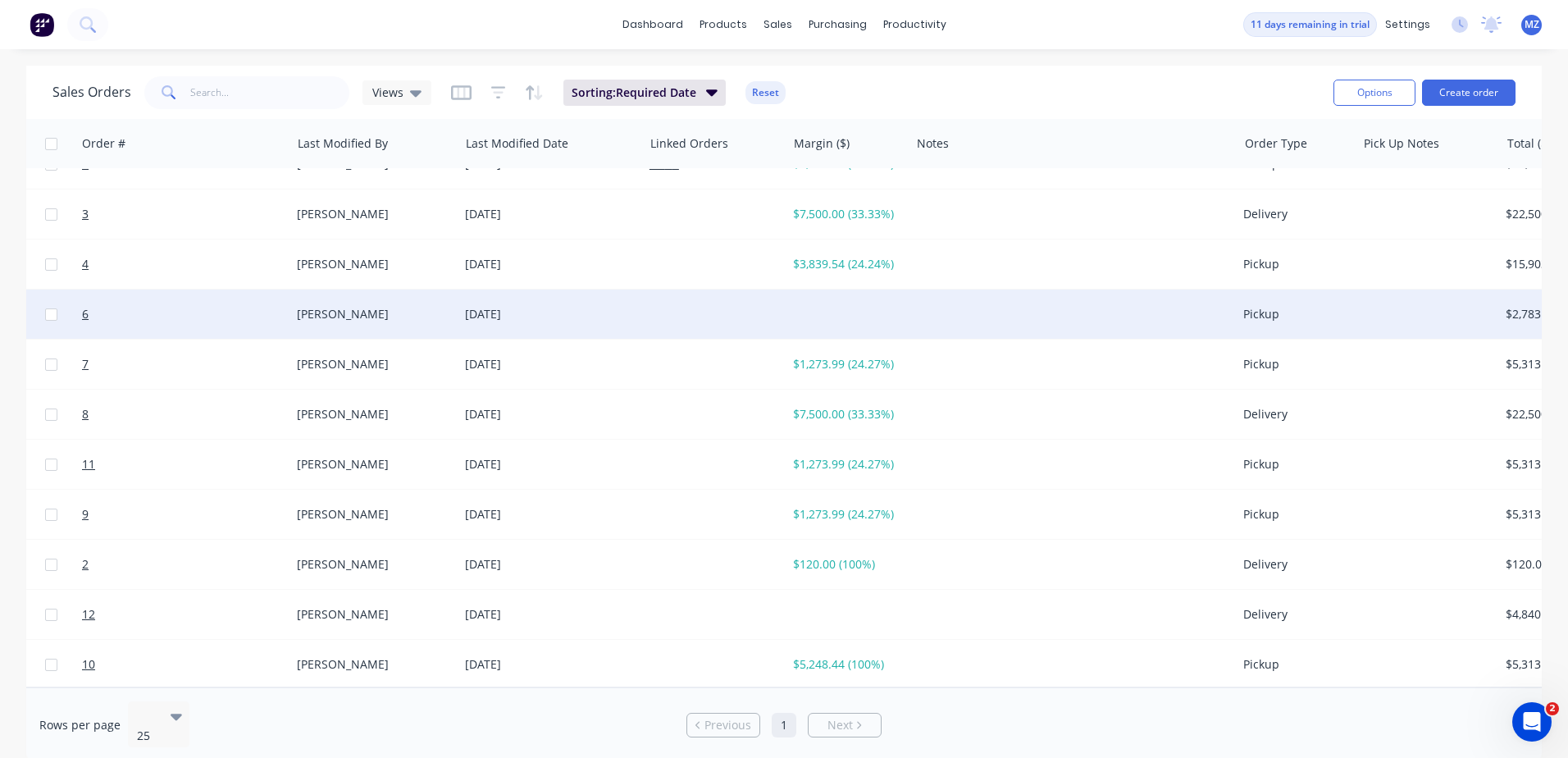
drag, startPoint x: 947, startPoint y: 308, endPoint x: 754, endPoint y: 319, distance: 193.3
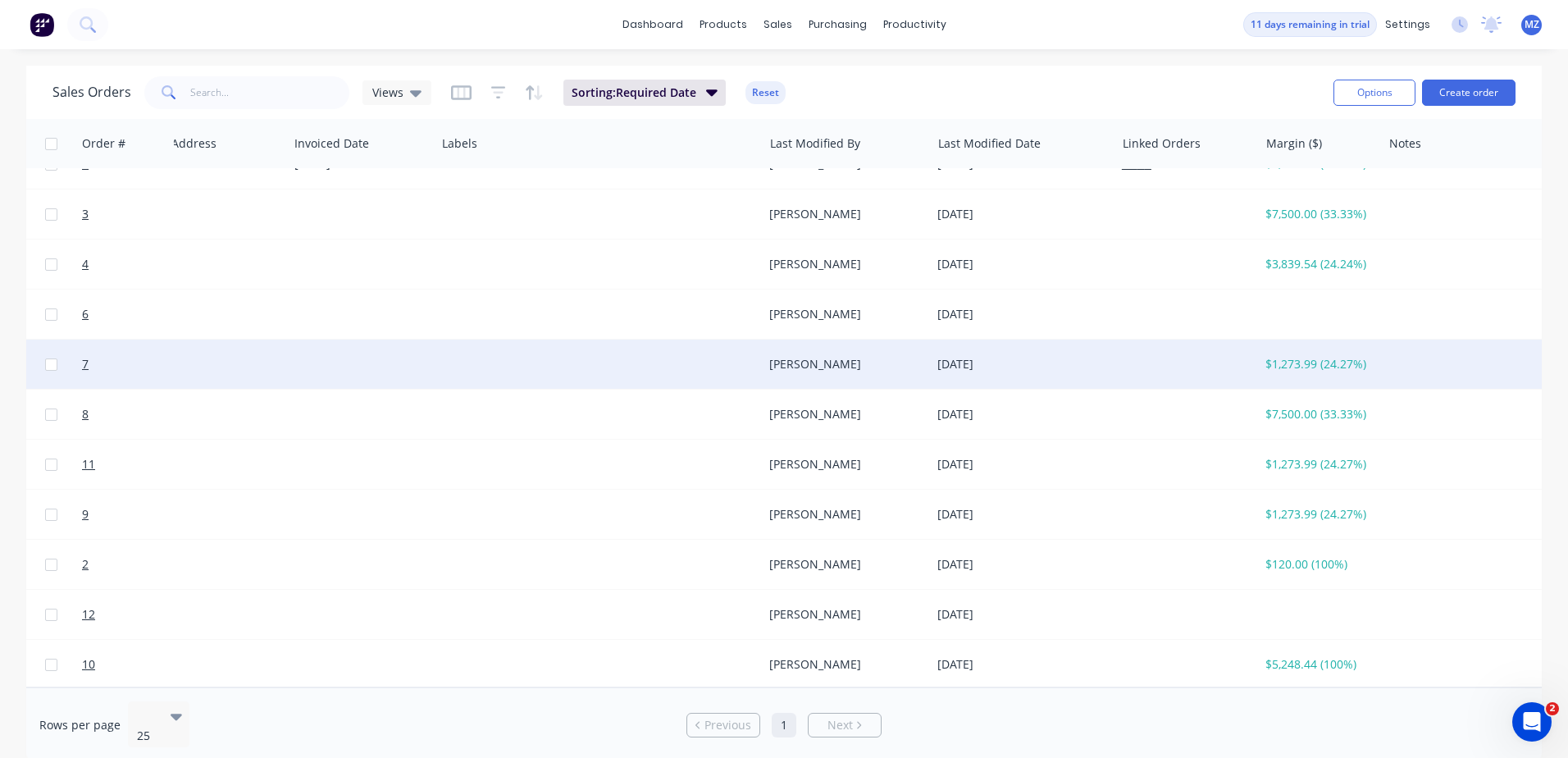
drag, startPoint x: 1024, startPoint y: 350, endPoint x: 691, endPoint y: 352, distance: 333.0
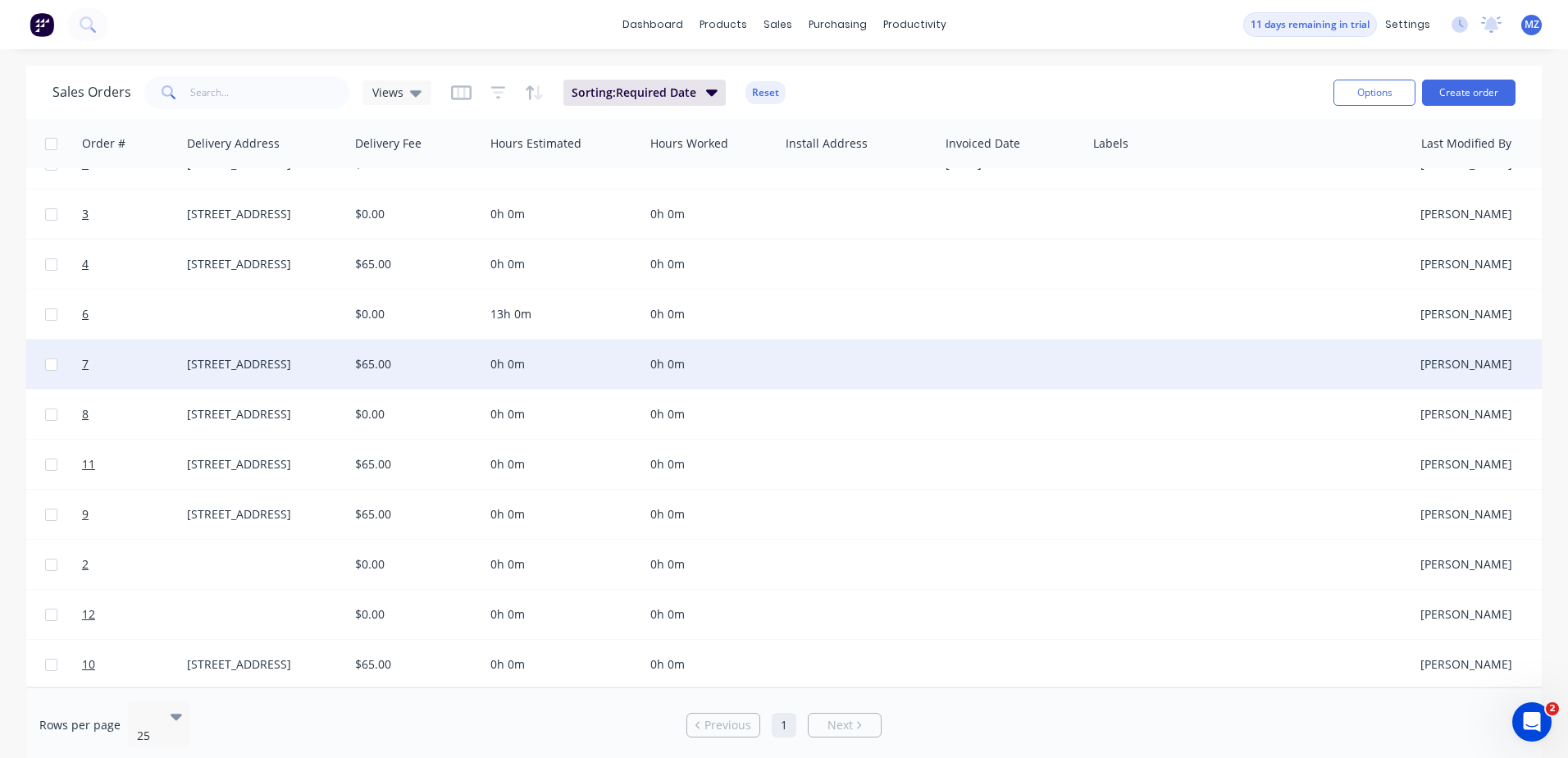
drag, startPoint x: 912, startPoint y: 374, endPoint x: 587, endPoint y: 362, distance: 325.2
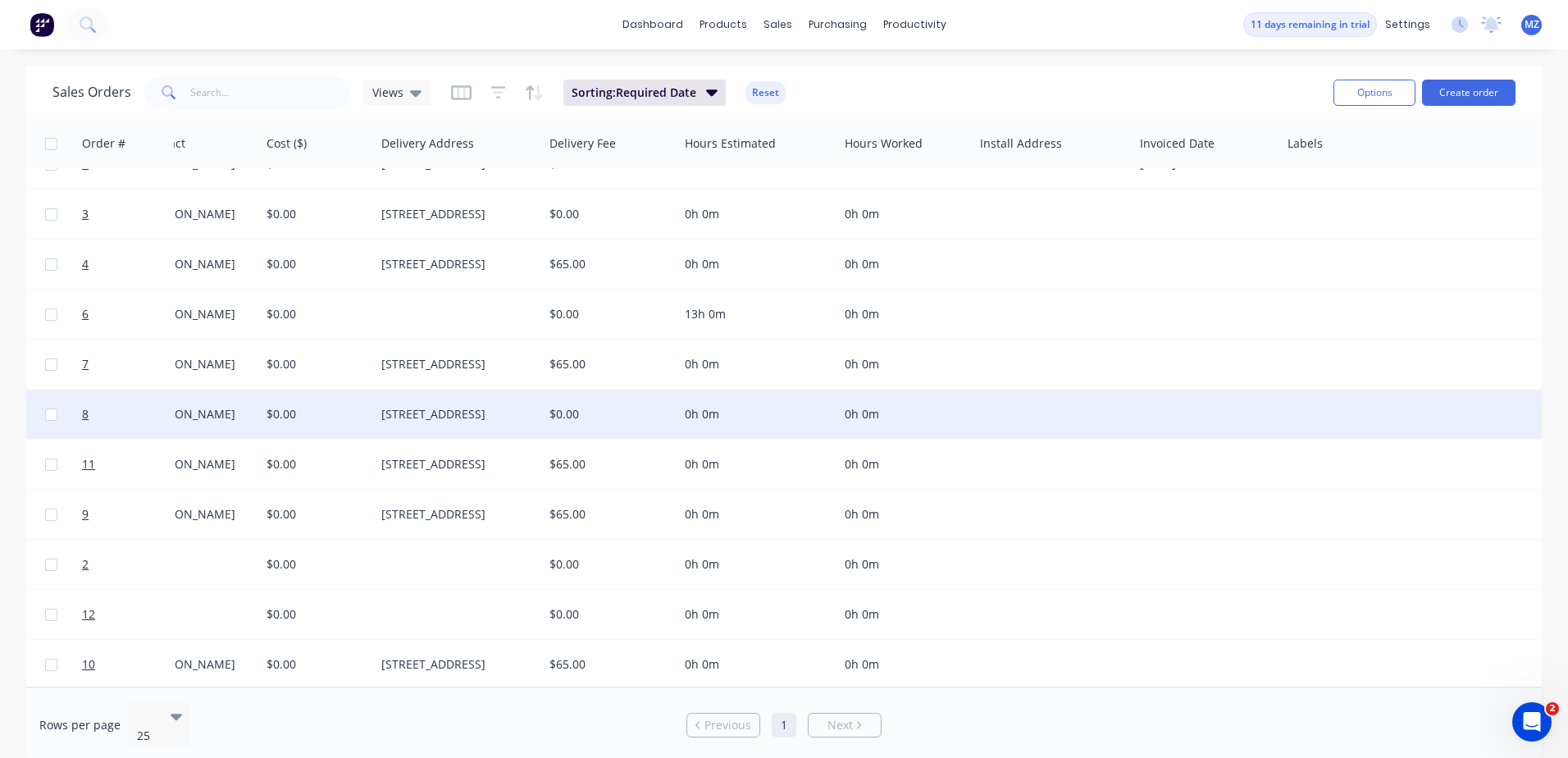
drag, startPoint x: 982, startPoint y: 414, endPoint x: 870, endPoint y: 405, distance: 112.4
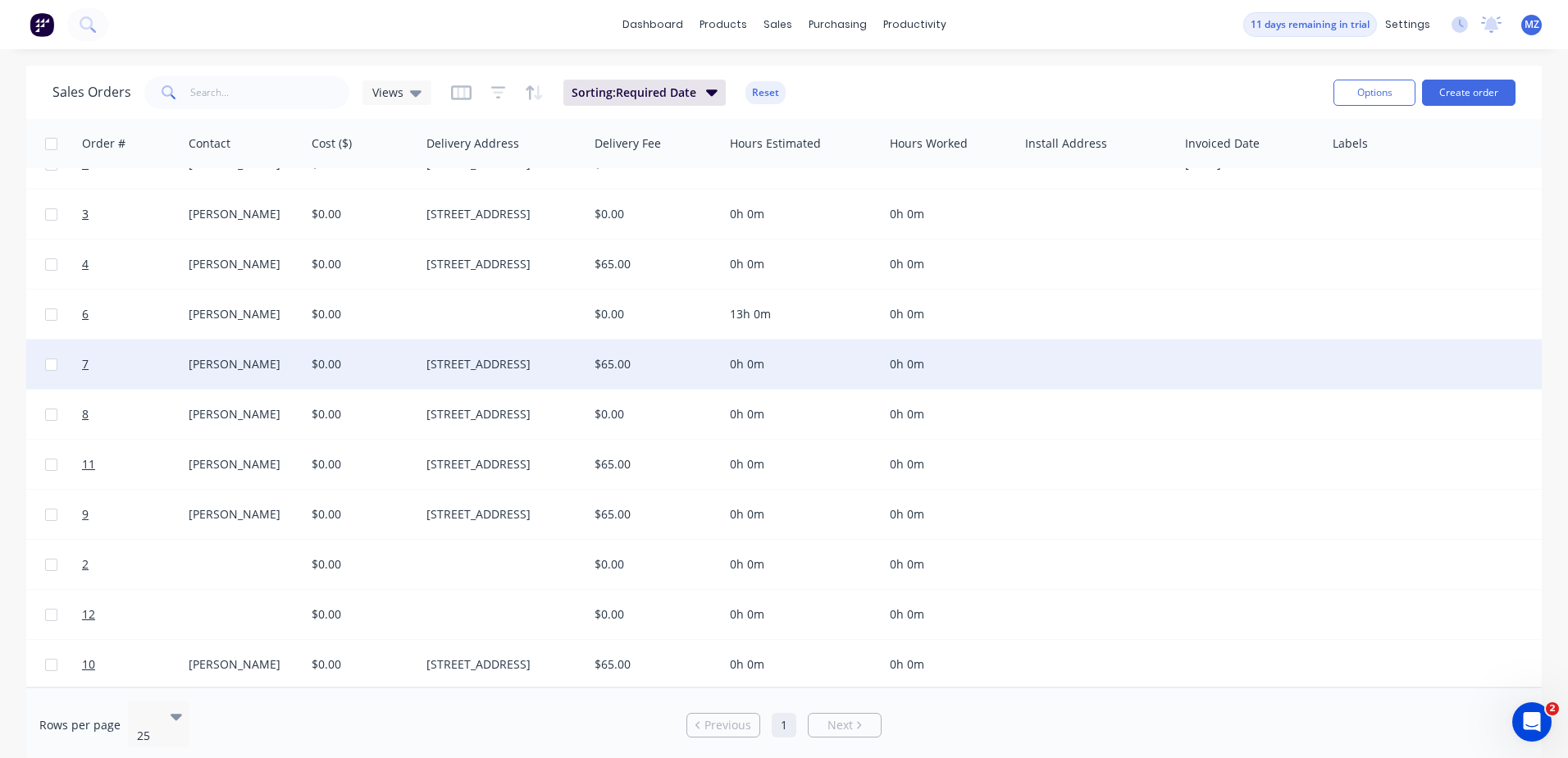
scroll to position [39, 1220]
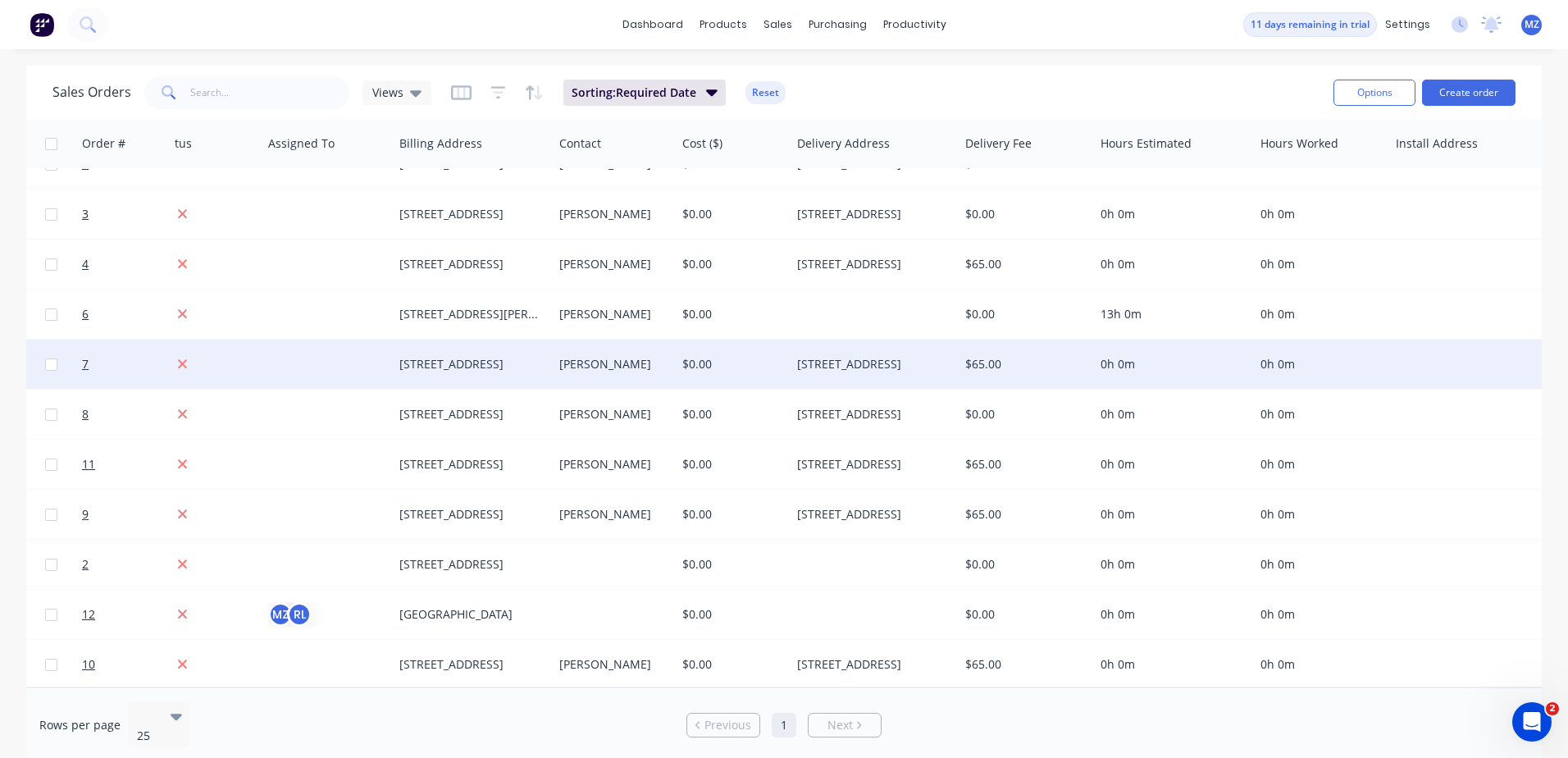
drag, startPoint x: 866, startPoint y: 398, endPoint x: 536, endPoint y: 372, distance: 331.0
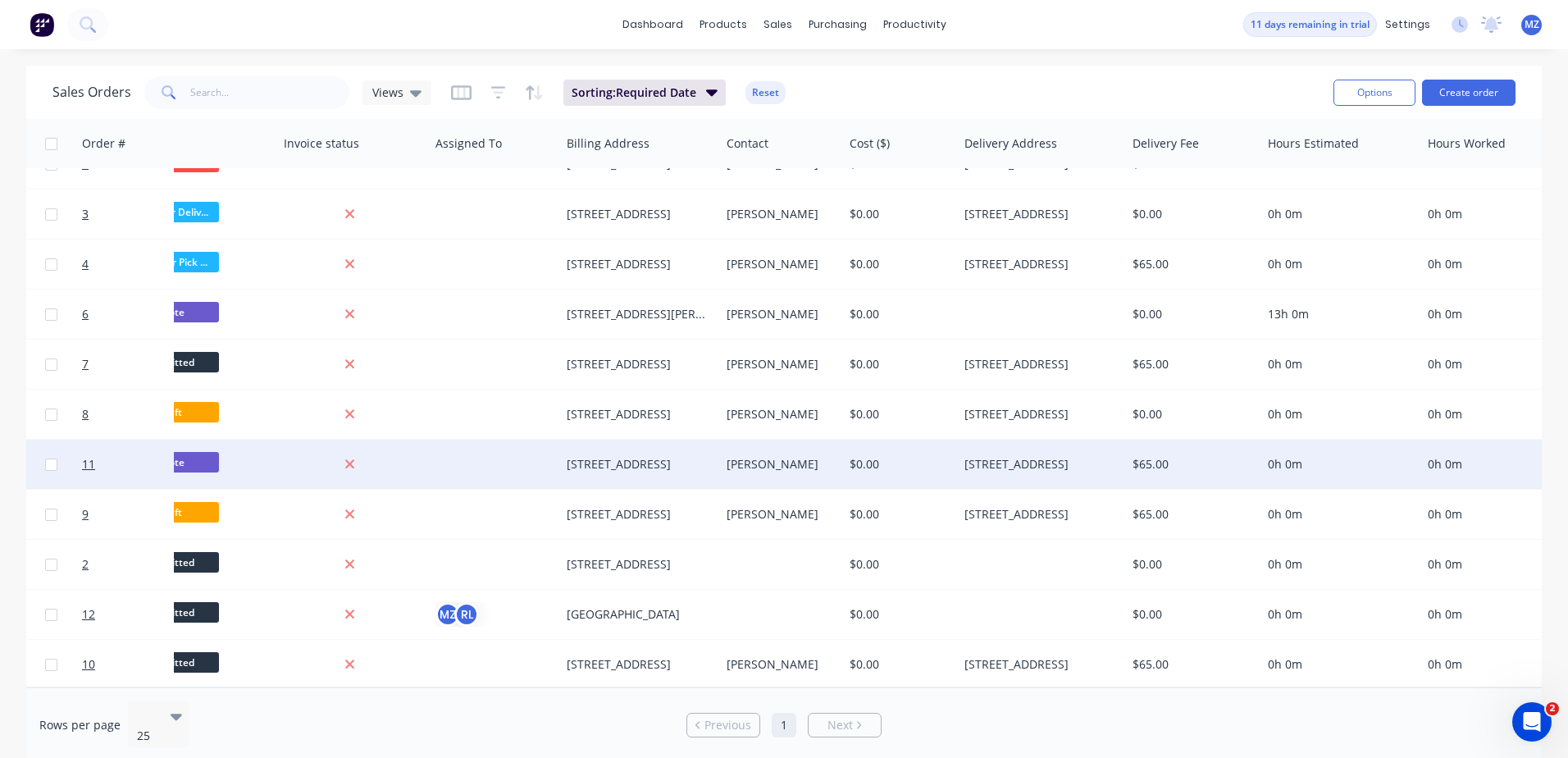
scroll to position [39, 684]
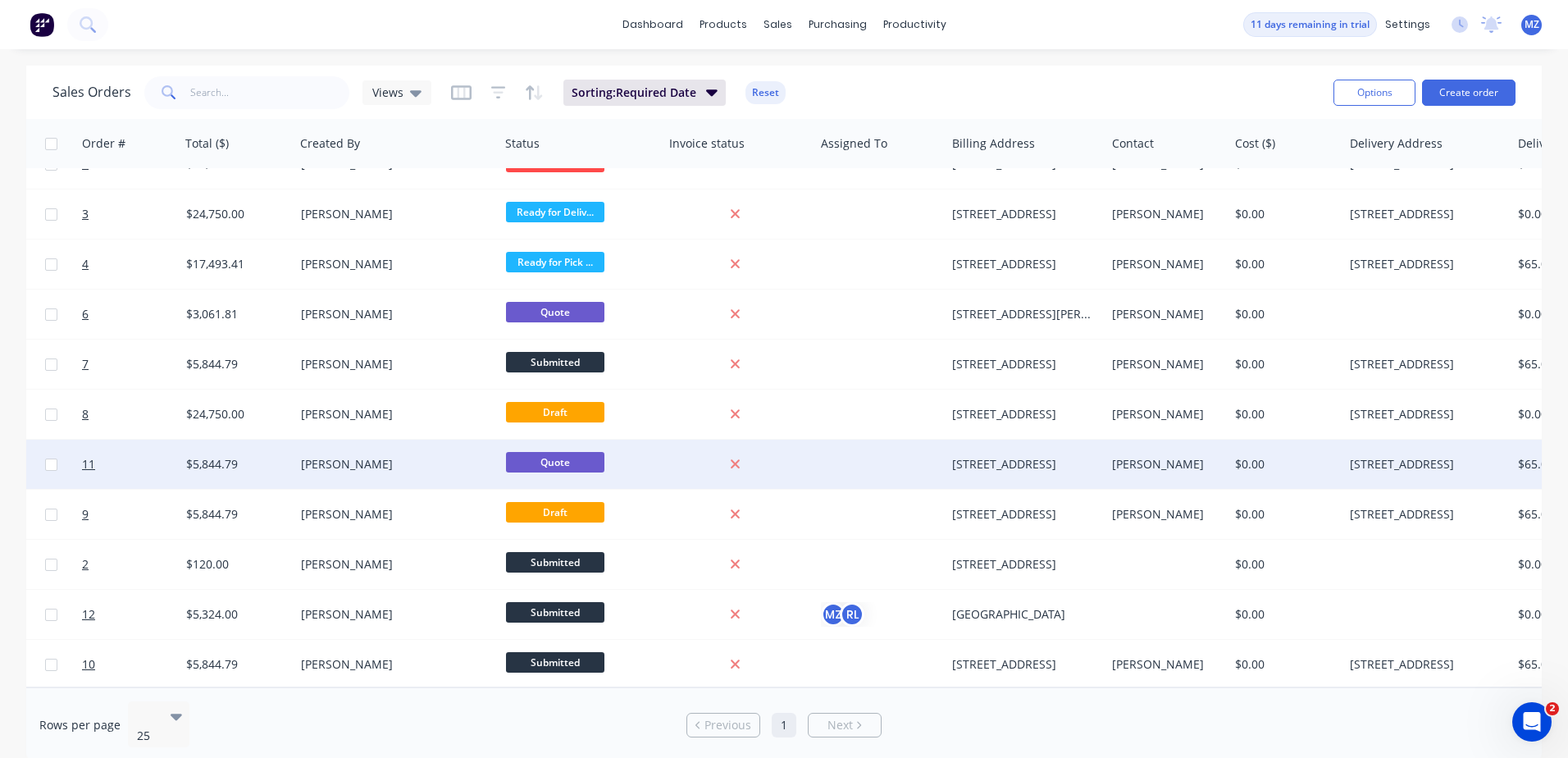
drag, startPoint x: 1009, startPoint y: 459, endPoint x: 717, endPoint y: 463, distance: 292.0
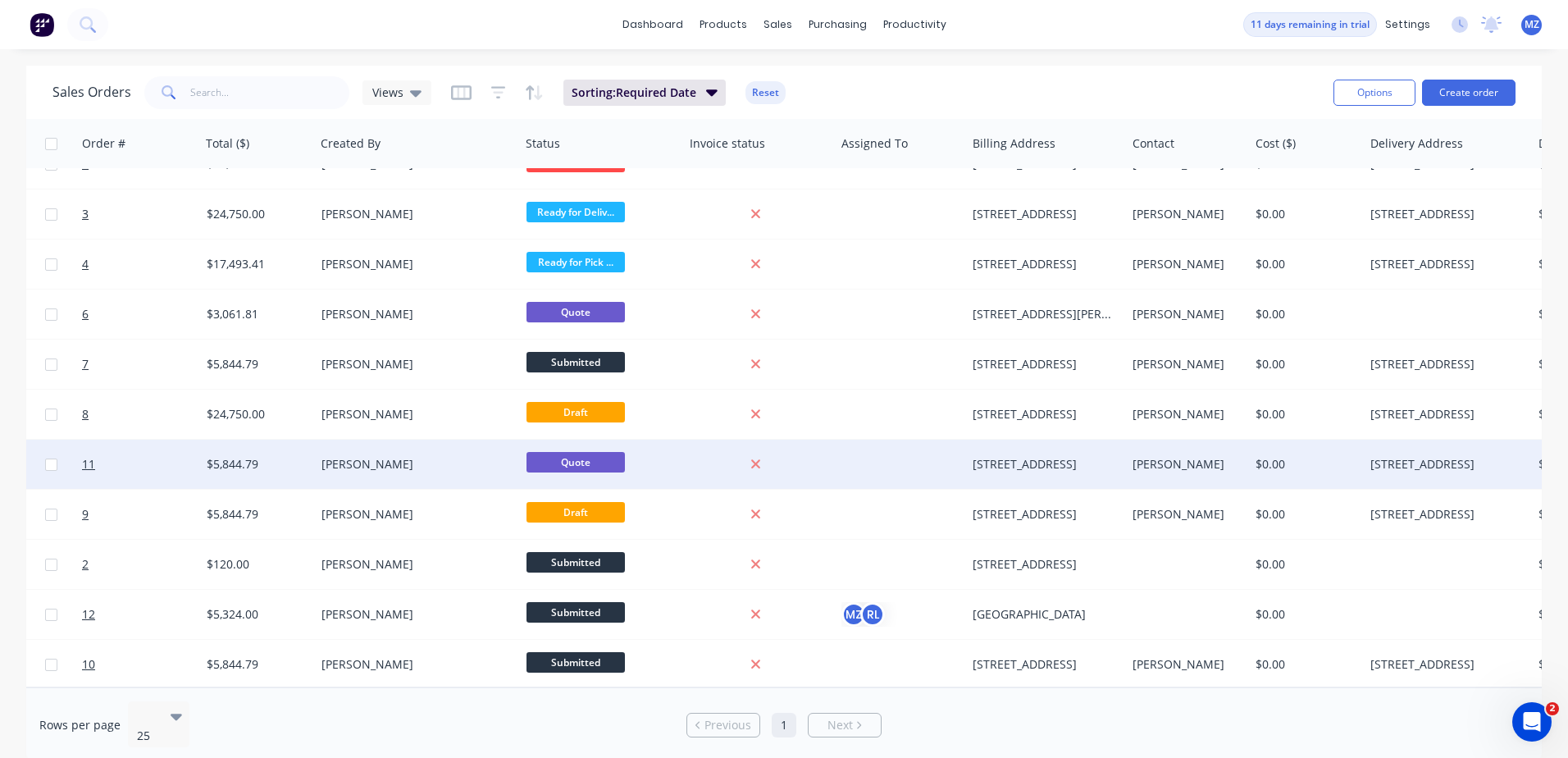
drag, startPoint x: 852, startPoint y: 450, endPoint x: 773, endPoint y: 450, distance: 79.0
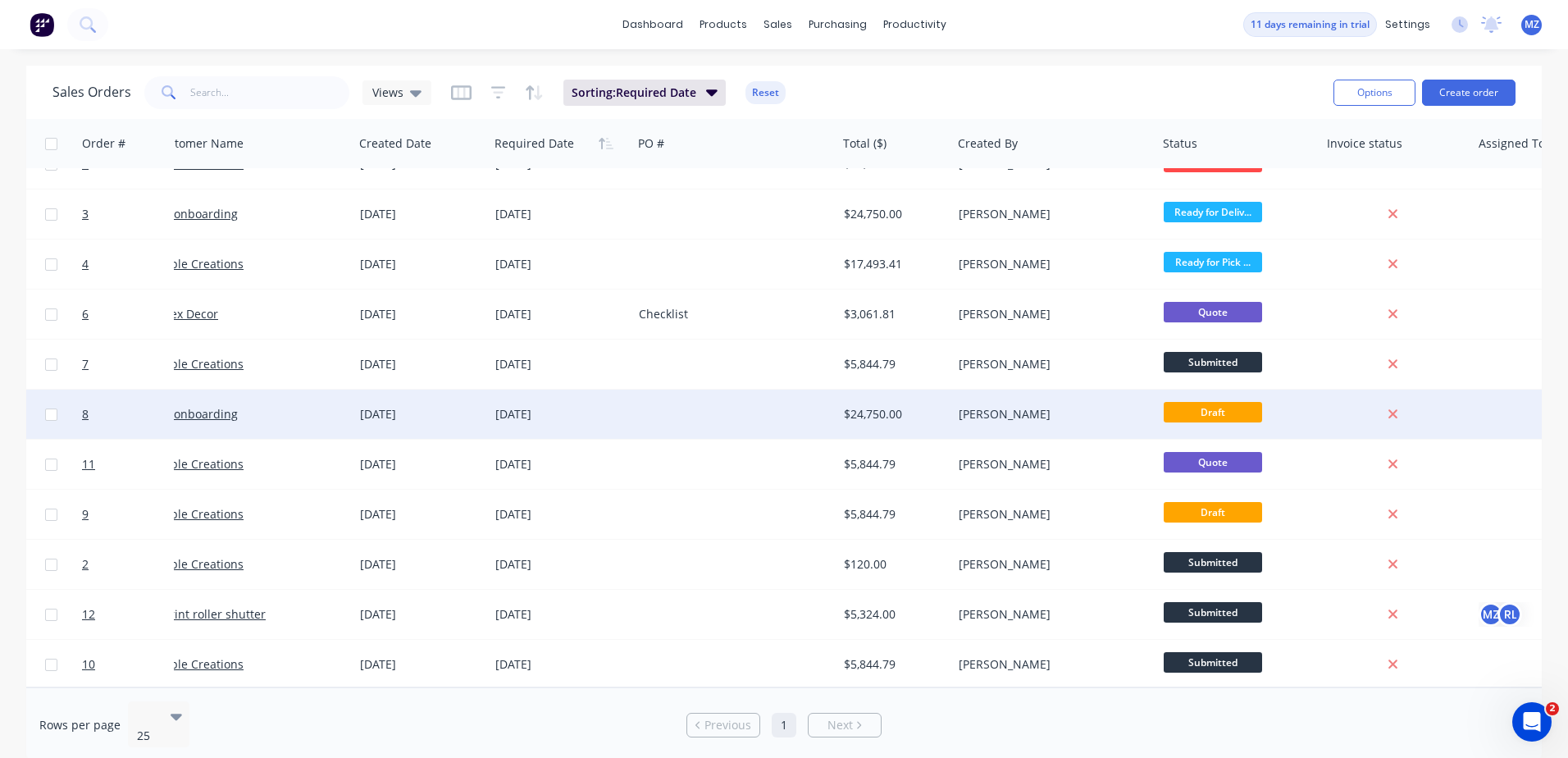
scroll to position [39, 0]
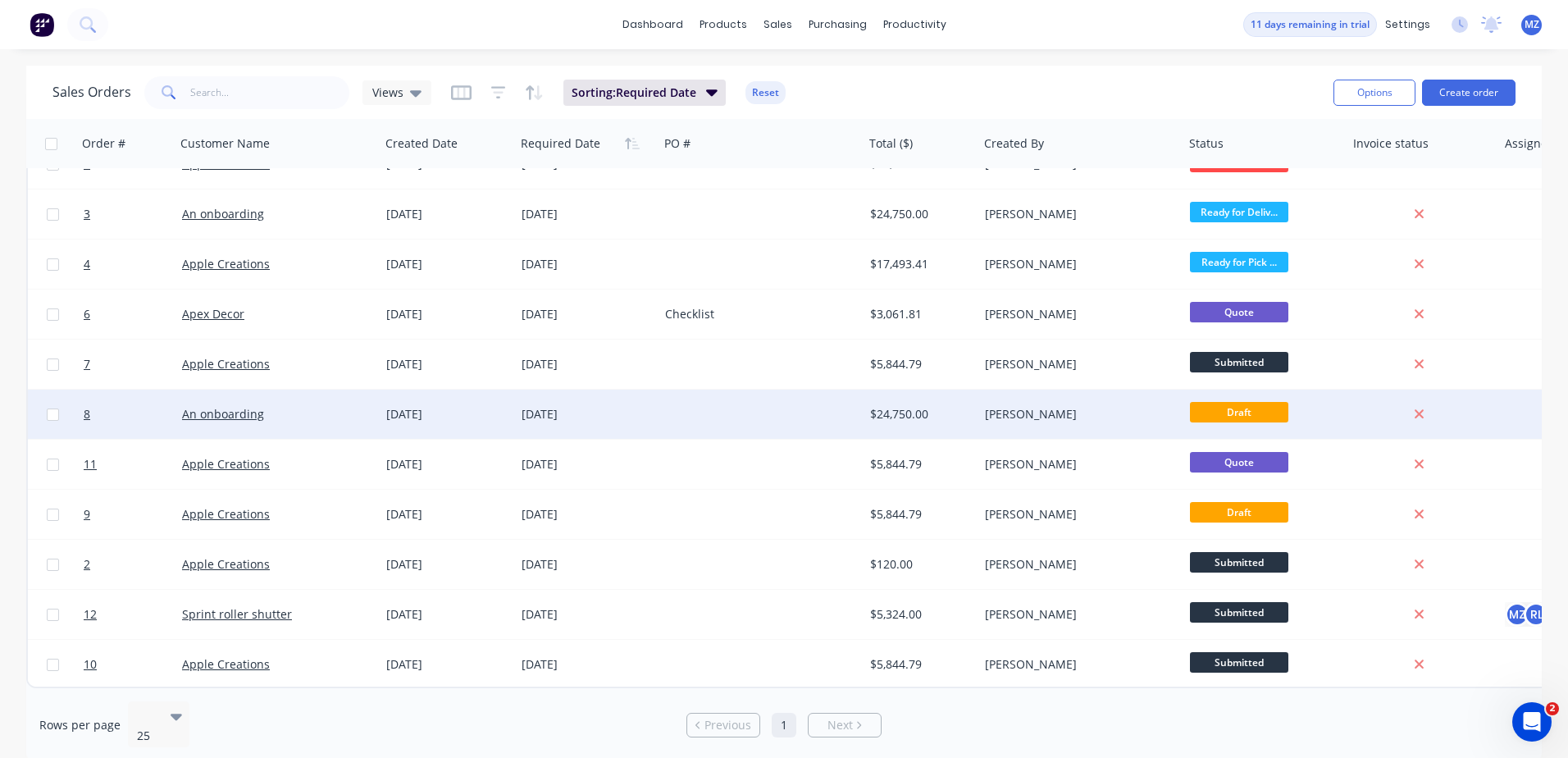
drag, startPoint x: 882, startPoint y: 441, endPoint x: 642, endPoint y: 425, distance: 240.5
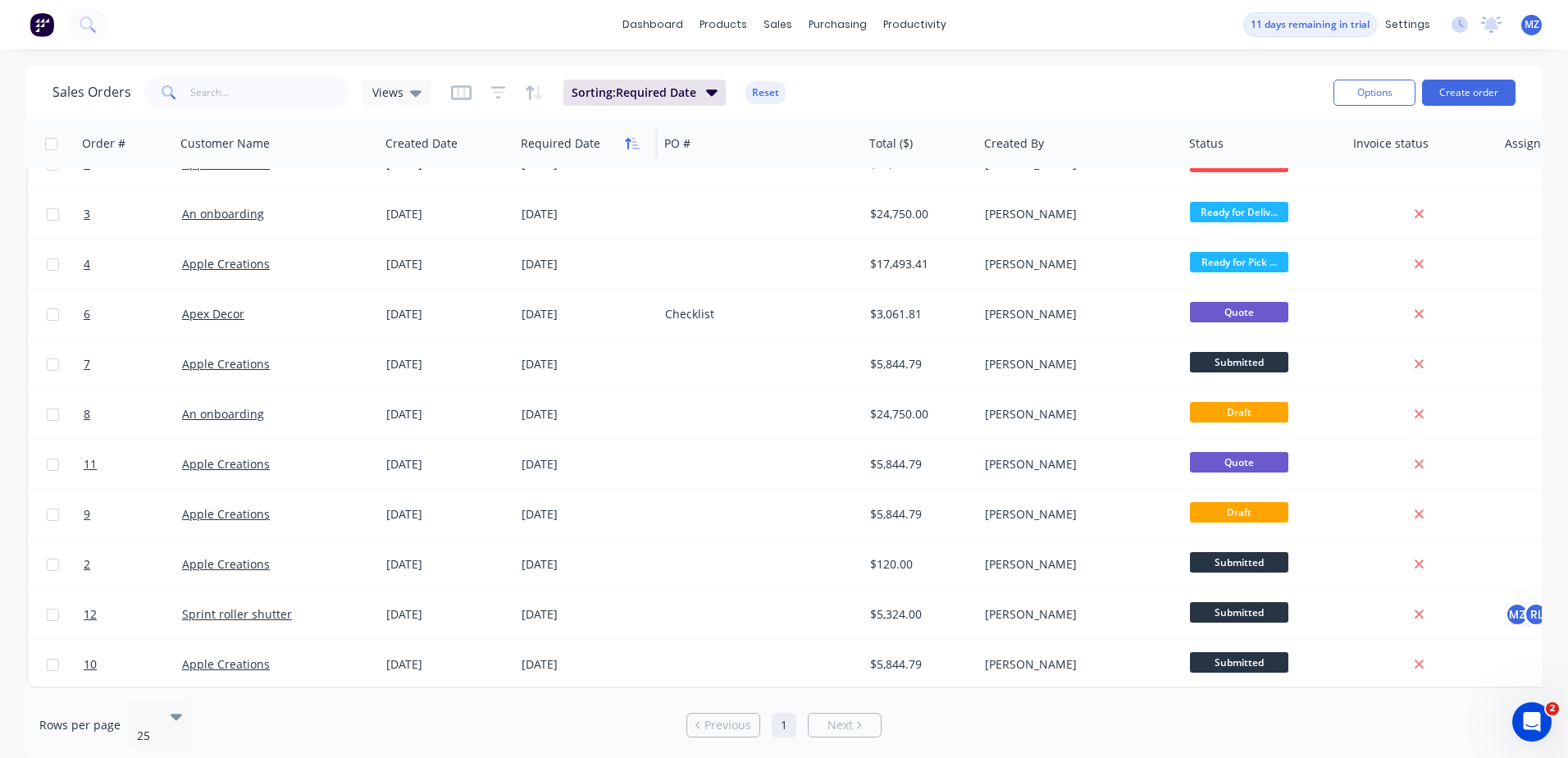
click at [630, 146] on icon "button" at bounding box center [632, 143] width 15 height 13
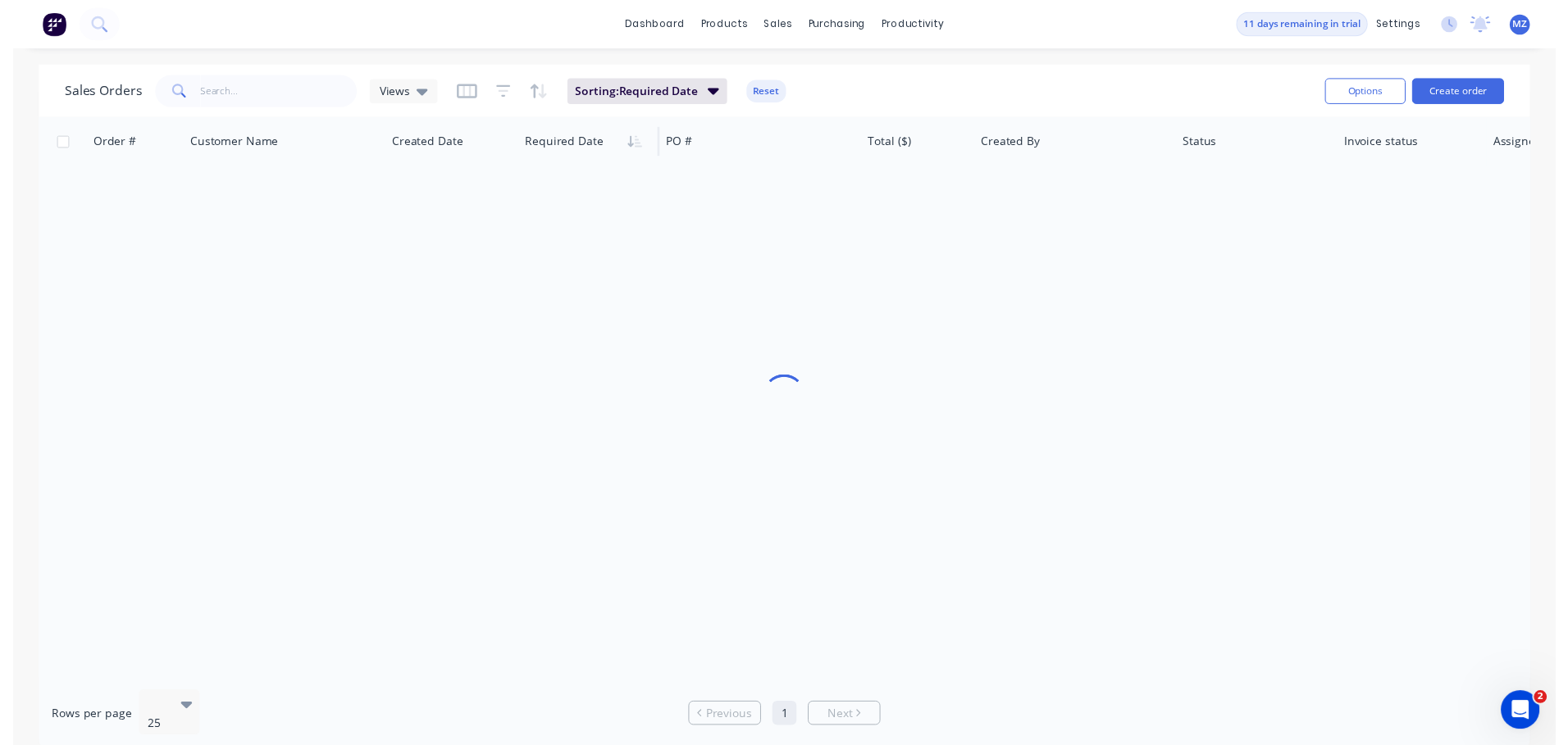
scroll to position [0, 0]
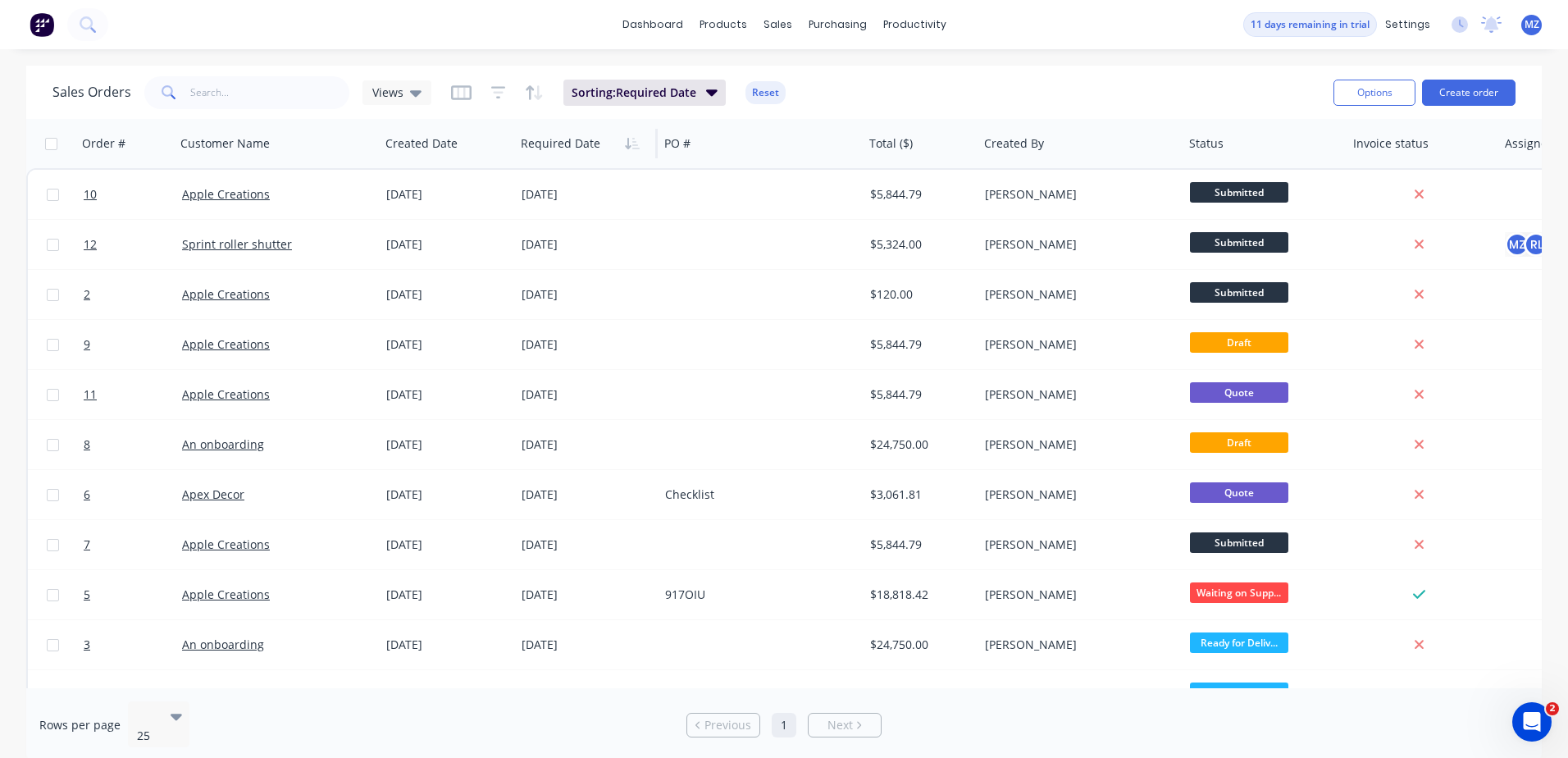
click at [630, 146] on icon "button" at bounding box center [628, 143] width 6 height 12
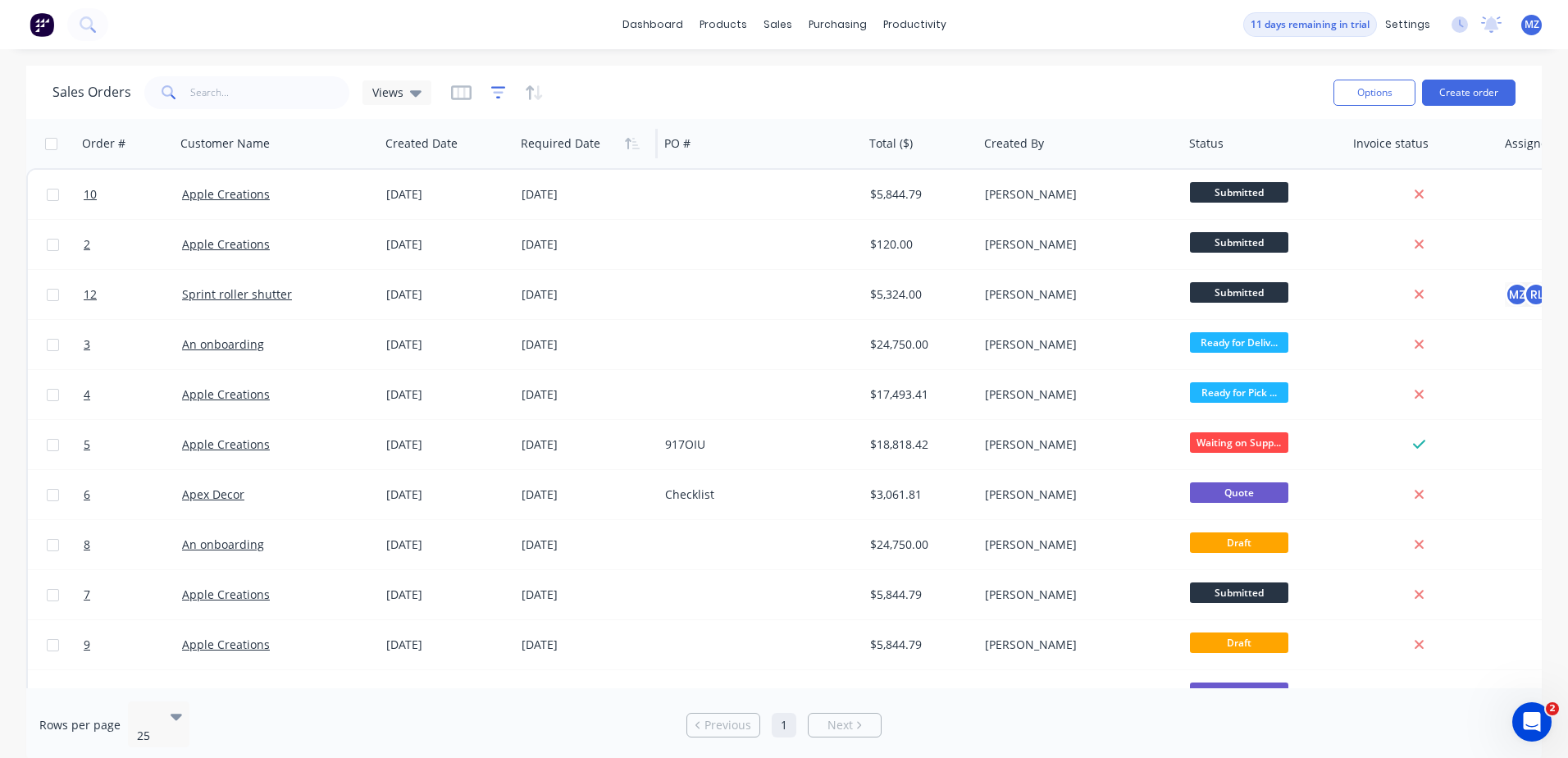
click at [500, 89] on icon "button" at bounding box center [498, 93] width 15 height 16
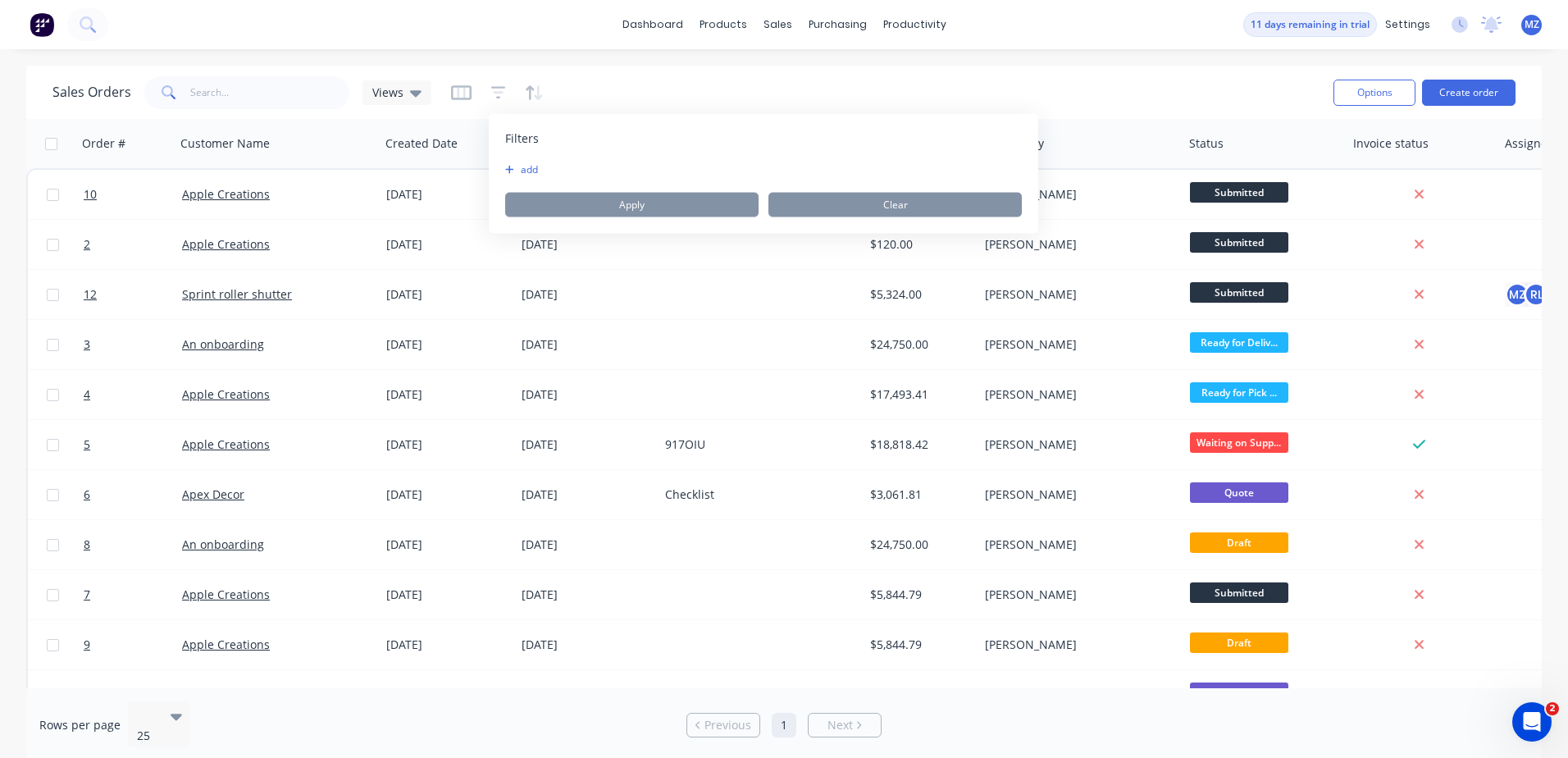
drag, startPoint x: 679, startPoint y: 75, endPoint x: 574, endPoint y: 74, distance: 105.0
click at [674, 75] on div "Sales Orders Views" at bounding box center [686, 92] width 1267 height 40
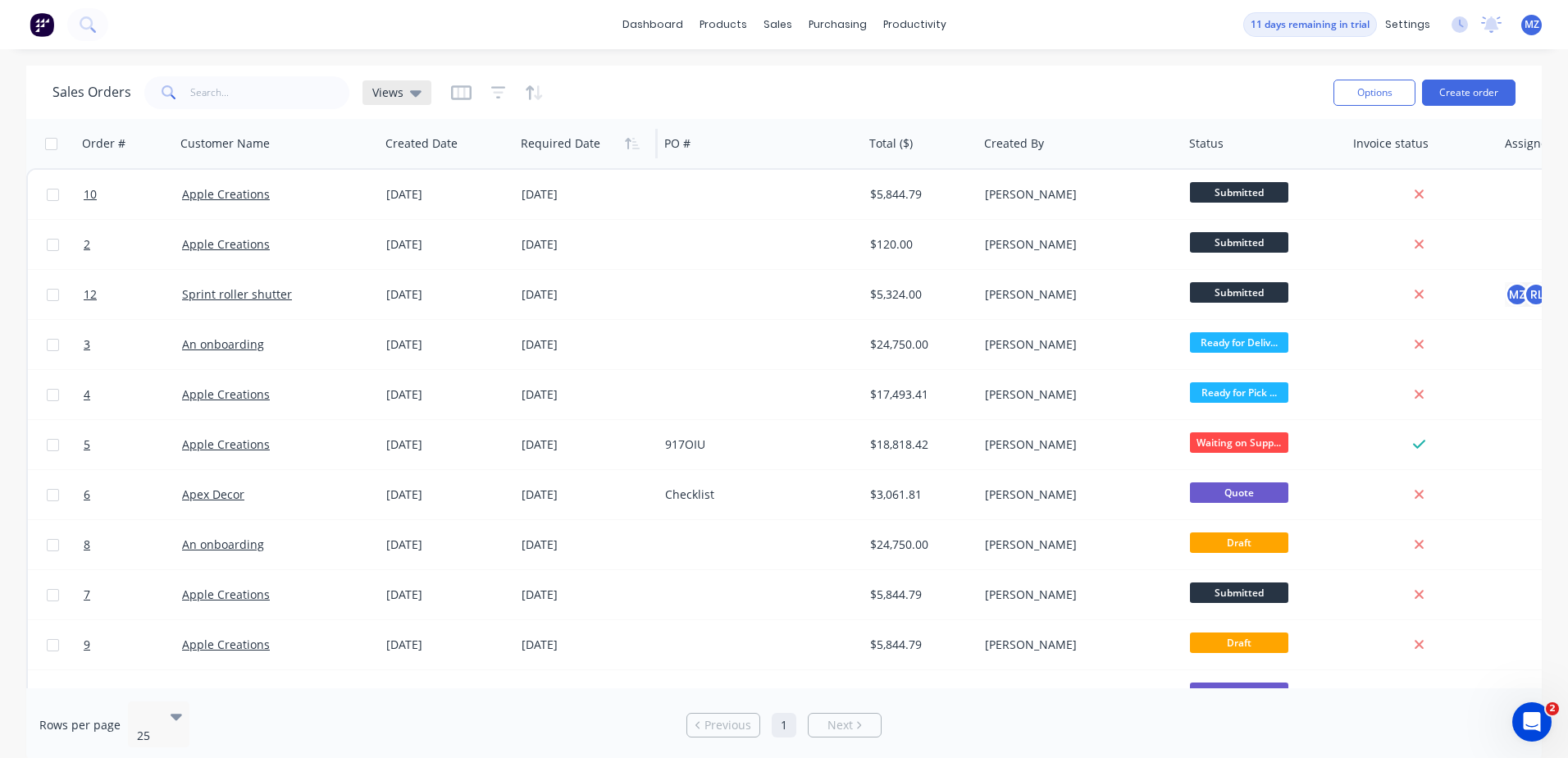
click at [419, 102] on div "Views" at bounding box center [397, 93] width 69 height 25
click at [571, 228] on button "edit" at bounding box center [572, 232] width 21 height 17
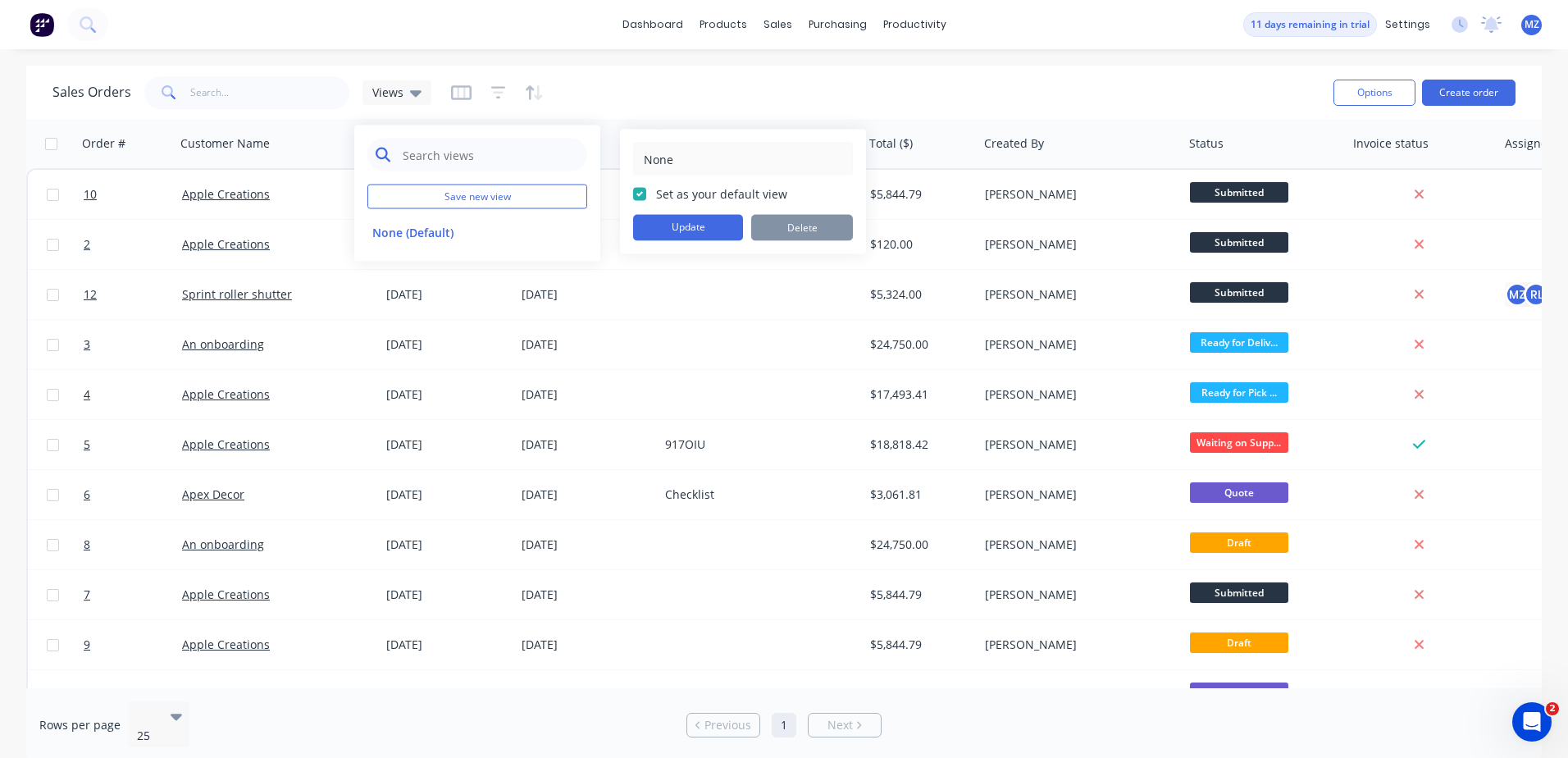
click at [441, 161] on input "text" at bounding box center [490, 155] width 178 height 33
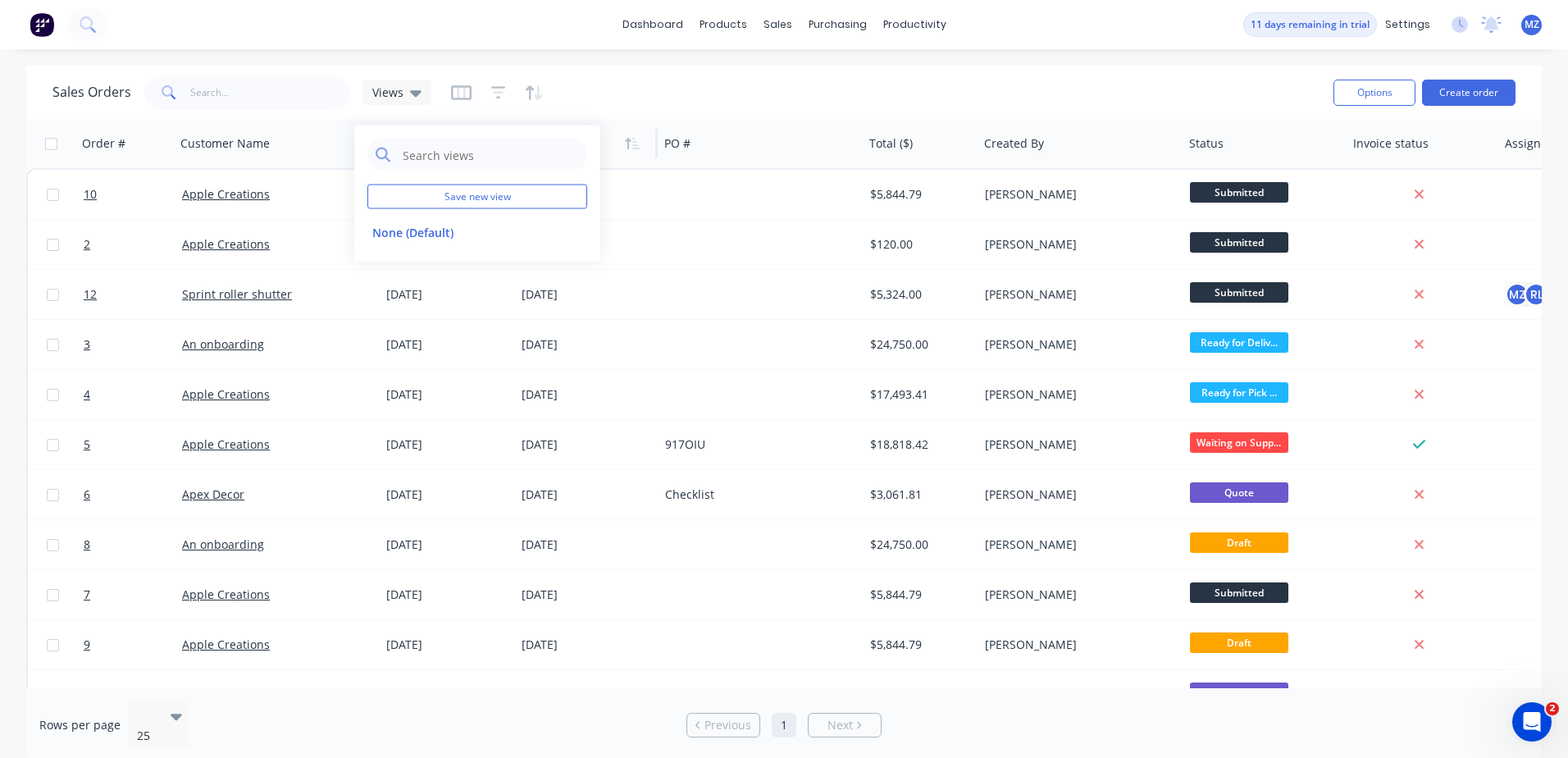
click at [670, 99] on div "Sales Orders Views" at bounding box center [686, 92] width 1267 height 40
click at [463, 97] on icon "button" at bounding box center [461, 93] width 21 height 15
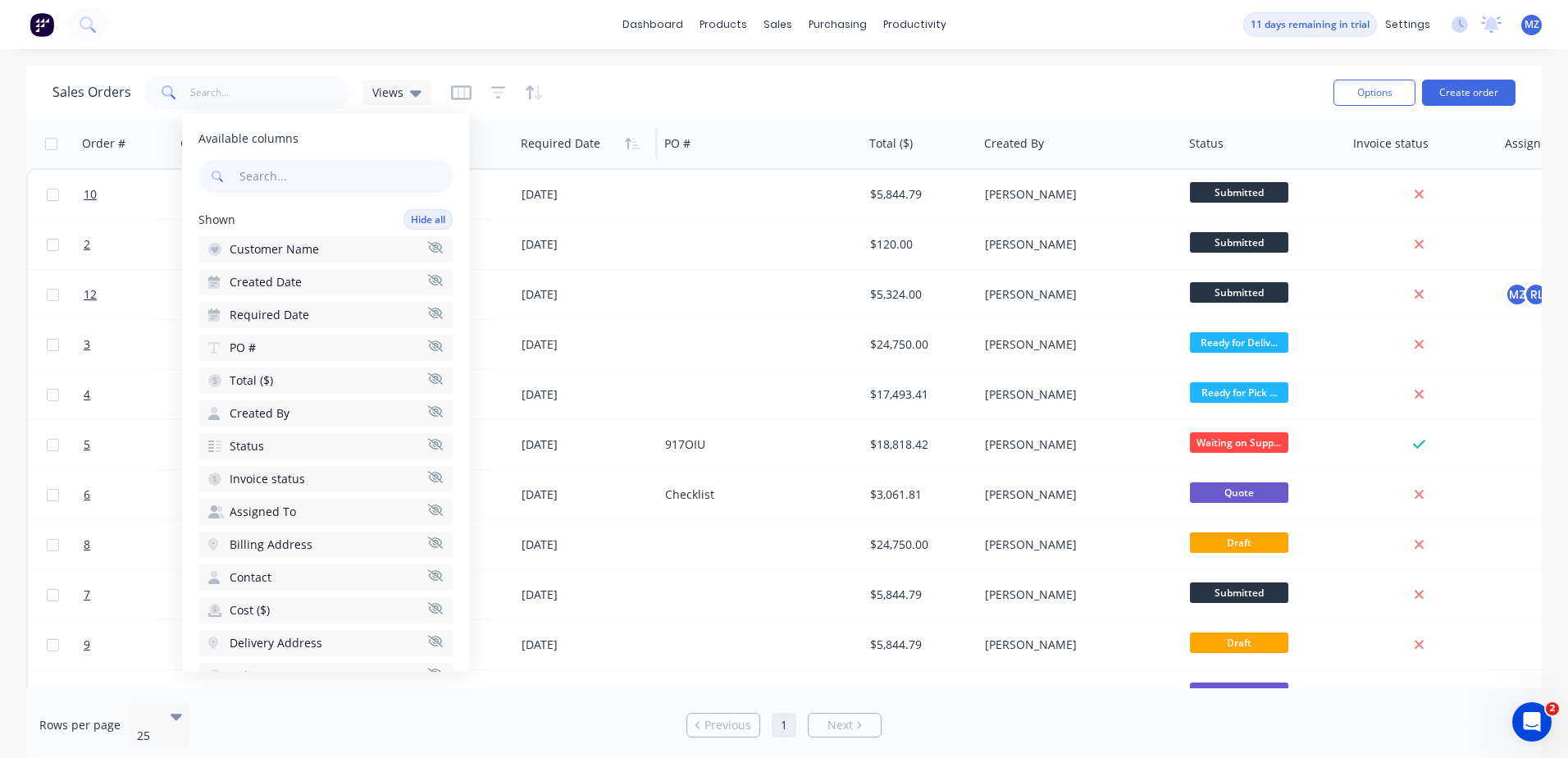
click at [639, 91] on div "Sales Orders Views" at bounding box center [686, 92] width 1267 height 40
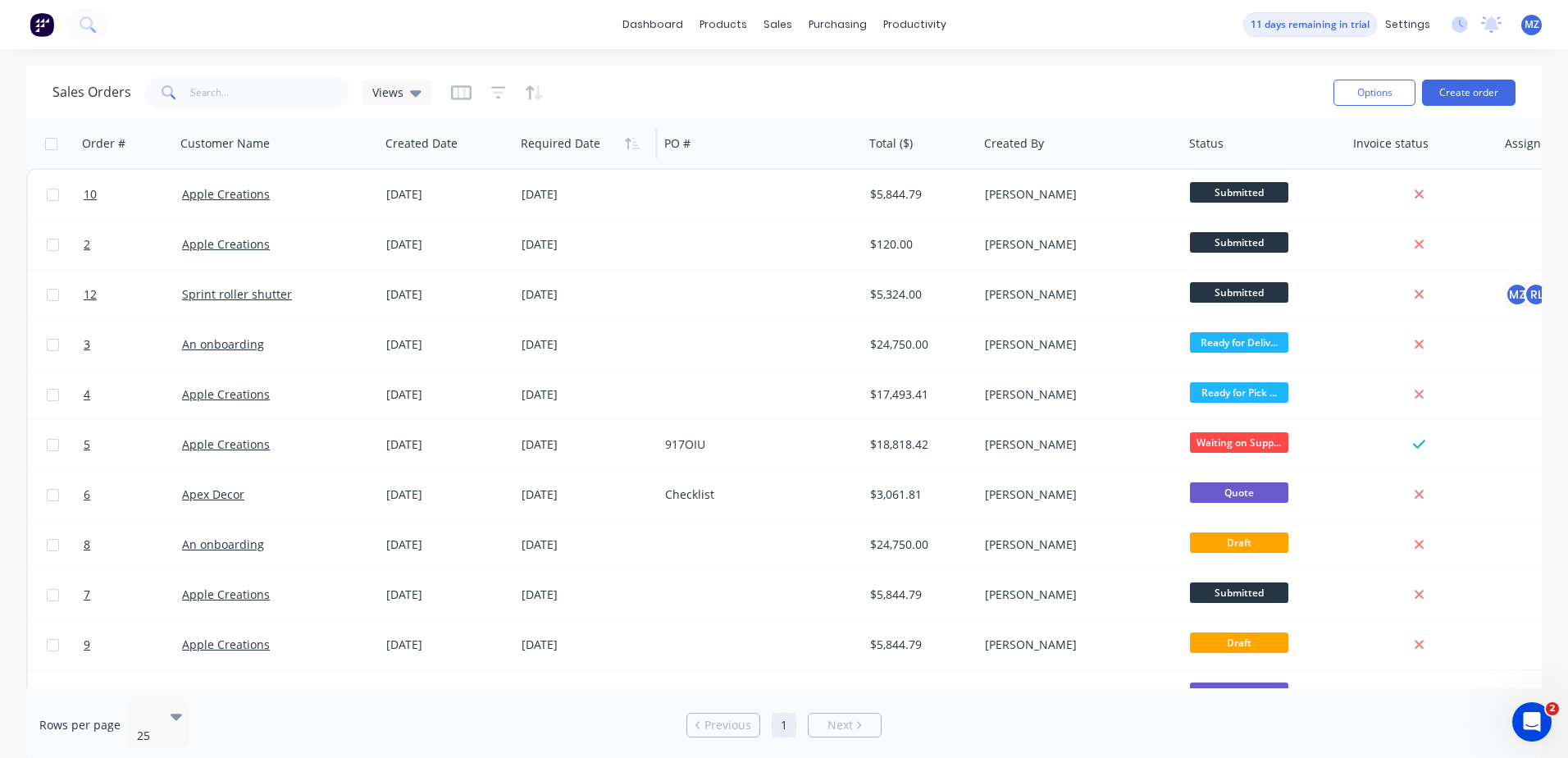
click at [940, 60] on div "dashboard products sales purchasing productivity dashboard products Product Cat…" at bounding box center [784, 379] width 1568 height 758
click at [910, 68] on link "Workflow" at bounding box center [978, 78] width 217 height 33
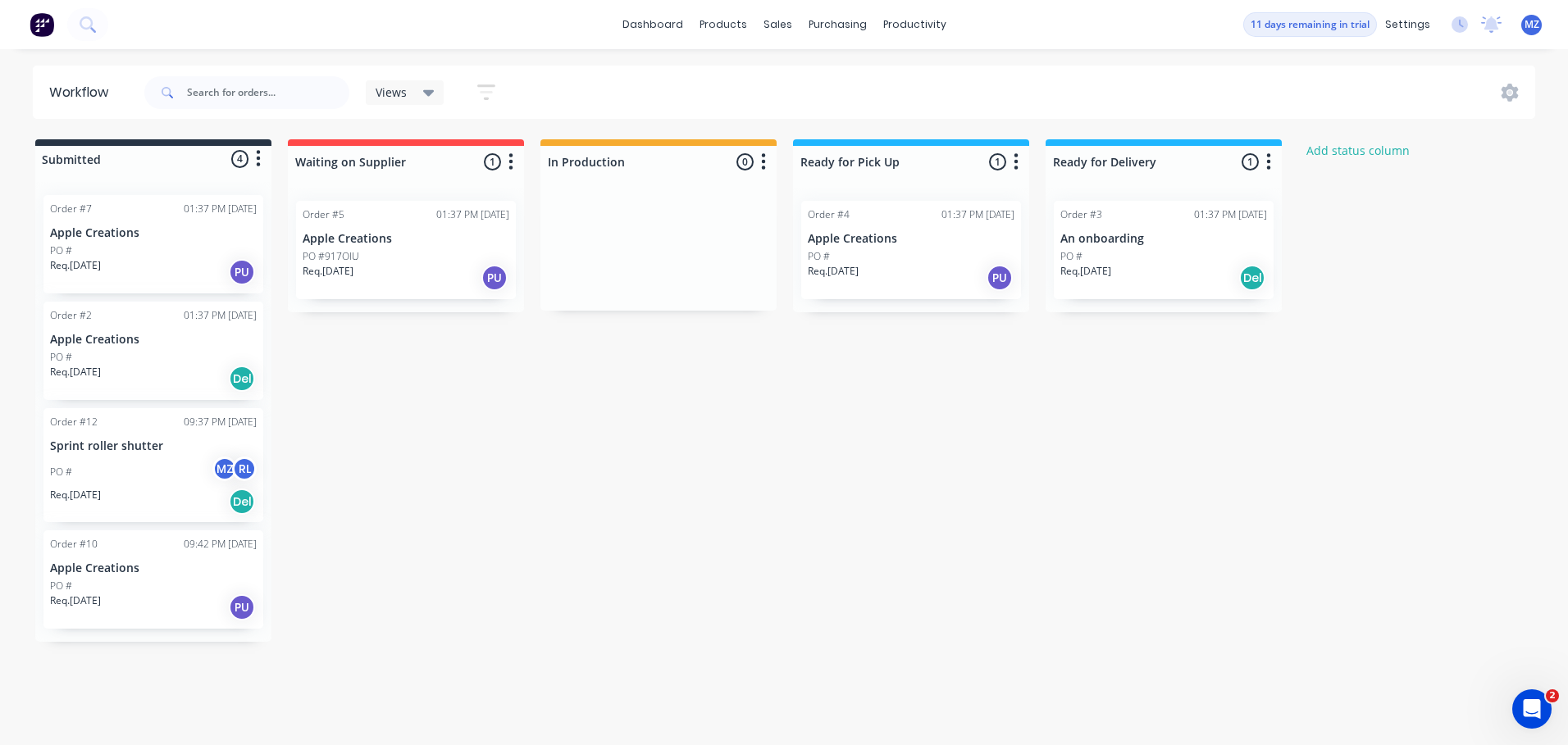
click at [428, 92] on icon at bounding box center [429, 94] width 12 height 7
drag, startPoint x: 597, startPoint y: 82, endPoint x: 516, endPoint y: 95, distance: 82.0
click at [597, 82] on div "Views Save new view None (Default) edit Show/Hide statuses Show line item cards…" at bounding box center [838, 93] width 1395 height 49
click at [490, 98] on icon "button" at bounding box center [486, 92] width 18 height 21
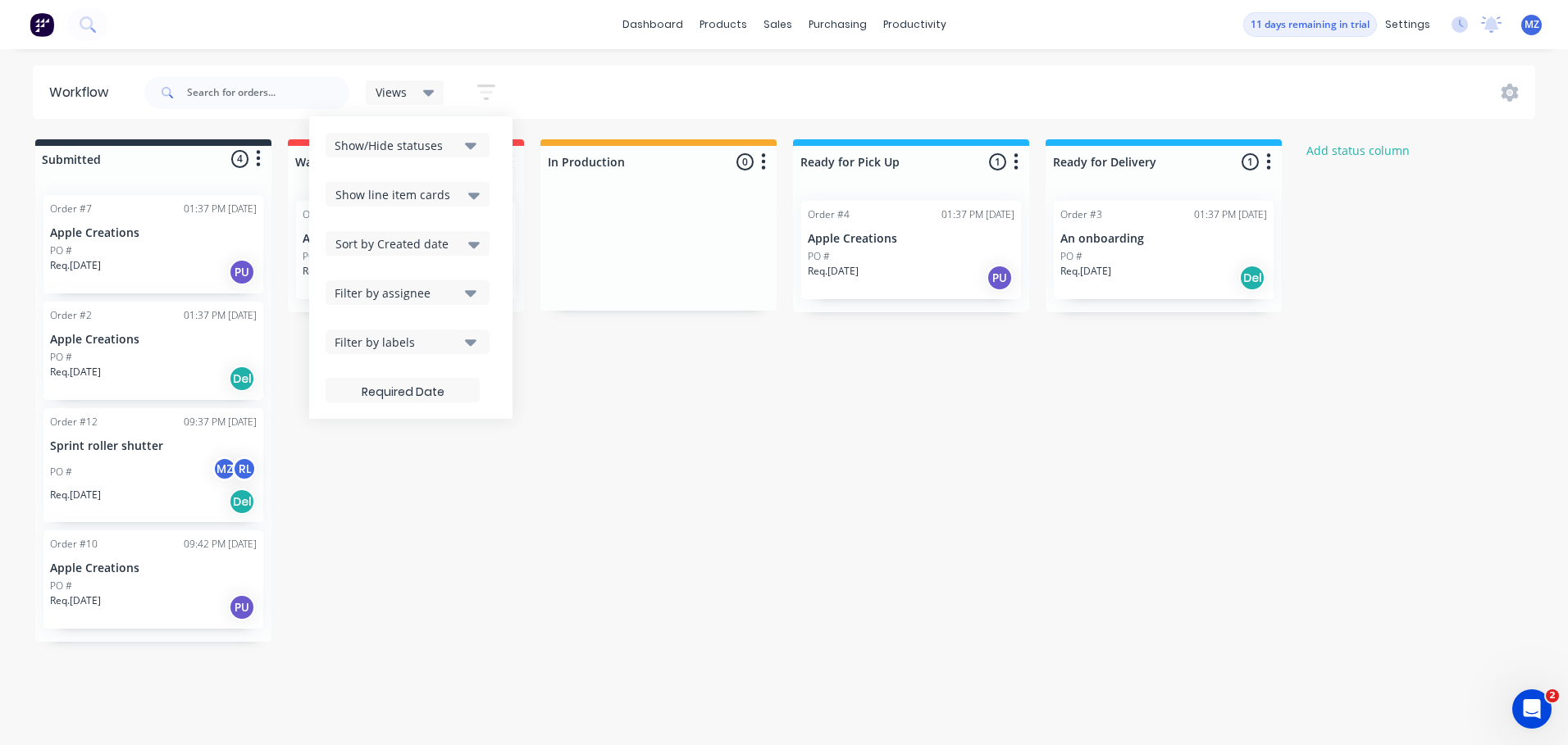
click at [641, 77] on div "Views Save new view None (Default) edit Show/Hide statuses Show line item cards…" at bounding box center [838, 93] width 1395 height 49
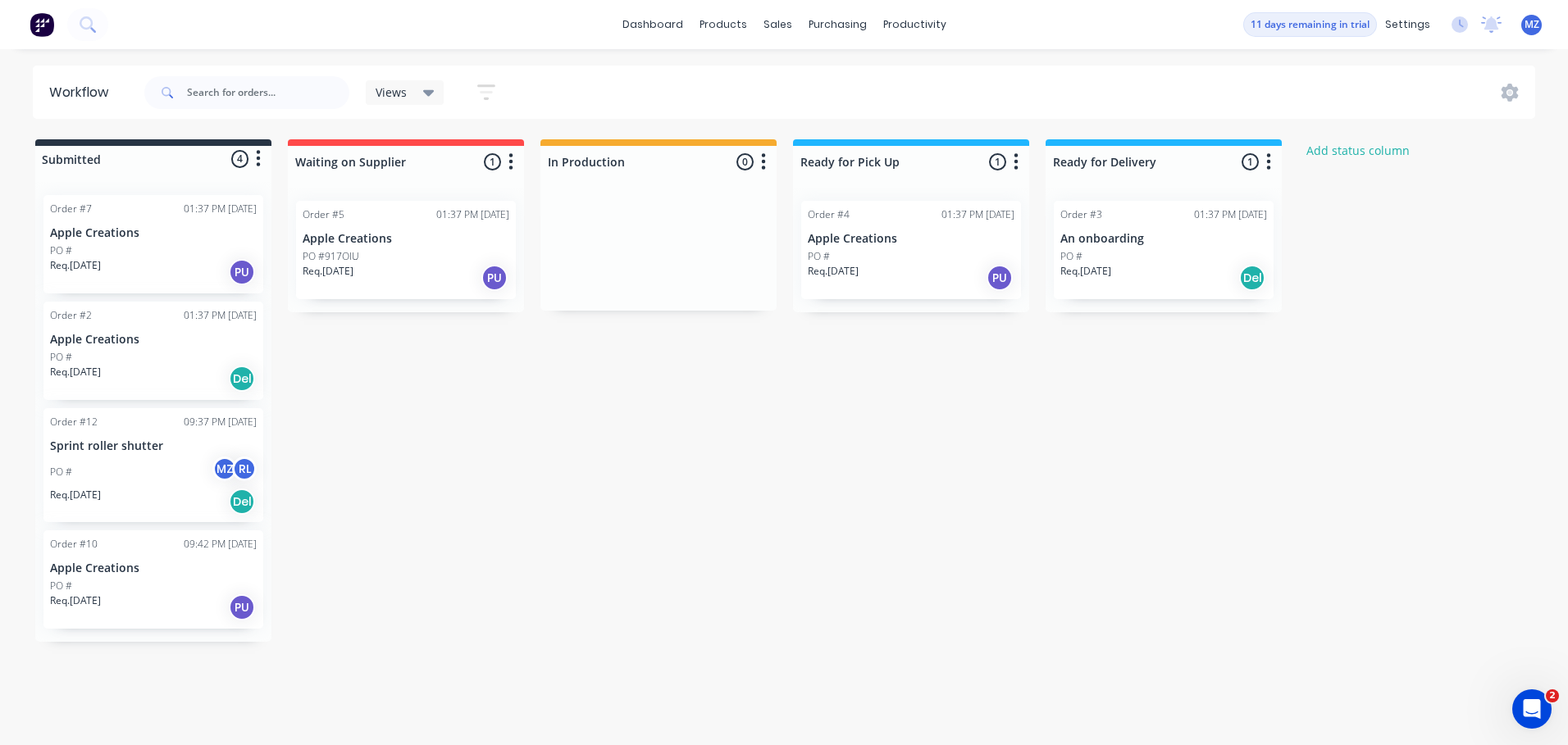
drag, startPoint x: 785, startPoint y: 491, endPoint x: 451, endPoint y: 429, distance: 339.7
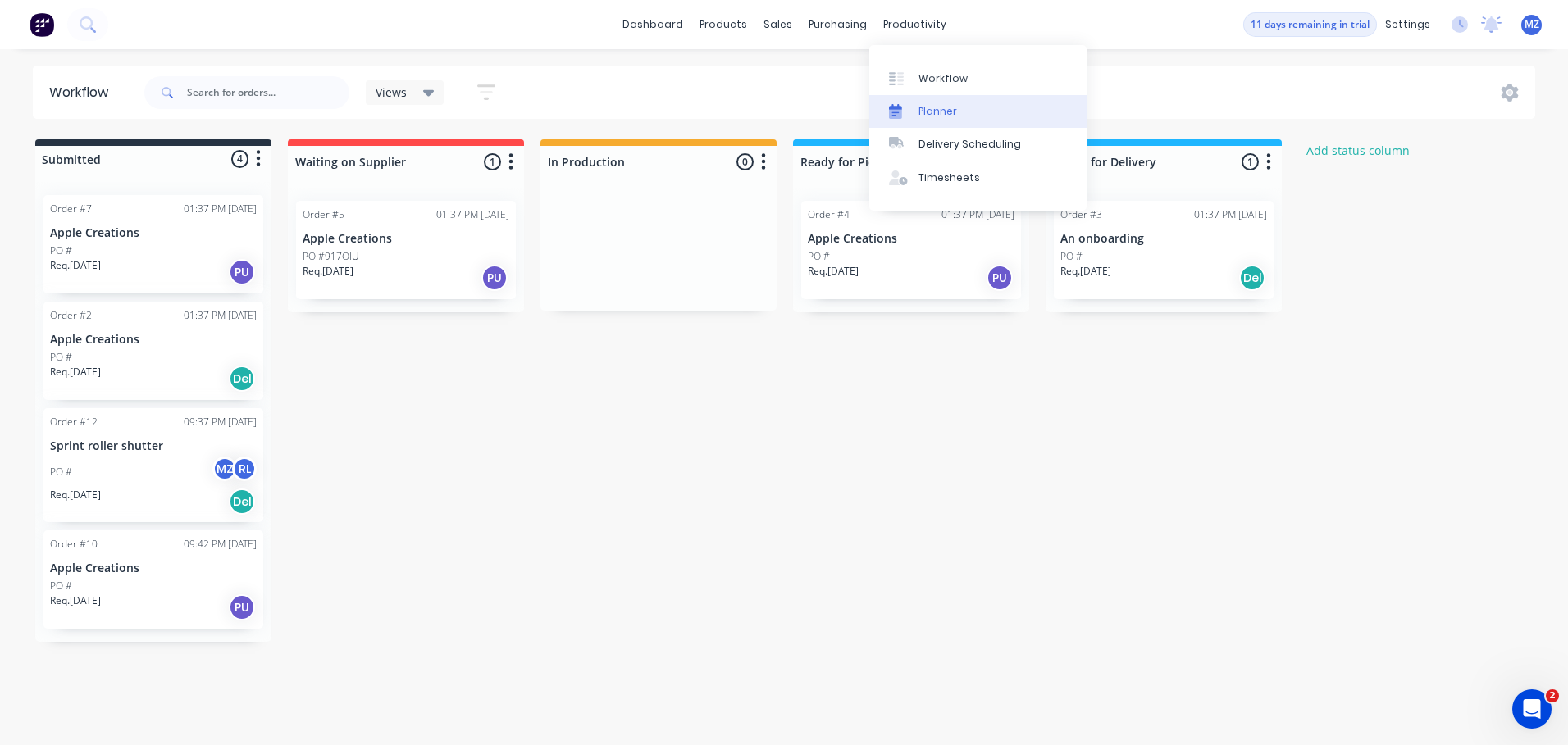
click at [948, 113] on div "Planner" at bounding box center [937, 111] width 39 height 15
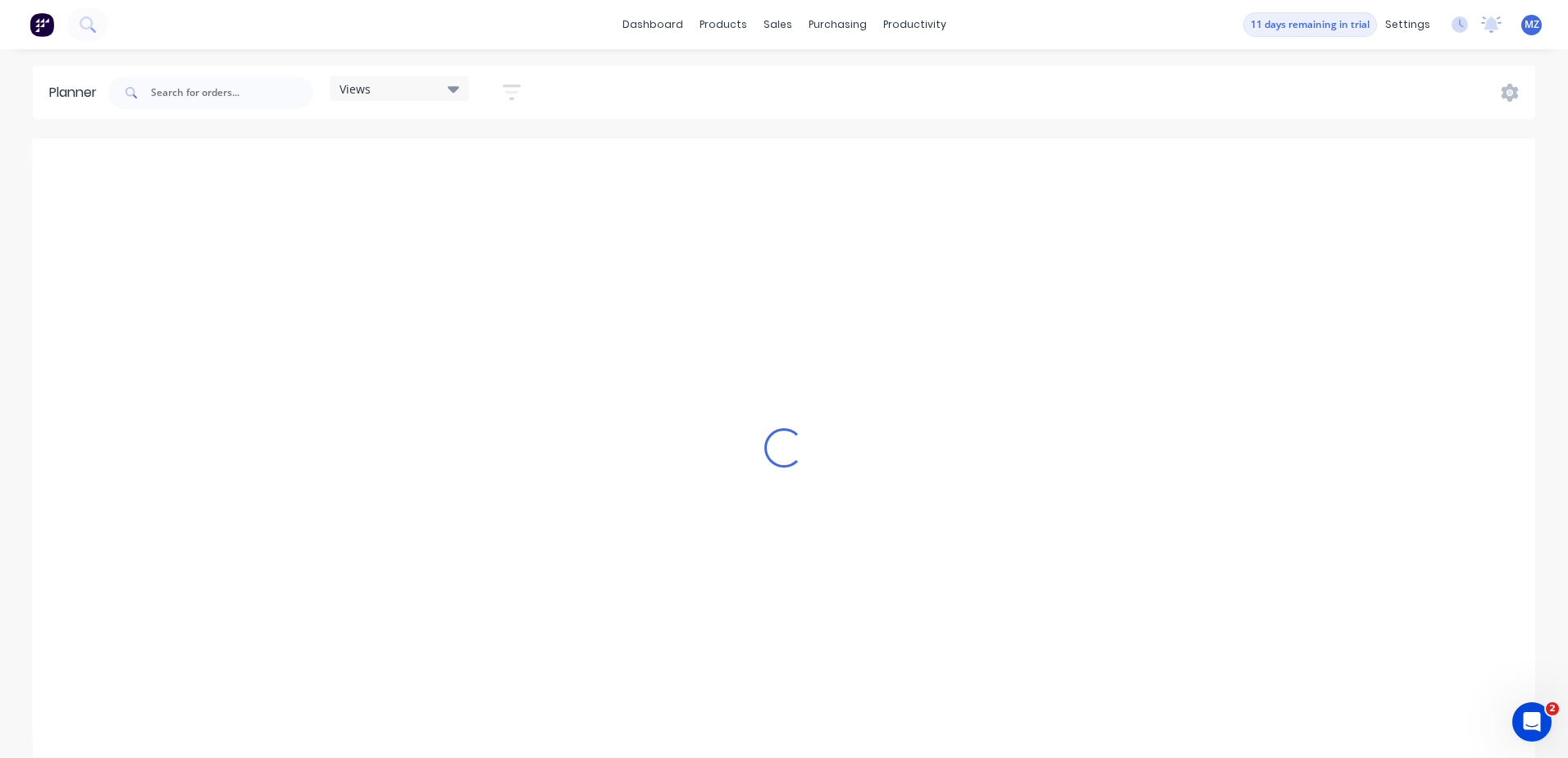
scroll to position [0, 5214]
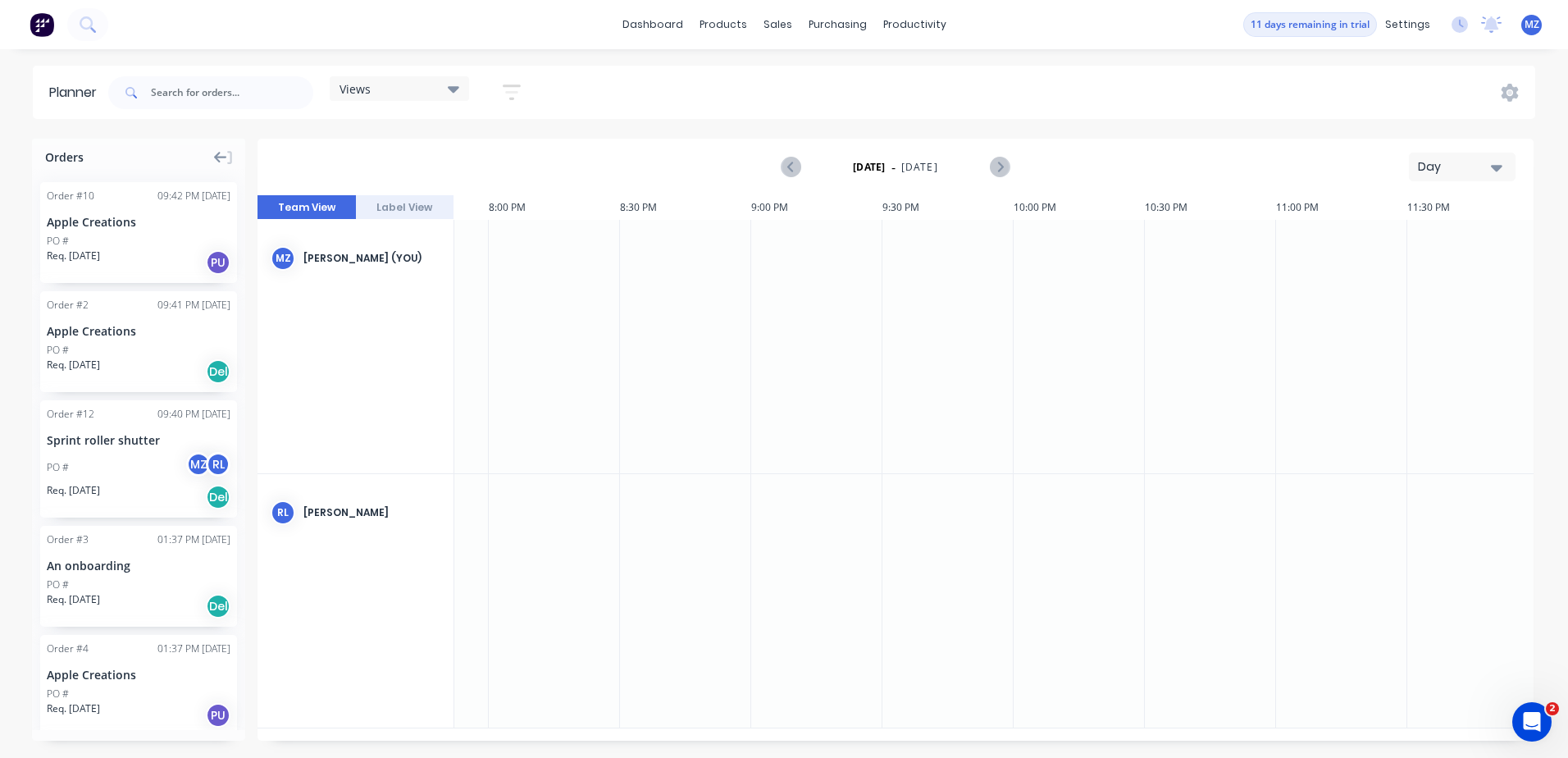
click at [219, 161] on icon at bounding box center [221, 157] width 13 height 12
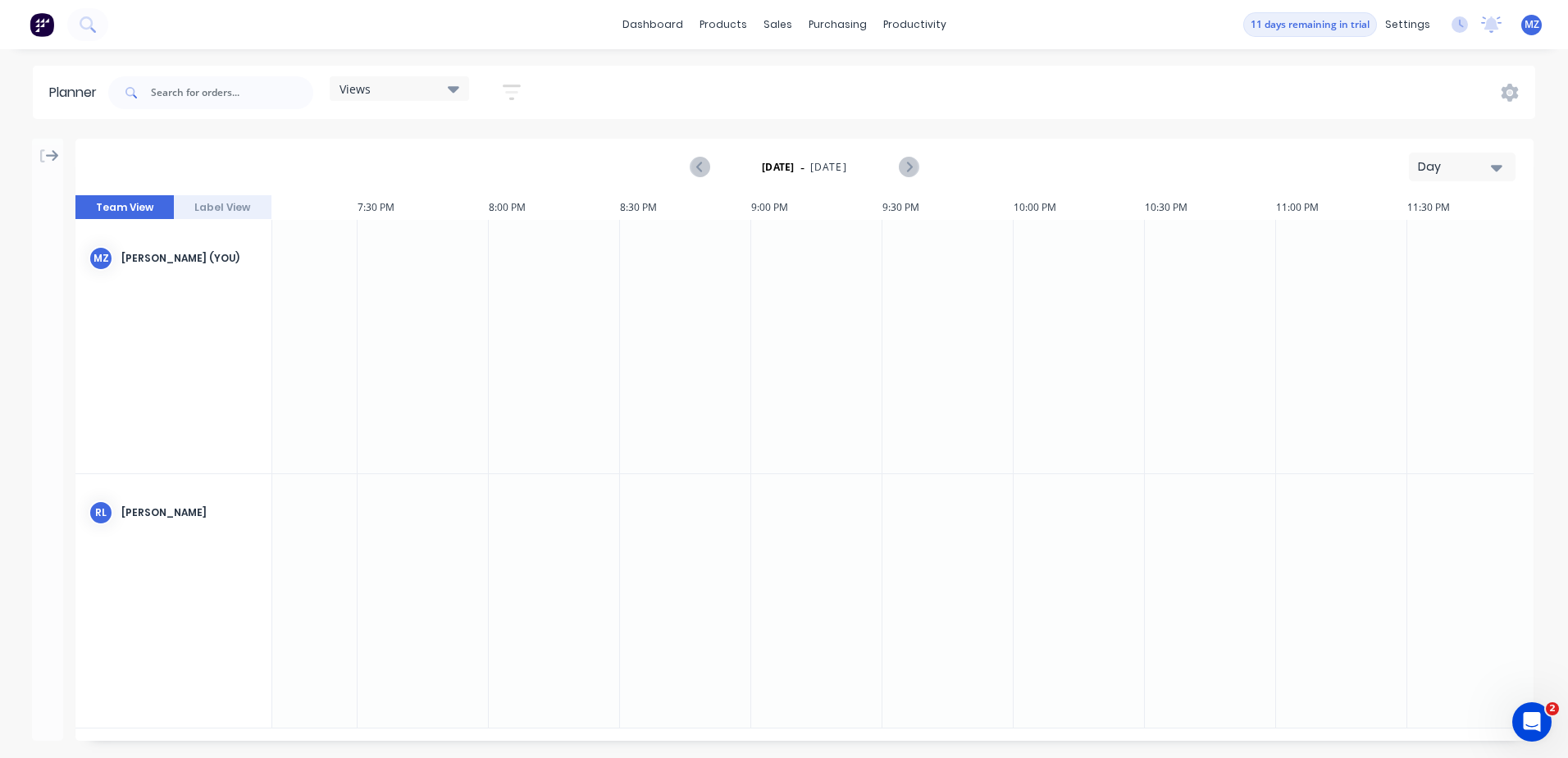
click at [51, 157] on icon at bounding box center [53, 156] width 13 height 12
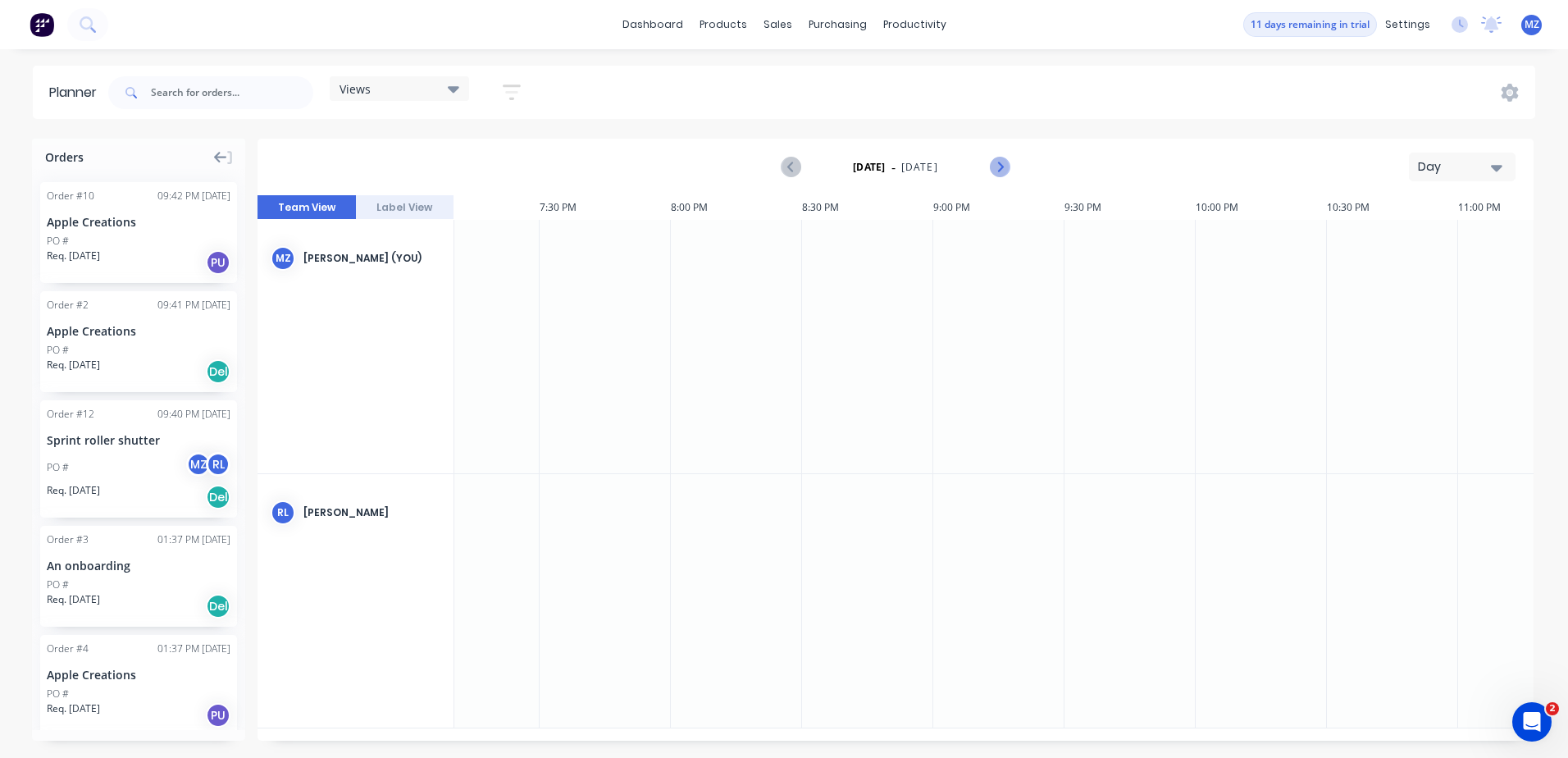
click at [1006, 176] on button "Next page" at bounding box center [1000, 167] width 33 height 33
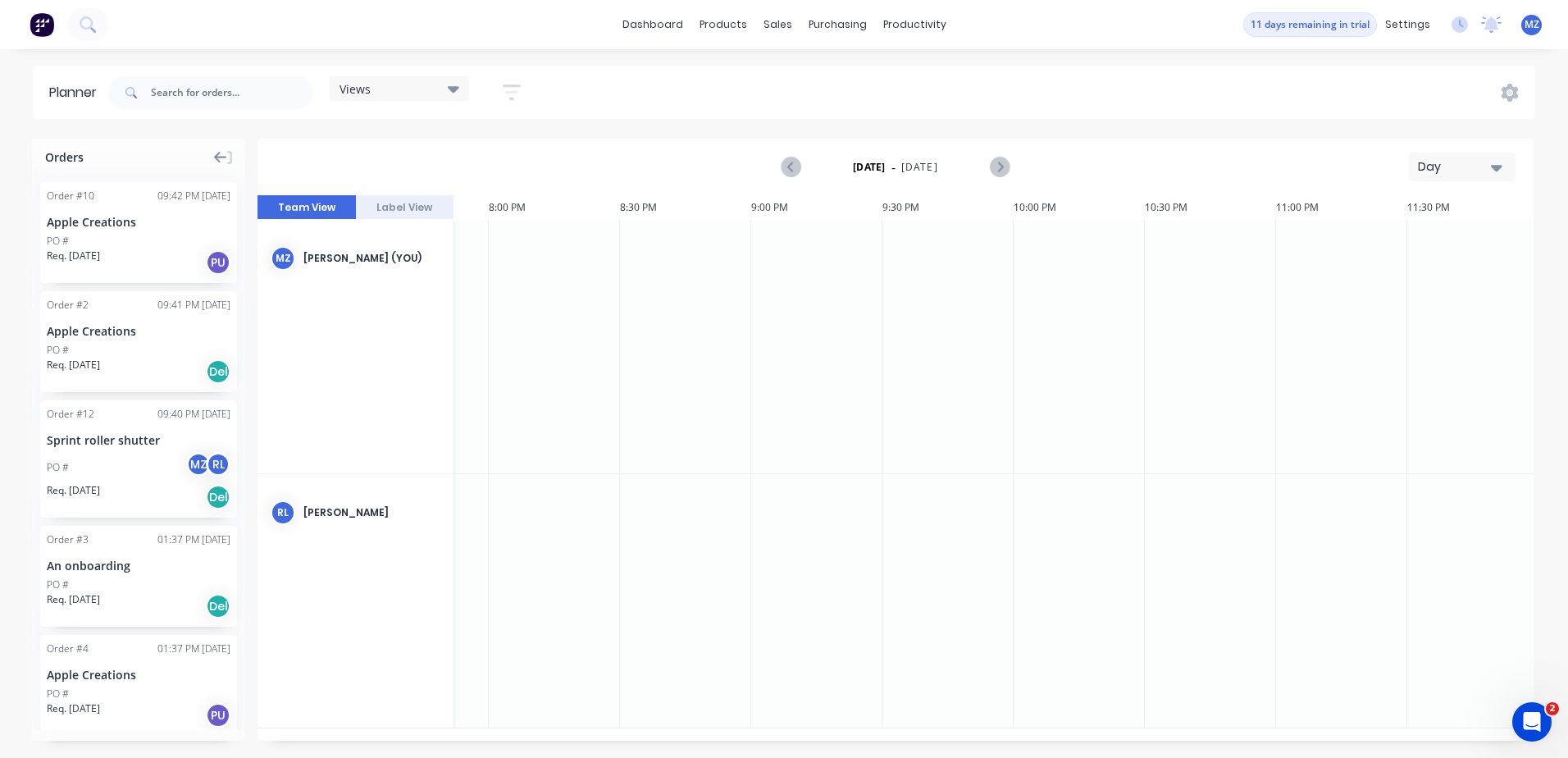
click at [771, 171] on div "[DATE] - [DATE] Day" at bounding box center [895, 166] width 1272 height 54
click at [783, 164] on icon "Previous page" at bounding box center [792, 167] width 20 height 20
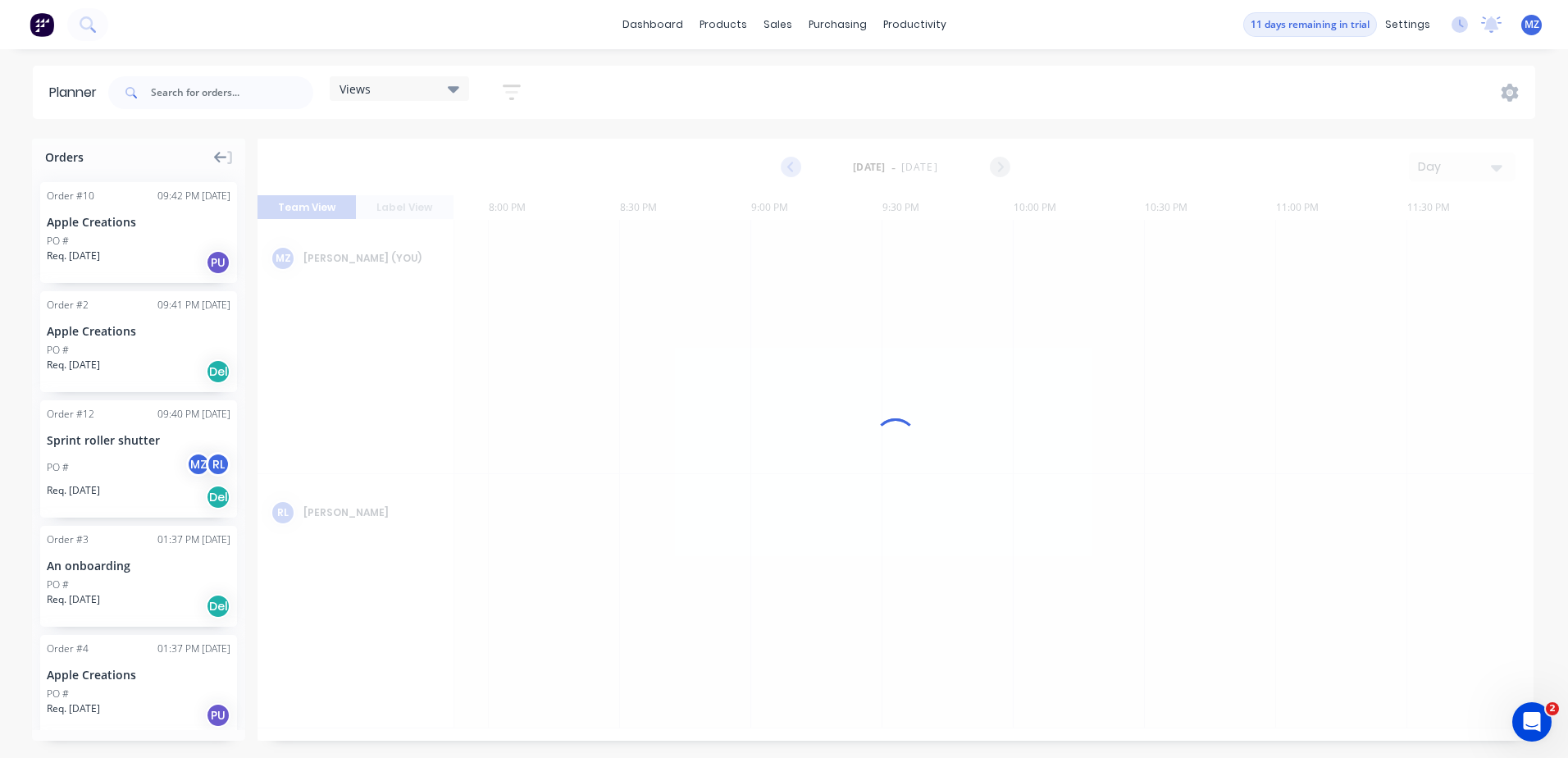
click at [783, 164] on icon "Previous page" at bounding box center [792, 167] width 20 height 20
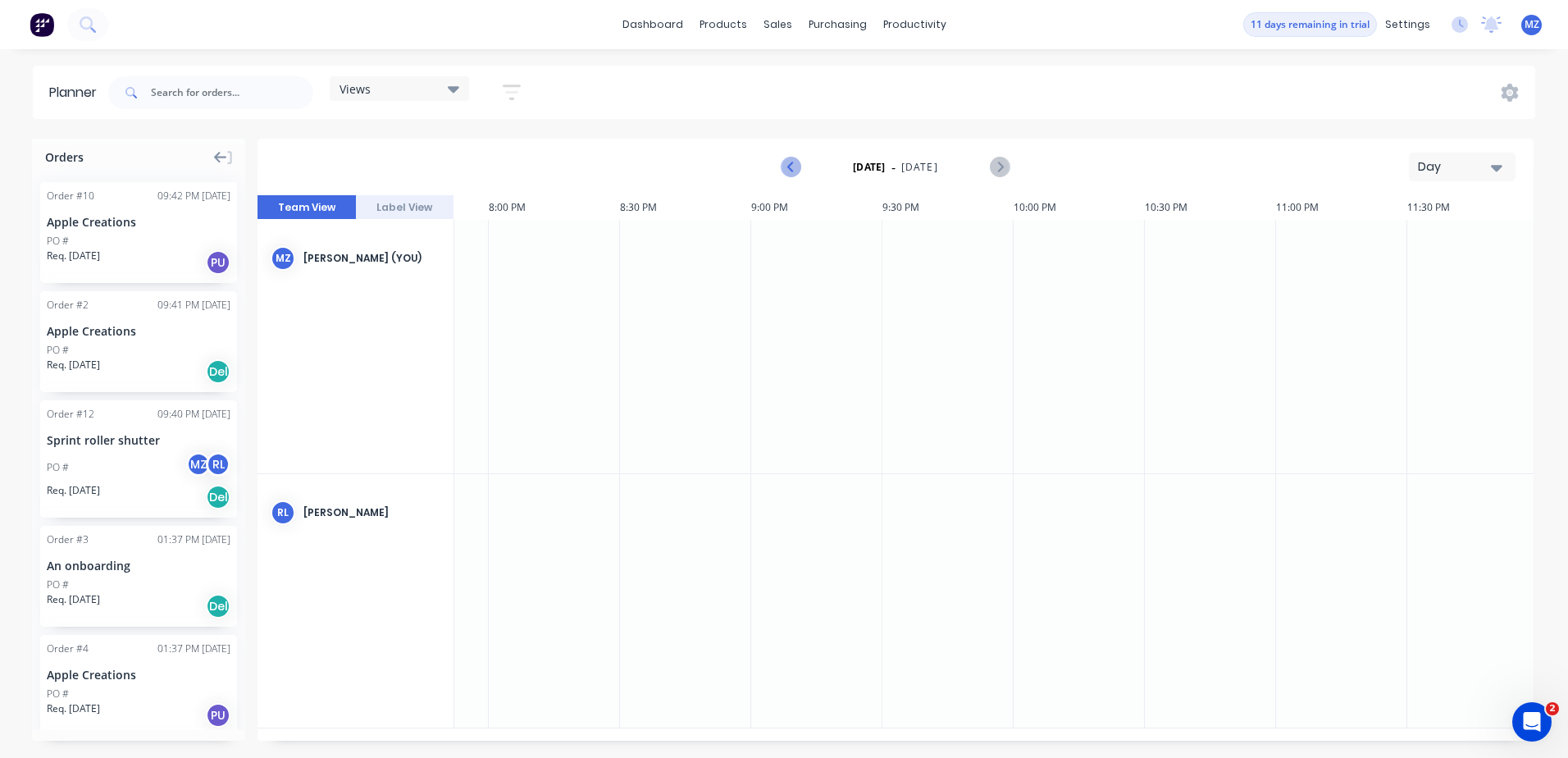
click at [783, 164] on icon "Previous page" at bounding box center [792, 167] width 20 height 20
click at [411, 203] on button "Label View" at bounding box center [404, 208] width 98 height 25
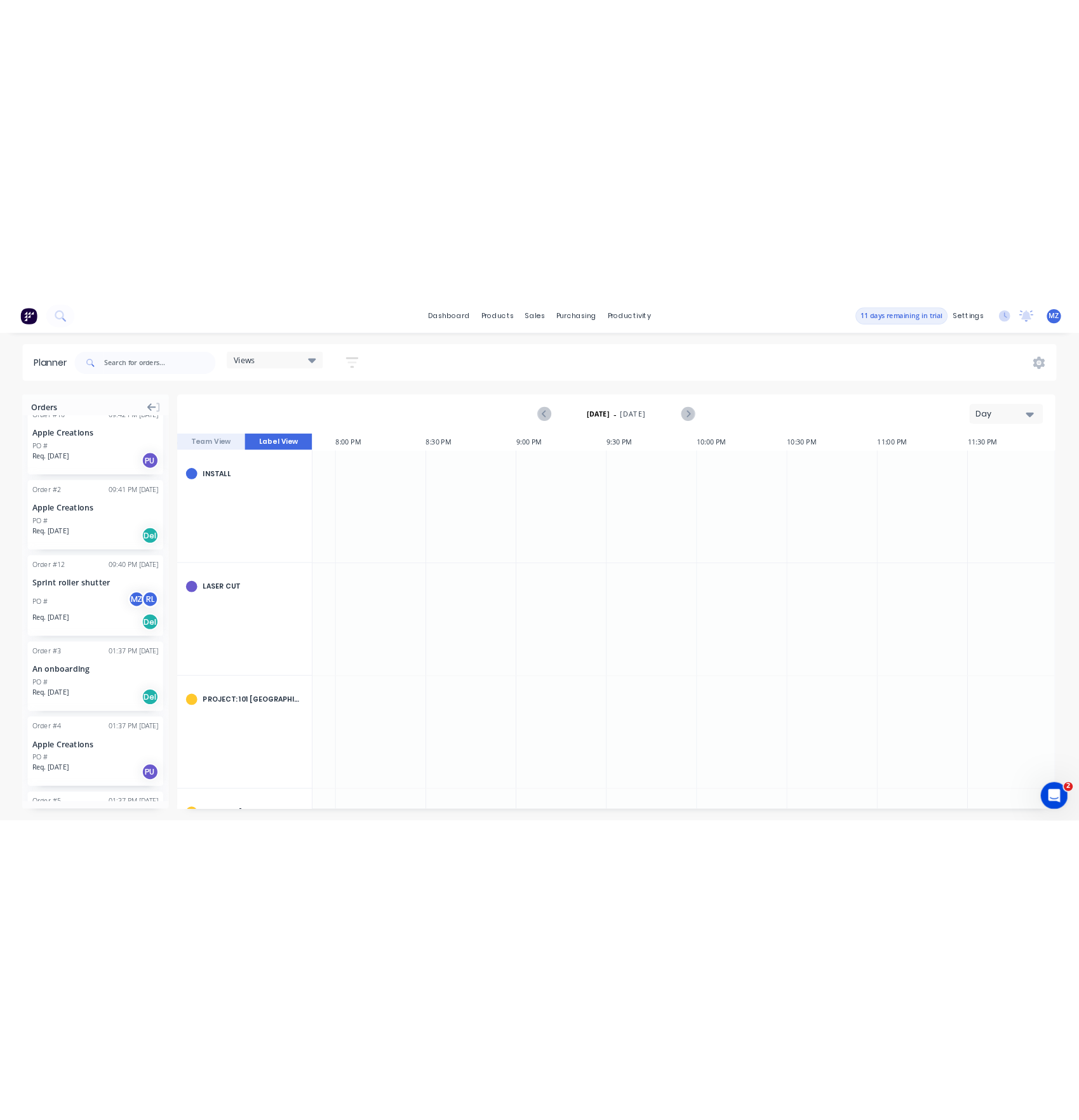
scroll to position [0, 0]
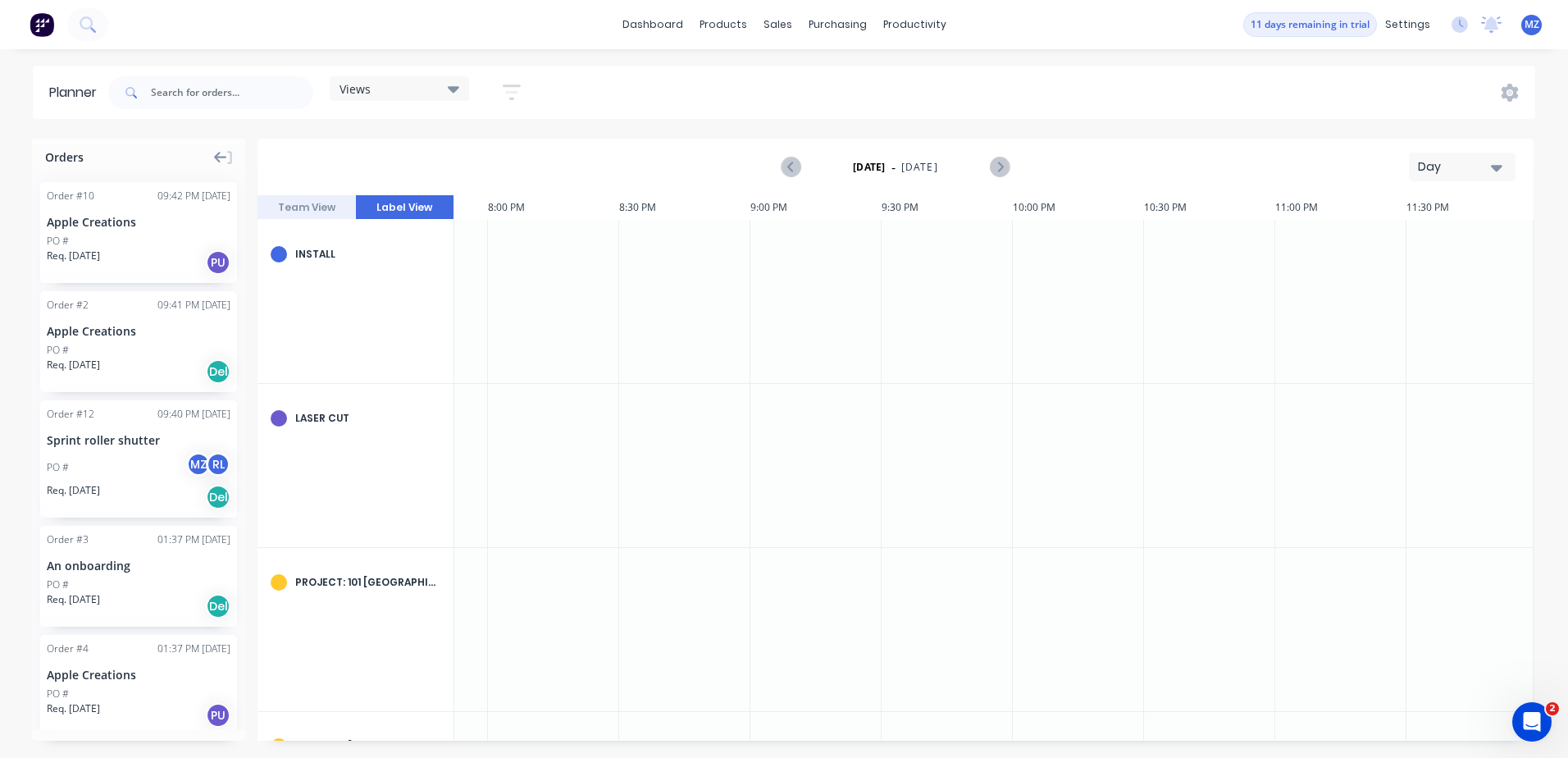
click at [153, 446] on div "Sprint roller shutter" at bounding box center [138, 440] width 184 height 17
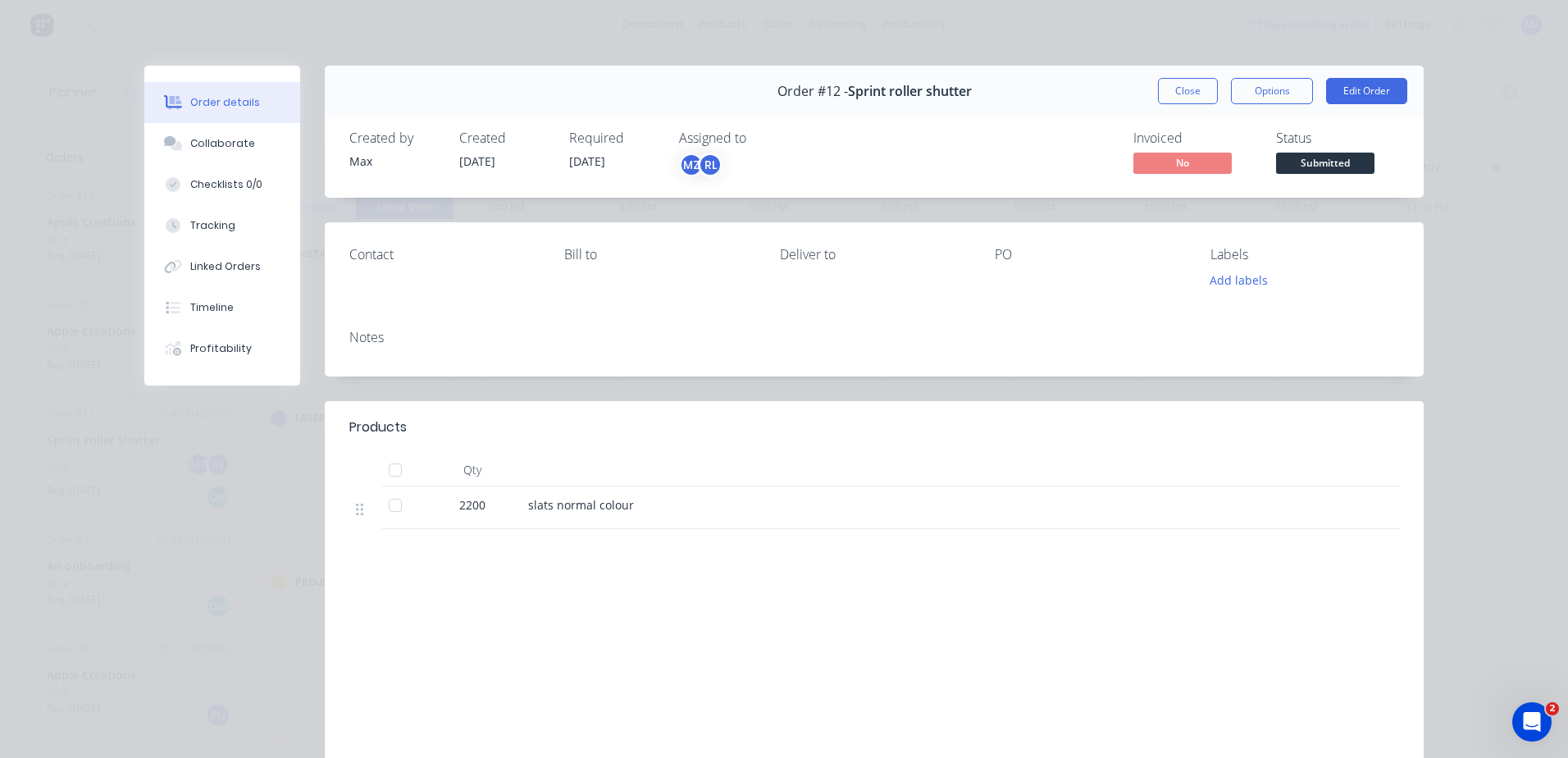
click at [172, 537] on div "Order #12 - Sprint roller shutter Close Options Edit Order Created by Max Creat…" at bounding box center [783, 443] width 1279 height 756
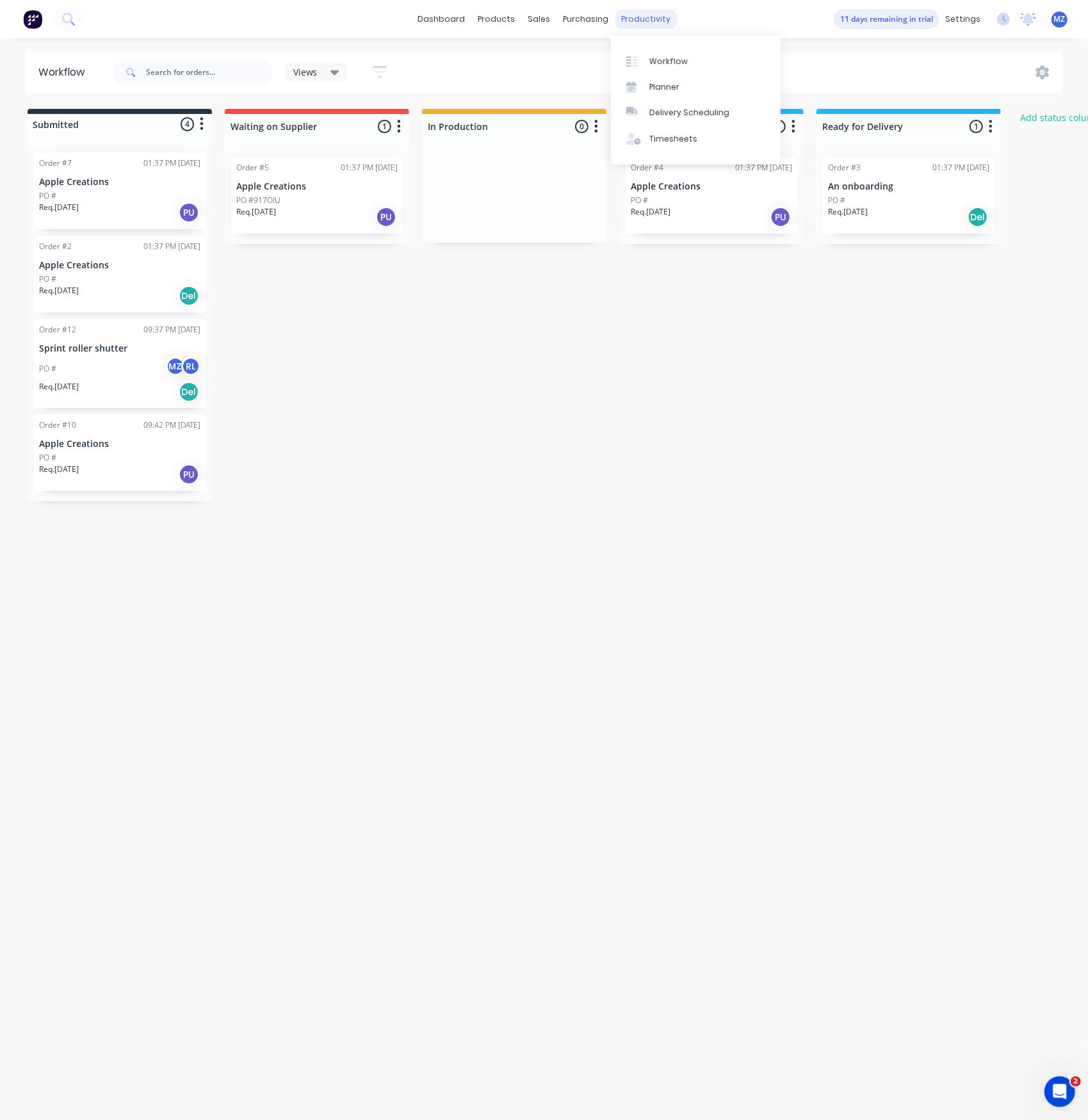
click at [661, 23] on div "productivity" at bounding box center [646, 19] width 62 height 19
click at [696, 110] on div "Delivery Scheduling" at bounding box center [689, 113] width 80 height 12
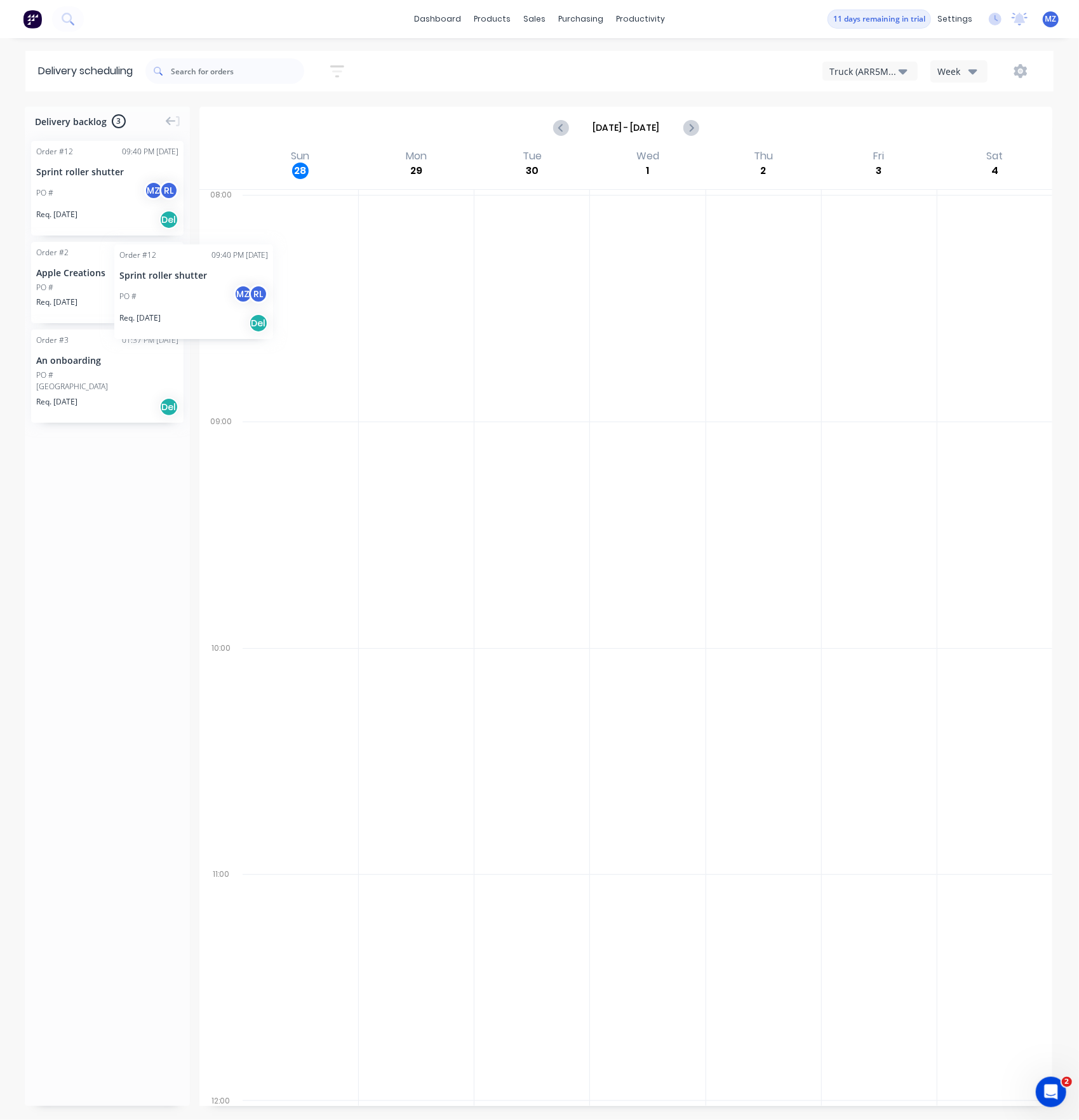
drag, startPoint x: 136, startPoint y: 176, endPoint x: 114, endPoint y: 228, distance: 56.5
click at [493, 279] on div at bounding box center [532, 308] width 115 height 226
click at [909, 73] on button "Truck (ARR5MM)" at bounding box center [869, 71] width 95 height 19
click at [819, 38] on div "dashboard products sales purchasing productivity dashboard products Product Cat…" at bounding box center [540, 19] width 1079 height 38
click at [633, 21] on div "productivity" at bounding box center [640, 19] width 62 height 19
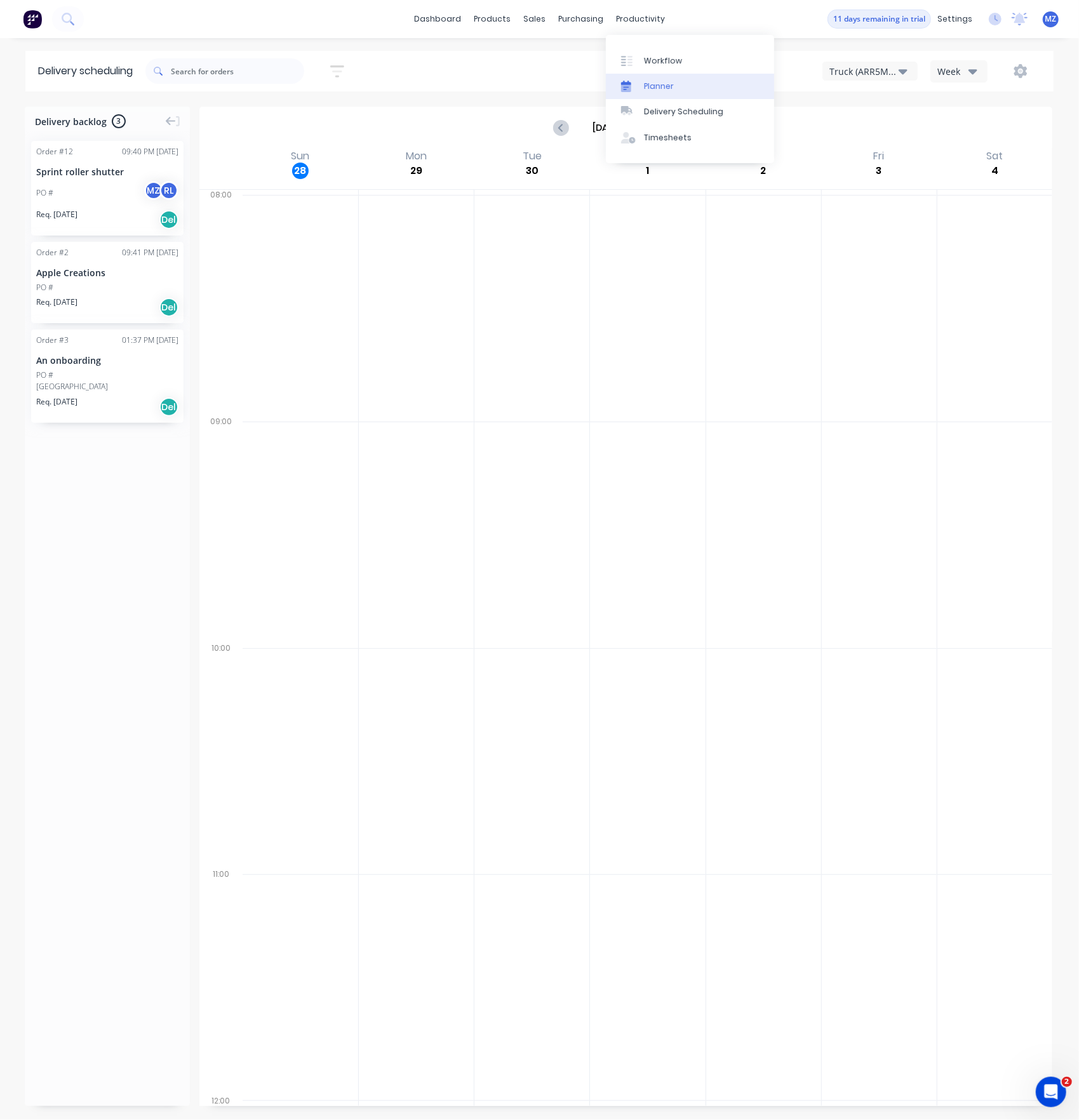
click at [708, 73] on link "Planner" at bounding box center [690, 86] width 168 height 26
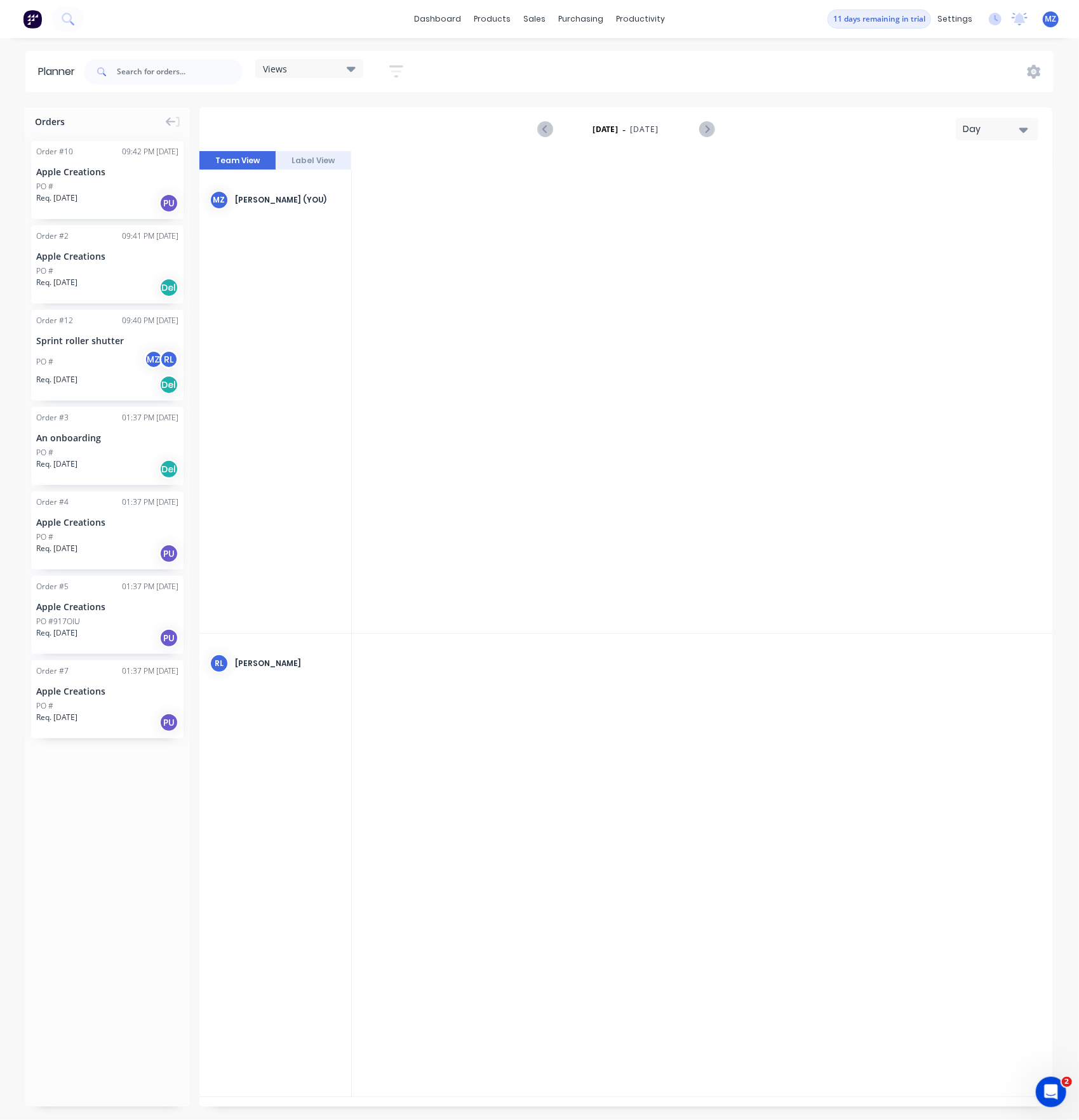
scroll to position [0, 4173]
click at [705, 124] on icon "Next page" at bounding box center [706, 129] width 15 height 15
drag, startPoint x: 487, startPoint y: 435, endPoint x: 161, endPoint y: 383, distance: 330.1
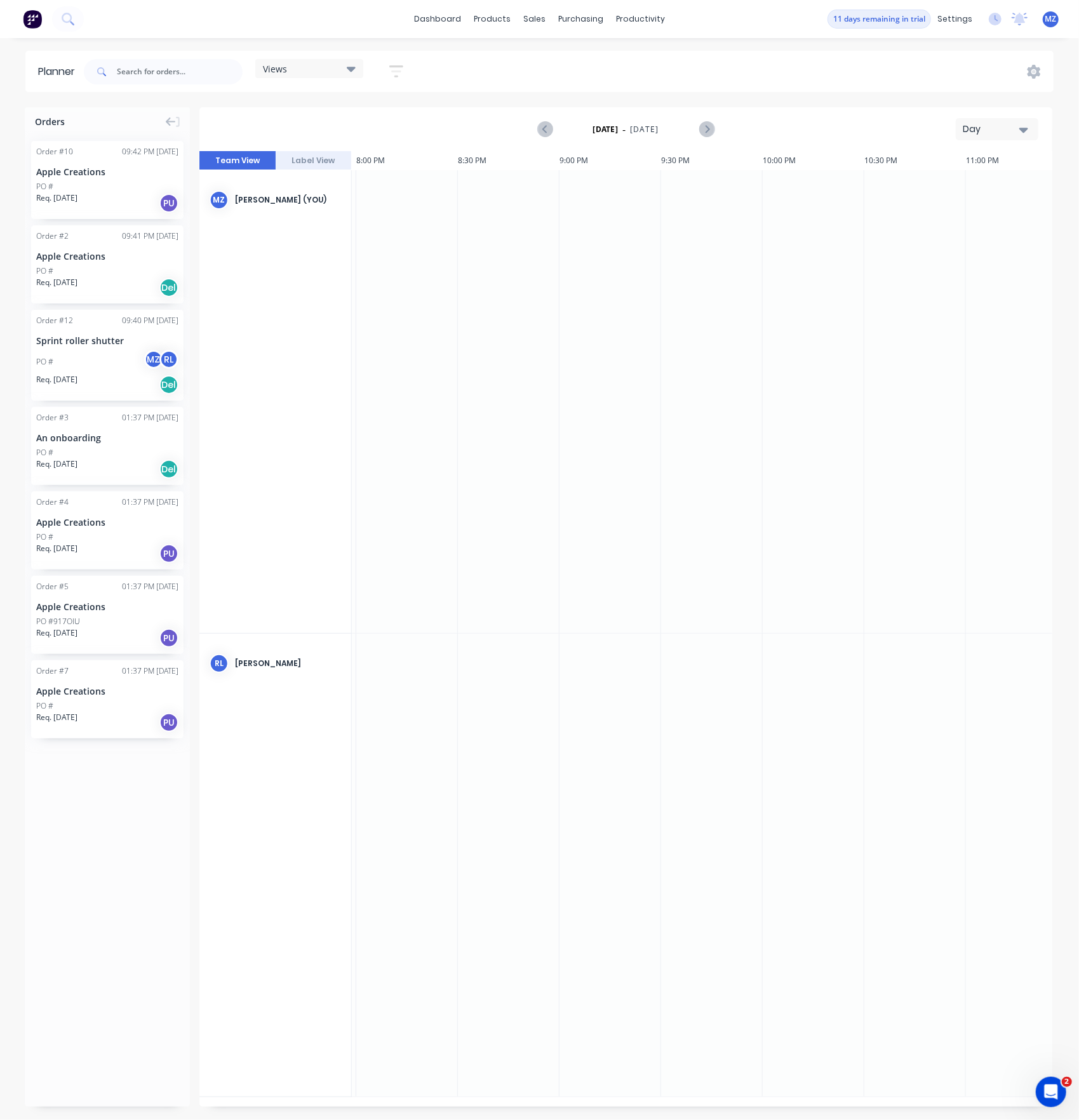
scroll to position [0, 2888]
drag, startPoint x: 960, startPoint y: 524, endPoint x: 267, endPoint y: 484, distance: 694.2
drag, startPoint x: 450, startPoint y: 416, endPoint x: 705, endPoint y: 433, distance: 255.6
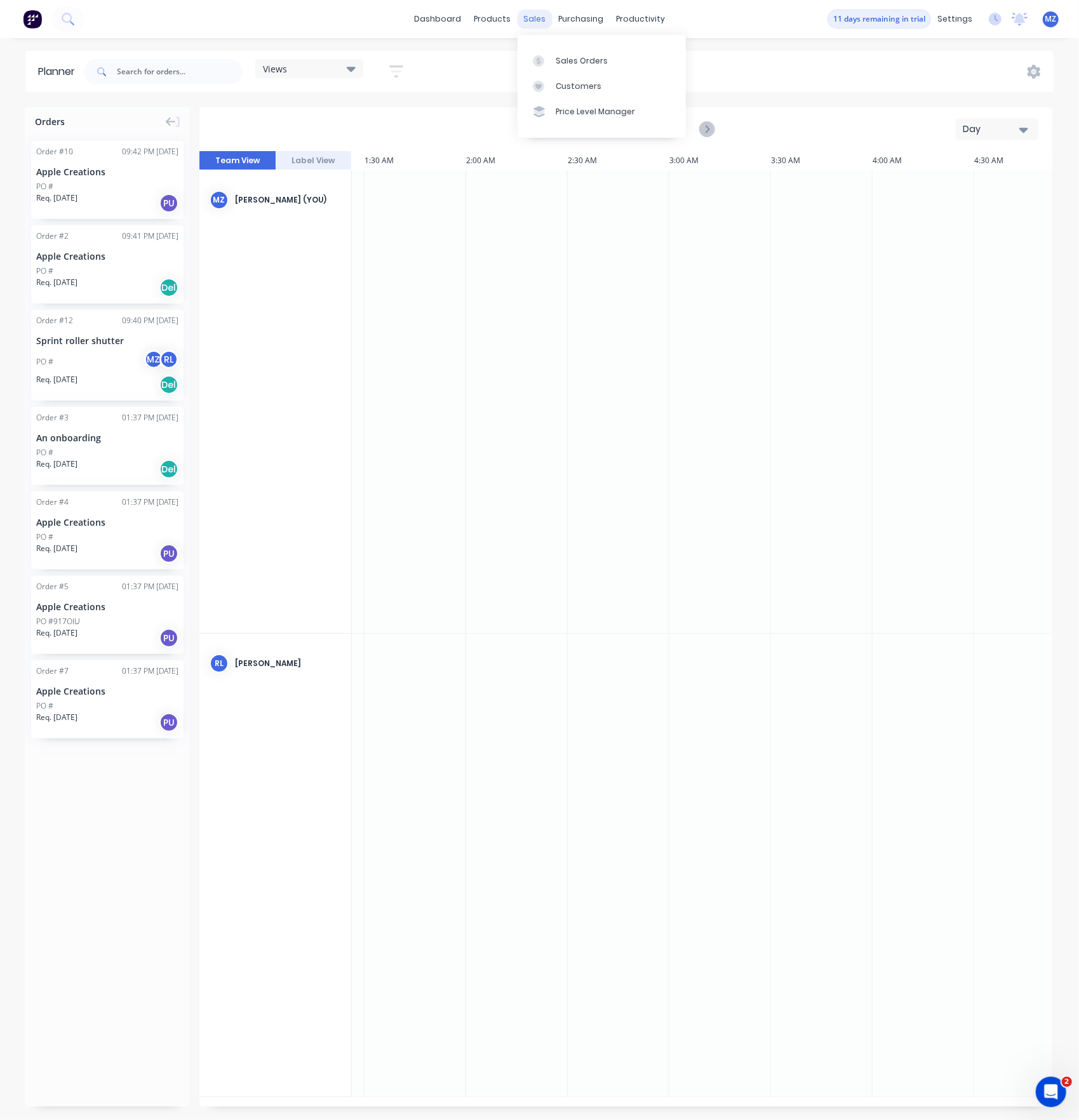
click at [526, 17] on div "sales" at bounding box center [534, 19] width 35 height 19
click at [592, 57] on div "Sales Orders" at bounding box center [582, 61] width 52 height 11
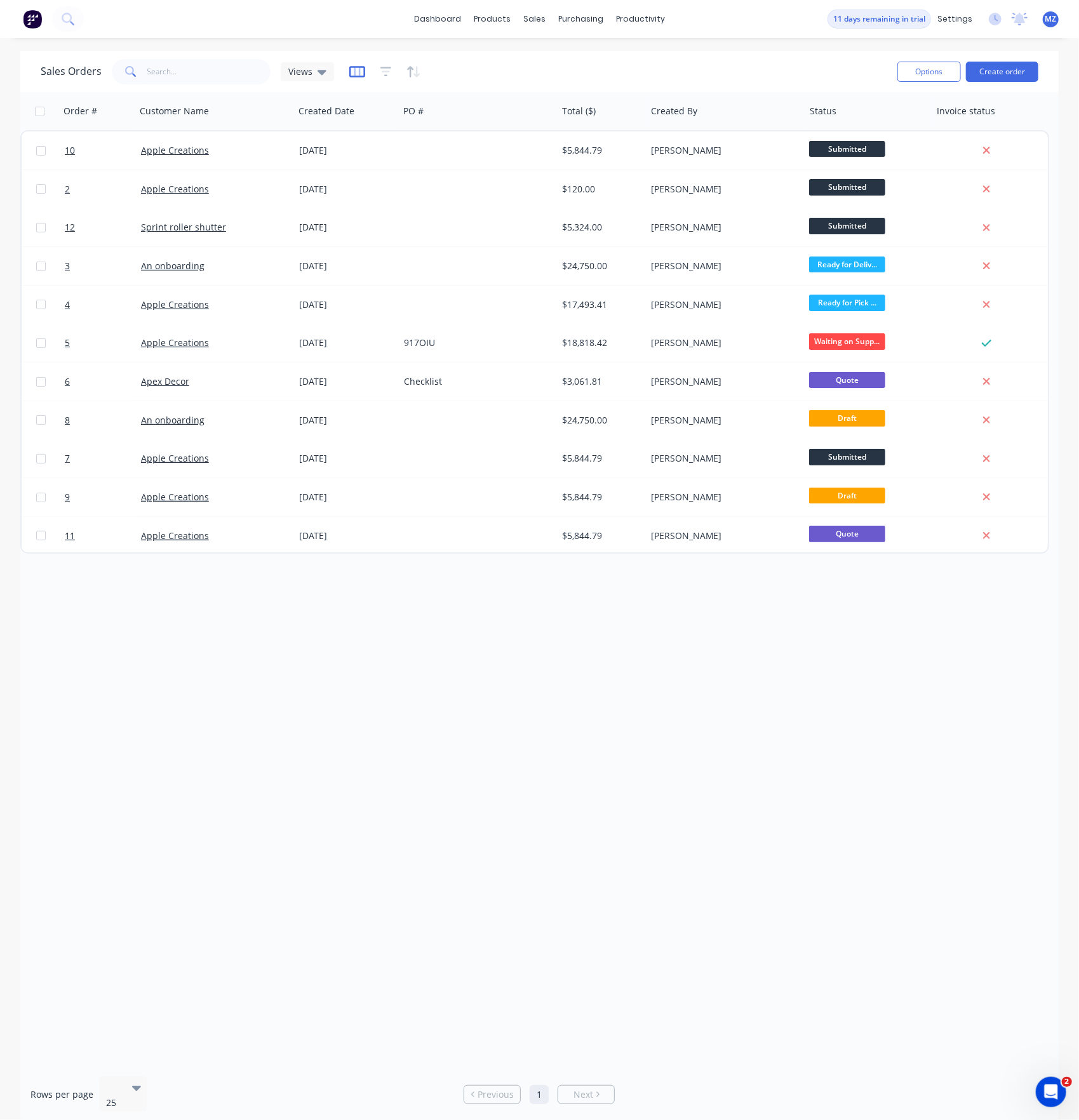
click at [349, 71] on icon "button" at bounding box center [357, 72] width 16 height 13
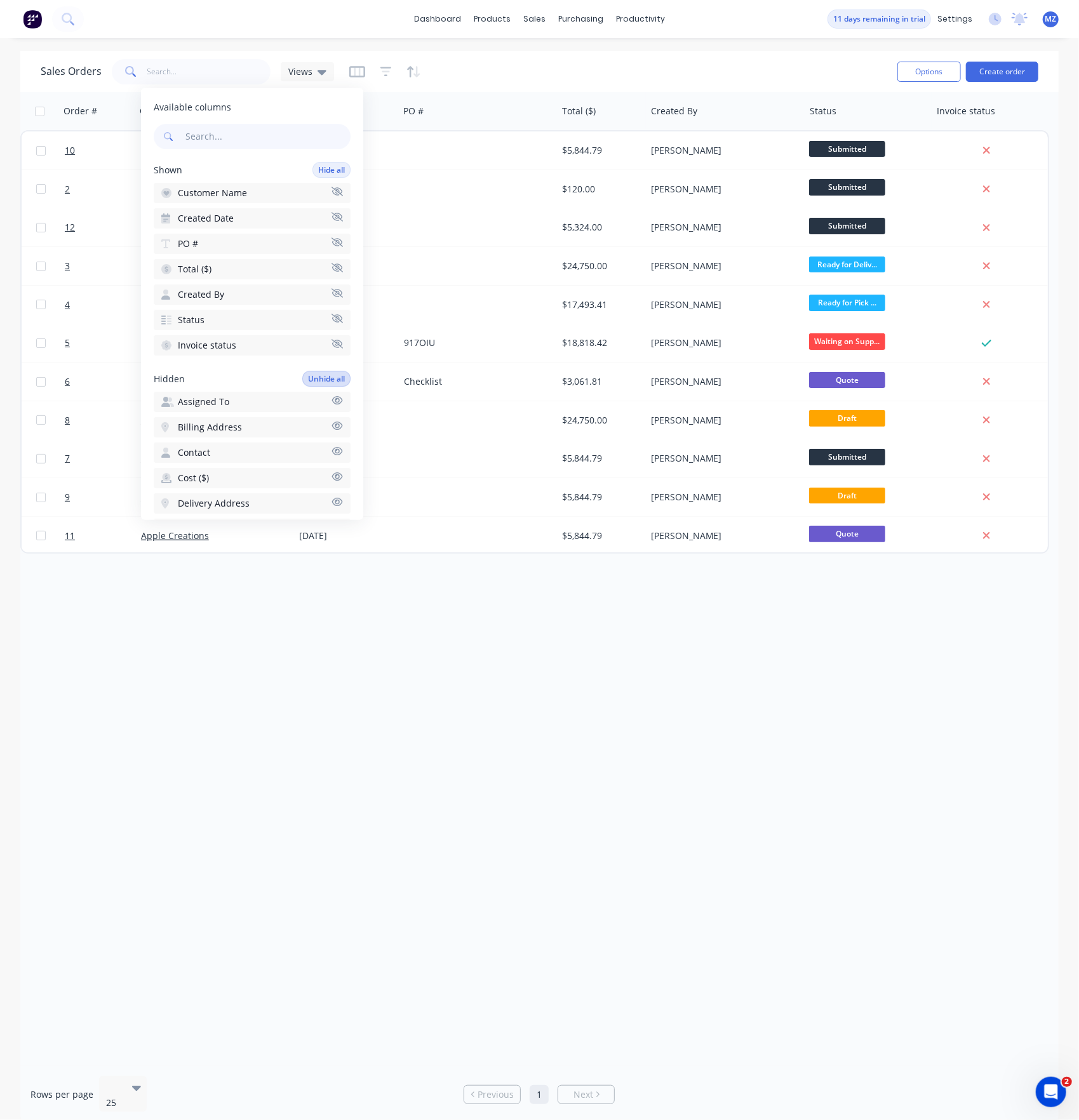
click at [310, 372] on button "Unhide all" at bounding box center [327, 378] width 48 height 16
click at [510, 65] on div "Sales Orders Views" at bounding box center [464, 71] width 846 height 31
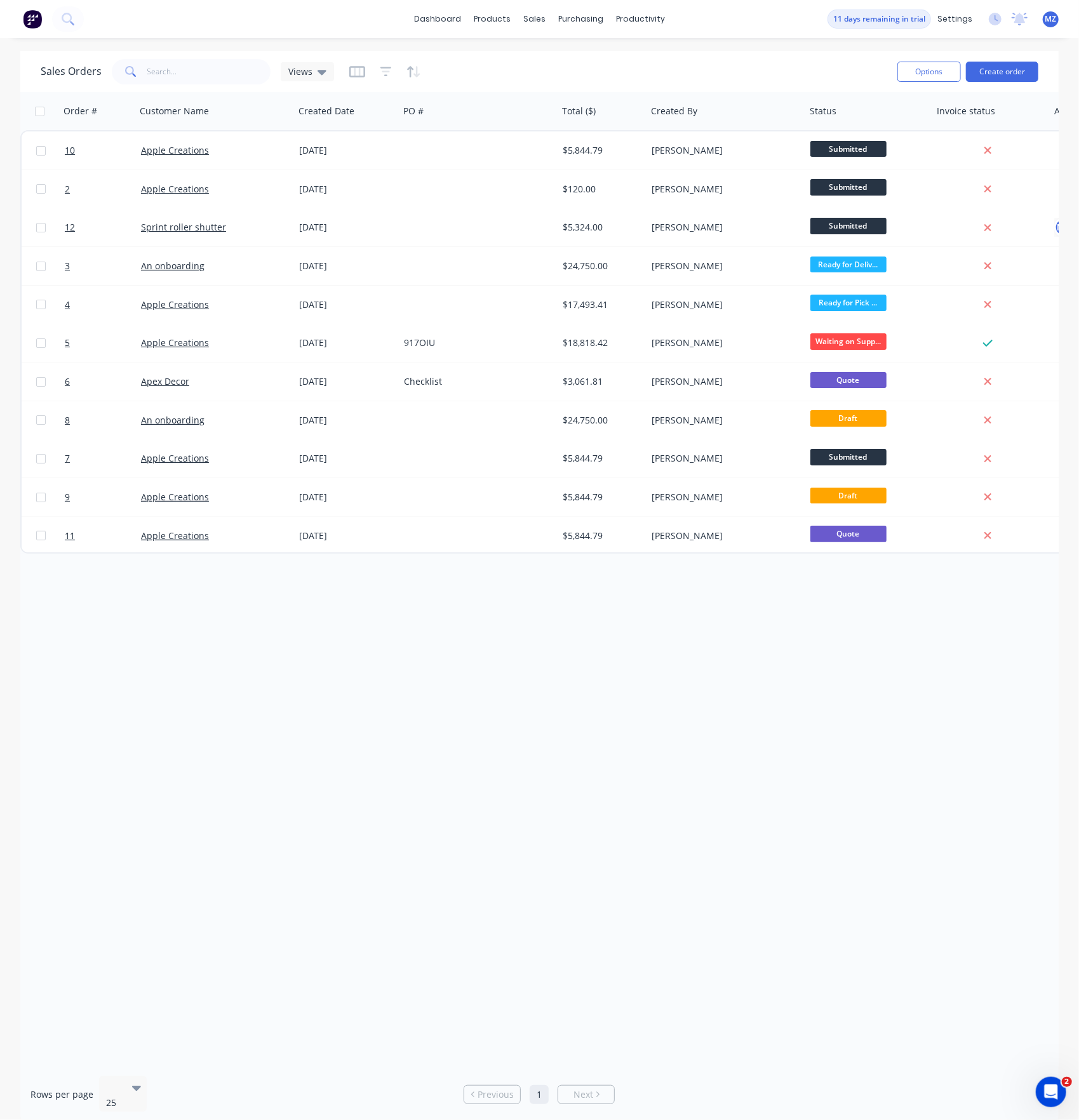
drag, startPoint x: 237, startPoint y: 596, endPoint x: 158, endPoint y: 592, distance: 79.1
click at [407, 77] on icon "button" at bounding box center [413, 72] width 15 height 13
click at [457, 107] on span "Sort results" at bounding box center [441, 107] width 49 height 13
click at [441, 124] on div "Sort results To pick up a draggable item, press the space bar. While dragging, …" at bounding box center [590, 134] width 371 height 92
click at [433, 132] on button "add" at bounding box center [425, 131] width 16 height 10
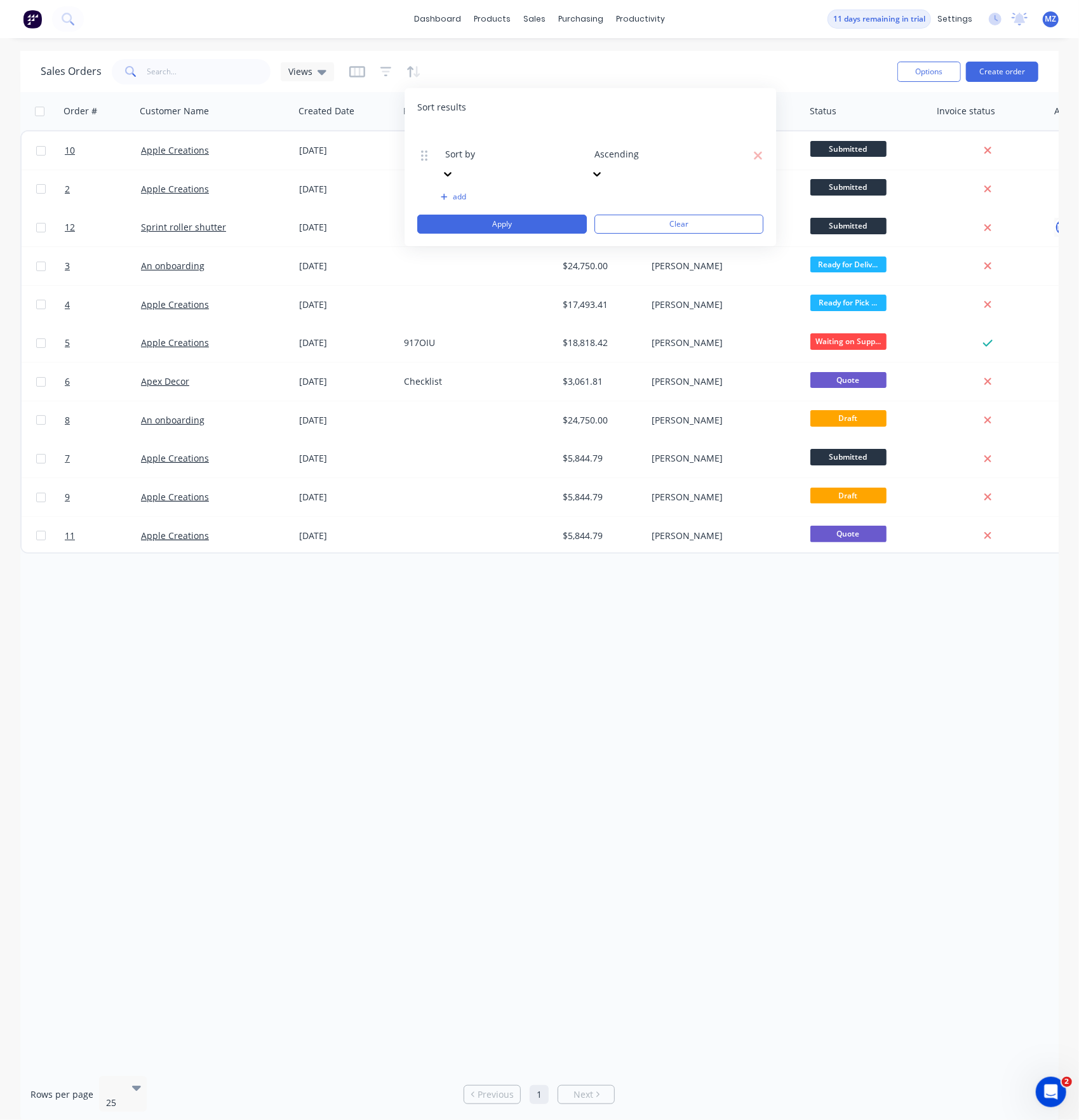
click at [476, 145] on div at bounding box center [536, 136] width 183 height 16
click at [508, 215] on button "Apply" at bounding box center [502, 225] width 170 height 19
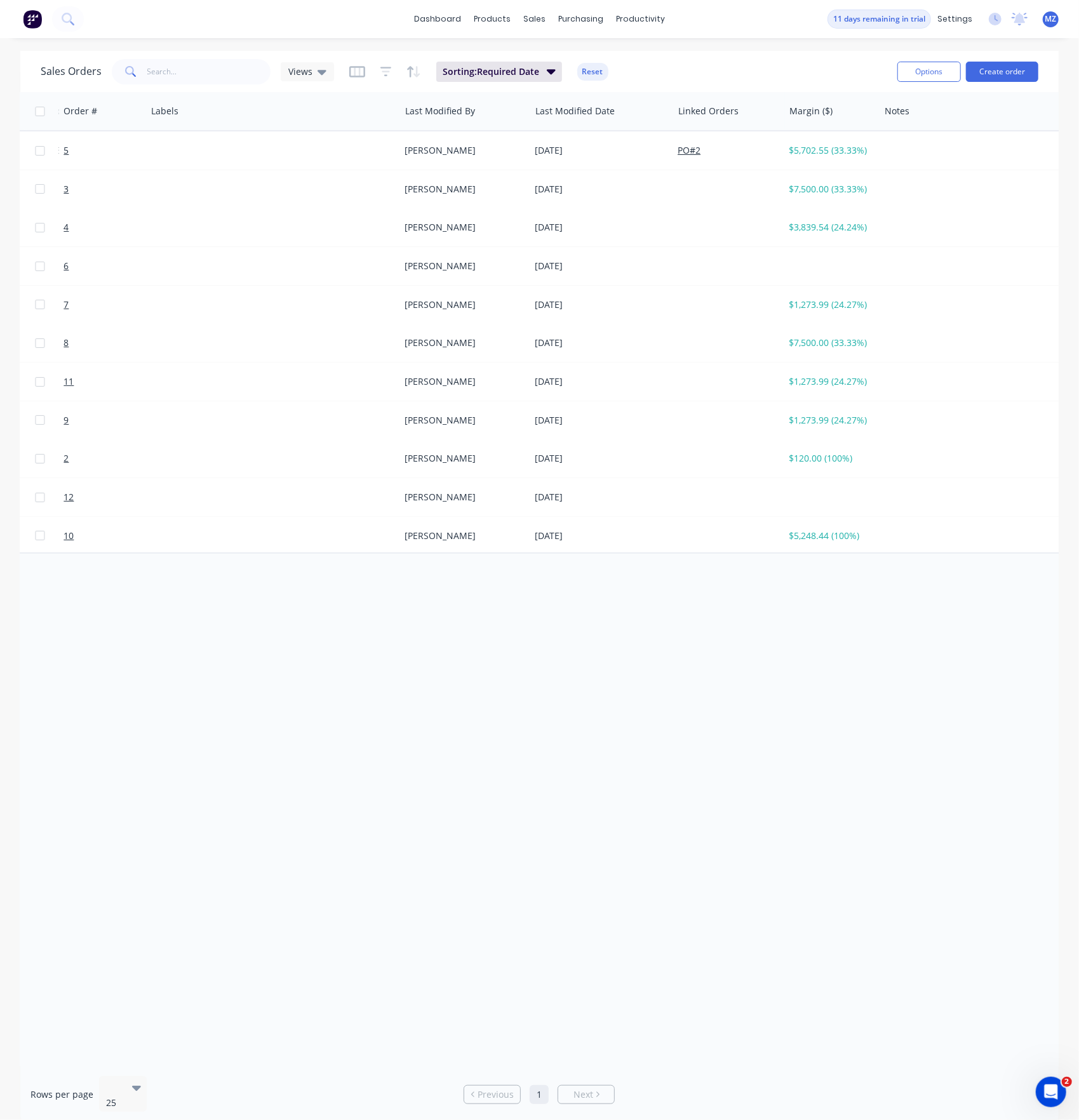
drag, startPoint x: 422, startPoint y: 695, endPoint x: 889, endPoint y: 752, distance: 470.5
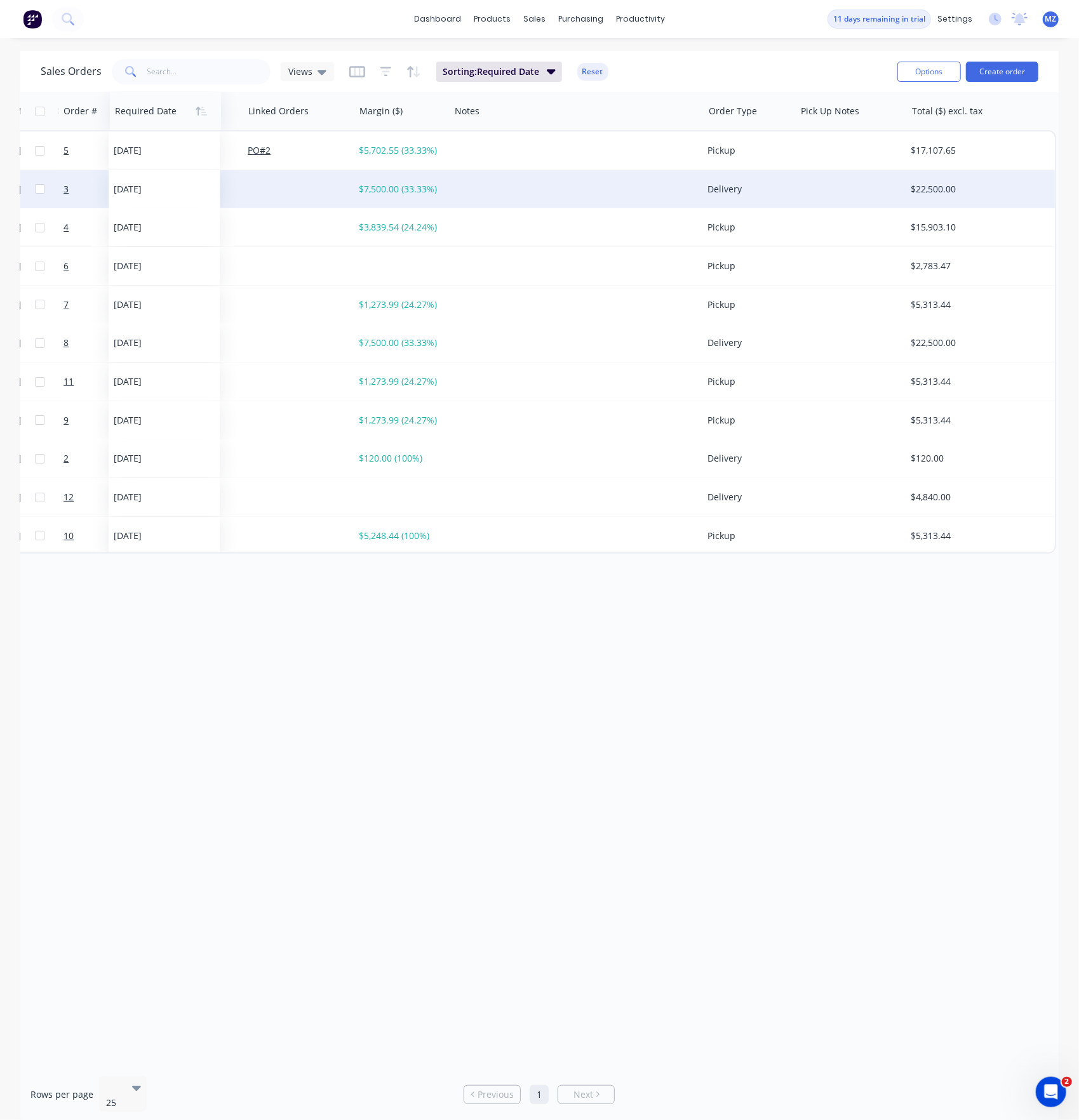
drag, startPoint x: 852, startPoint y: 116, endPoint x: 166, endPoint y: 183, distance: 689.3
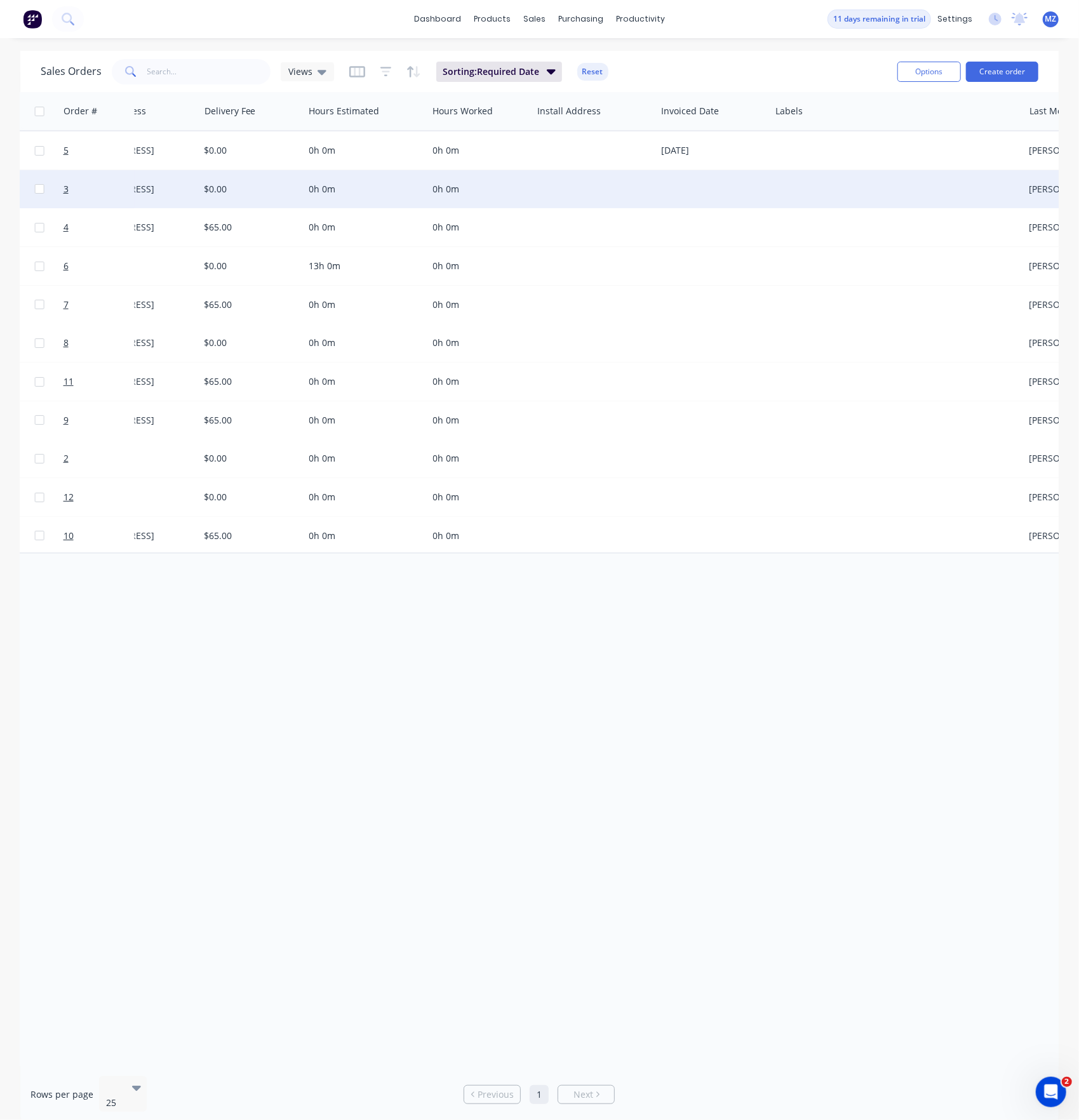
drag, startPoint x: 363, startPoint y: 589, endPoint x: 195, endPoint y: 589, distance: 168.0
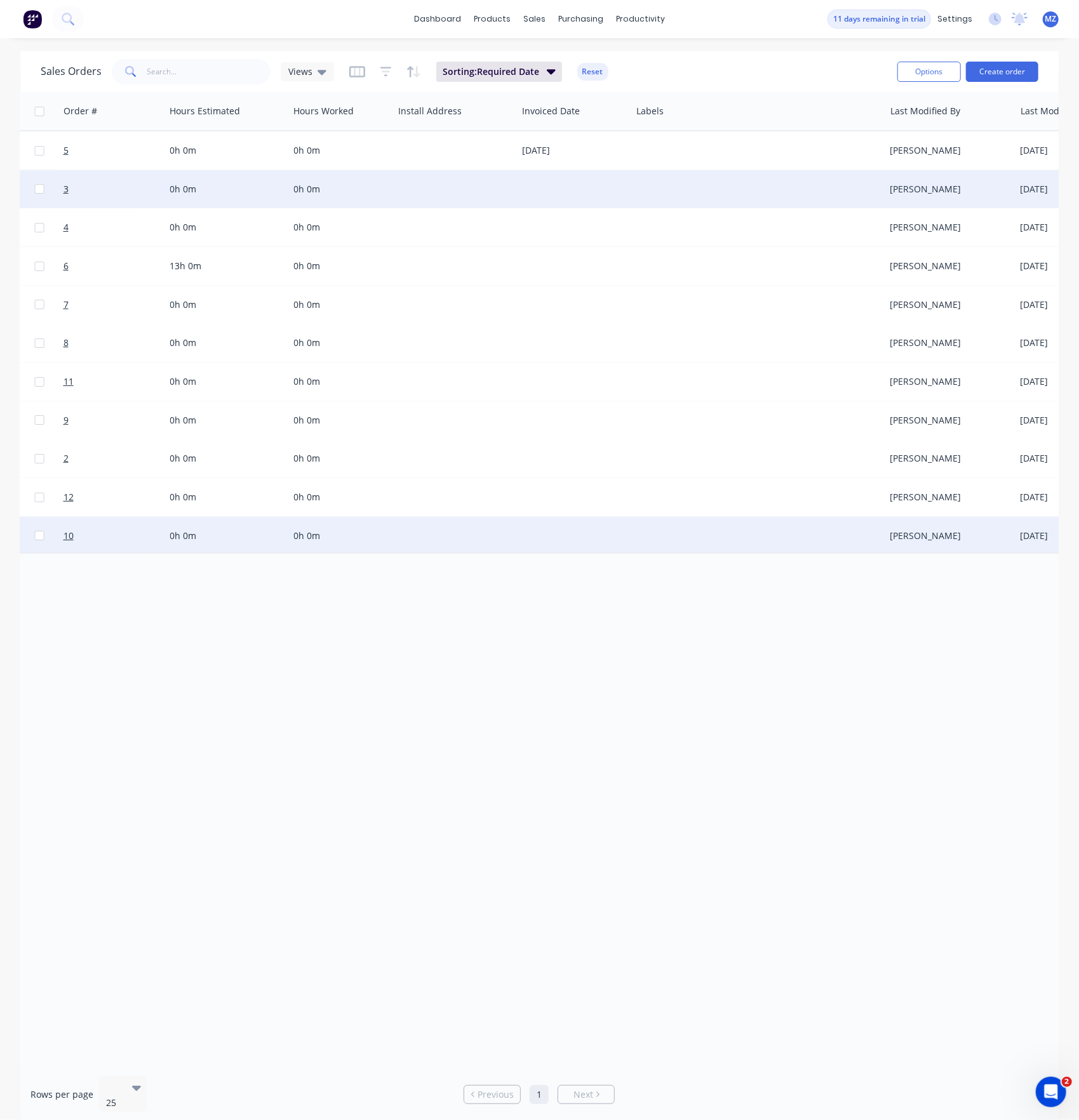
drag, startPoint x: 555, startPoint y: 518, endPoint x: 611, endPoint y: 547, distance: 63.1
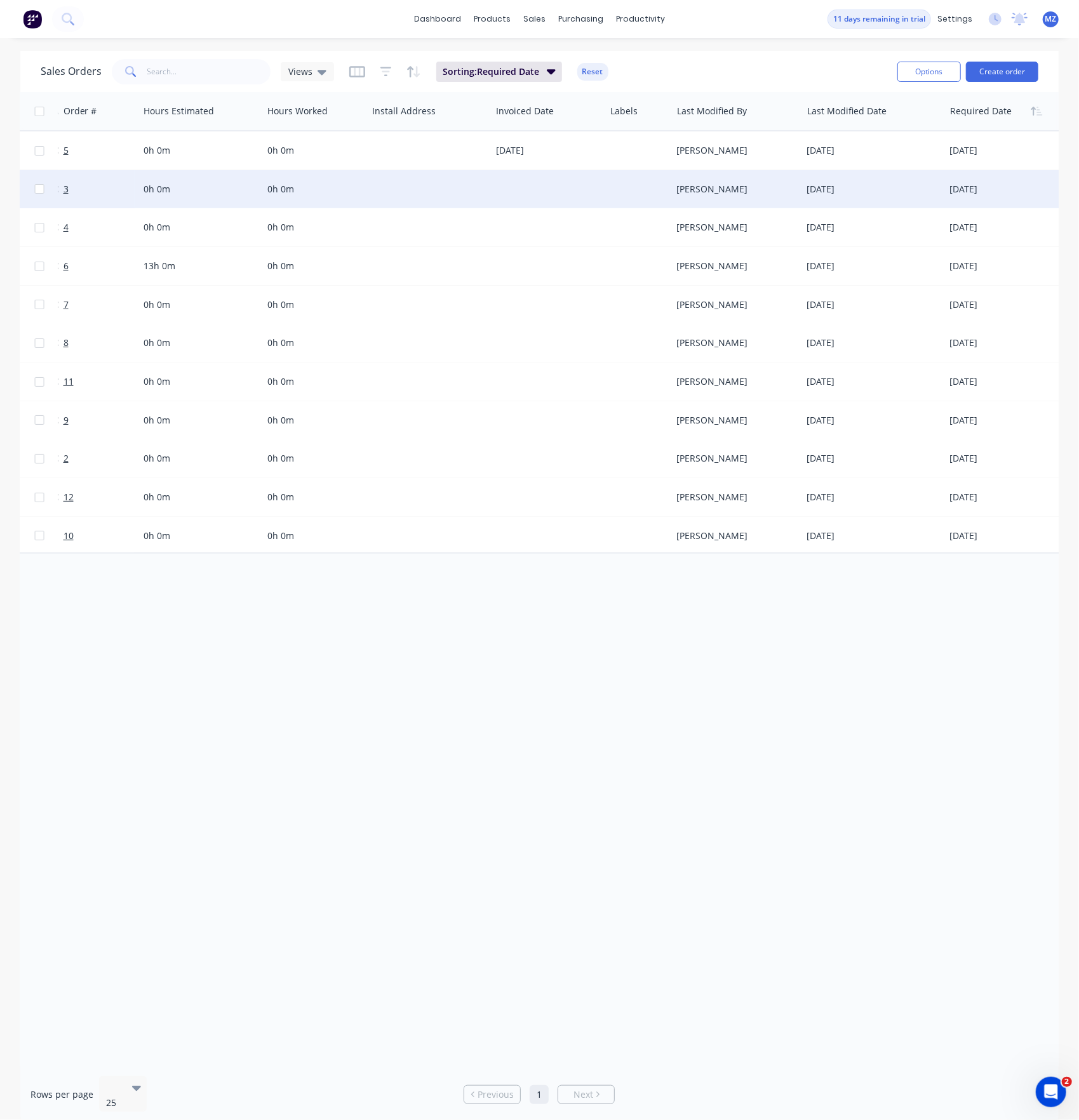
drag, startPoint x: 858, startPoint y: 104, endPoint x: 652, endPoint y: 89, distance: 206.5
click at [652, 89] on div "Sales Orders Views Sorting: Required Date Reset Options Create order Order # Cu…" at bounding box center [540, 587] width 1038 height 1073
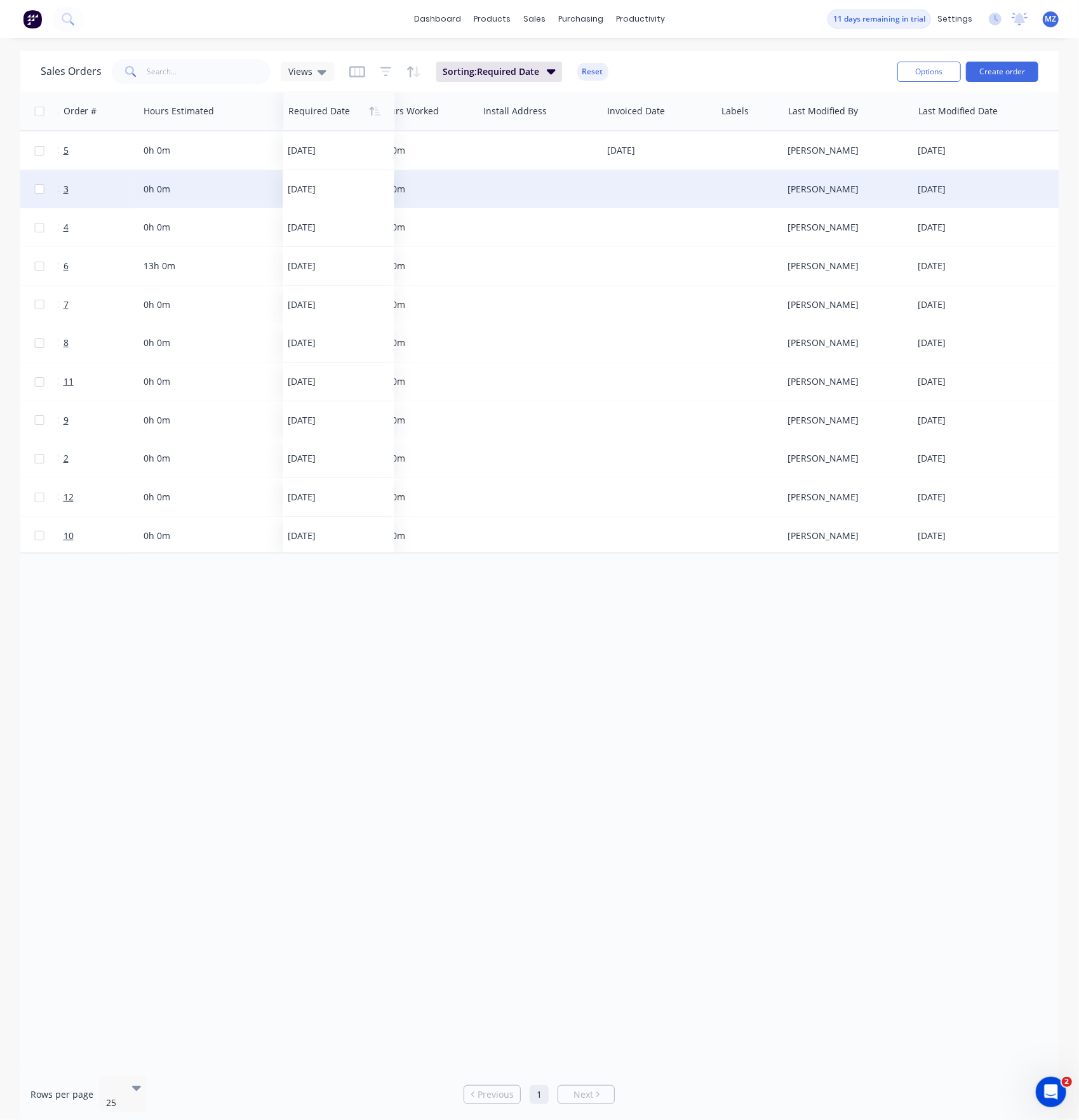
drag, startPoint x: 955, startPoint y: 114, endPoint x: 293, endPoint y: 105, distance: 662.1
click at [293, 105] on div at bounding box center [337, 111] width 96 height 26
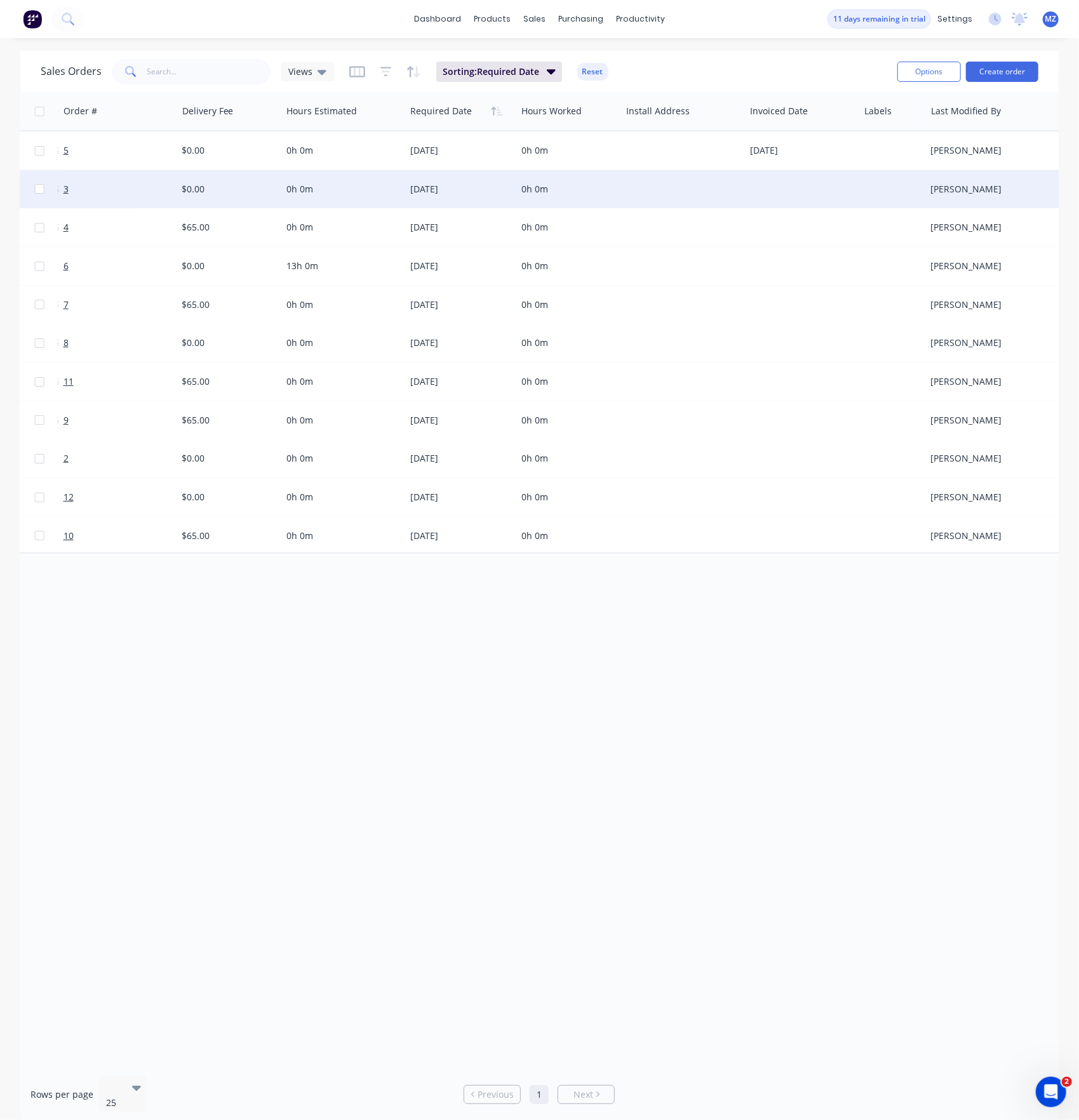
scroll to position [0, 1212]
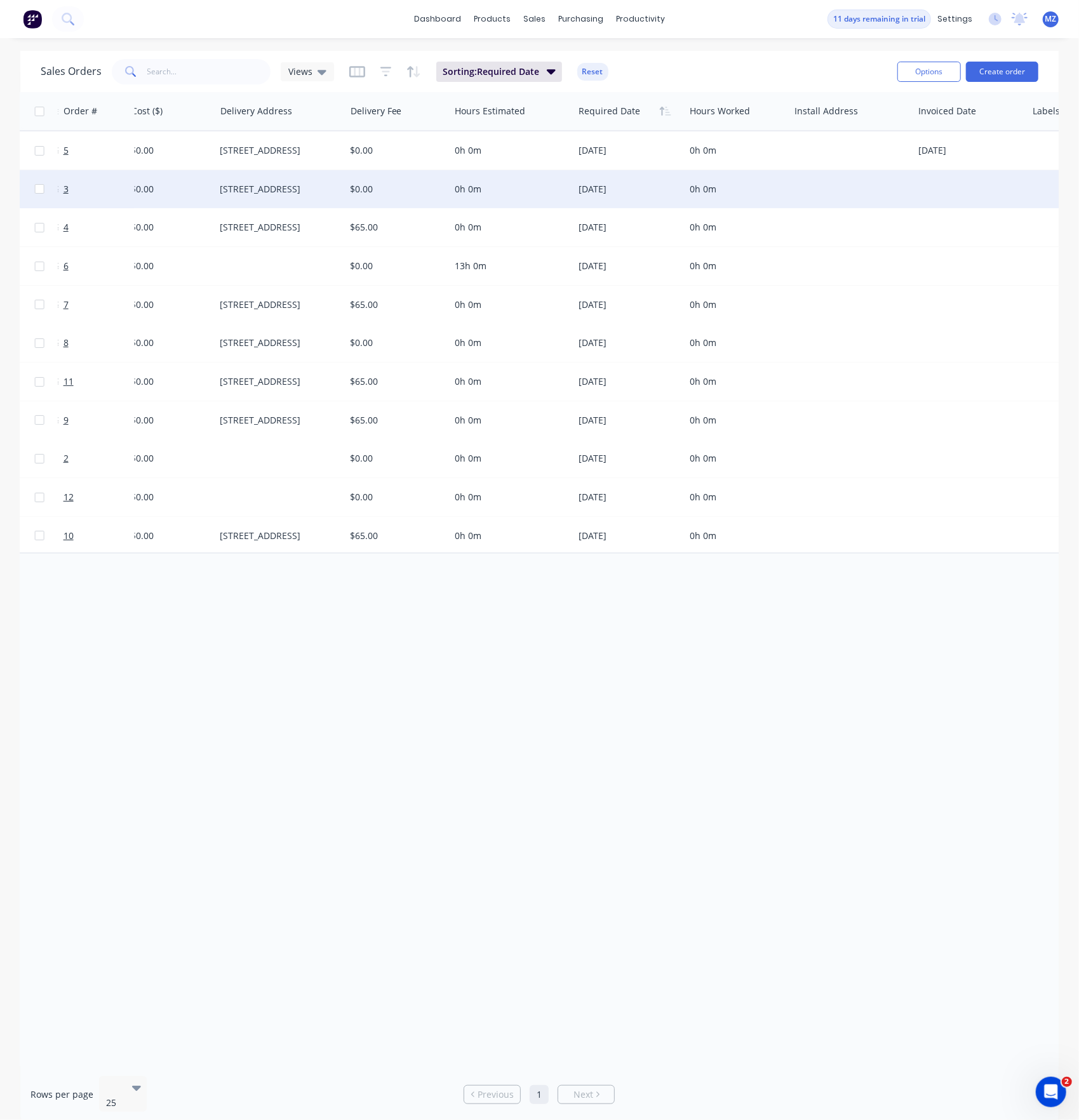
drag, startPoint x: 305, startPoint y: 614, endPoint x: 222, endPoint y: 615, distance: 83.0
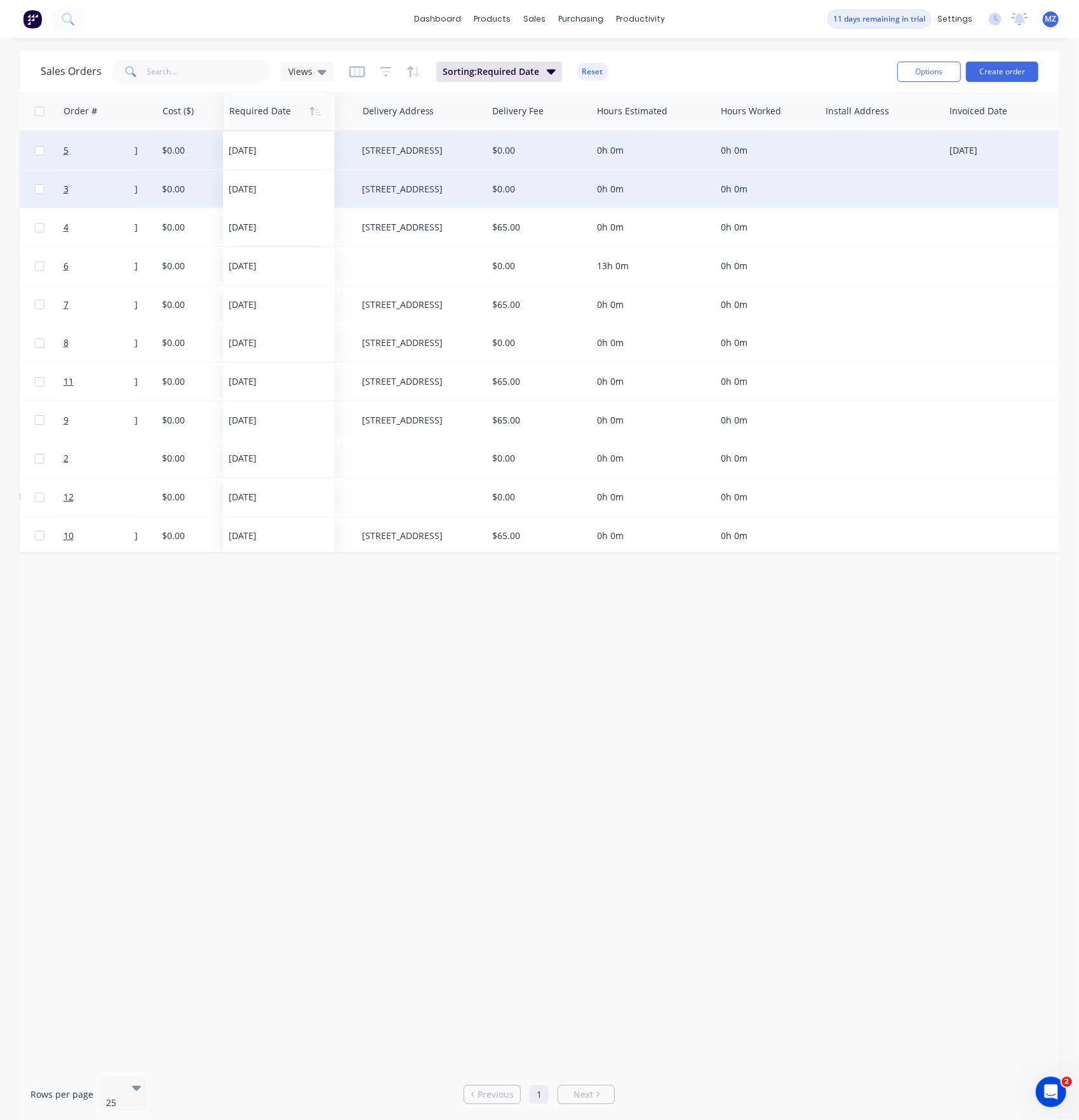
drag, startPoint x: 647, startPoint y: 115, endPoint x: 266, endPoint y: 145, distance: 382.2
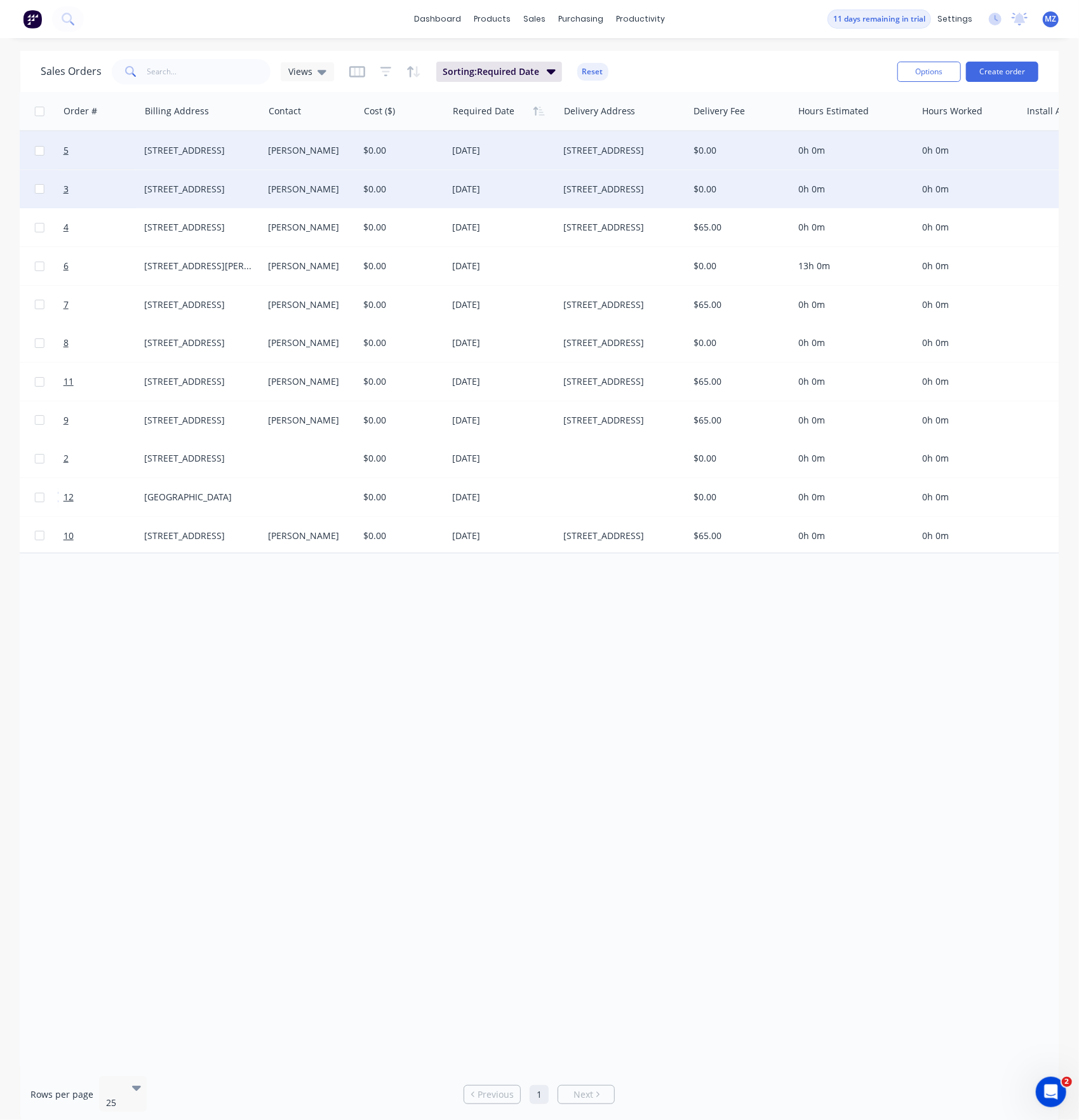
drag, startPoint x: 575, startPoint y: 619, endPoint x: 410, endPoint y: 628, distance: 165.2
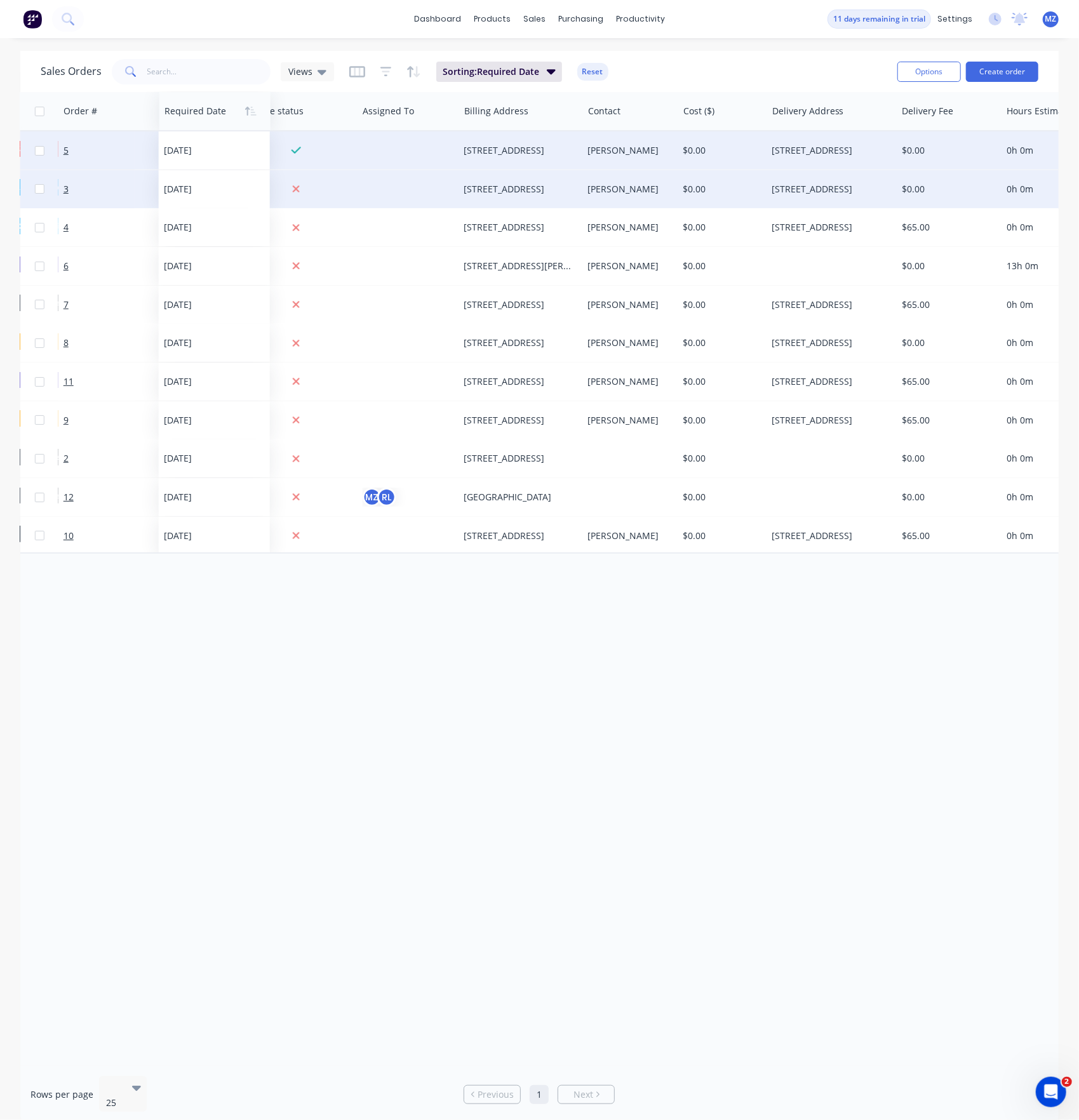
drag, startPoint x: 672, startPoint y: 109, endPoint x: 175, endPoint y: 141, distance: 498.0
click at [175, 141] on div "Order # Customer Name Created Date PO # Total ($) Created By Status Invoice sta…" at bounding box center [919, 323] width 3403 height 462
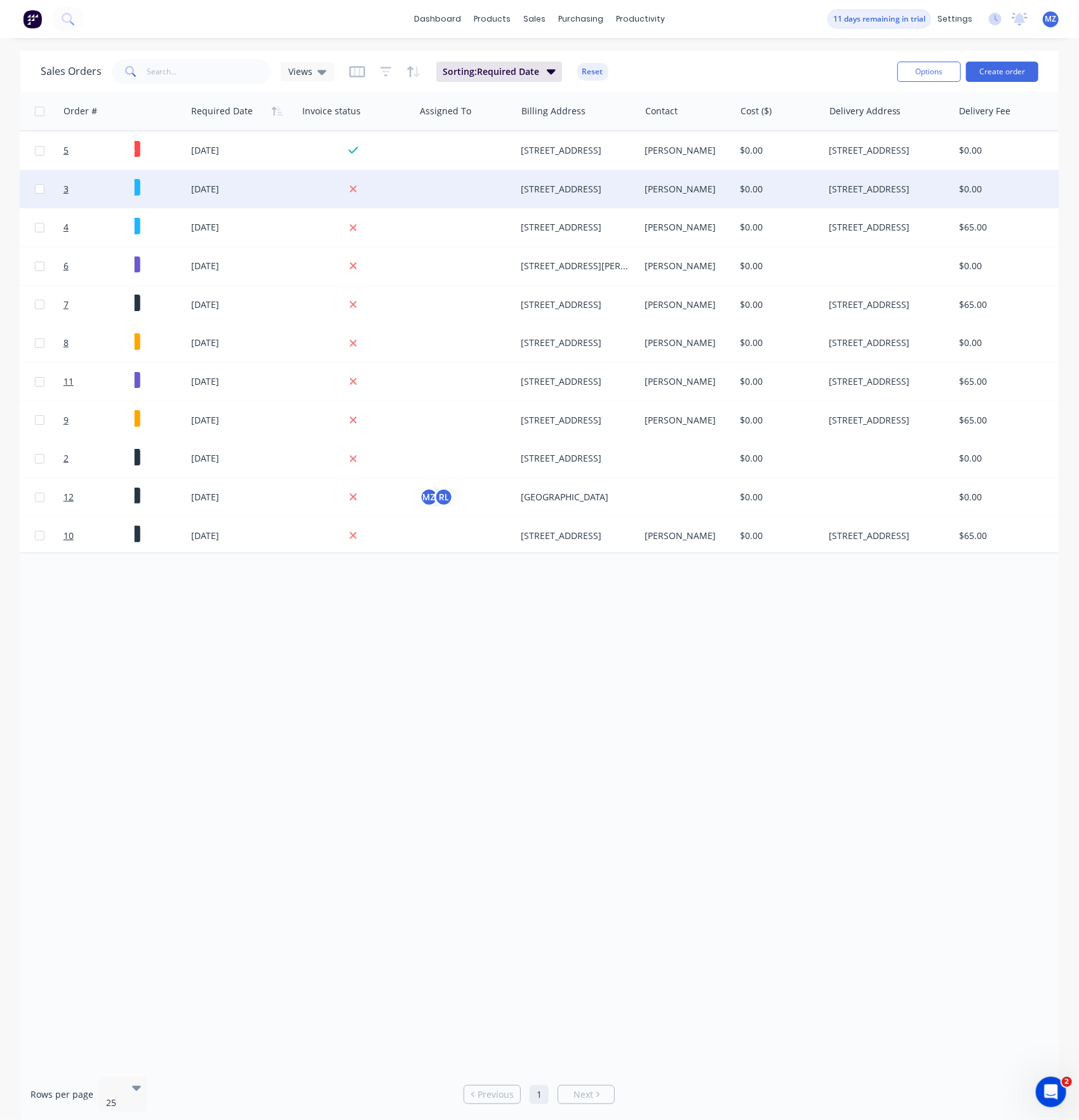
scroll to position [0, 361]
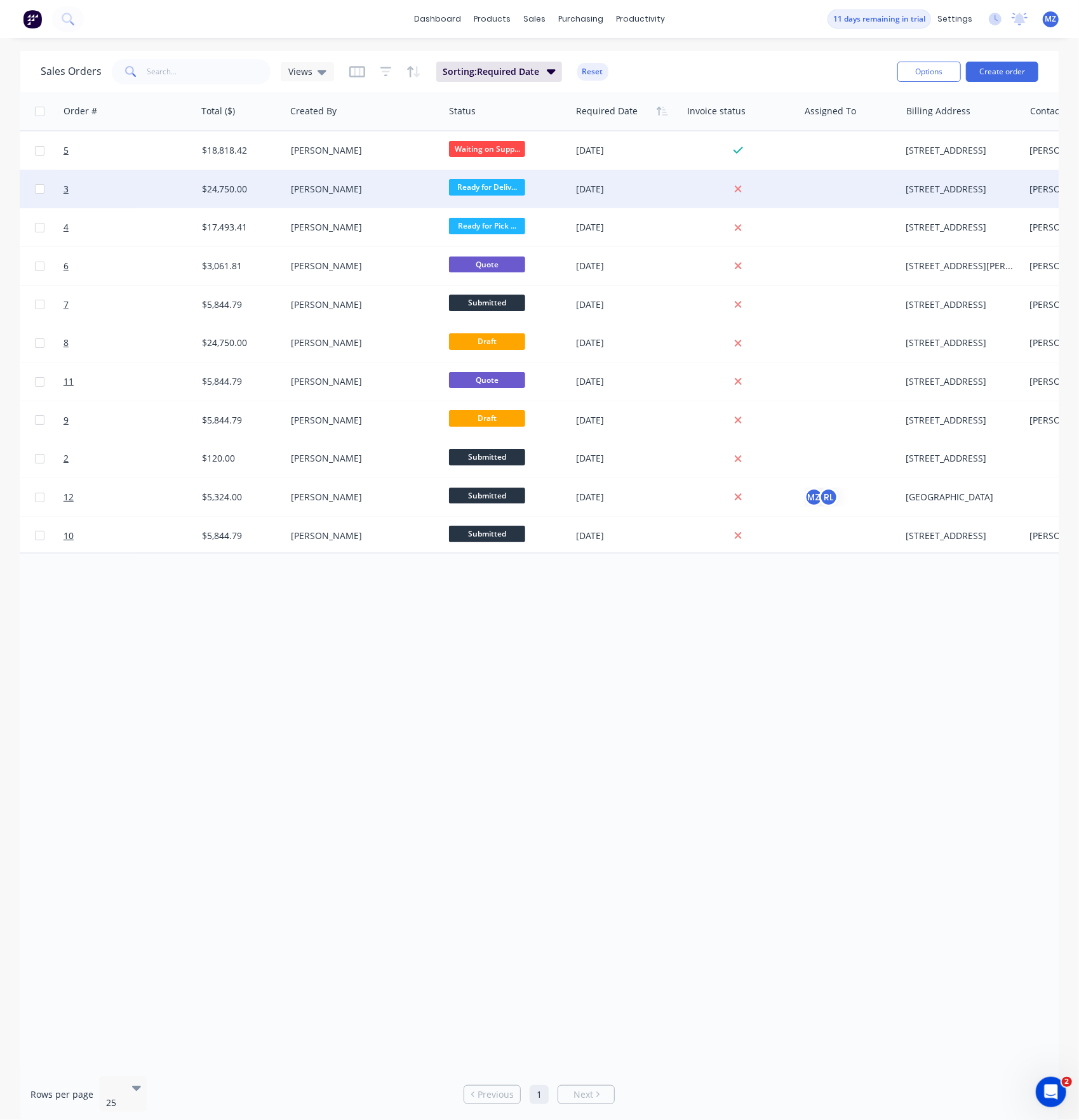
drag, startPoint x: 579, startPoint y: 726, endPoint x: 388, endPoint y: 718, distance: 191.2
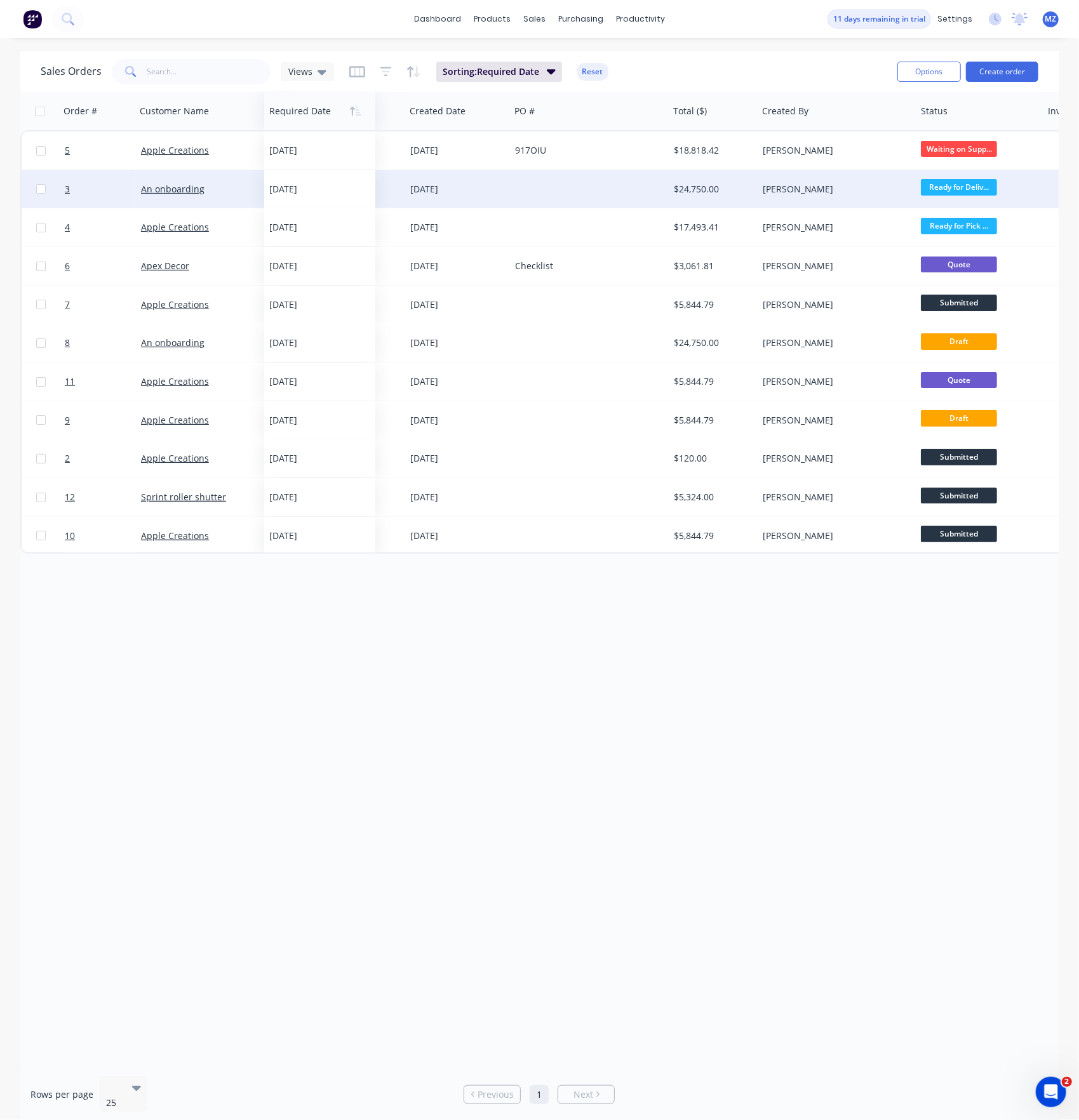
drag, startPoint x: 966, startPoint y: 110, endPoint x: 299, endPoint y: 102, distance: 667.0
click at [299, 102] on div at bounding box center [317, 111] width 96 height 26
click at [413, 586] on div "Order # Customer Name Required Date Created Date PO # Total ($) Created By Stat…" at bounding box center [540, 578] width 1038 height 974
click at [328, 72] on div "Views" at bounding box center [307, 72] width 54 height 19
click at [359, 194] on div "Save new view None (Default) edit" at bounding box center [369, 149] width 191 height 105
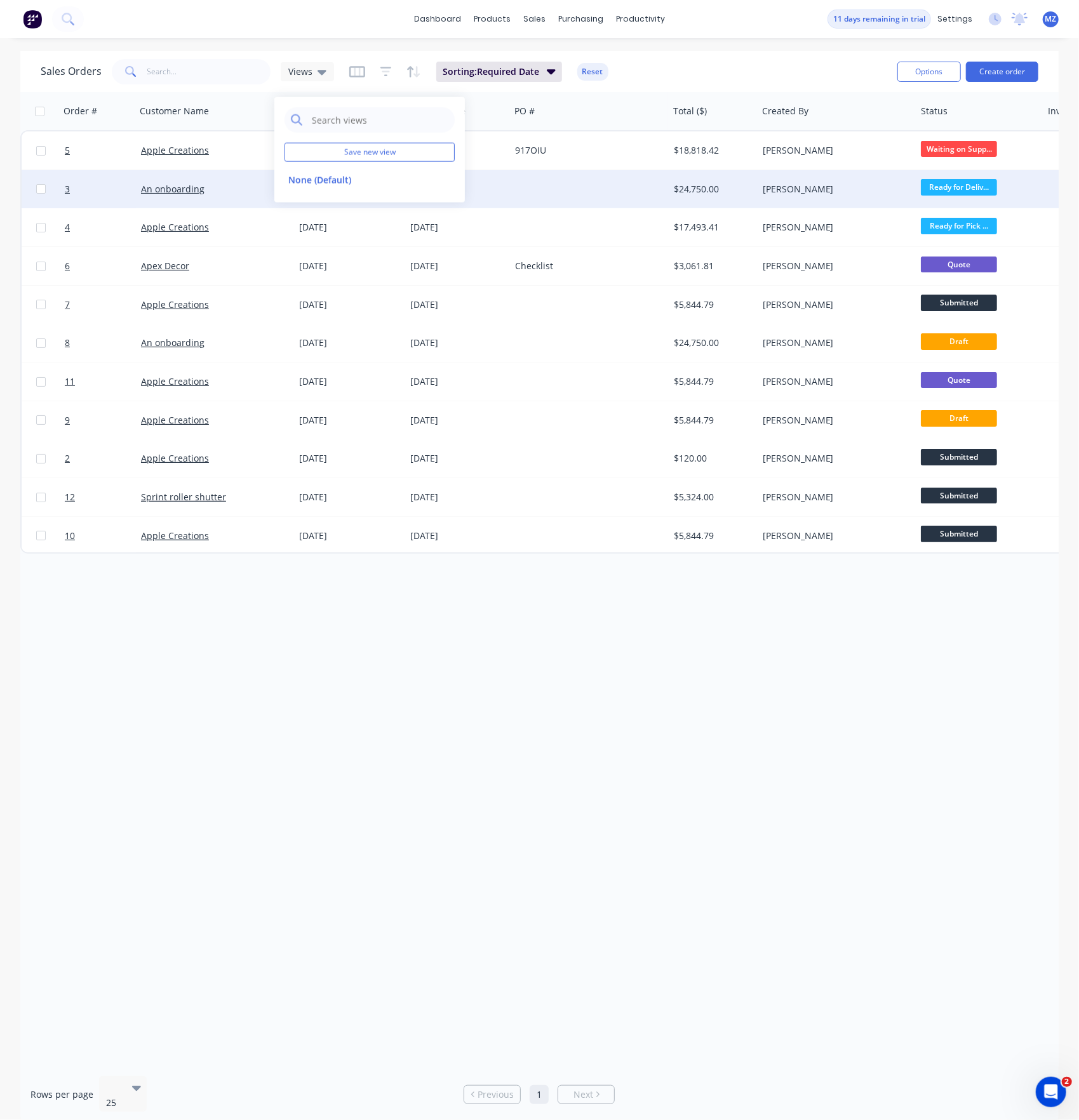
click at [288, 164] on div "Save new view None (Default) edit" at bounding box center [369, 149] width 191 height 105
click at [297, 154] on button "Save new view" at bounding box center [369, 152] width 170 height 19
click at [548, 145] on label "Set as your default view" at bounding box center [559, 150] width 101 height 13
click at [501, 145] on input "Set as your default view" at bounding box center [495, 149] width 10 height 12
checkbox input "true"
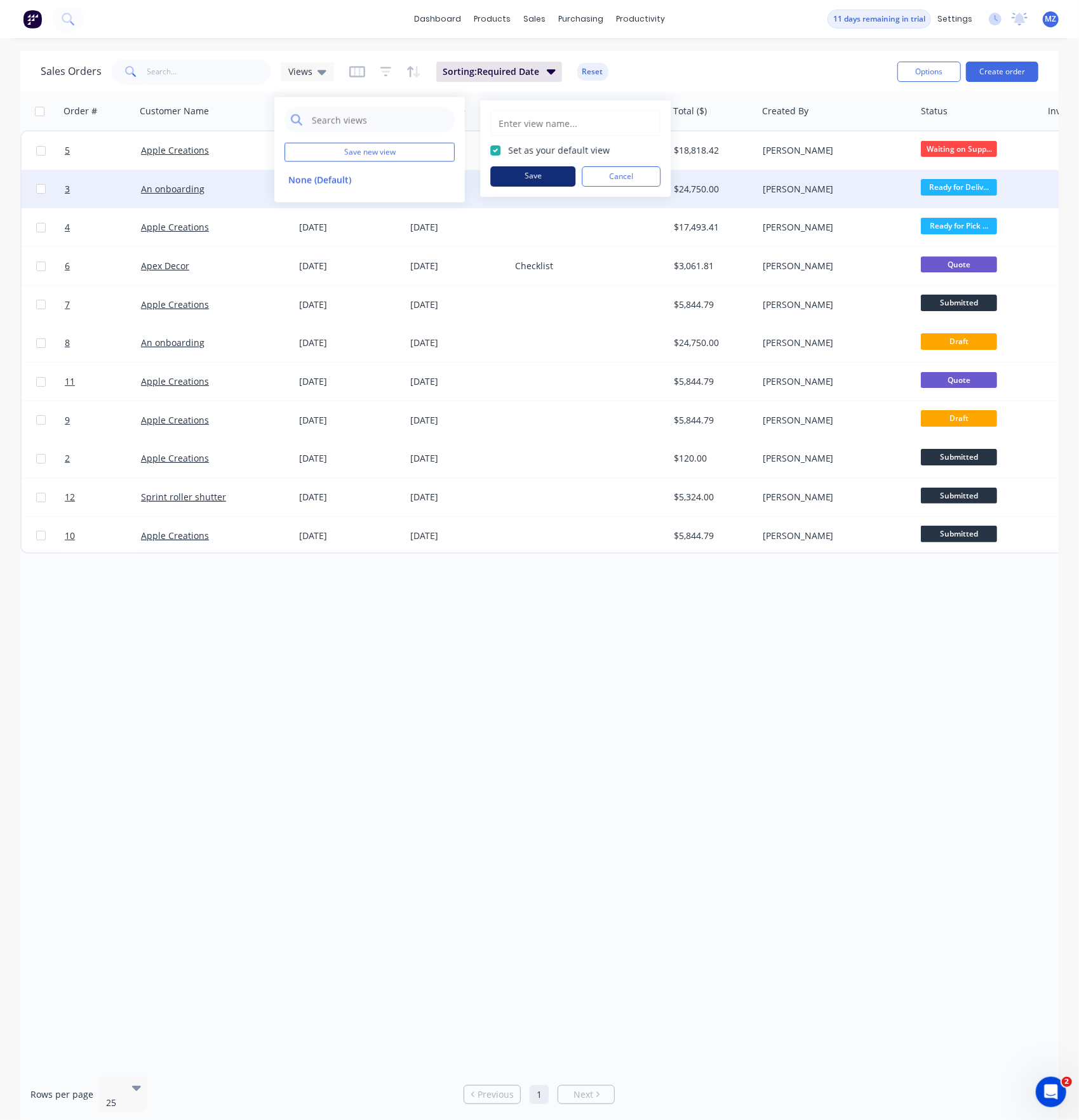
click at [543, 170] on button "Save" at bounding box center [532, 177] width 85 height 20
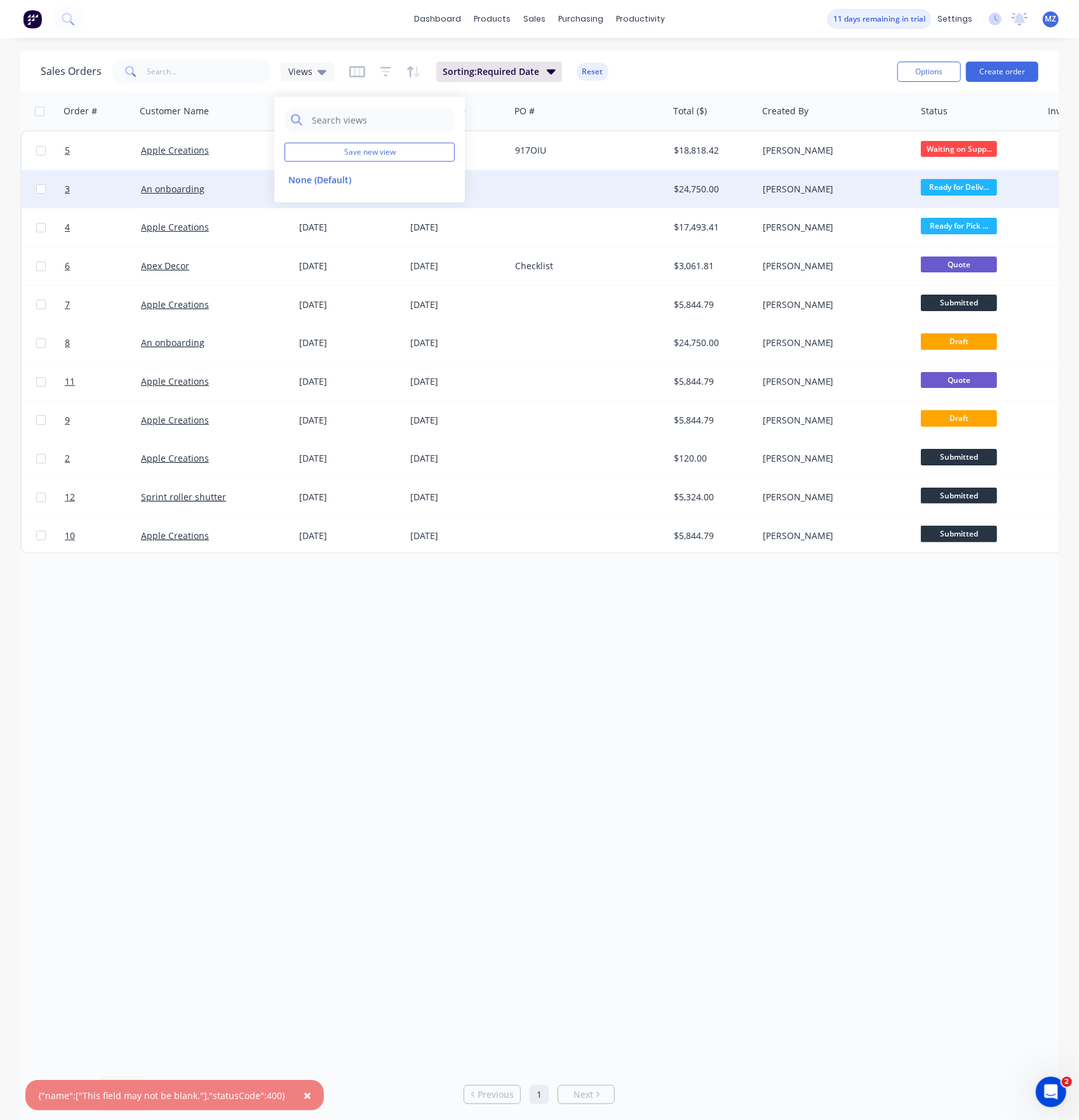
click at [495, 586] on div "Order # Customer Name Required Date Created Date PO # Total ($) Created By Stat…" at bounding box center [540, 578] width 1038 height 974
click at [301, 70] on span "Views" at bounding box center [300, 71] width 24 height 13
click at [339, 146] on button "Save new view" at bounding box center [369, 152] width 170 height 19
click at [549, 117] on input "text" at bounding box center [575, 123] width 156 height 24
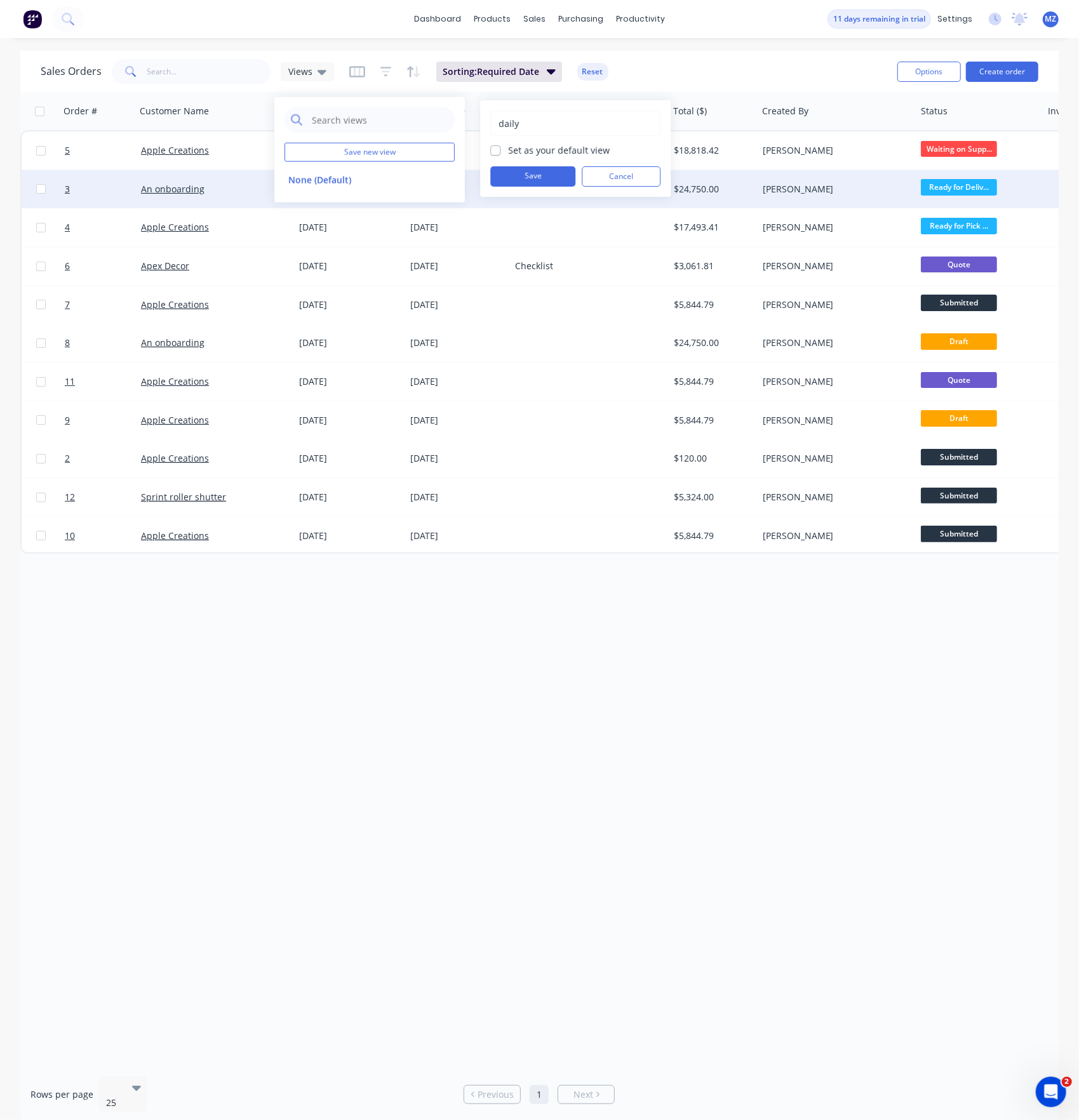
type input "daily"
click at [546, 159] on div "daily Set as your default view Save Cancel" at bounding box center [575, 148] width 170 height 76
click at [545, 149] on label "Set as your default view" at bounding box center [559, 150] width 101 height 13
click at [501, 149] on input "Set as your default view" at bounding box center [495, 149] width 10 height 12
checkbox input "true"
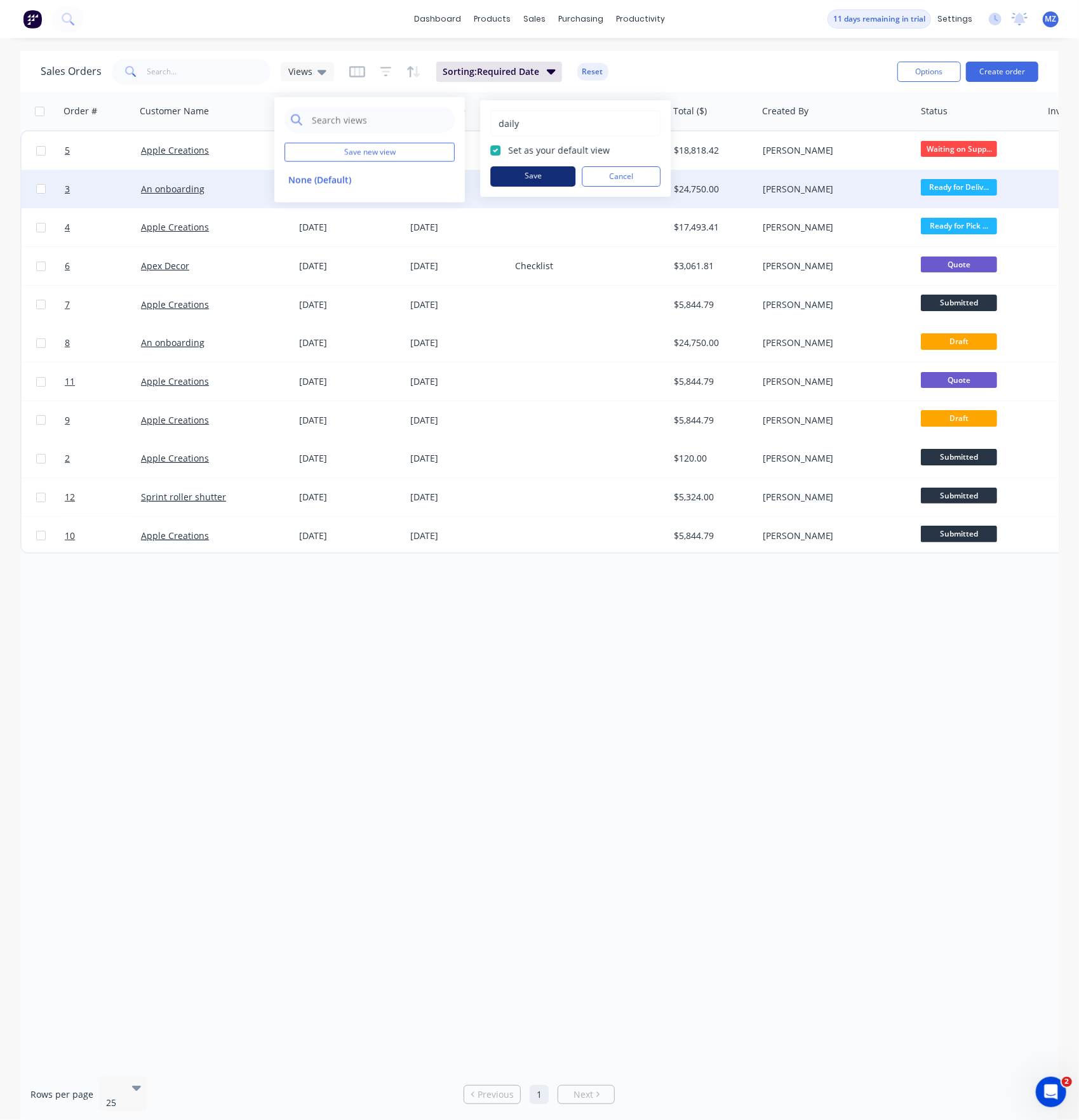
click at [519, 173] on button "Save" at bounding box center [532, 177] width 85 height 20
drag, startPoint x: 520, startPoint y: 769, endPoint x: 520, endPoint y: 755, distance: 14.0
click at [520, 586] on div "Order # Customer Name Required Date Created Date PO # Total ($) Created By Stat…" at bounding box center [540, 578] width 1038 height 974
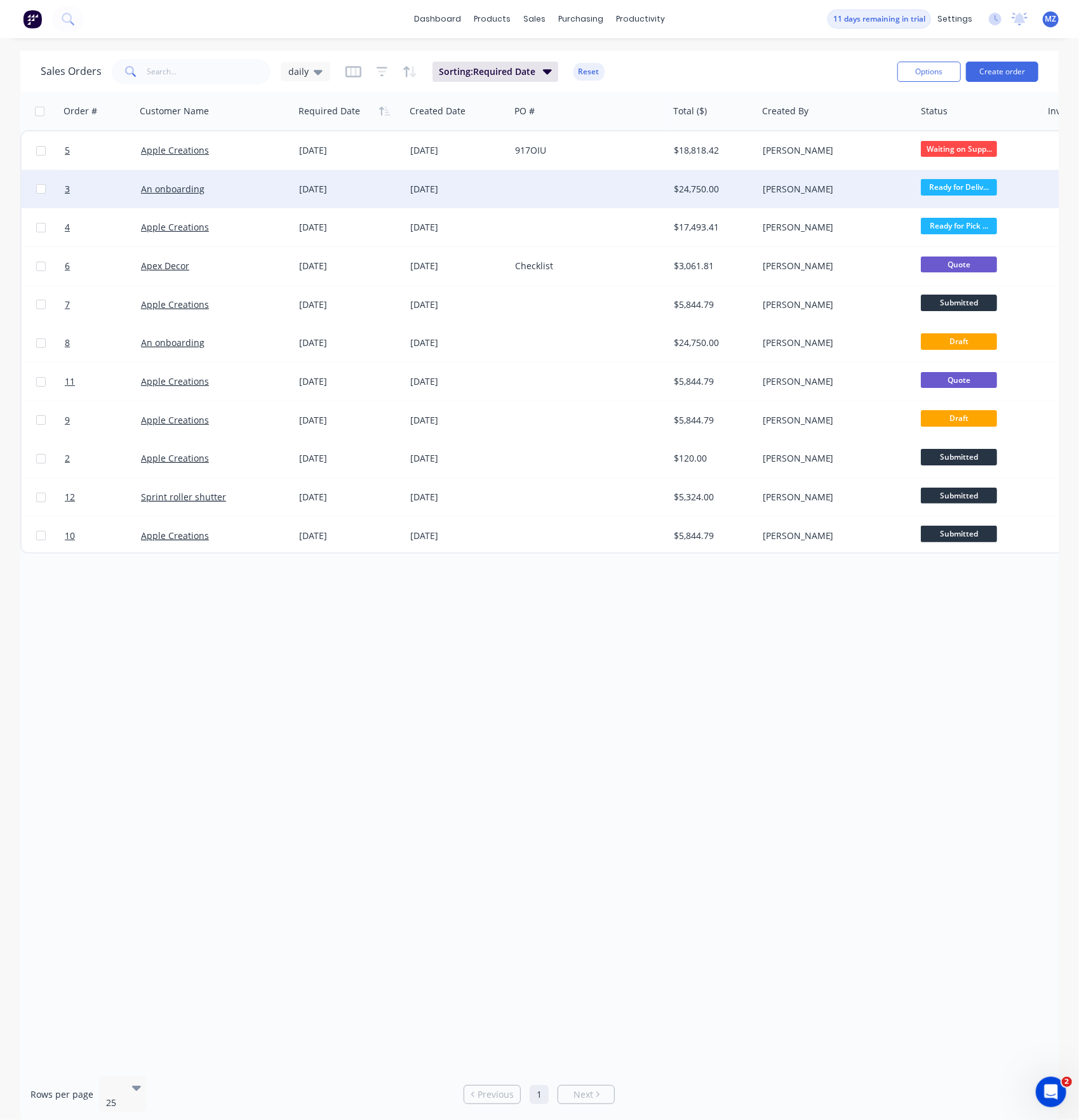
click at [323, 144] on div "[DATE]" at bounding box center [349, 151] width 101 height 13
